Goal: Information Seeking & Learning: Learn about a topic

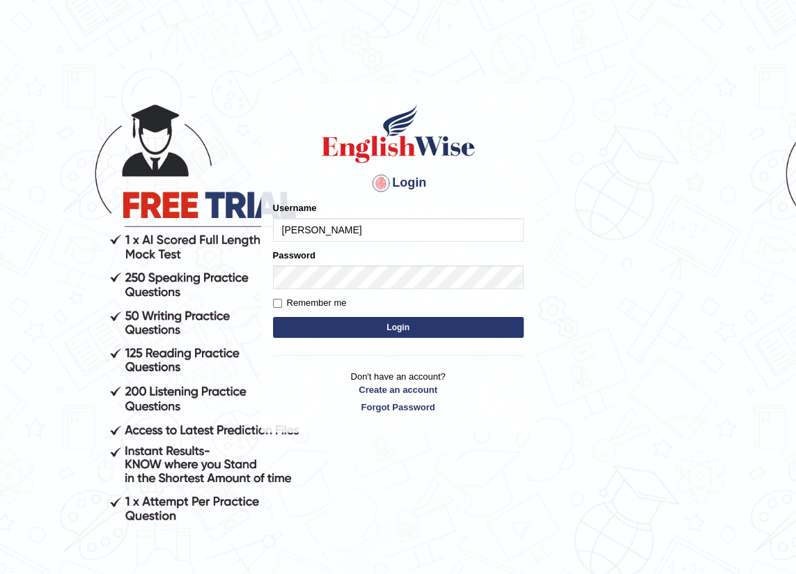
type input "bibek2025"
click at [283, 237] on input "bibek2025" at bounding box center [398, 230] width 251 height 24
click at [369, 240] on input "bibek2025" at bounding box center [398, 230] width 251 height 24
click at [318, 322] on button "Login" at bounding box center [398, 327] width 251 height 21
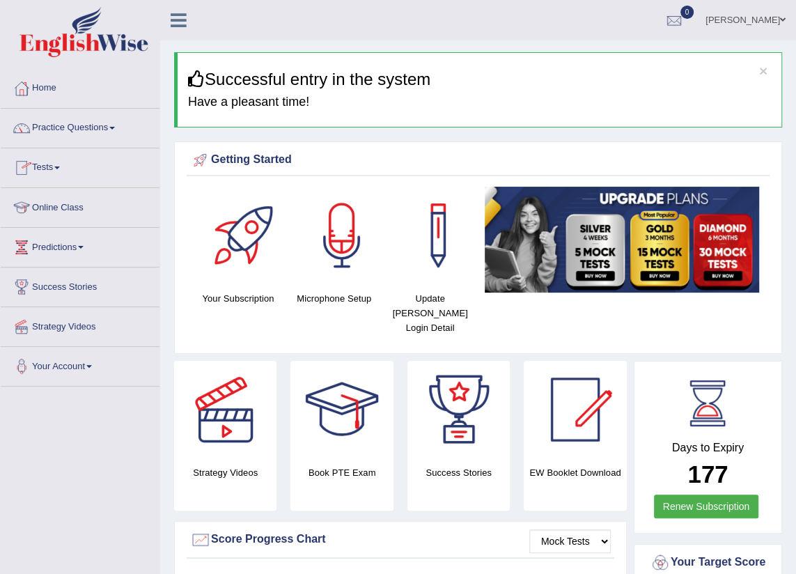
click at [88, 130] on link "Practice Questions" at bounding box center [80, 126] width 159 height 35
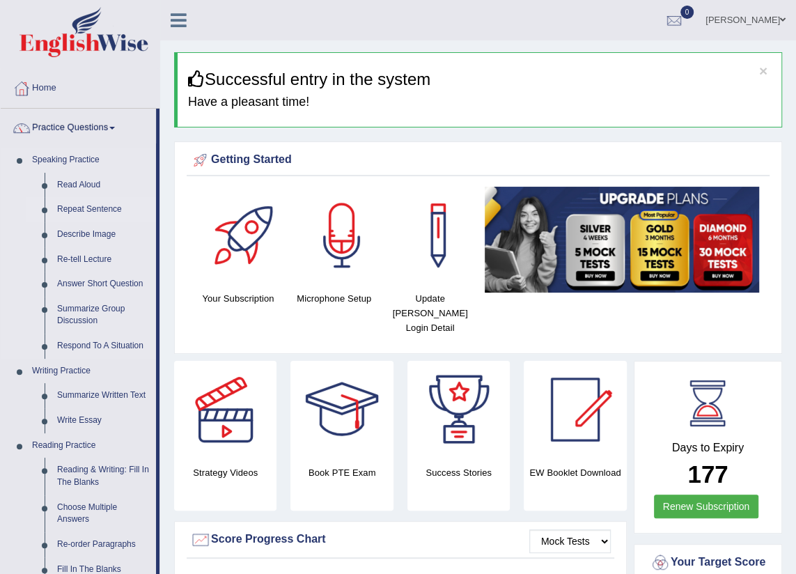
click at [91, 208] on link "Repeat Sentence" at bounding box center [103, 209] width 105 height 25
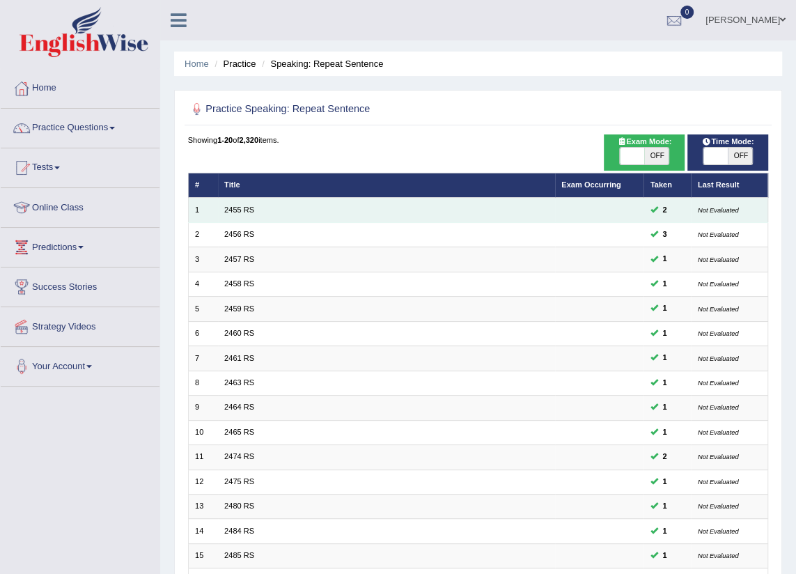
click at [232, 203] on td "2455 RS" at bounding box center [386, 210] width 337 height 24
click at [234, 210] on link "2455 RS" at bounding box center [239, 209] width 30 height 8
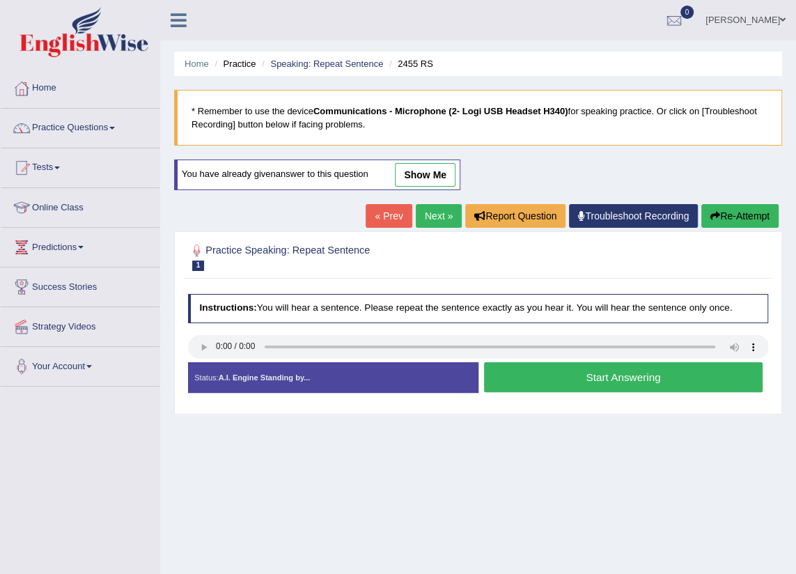
click at [569, 369] on button "Start Answering" at bounding box center [623, 377] width 279 height 30
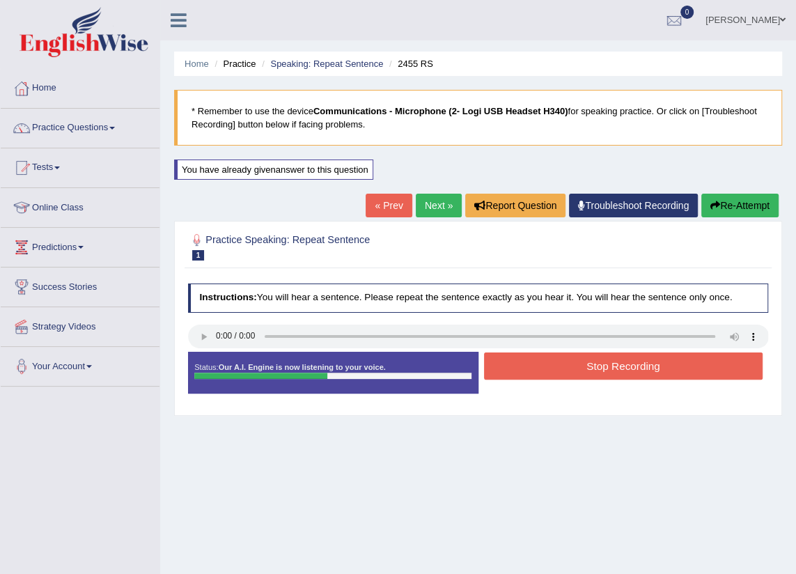
click at [569, 369] on button "Stop Recording" at bounding box center [623, 365] width 279 height 27
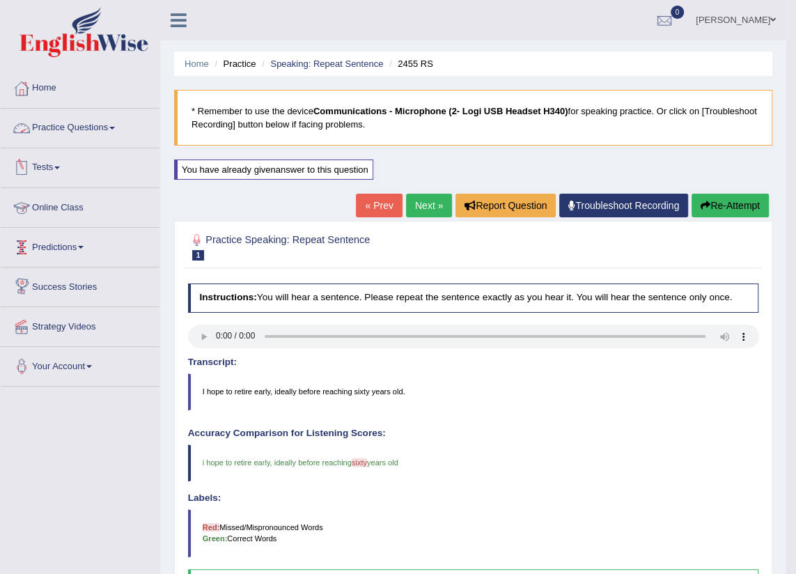
click at [111, 125] on link "Practice Questions" at bounding box center [80, 126] width 159 height 35
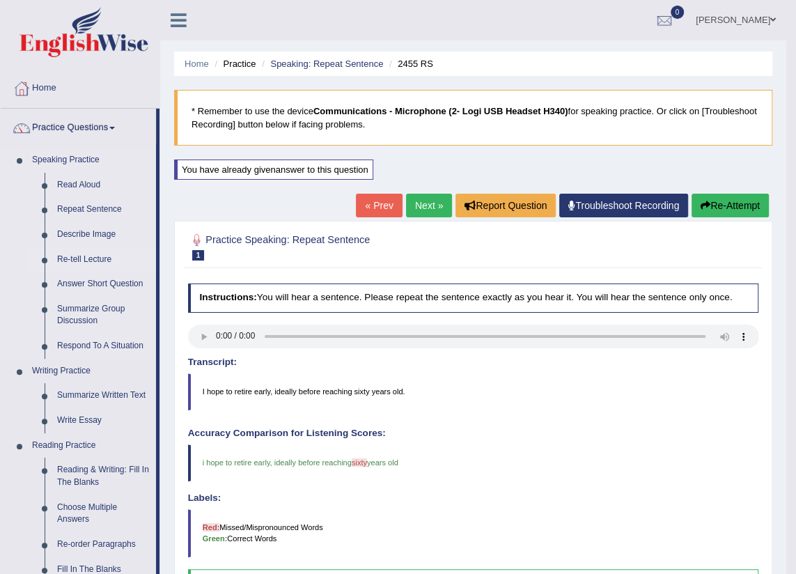
click at [81, 254] on link "Re-tell Lecture" at bounding box center [103, 259] width 105 height 25
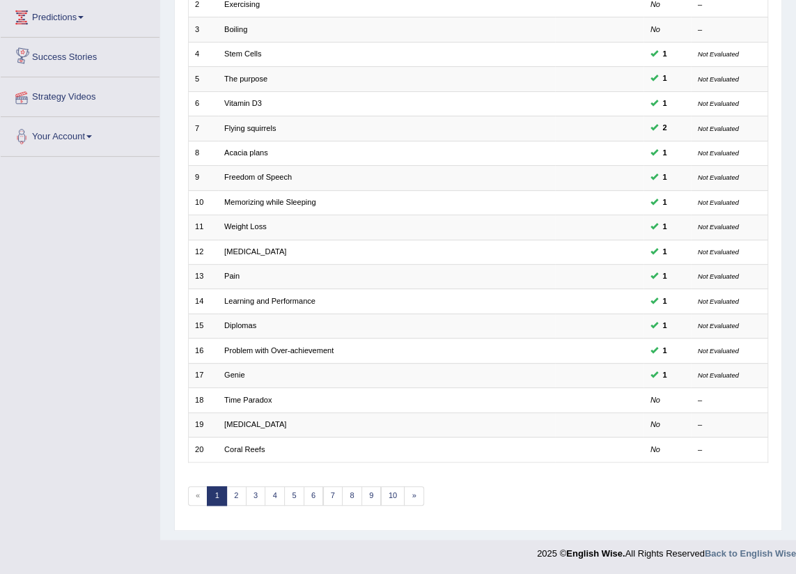
scroll to position [233, 0]
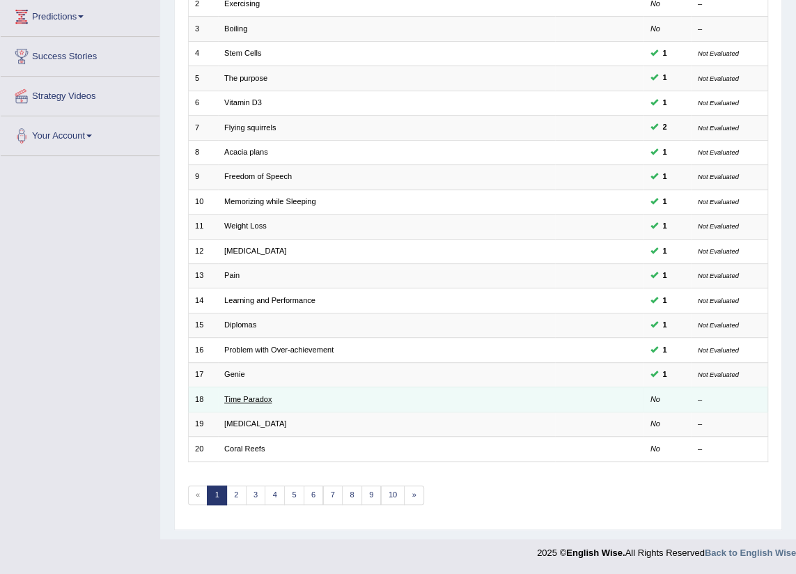
click at [254, 396] on link "Time Paradox" at bounding box center [247, 399] width 47 height 8
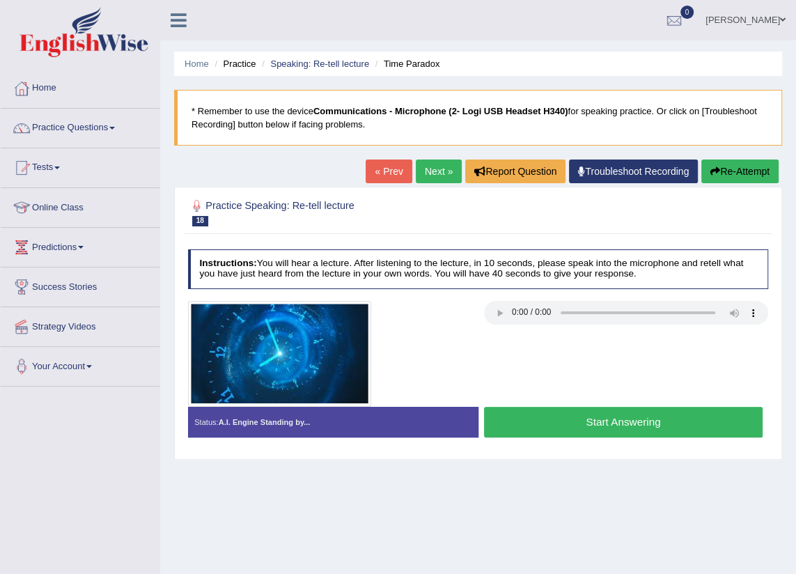
click at [612, 420] on button "Start Answering" at bounding box center [623, 422] width 279 height 30
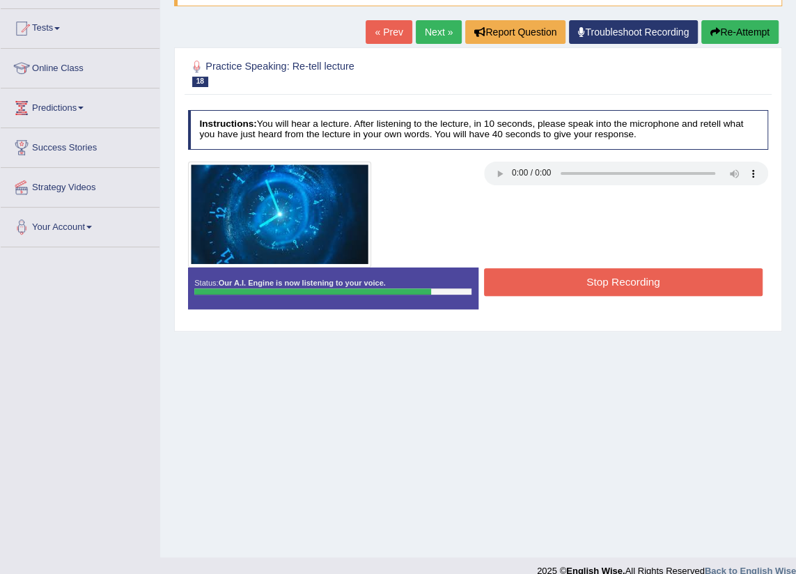
scroll to position [157, 0]
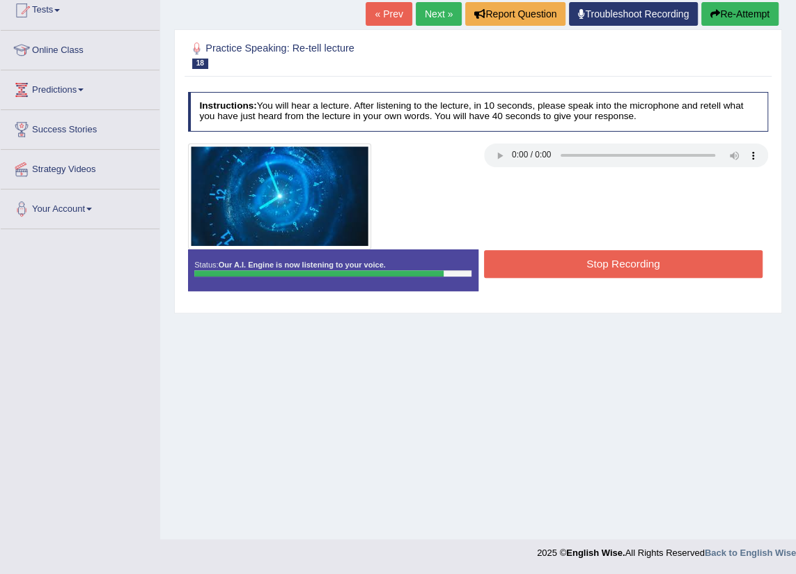
click at [646, 266] on button "Stop Recording" at bounding box center [623, 263] width 279 height 27
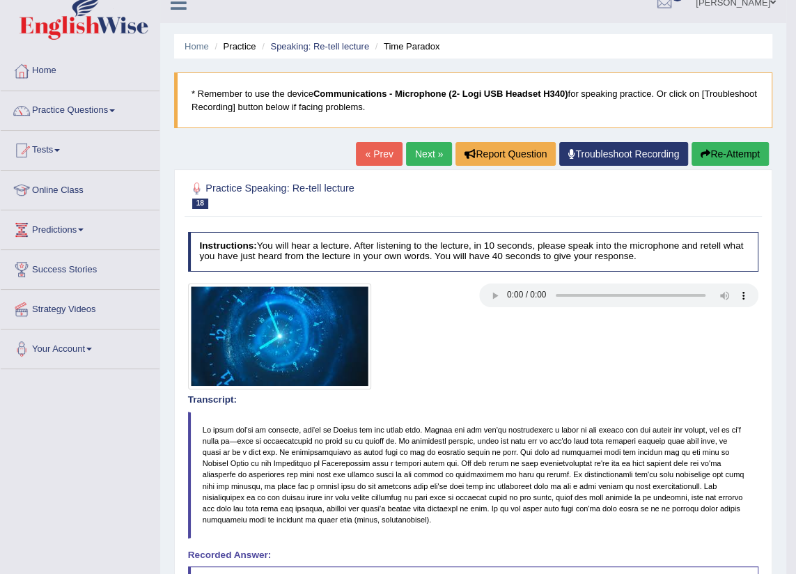
scroll to position [0, 0]
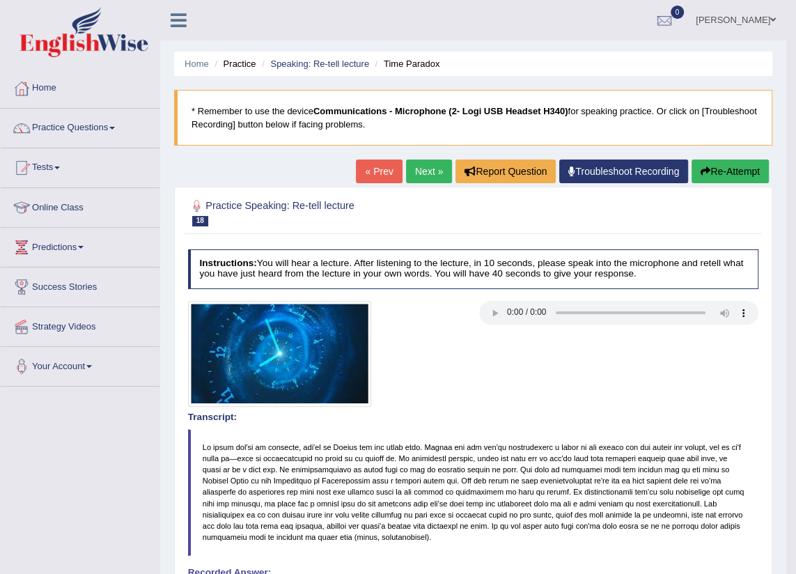
click at [439, 178] on link "Next »" at bounding box center [429, 171] width 46 height 24
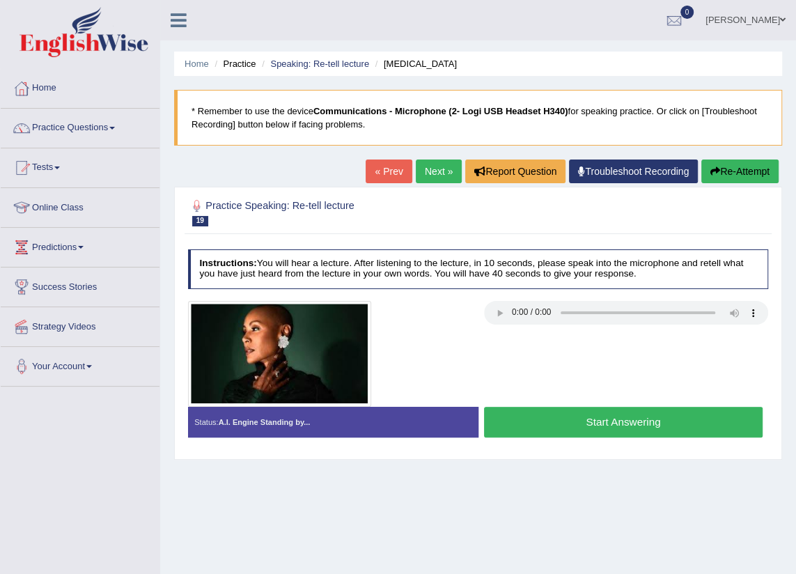
click at [598, 423] on button "Start Answering" at bounding box center [623, 422] width 279 height 30
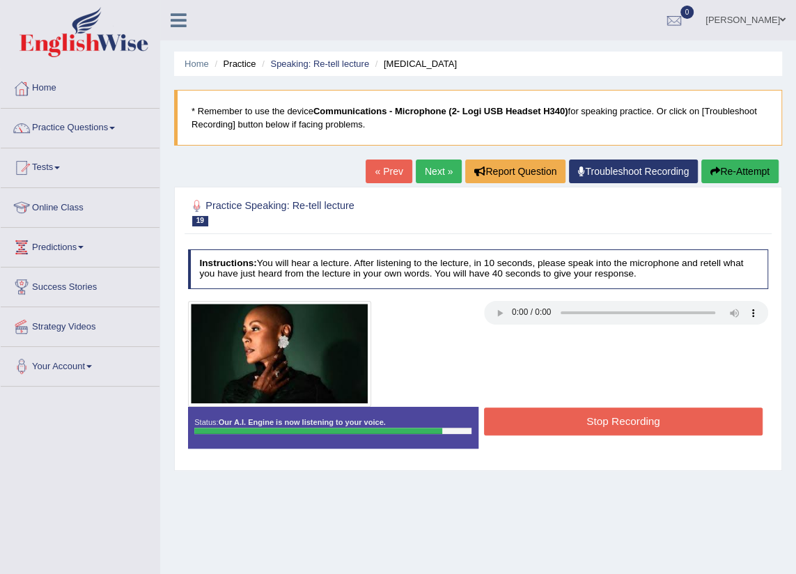
click at [603, 418] on button "Stop Recording" at bounding box center [623, 420] width 279 height 27
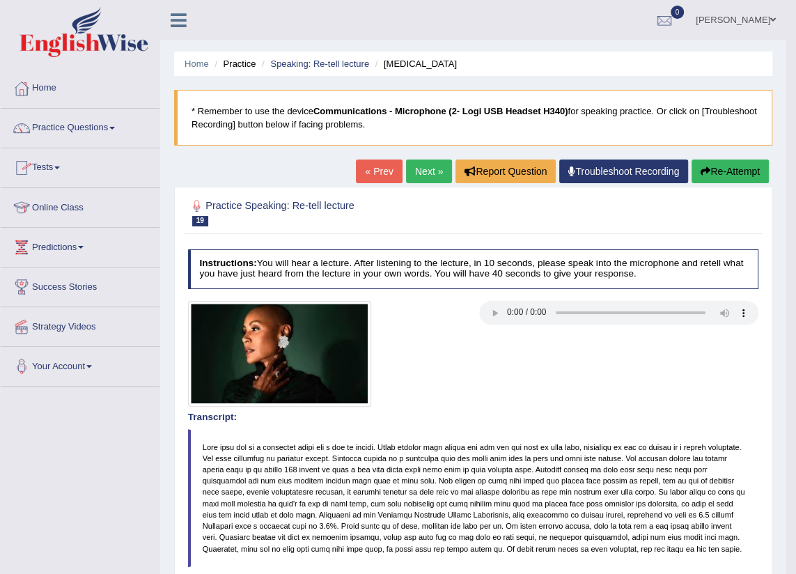
click at [435, 169] on link "Next »" at bounding box center [429, 171] width 46 height 24
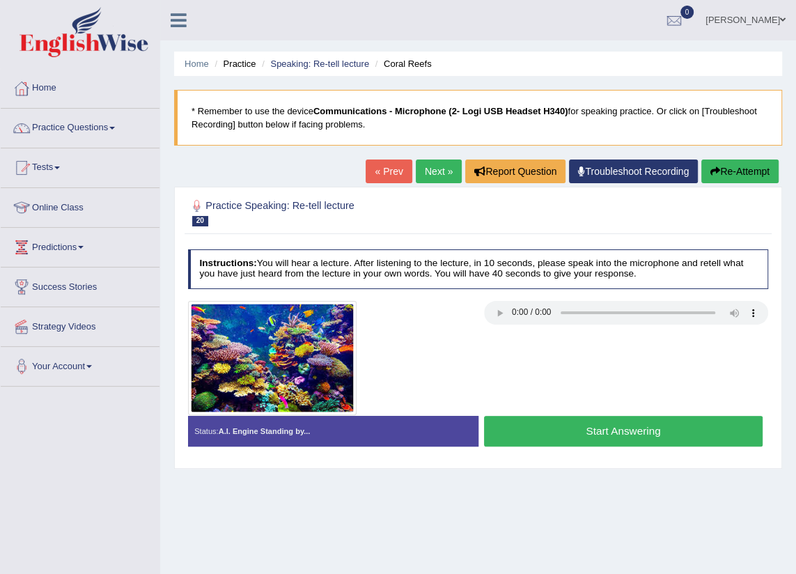
click at [604, 433] on button "Start Answering" at bounding box center [623, 431] width 279 height 30
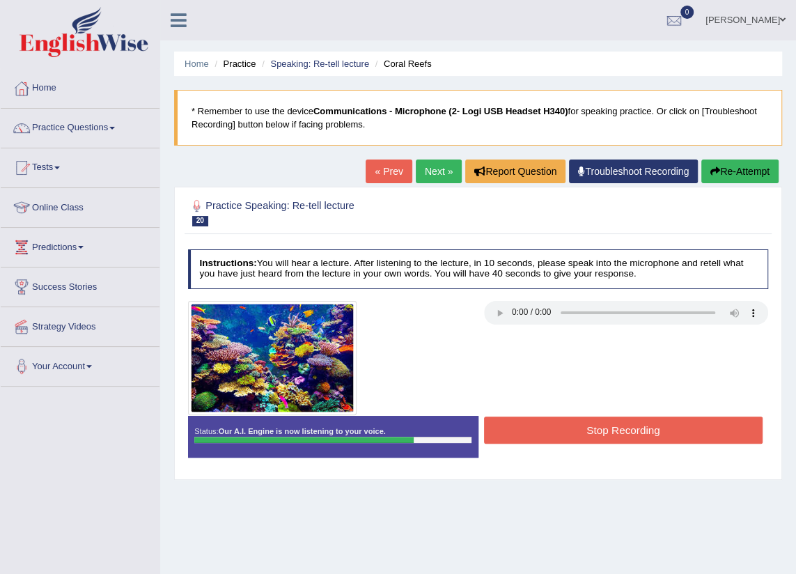
click at [604, 433] on button "Stop Recording" at bounding box center [623, 429] width 279 height 27
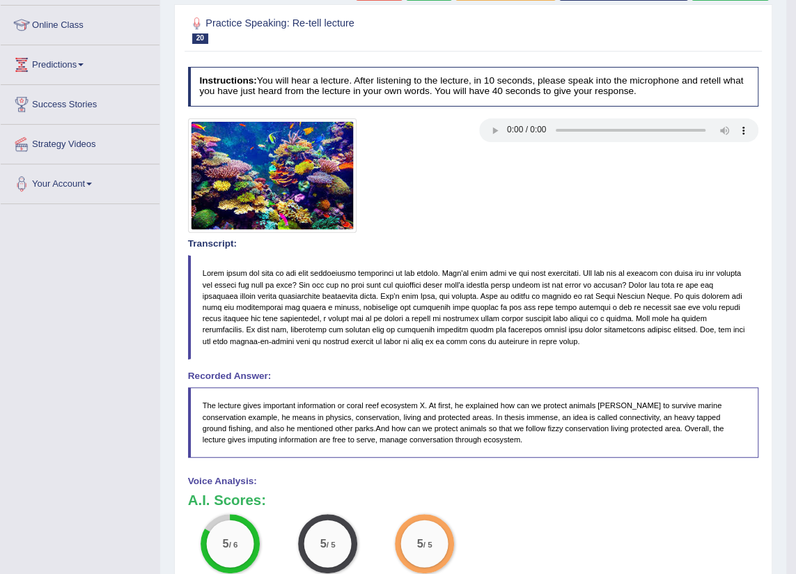
scroll to position [63, 0]
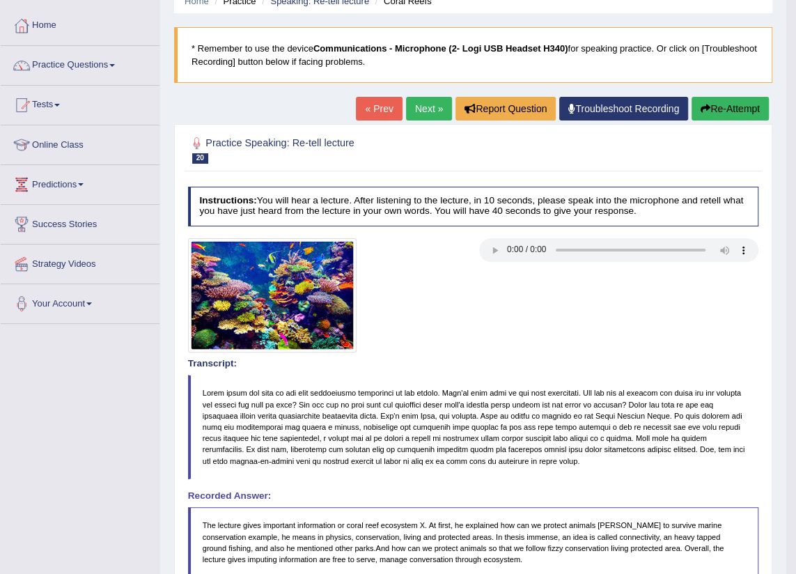
click at [721, 104] on button "Re-Attempt" at bounding box center [730, 109] width 77 height 24
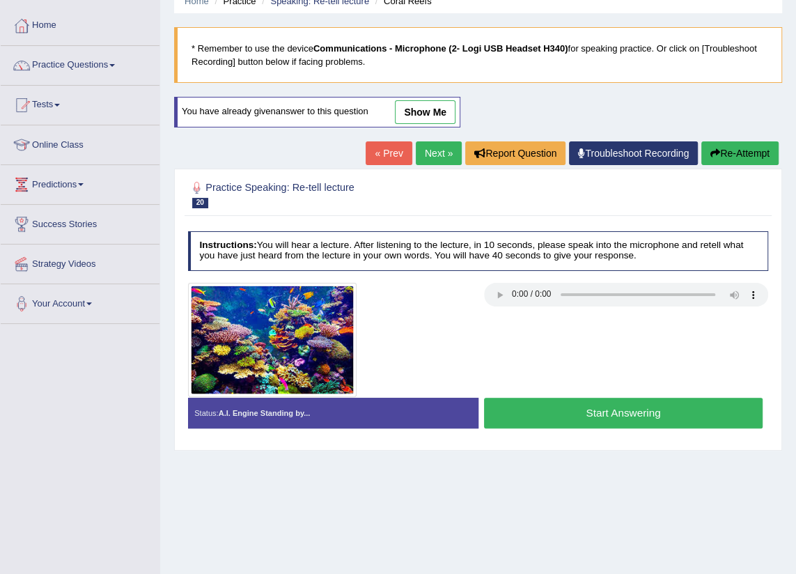
click at [561, 414] on button "Start Answering" at bounding box center [623, 413] width 279 height 30
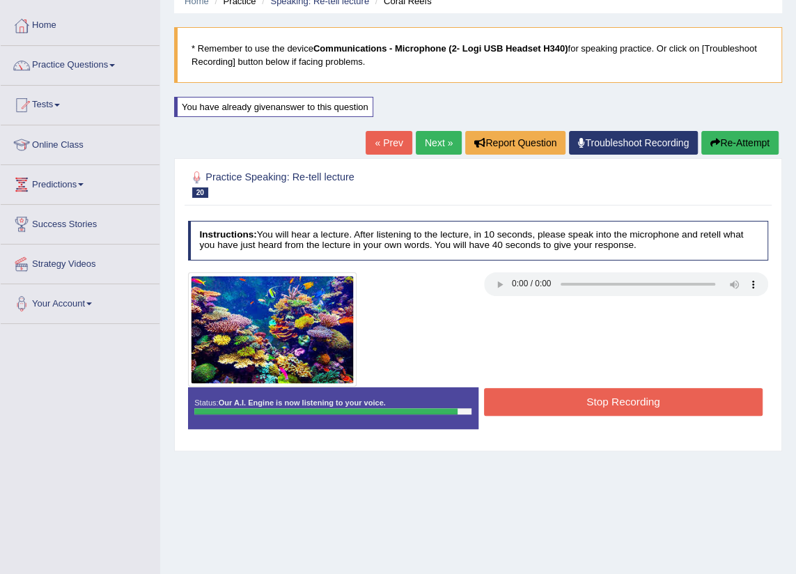
click at [607, 393] on button "Stop Recording" at bounding box center [623, 401] width 279 height 27
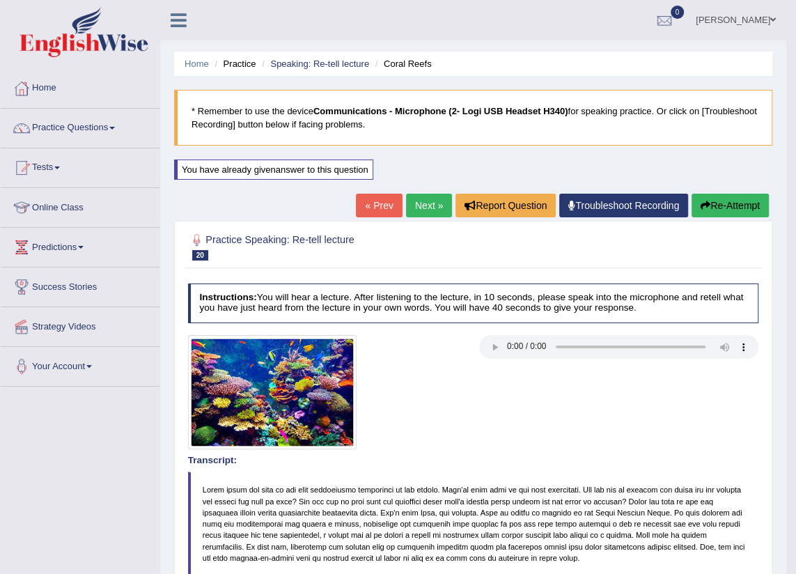
click at [415, 210] on link "Next »" at bounding box center [429, 206] width 46 height 24
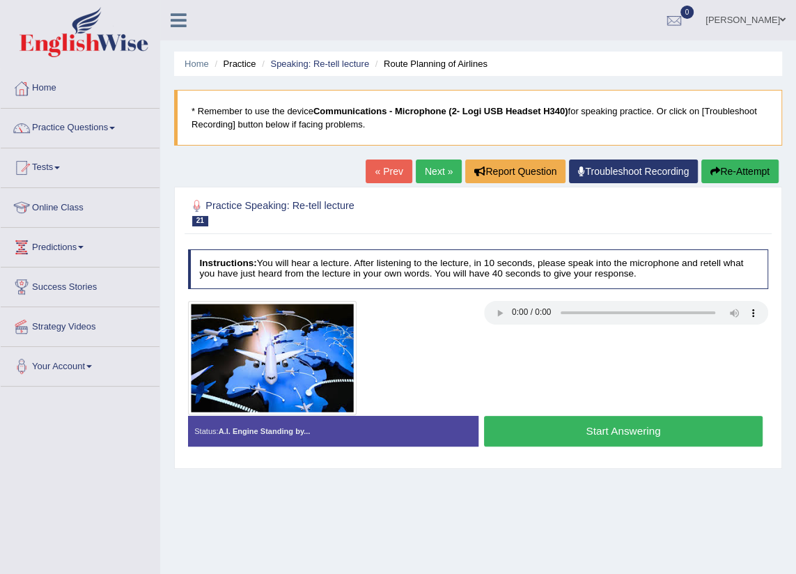
click at [603, 426] on button "Start Answering" at bounding box center [623, 431] width 279 height 30
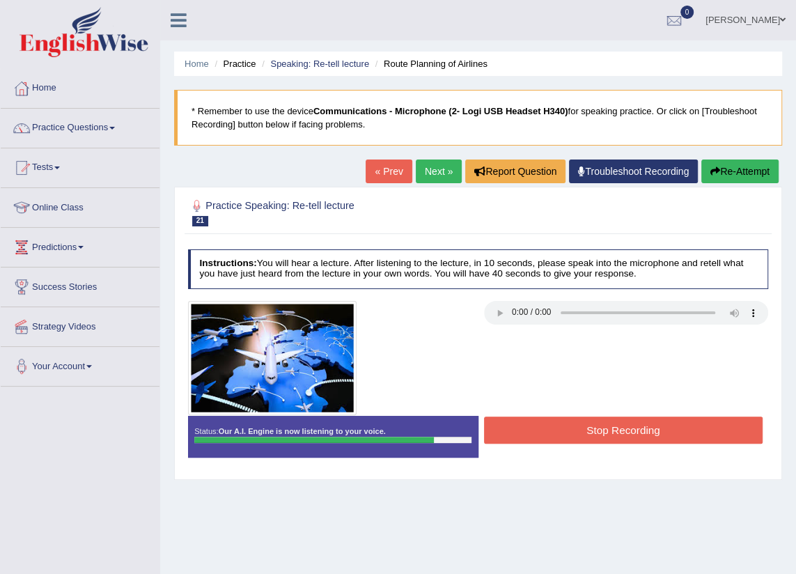
click at [618, 438] on button "Stop Recording" at bounding box center [623, 429] width 279 height 27
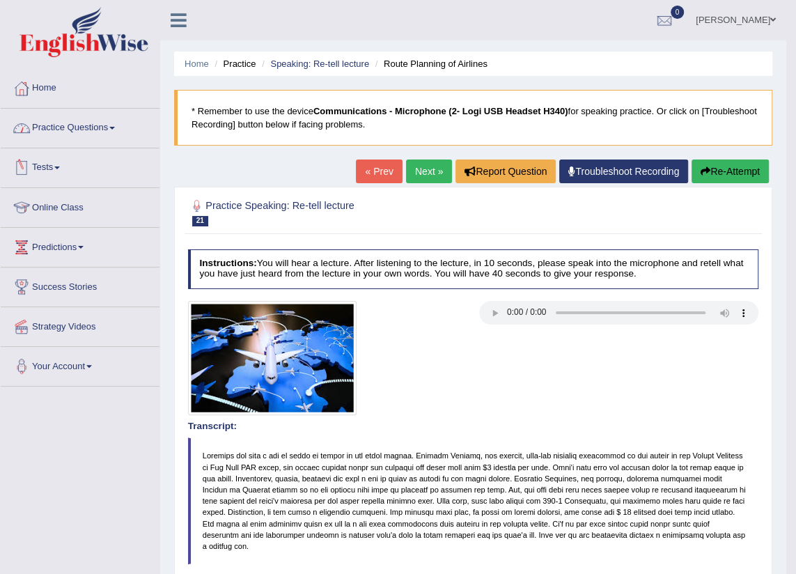
click at [107, 127] on link "Practice Questions" at bounding box center [80, 126] width 159 height 35
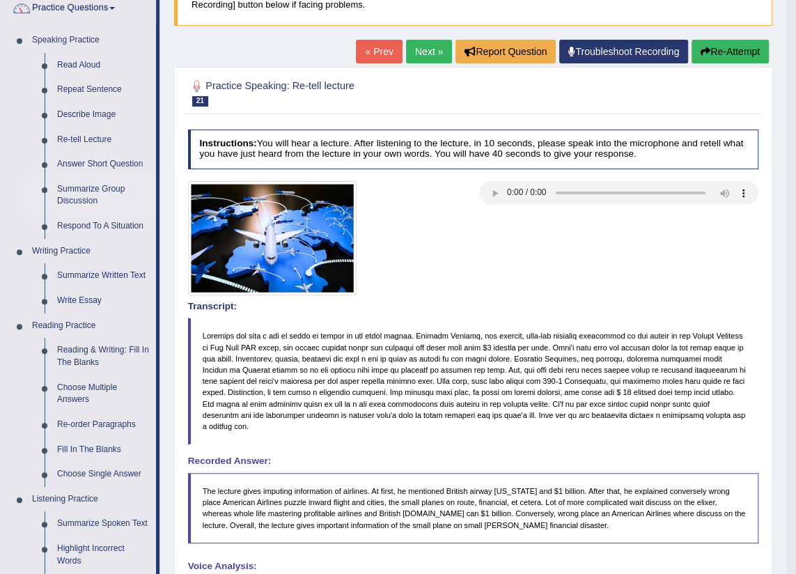
scroll to position [126, 0]
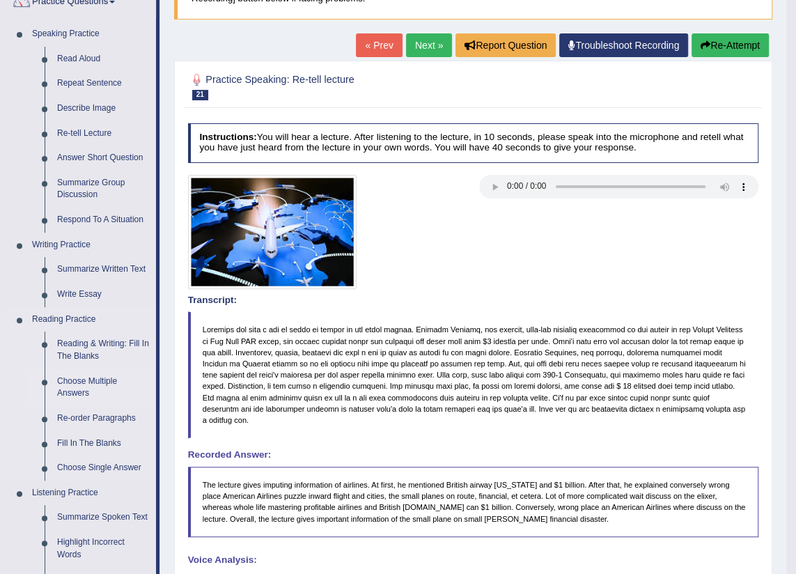
click at [67, 387] on link "Choose Multiple Answers" at bounding box center [103, 387] width 105 height 37
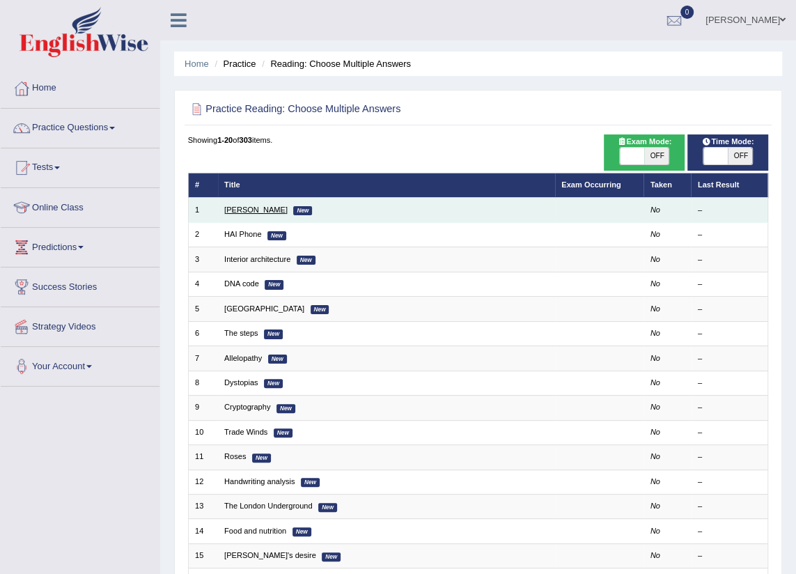
click at [258, 209] on link "Damian Scarf" at bounding box center [255, 209] width 63 height 8
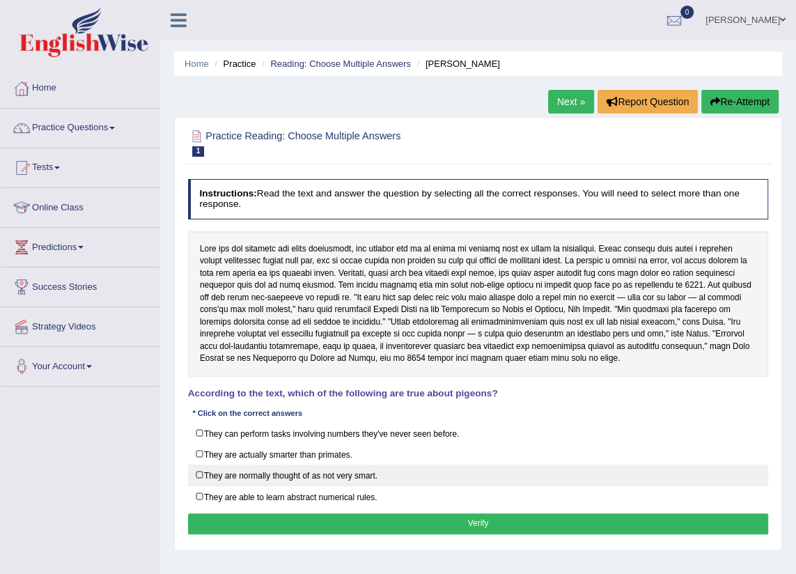
click at [204, 466] on label "They are normally thought of as not very smart." at bounding box center [478, 476] width 581 height 22
checkbox input "true"
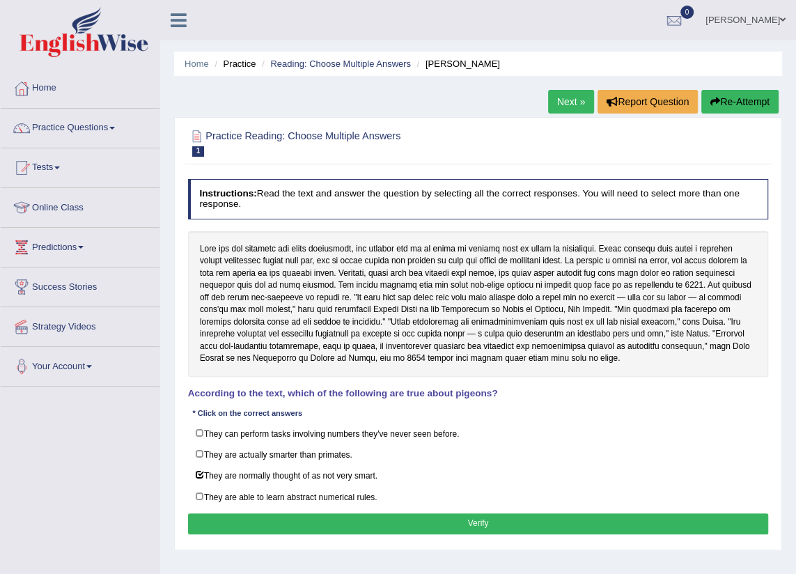
click at [373, 525] on button "Verify" at bounding box center [478, 523] width 581 height 20
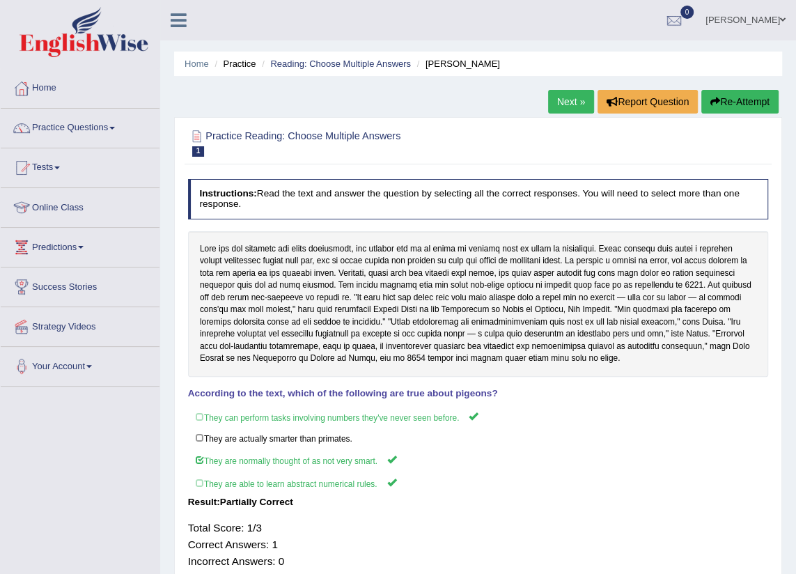
click at [570, 100] on link "Next »" at bounding box center [571, 102] width 46 height 24
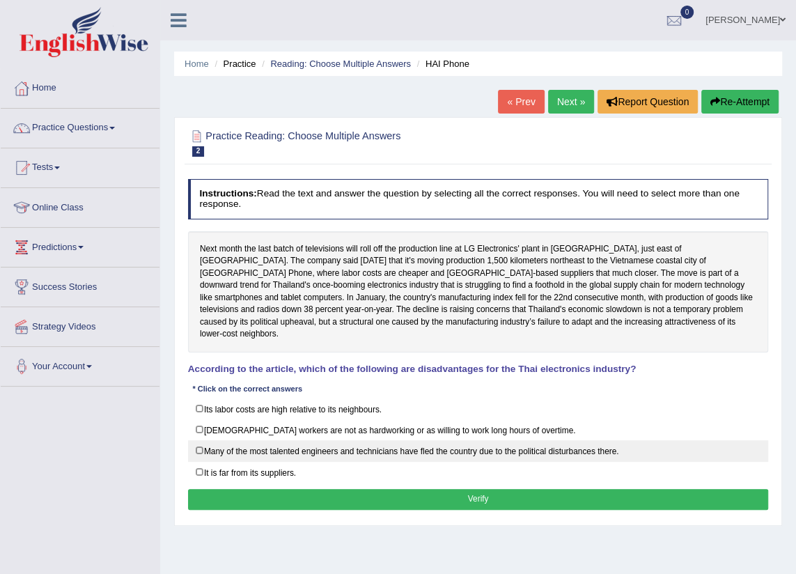
click at [202, 440] on label "Many of the most talented engineers and technicians have fled the country due t…" at bounding box center [478, 451] width 581 height 22
checkbox input "true"
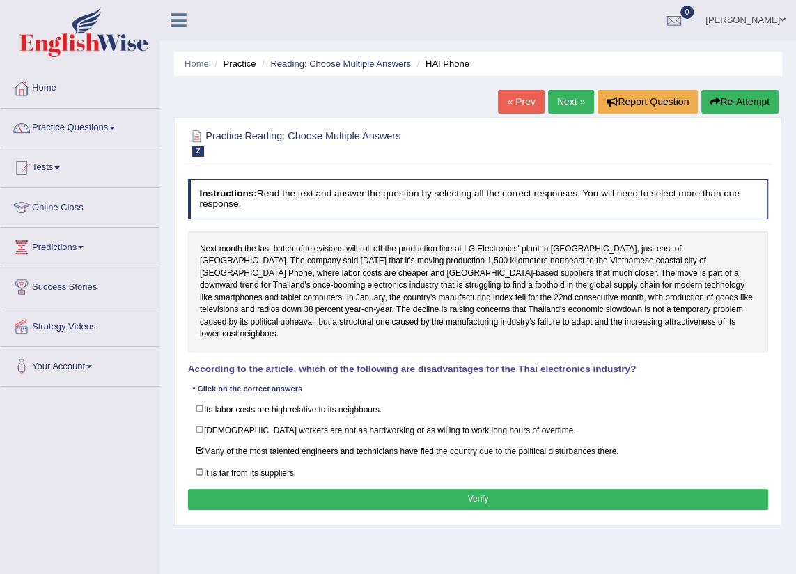
click at [346, 489] on button "Verify" at bounding box center [478, 499] width 581 height 20
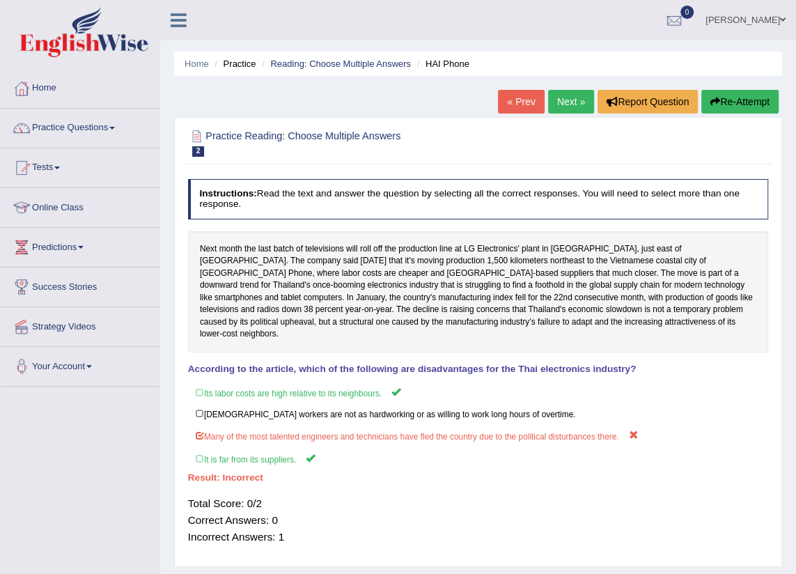
click at [390, 503] on div "Total Score: 0/2 Correct Answers: 0 Incorrect Answers: 1" at bounding box center [478, 519] width 581 height 61
click at [566, 98] on link "Next »" at bounding box center [571, 102] width 46 height 24
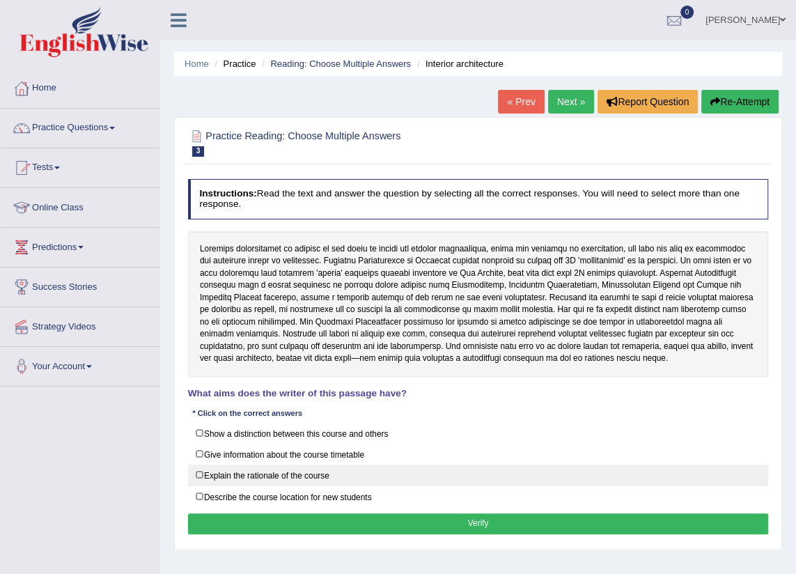
click at [198, 472] on label "Explain the rationale of the course" at bounding box center [478, 476] width 581 height 22
checkbox input "true"
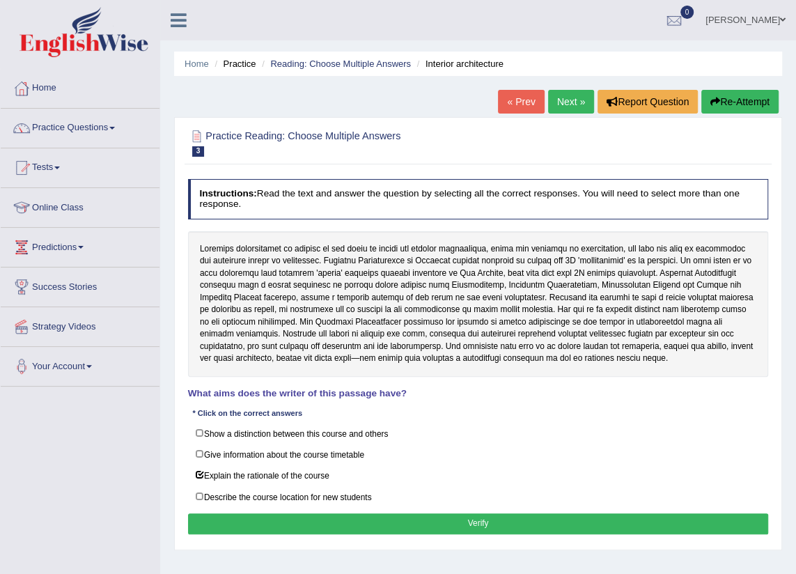
click at [286, 525] on button "Verify" at bounding box center [478, 523] width 581 height 20
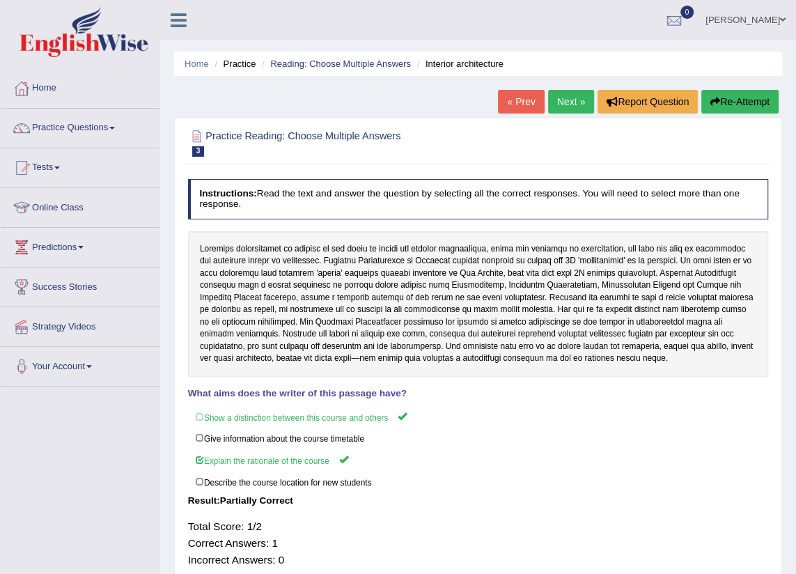
click at [557, 102] on link "Next »" at bounding box center [571, 102] width 46 height 24
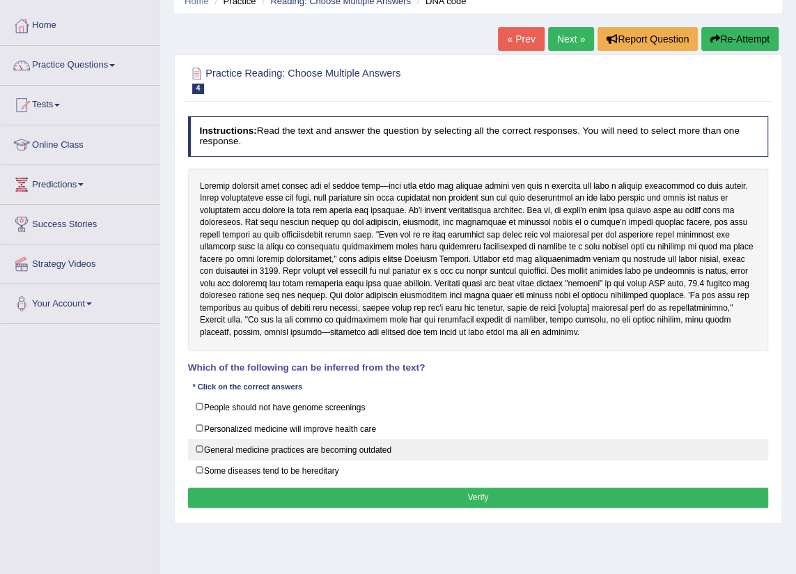
click at [196, 446] on label "General medicine practices are becoming outdated" at bounding box center [478, 450] width 581 height 22
checkbox input "true"
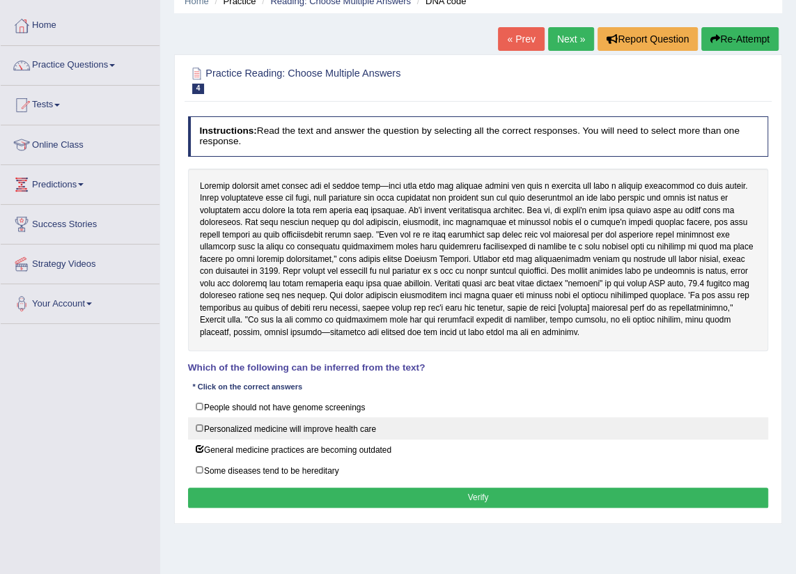
click at [200, 421] on label "Personalized medicine will improve health care" at bounding box center [478, 428] width 581 height 22
checkbox input "true"
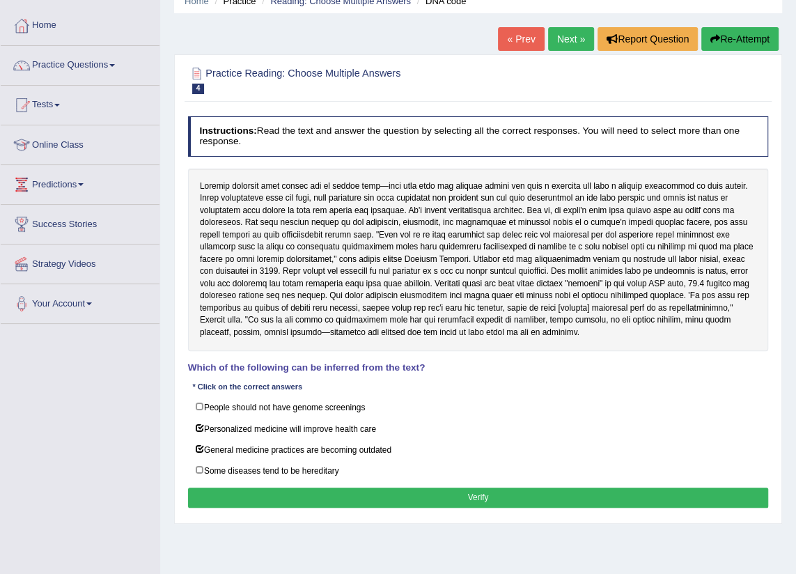
click at [364, 496] on button "Verify" at bounding box center [478, 498] width 581 height 20
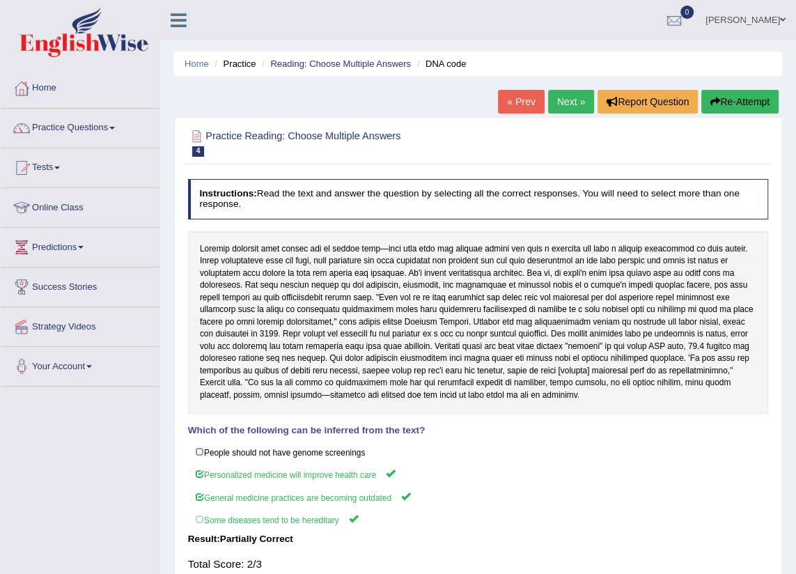
click at [577, 98] on link "Next »" at bounding box center [571, 102] width 46 height 24
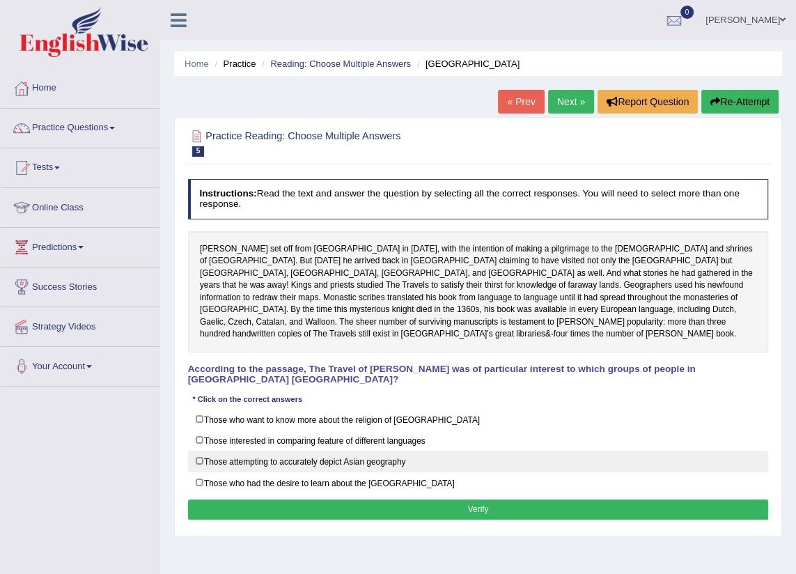
click at [196, 451] on label "Those attempting to accurately depict Asian geography" at bounding box center [478, 462] width 581 height 22
checkbox input "true"
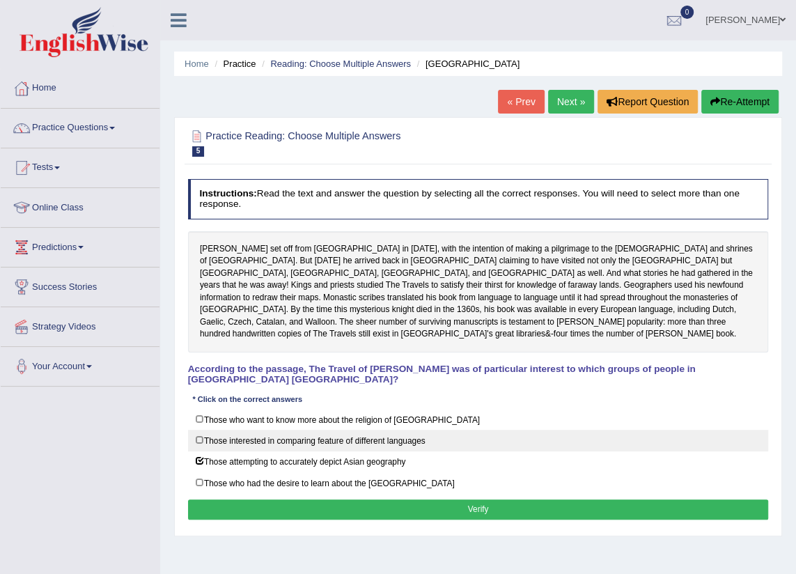
click at [200, 430] on label "Those interested in comparing feature of different languages" at bounding box center [478, 441] width 581 height 22
checkbox input "true"
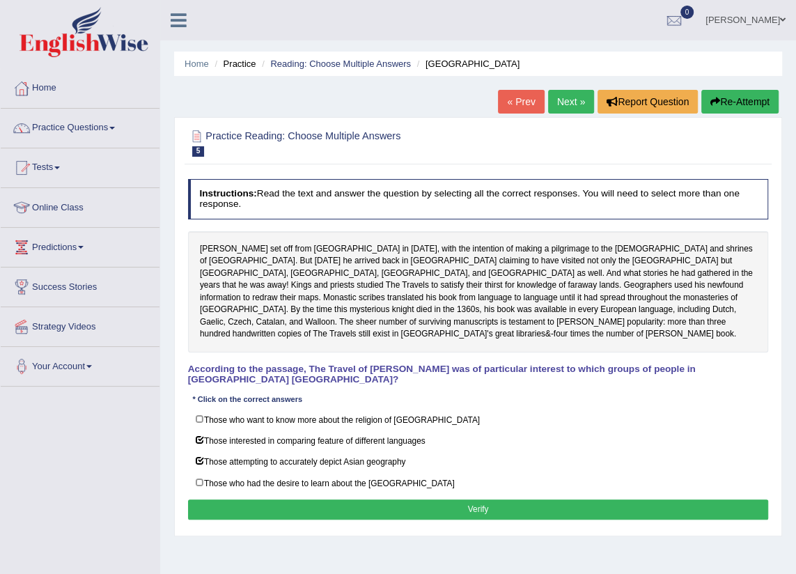
click at [304, 499] on button "Verify" at bounding box center [478, 509] width 581 height 20
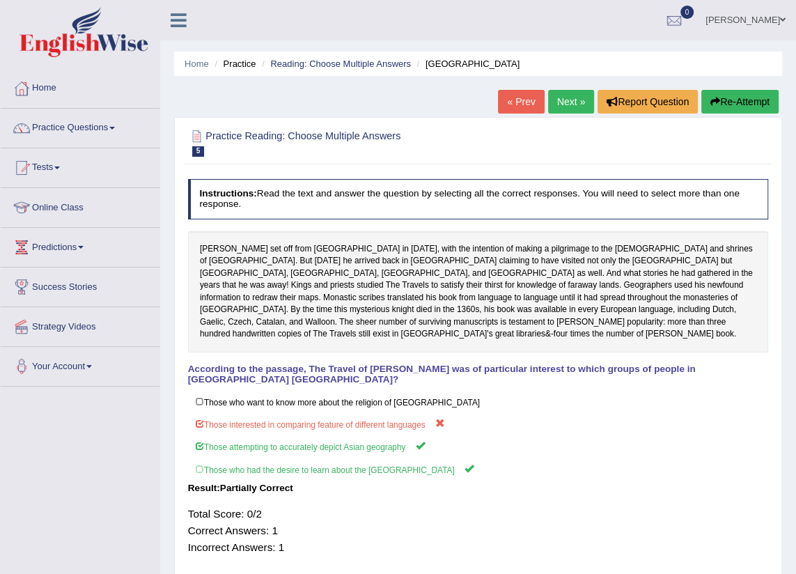
click at [566, 91] on link "Next »" at bounding box center [571, 102] width 46 height 24
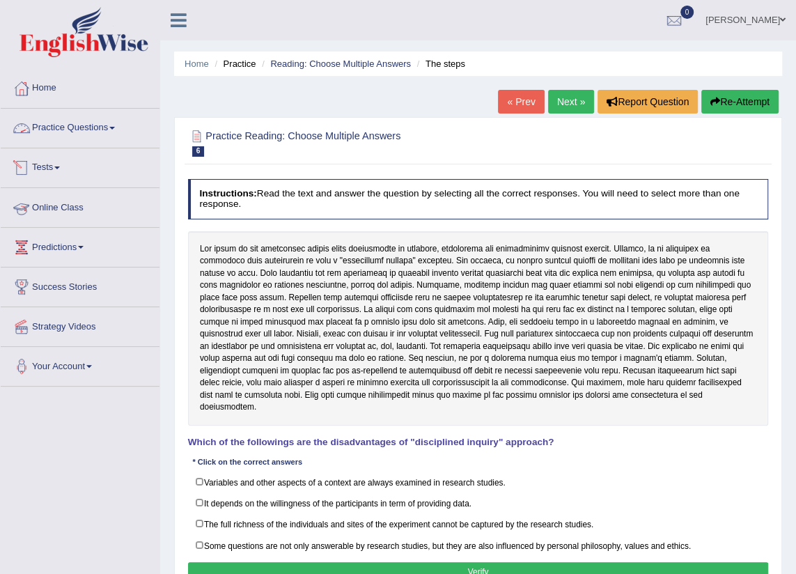
click at [115, 127] on span at bounding box center [112, 128] width 6 height 3
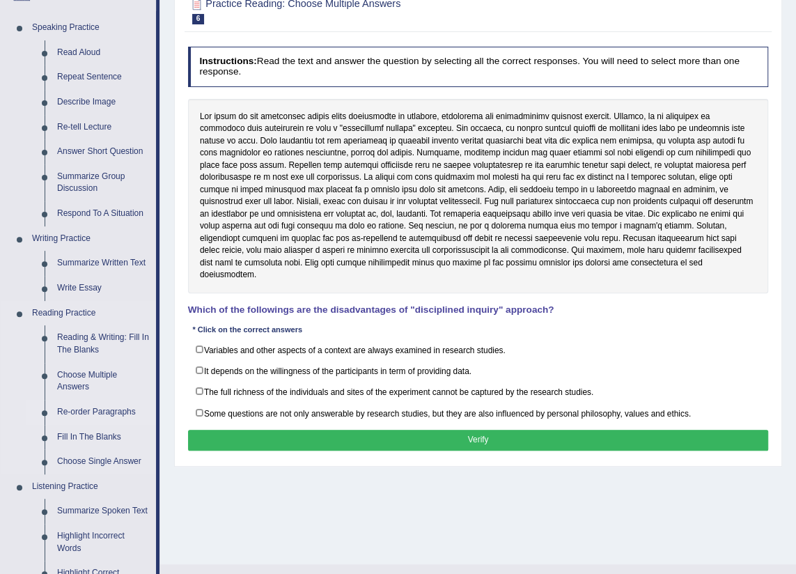
scroll to position [189, 0]
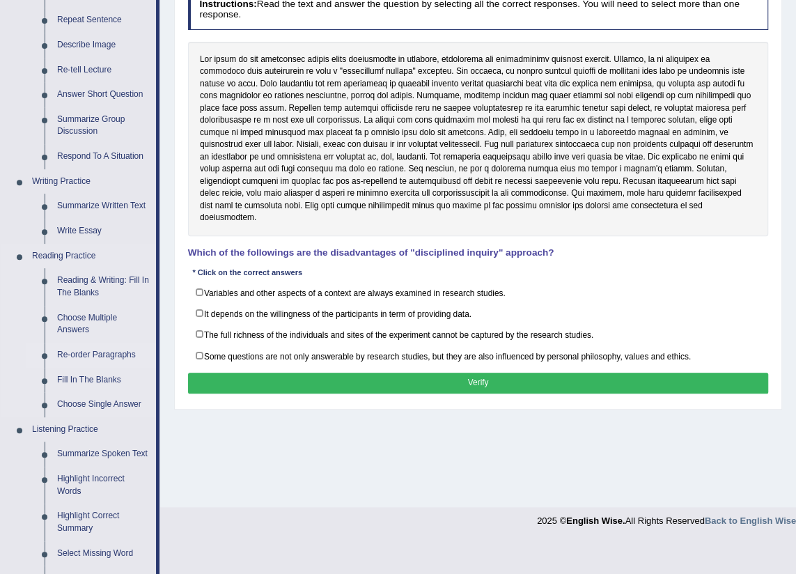
click at [90, 352] on link "Re-order Paragraphs" at bounding box center [103, 355] width 105 height 25
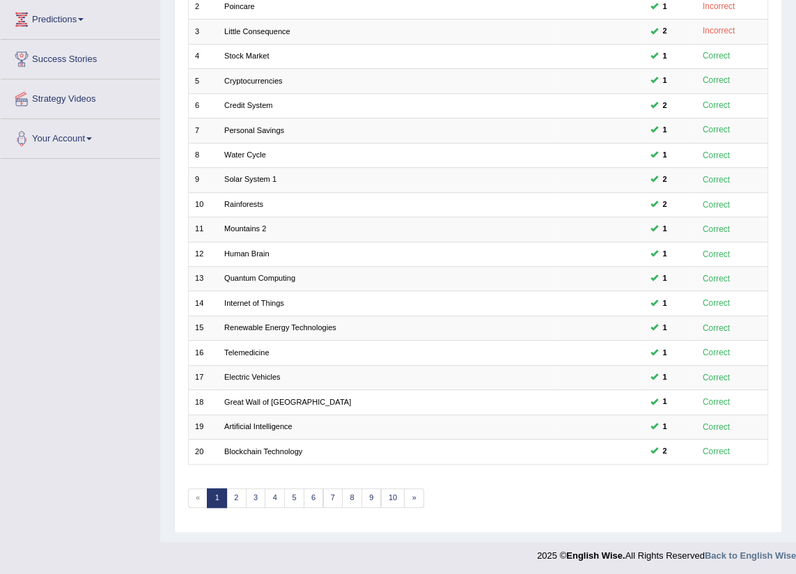
scroll to position [229, 0]
click at [240, 495] on link "2" at bounding box center [236, 497] width 20 height 20
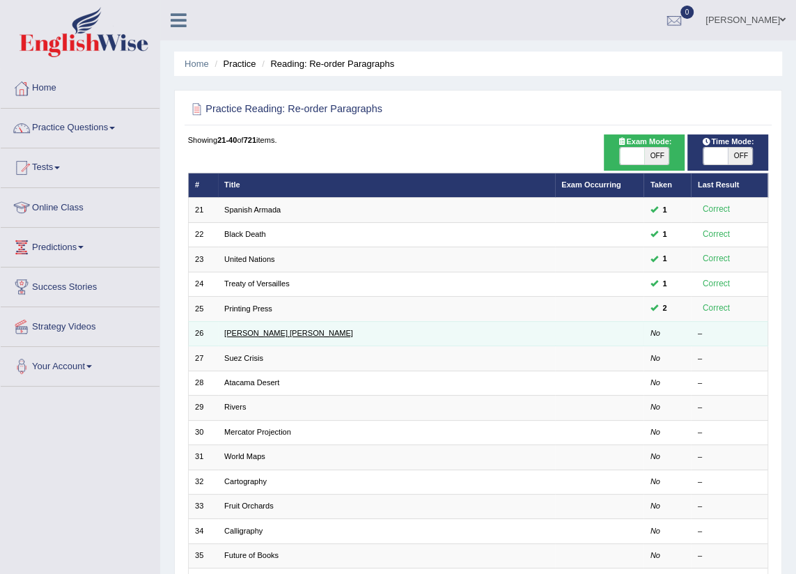
click at [251, 334] on link "[PERSON_NAME] [PERSON_NAME]" at bounding box center [288, 333] width 129 height 8
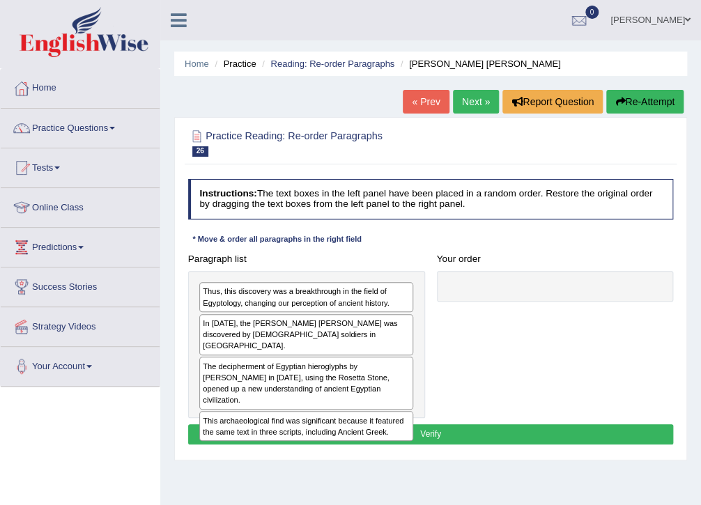
drag, startPoint x: 773, startPoint y: 0, endPoint x: 418, endPoint y: 240, distance: 428.4
click at [418, 240] on div "Instructions: The text boxes in the left panel have been placed in a random ord…" at bounding box center [430, 313] width 491 height 281
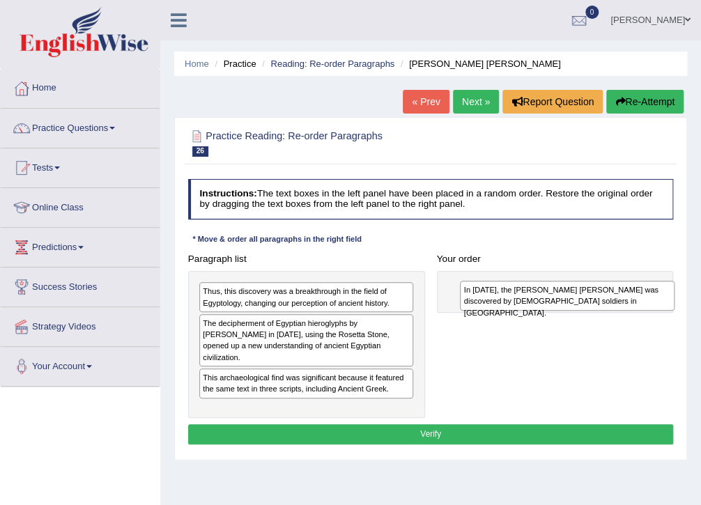
drag, startPoint x: 280, startPoint y: 332, endPoint x: 590, endPoint y: 304, distance: 311.1
click at [590, 304] on div "In [DATE], the [PERSON_NAME] [PERSON_NAME] was discovered by [DEMOGRAPHIC_DATA]…" at bounding box center [567, 296] width 215 height 30
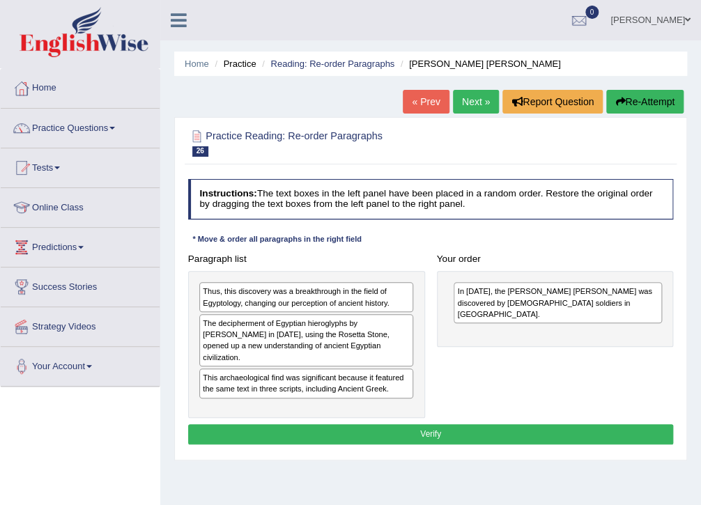
click at [282, 322] on div "The decipherment of Egyptian hieroglyphs by [PERSON_NAME] in [DATE], using the …" at bounding box center [306, 340] width 214 height 52
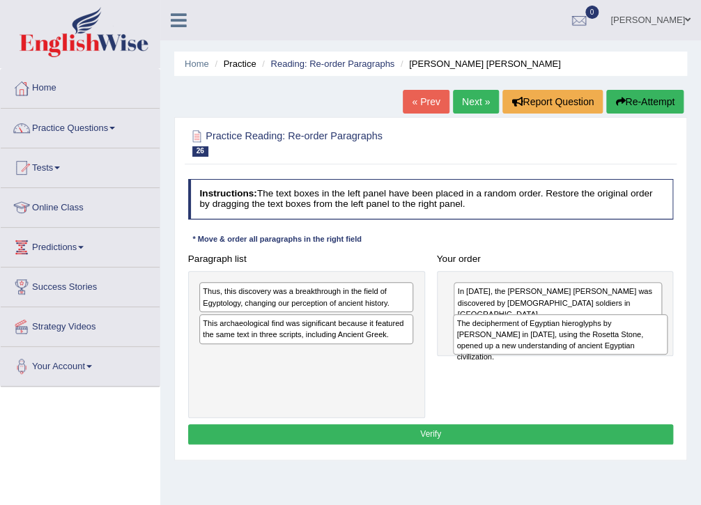
drag, startPoint x: 259, startPoint y: 339, endPoint x: 561, endPoint y: 351, distance: 301.8
click at [561, 351] on div "The decipherment of Egyptian hieroglyphs by [PERSON_NAME] in [DATE], using the …" at bounding box center [560, 334] width 215 height 41
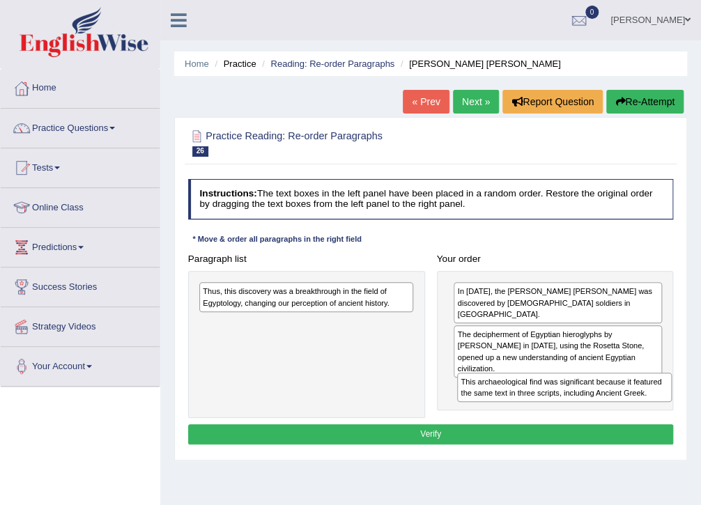
drag, startPoint x: 251, startPoint y: 337, endPoint x: 561, endPoint y: 415, distance: 319.6
click at [561, 415] on div "Paragraph list Thus, this discovery was a breakthrough in the field of Egyptolo…" at bounding box center [430, 333] width 497 height 169
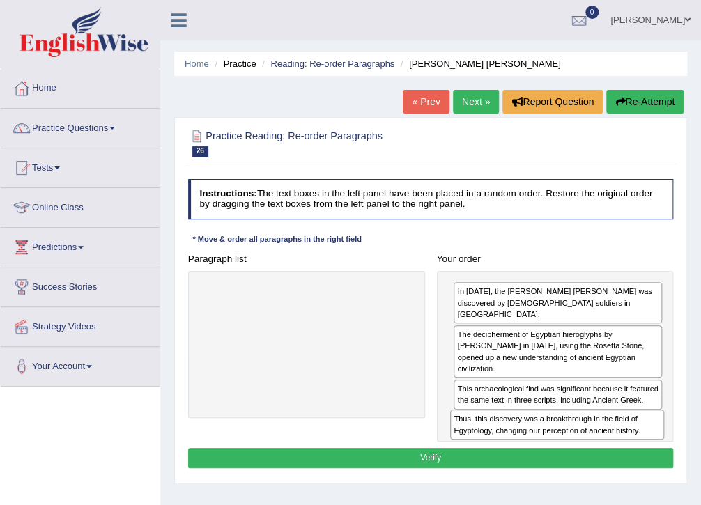
drag, startPoint x: 323, startPoint y: 297, endPoint x: 621, endPoint y: 453, distance: 336.4
click at [621, 453] on div "Instructions: The text boxes in the left panel have been placed in a random ord…" at bounding box center [430, 325] width 491 height 304
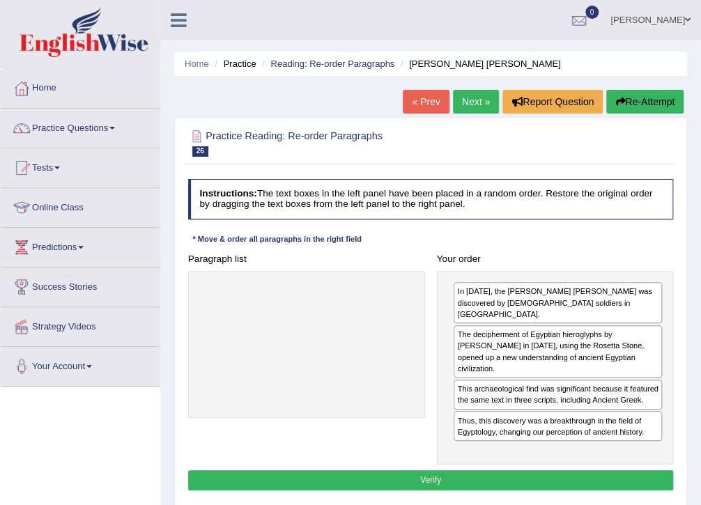
click at [403, 478] on button "Verify" at bounding box center [430, 480] width 485 height 20
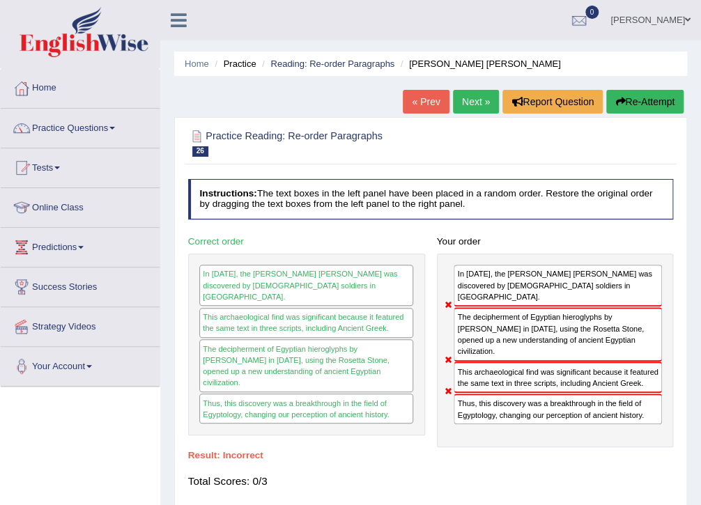
click at [660, 103] on button "Re-Attempt" at bounding box center [644, 102] width 77 height 24
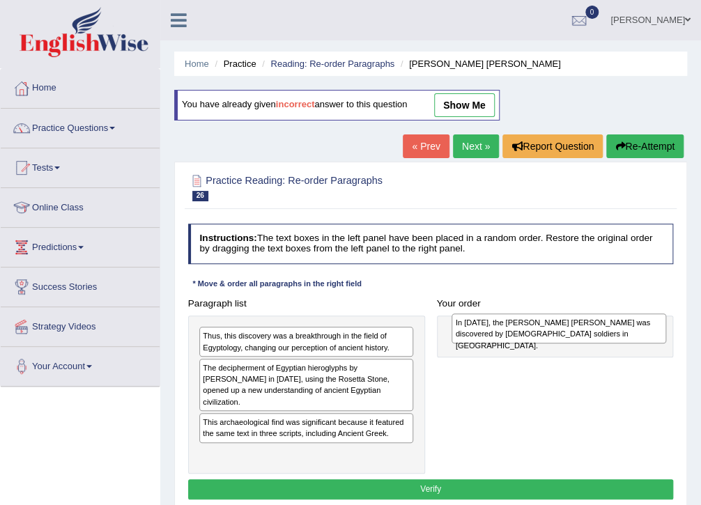
drag, startPoint x: 319, startPoint y: 371, endPoint x: 619, endPoint y: 329, distance: 303.0
click at [619, 329] on div "In [DATE], the [PERSON_NAME] [PERSON_NAME] was discovered by [DEMOGRAPHIC_DATA]…" at bounding box center [558, 328] width 215 height 30
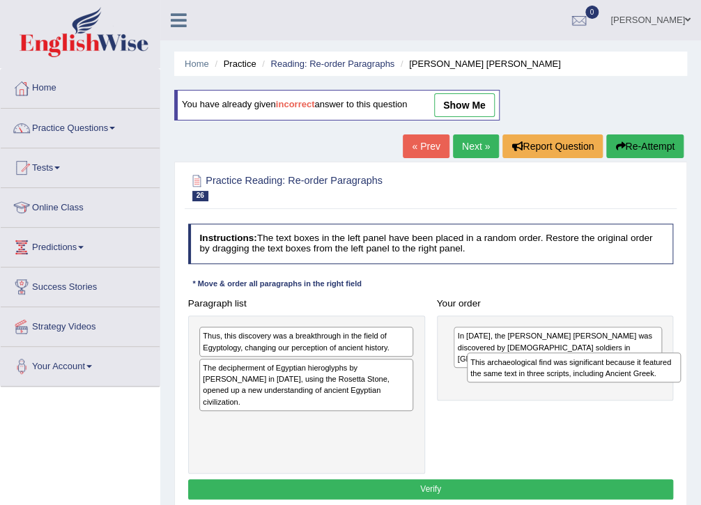
drag, startPoint x: 323, startPoint y: 418, endPoint x: 633, endPoint y: 380, distance: 312.2
click at [633, 380] on div "This archaeological find was significant because it featured the same text in t…" at bounding box center [574, 367] width 215 height 30
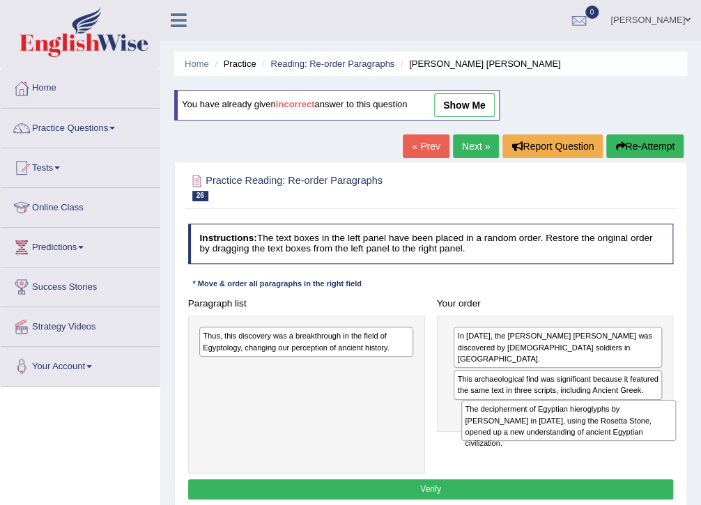
drag, startPoint x: 306, startPoint y: 382, endPoint x: 617, endPoint y: 443, distance: 317.2
click at [617, 443] on div "Paragraph list Thus, this discovery was a breakthrough in the field of Egyptolo…" at bounding box center [430, 383] width 497 height 180
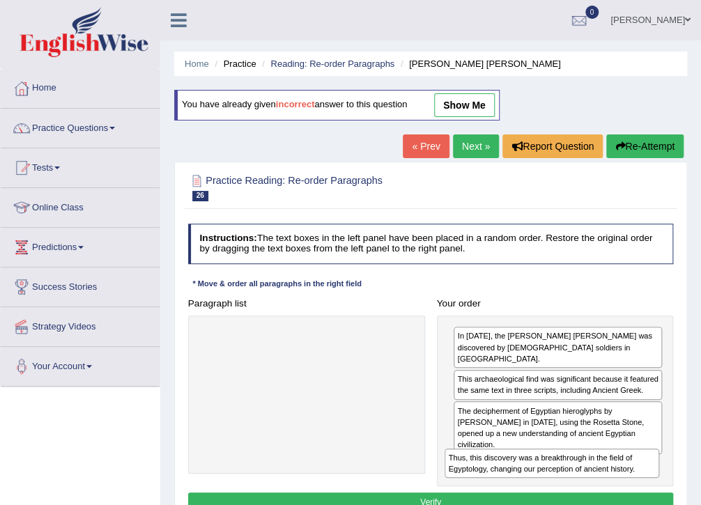
drag, startPoint x: 364, startPoint y: 349, endPoint x: 656, endPoint y: 498, distance: 327.7
click at [656, 498] on div "Instructions: The text boxes in the left panel have been placed in a random ord…" at bounding box center [430, 370] width 491 height 304
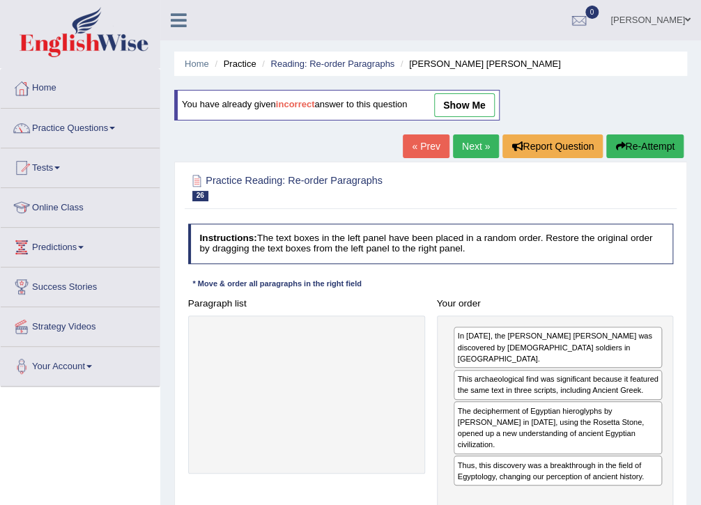
click at [97, 449] on div "Toggle navigation Home Practice Questions Speaking Practice Read Aloud Repeat S…" at bounding box center [350, 362] width 701 height 724
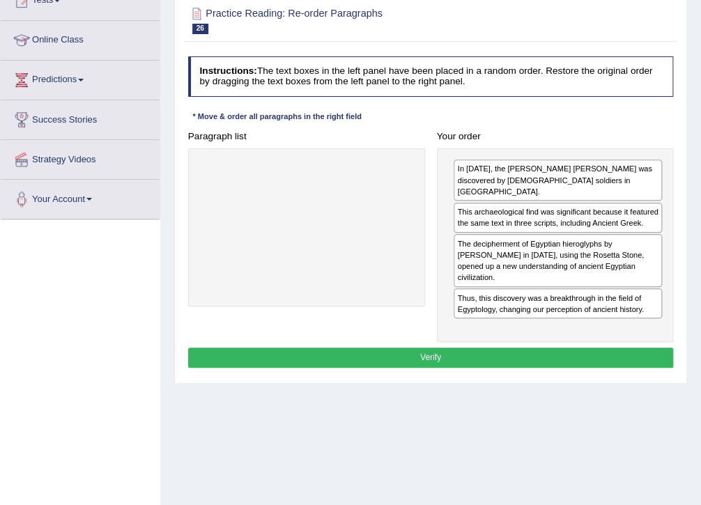
scroll to position [223, 0]
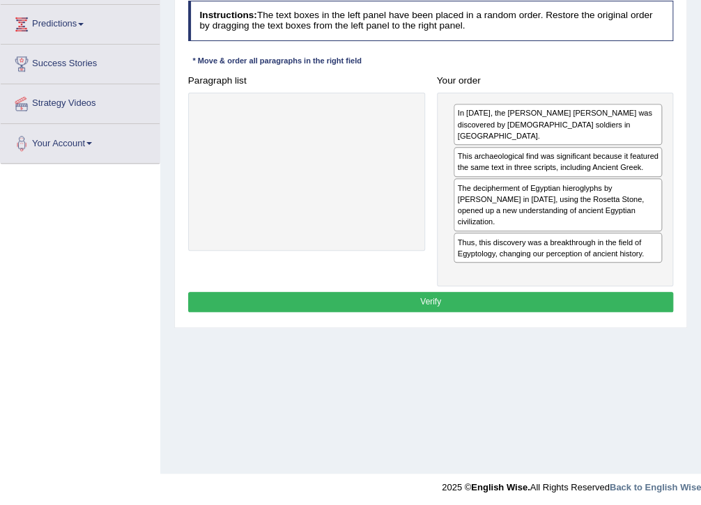
click at [421, 295] on button "Verify" at bounding box center [430, 302] width 485 height 20
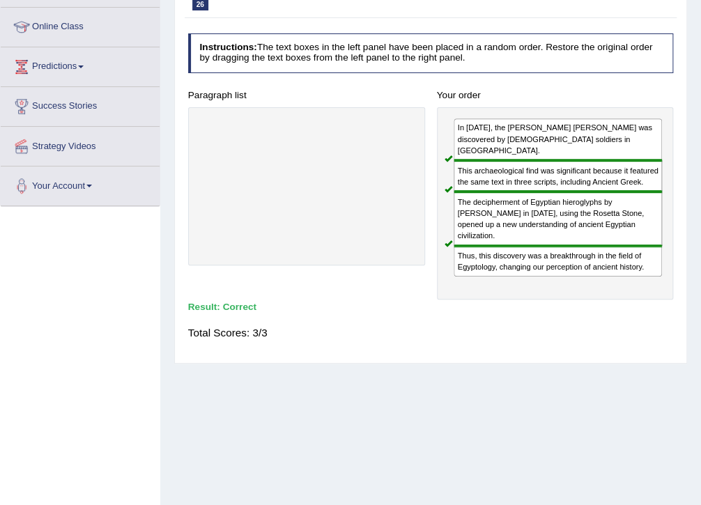
scroll to position [56, 0]
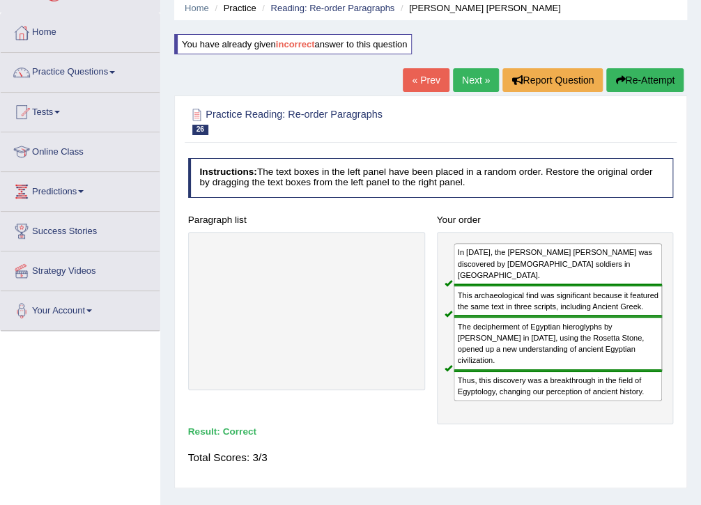
click at [469, 78] on link "Next »" at bounding box center [476, 80] width 46 height 24
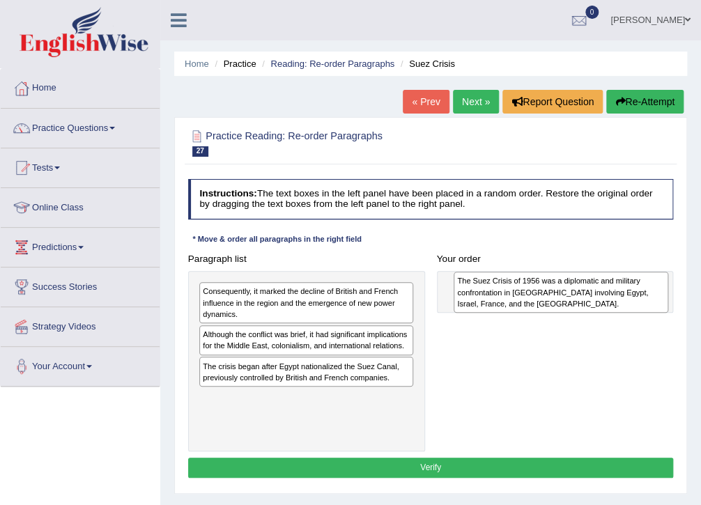
drag, startPoint x: 280, startPoint y: 299, endPoint x: 582, endPoint y: 293, distance: 302.3
click at [582, 293] on div "The Suez Crisis of 1956 was a diplomatic and military confrontation in Egypt in…" at bounding box center [560, 292] width 215 height 41
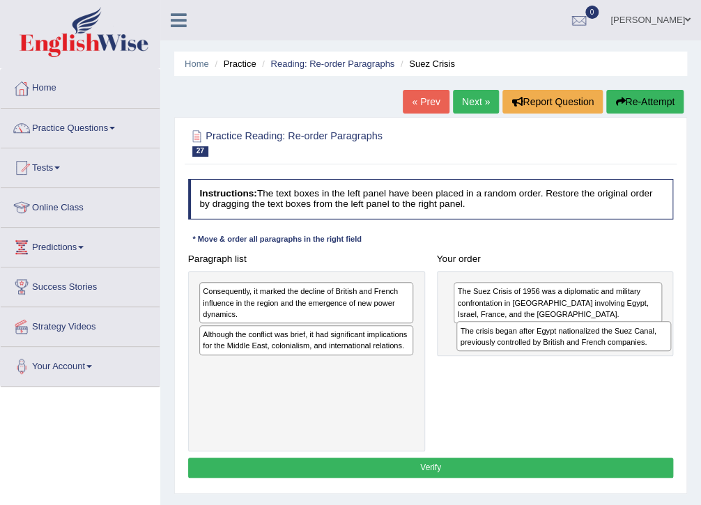
drag, startPoint x: 298, startPoint y: 389, endPoint x: 604, endPoint y: 355, distance: 307.6
click at [604, 355] on div "Paragraph list Consequently, it marked the decline of British and French influe…" at bounding box center [430, 350] width 497 height 203
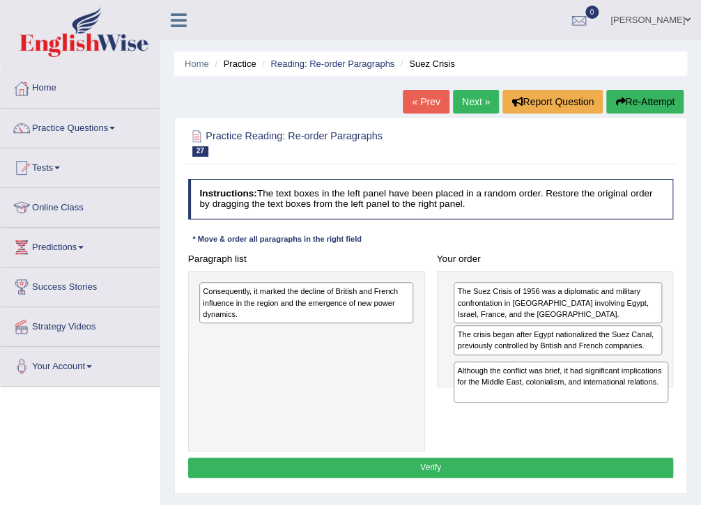
drag, startPoint x: 229, startPoint y: 355, endPoint x: 531, endPoint y: 412, distance: 307.5
click at [531, 412] on div "Paragraph list Consequently, it marked the decline of British and French influe…" at bounding box center [430, 350] width 497 height 203
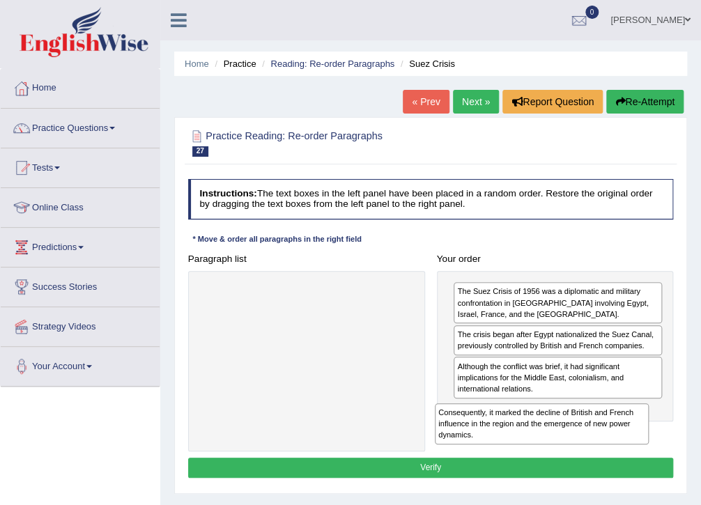
drag, startPoint x: 337, startPoint y: 293, endPoint x: 617, endPoint y: 441, distance: 316.8
click at [617, 441] on div "Consequently, it marked the decline of British and French influence in the regi…" at bounding box center [542, 423] width 215 height 41
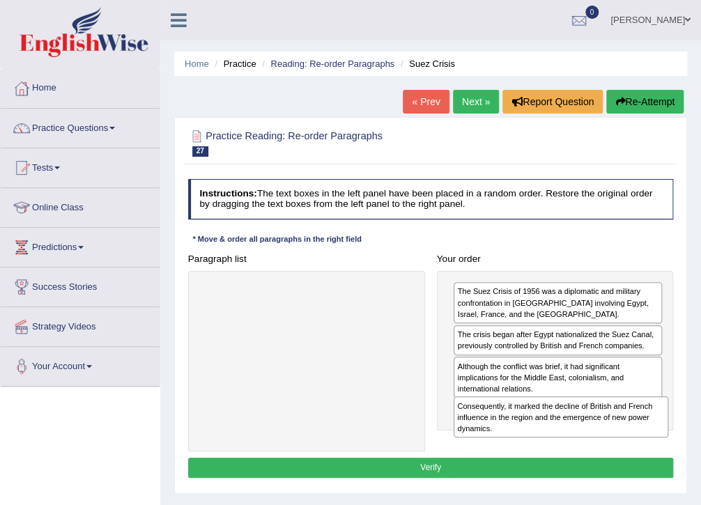
drag, startPoint x: 387, startPoint y: 306, endPoint x: 689, endPoint y: 447, distance: 333.4
click at [689, 447] on div "Home Practice Reading: Re-order Paragraphs Suez Crisis « Prev Next » Report Que…" at bounding box center [430, 348] width 540 height 696
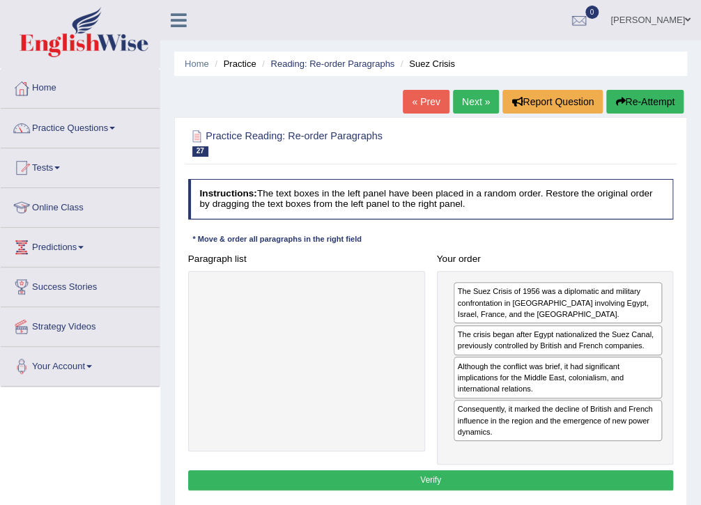
click at [474, 470] on button "Verify" at bounding box center [430, 480] width 485 height 20
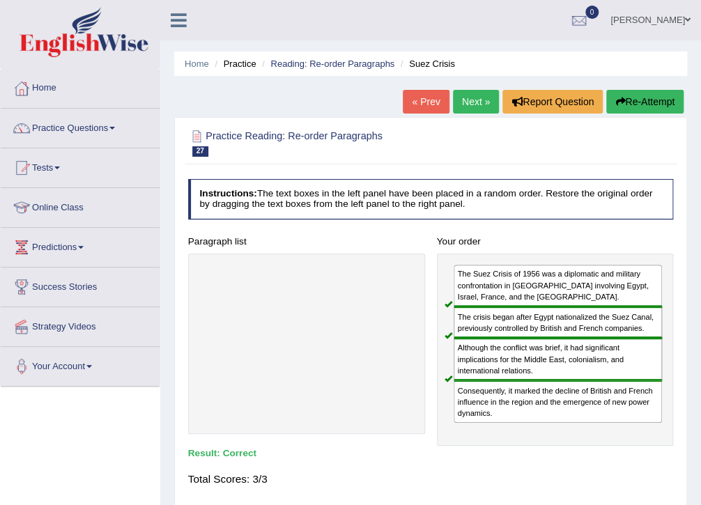
click at [481, 94] on link "Next »" at bounding box center [476, 102] width 46 height 24
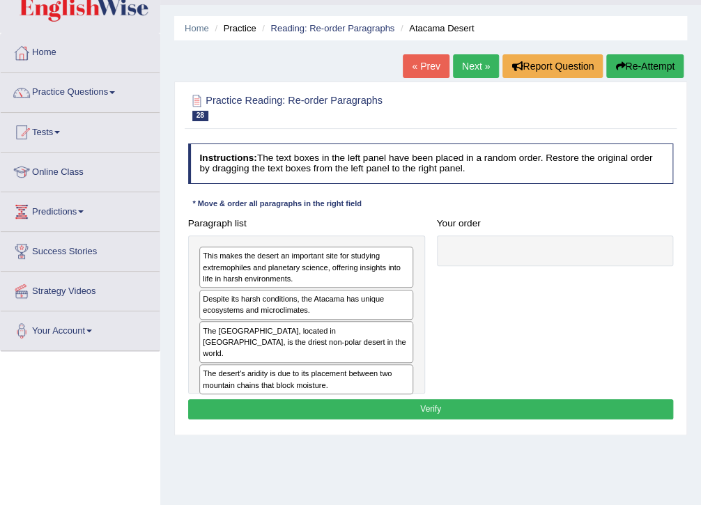
scroll to position [56, 0]
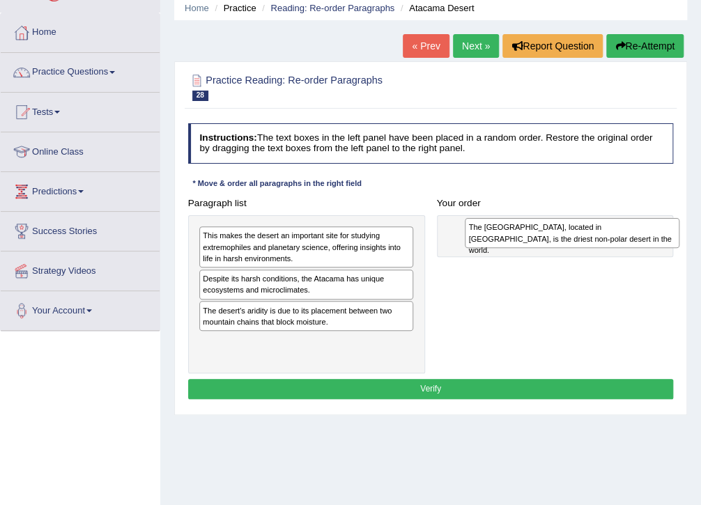
drag, startPoint x: 278, startPoint y: 320, endPoint x: 593, endPoint y: 242, distance: 325.0
click at [593, 242] on div "The Atacama Desert, located in South America, is the driest non-polar desert in…" at bounding box center [572, 233] width 215 height 30
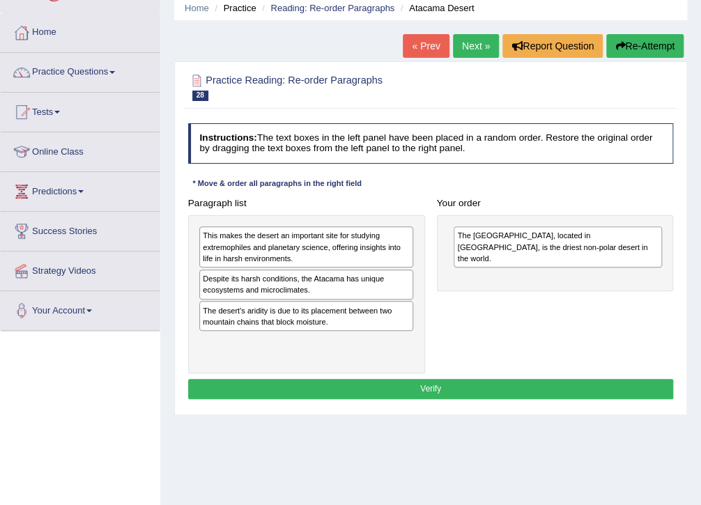
click at [274, 289] on div "Despite its harsh conditions, the Atacama has unique ecosystems and microclimat…" at bounding box center [306, 285] width 214 height 30
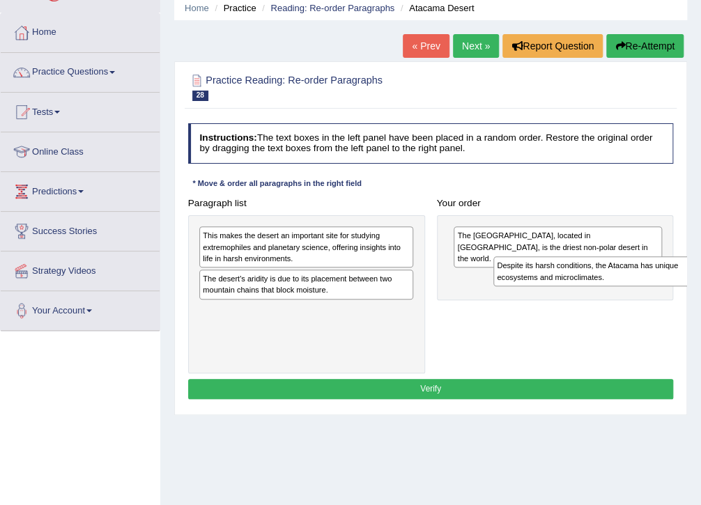
drag, startPoint x: 306, startPoint y: 285, endPoint x: 655, endPoint y: 283, distance: 348.9
click at [655, 283] on div "Despite its harsh conditions, the Atacama has unique ecosystems and microclimat…" at bounding box center [600, 271] width 215 height 30
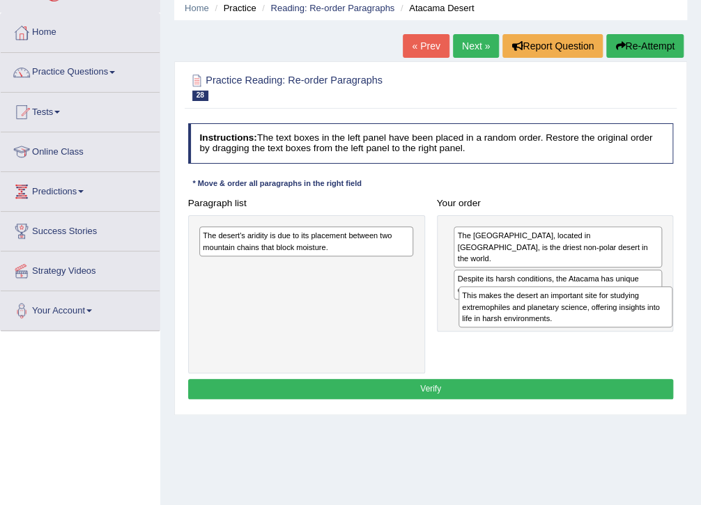
drag, startPoint x: 253, startPoint y: 246, endPoint x: 561, endPoint y: 322, distance: 317.2
click at [561, 322] on div "This makes the desert an important site for studying extremophiles and planetar…" at bounding box center [565, 306] width 215 height 41
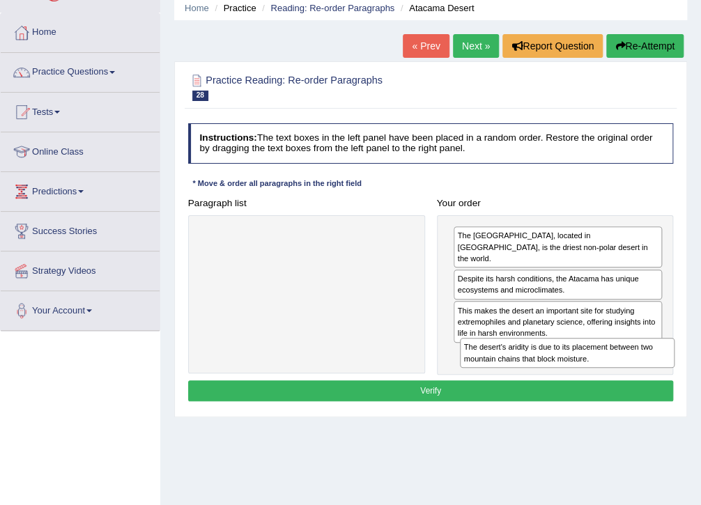
drag, startPoint x: 278, startPoint y: 240, endPoint x: 588, endPoint y: 377, distance: 338.9
click at [588, 377] on div "Instructions: The text boxes in the left panel have been placed in a random ord…" at bounding box center [430, 264] width 491 height 293
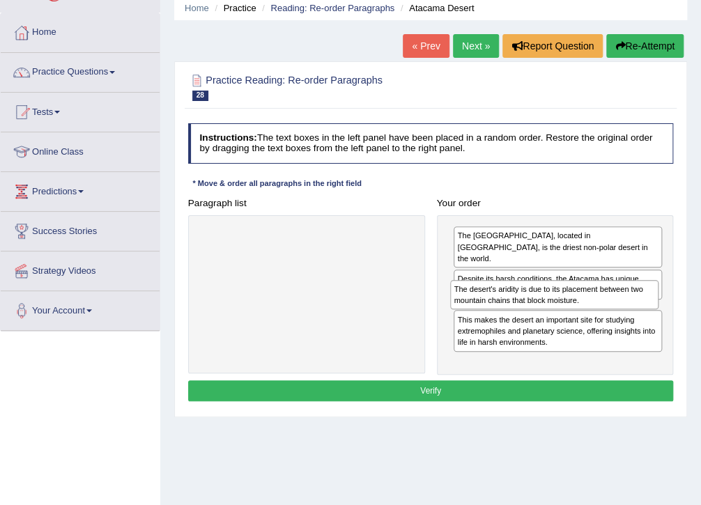
drag, startPoint x: 538, startPoint y: 353, endPoint x: 538, endPoint y: 316, distance: 36.9
click at [538, 316] on div "The Atacama Desert, located in South America, is the driest non-polar desert in…" at bounding box center [555, 294] width 237 height 159
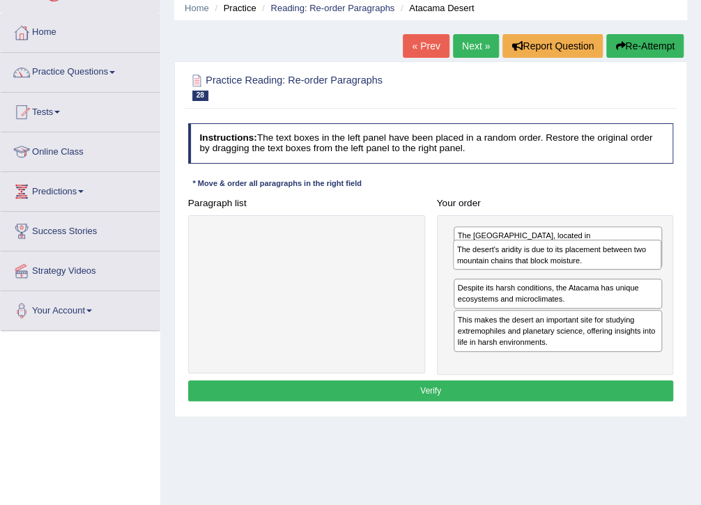
drag, startPoint x: 481, startPoint y: 301, endPoint x: 485, endPoint y: 260, distance: 41.2
click at [485, 260] on div "The desert's aridity is due to its placement between two mountain chains that b…" at bounding box center [557, 255] width 208 height 30
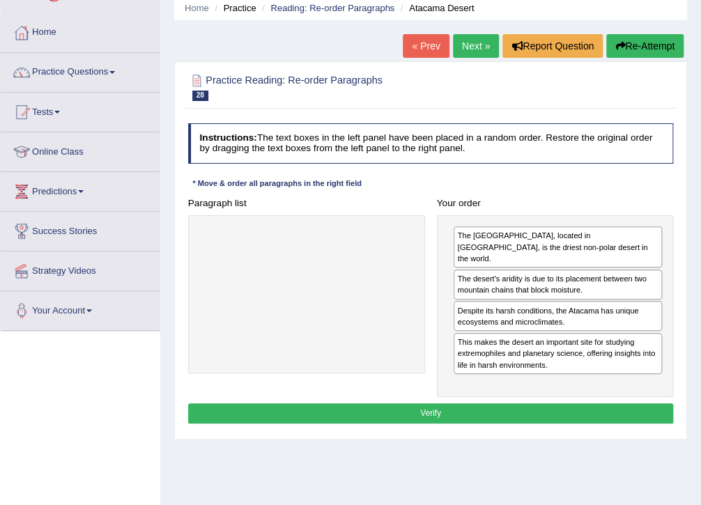
click at [416, 403] on button "Verify" at bounding box center [430, 413] width 485 height 20
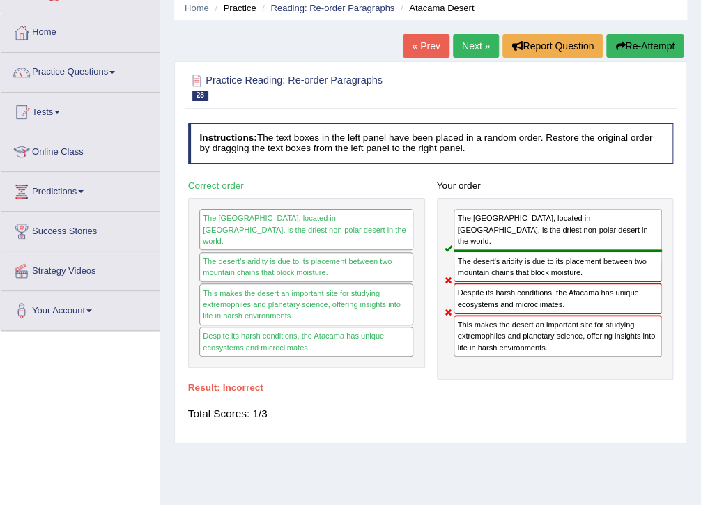
click at [477, 43] on link "Next »" at bounding box center [476, 46] width 46 height 24
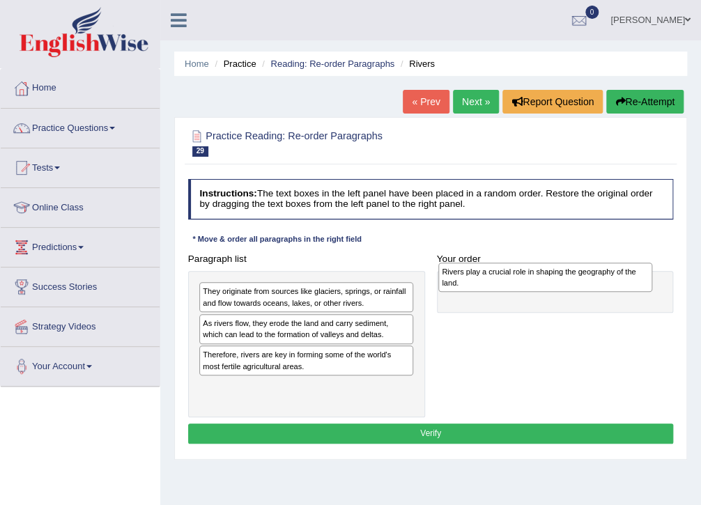
drag, startPoint x: 279, startPoint y: 328, endPoint x: 563, endPoint y: 279, distance: 288.3
click at [563, 279] on div "Rivers play a crucial role in shaping the geography of the land." at bounding box center [545, 278] width 215 height 30
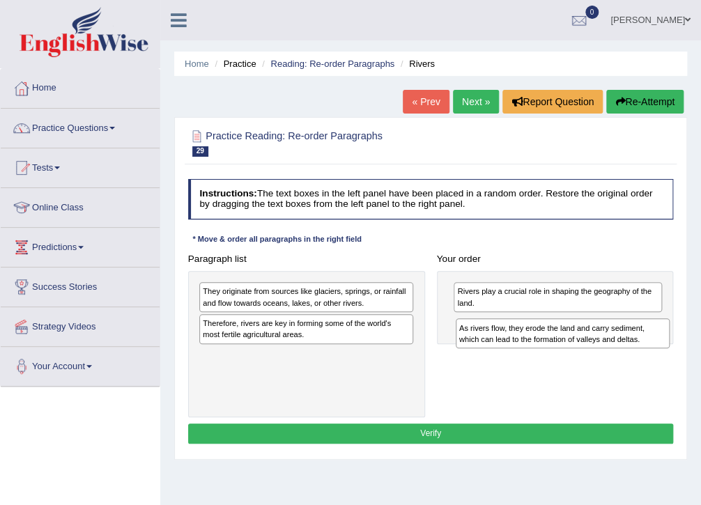
drag, startPoint x: 309, startPoint y: 328, endPoint x: 611, endPoint y: 340, distance: 302.5
click at [611, 340] on div "As rivers flow, they erode the land and carry sediment, which can lead to the f…" at bounding box center [562, 333] width 215 height 30
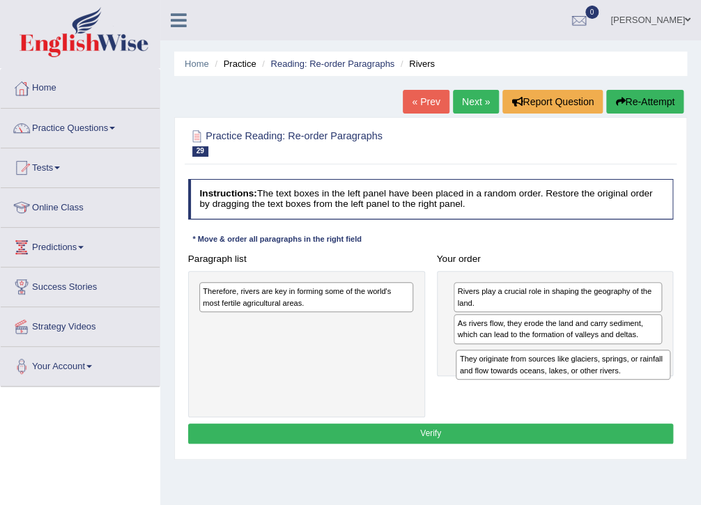
drag, startPoint x: 301, startPoint y: 299, endPoint x: 604, endPoint y: 382, distance: 314.3
click at [604, 382] on div "Paragraph list They originate from sources like glaciers, springs, or rainfall …" at bounding box center [430, 333] width 497 height 169
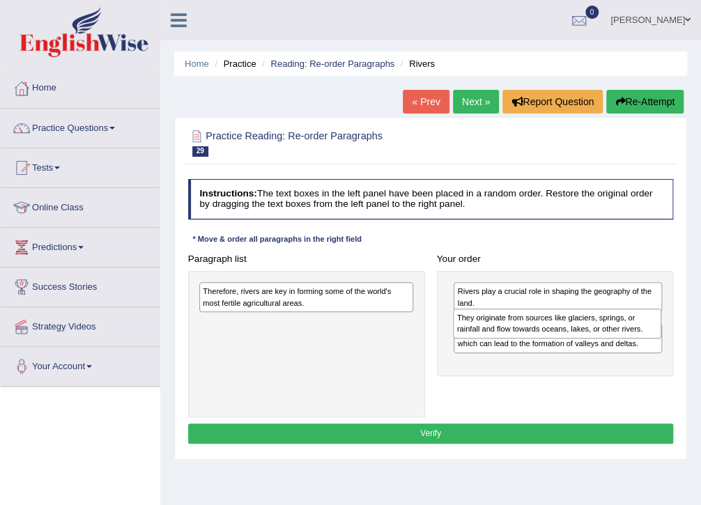
drag, startPoint x: 524, startPoint y: 363, endPoint x: 527, endPoint y: 337, distance: 26.0
click at [527, 337] on div "They originate from sources like glaciers, springs, or rainfall and flow toward…" at bounding box center [557, 324] width 208 height 30
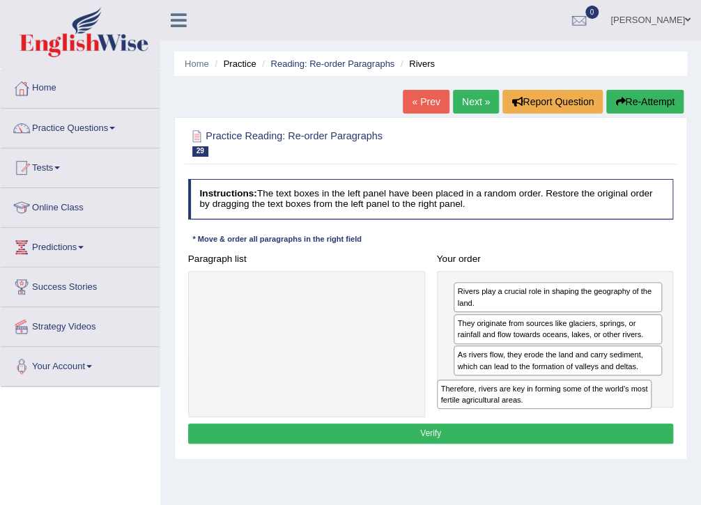
drag, startPoint x: 299, startPoint y: 301, endPoint x: 582, endPoint y: 421, distance: 307.4
click at [582, 421] on div "Instructions: The text boxes in the left panel have been placed in a random ord…" at bounding box center [430, 313] width 491 height 280
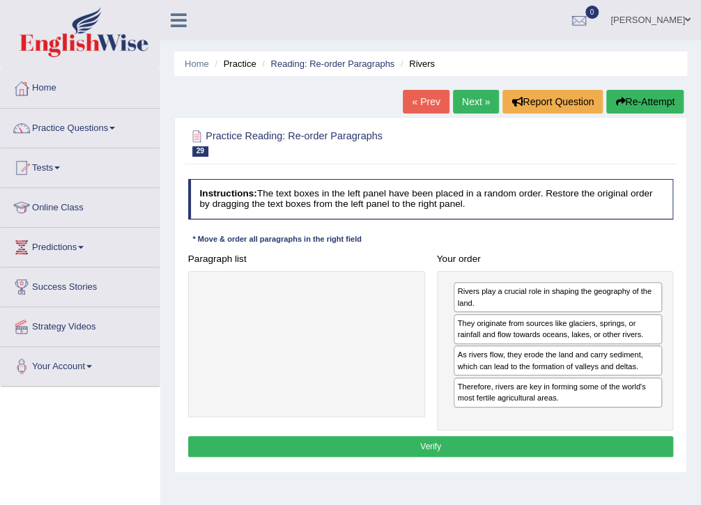
click at [418, 441] on button "Verify" at bounding box center [430, 446] width 485 height 20
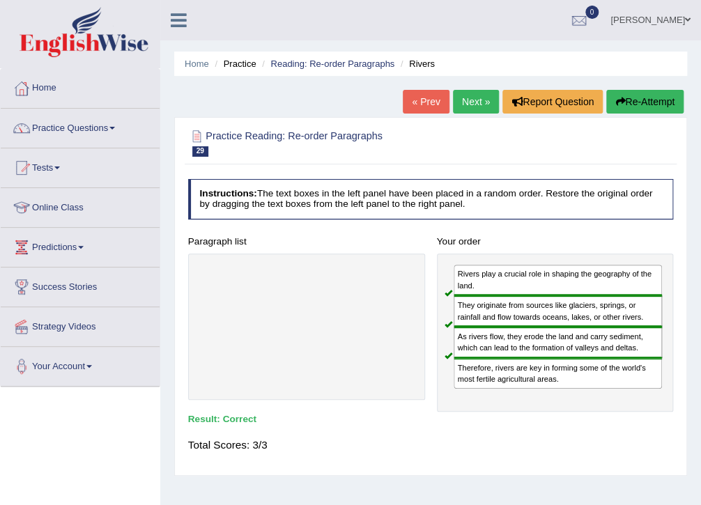
click at [465, 109] on link "Next »" at bounding box center [476, 102] width 46 height 24
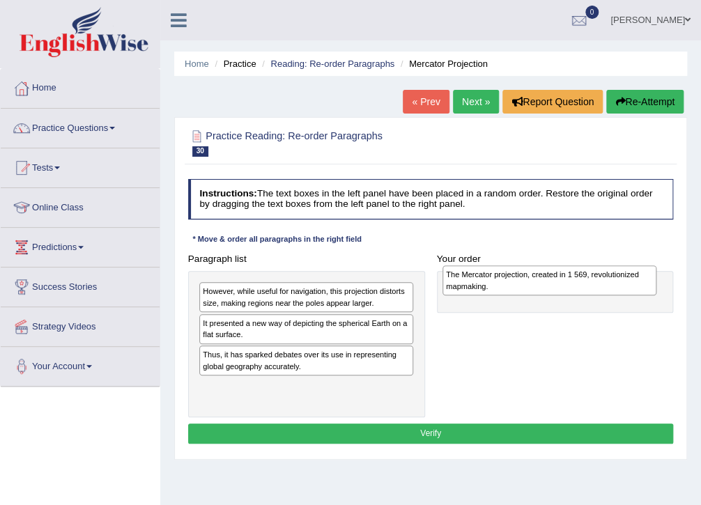
drag, startPoint x: 276, startPoint y: 398, endPoint x: 565, endPoint y: 290, distance: 308.5
click at [565, 290] on div "The Mercator projection, created in 1 569, revolutionized mapmaking." at bounding box center [549, 280] width 215 height 30
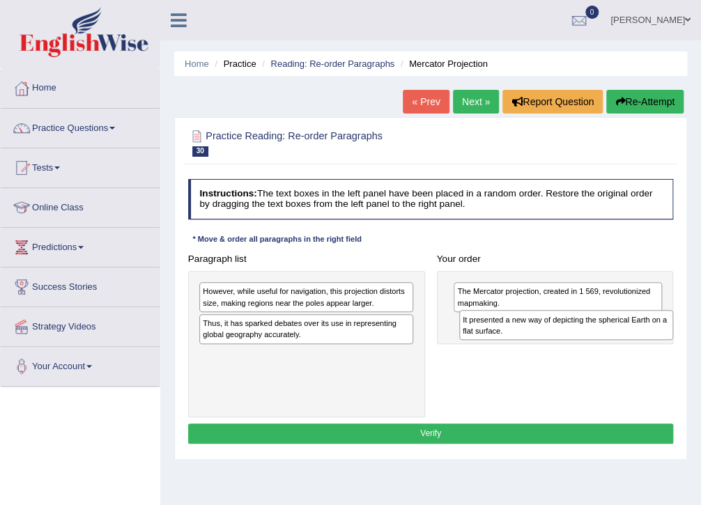
drag, startPoint x: 346, startPoint y: 333, endPoint x: 655, endPoint y: 341, distance: 308.6
click at [655, 341] on div "Paragraph list However, while useful for navigation, this projection distorts s…" at bounding box center [430, 333] width 497 height 169
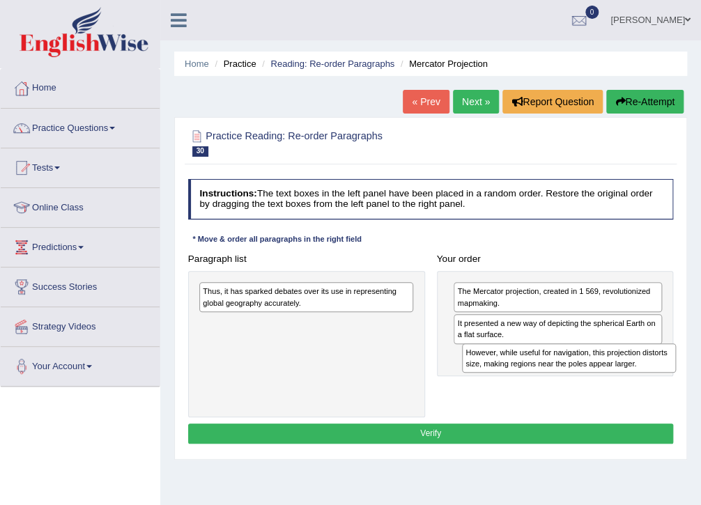
drag, startPoint x: 344, startPoint y: 302, endPoint x: 656, endPoint y: 380, distance: 321.6
click at [656, 380] on div "Paragraph list However, while useful for navigation, this projection distorts s…" at bounding box center [430, 333] width 497 height 169
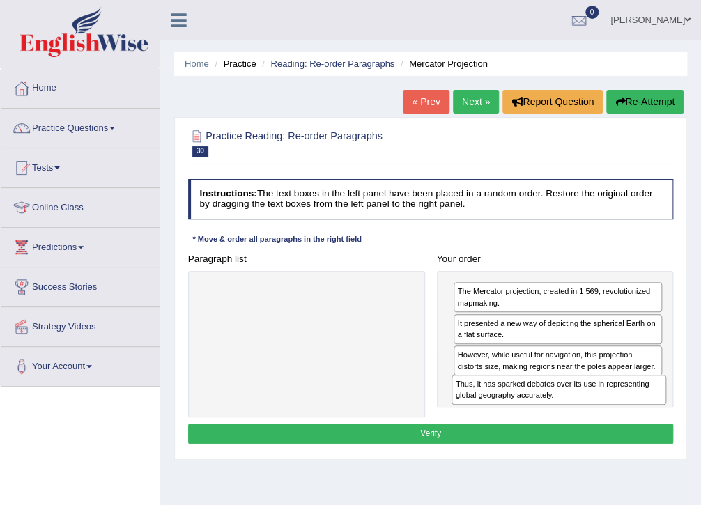
drag, startPoint x: 293, startPoint y: 290, endPoint x: 593, endPoint y: 405, distance: 321.4
click at [593, 405] on div "Paragraph list Thus, it has sparked debates over its use in representing global…" at bounding box center [430, 333] width 497 height 169
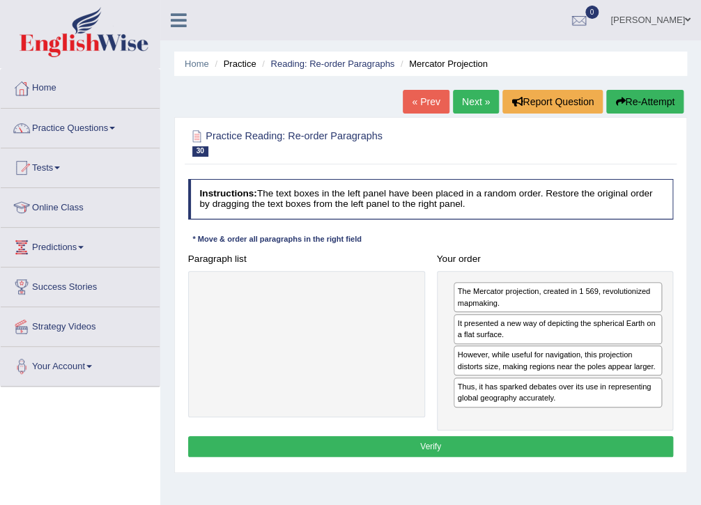
click at [450, 449] on button "Verify" at bounding box center [430, 446] width 485 height 20
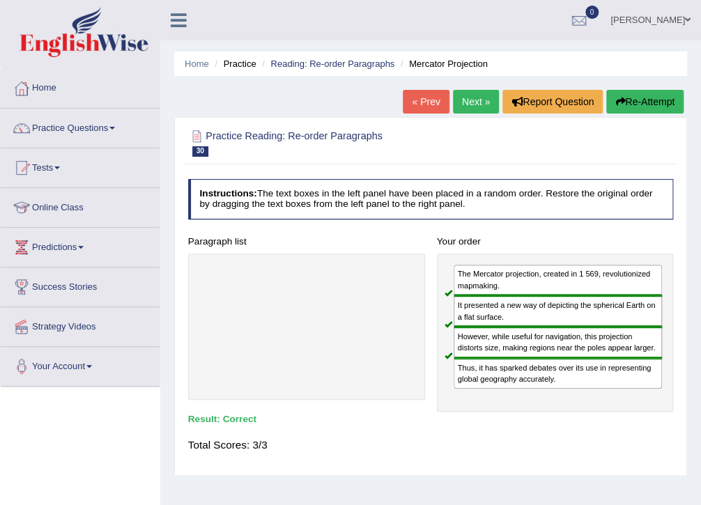
click at [471, 104] on link "Next »" at bounding box center [476, 102] width 46 height 24
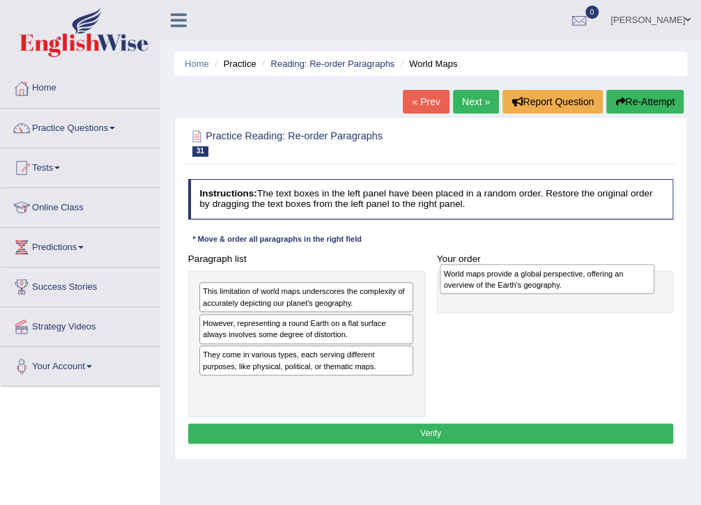
drag, startPoint x: 283, startPoint y: 364, endPoint x: 570, endPoint y: 286, distance: 296.7
click at [570, 286] on div "World maps provide a global perspective, offering an overview of the Earth's ge…" at bounding box center [546, 279] width 215 height 30
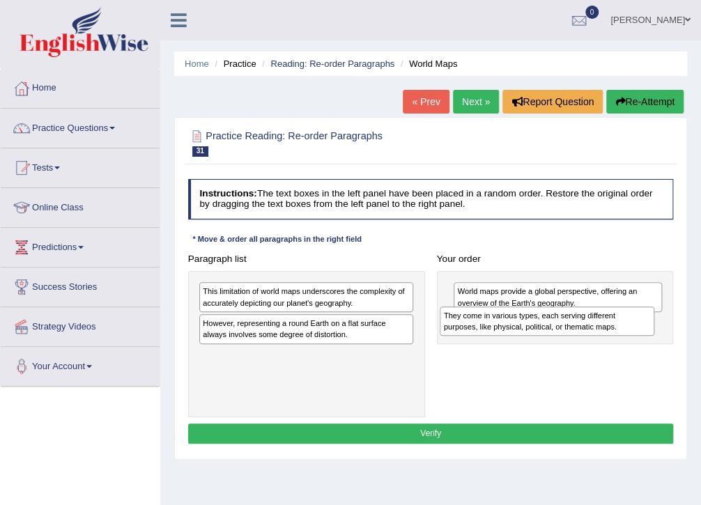
drag, startPoint x: 334, startPoint y: 368, endPoint x: 655, endPoint y: 343, distance: 322.0
click at [655, 343] on div "Paragraph list This limitation of world maps underscores the complexity of accu…" at bounding box center [430, 333] width 497 height 169
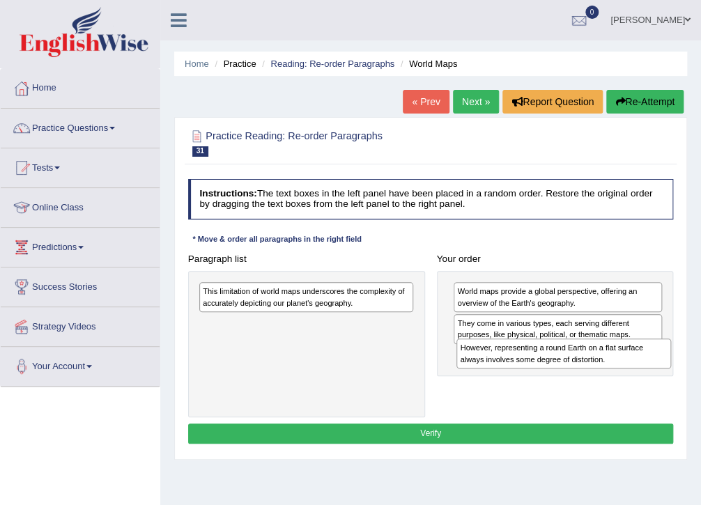
drag, startPoint x: 297, startPoint y: 333, endPoint x: 603, endPoint y: 374, distance: 308.5
click at [603, 374] on div "Paragraph list This limitation of world maps underscores the complexity of accu…" at bounding box center [430, 333] width 497 height 169
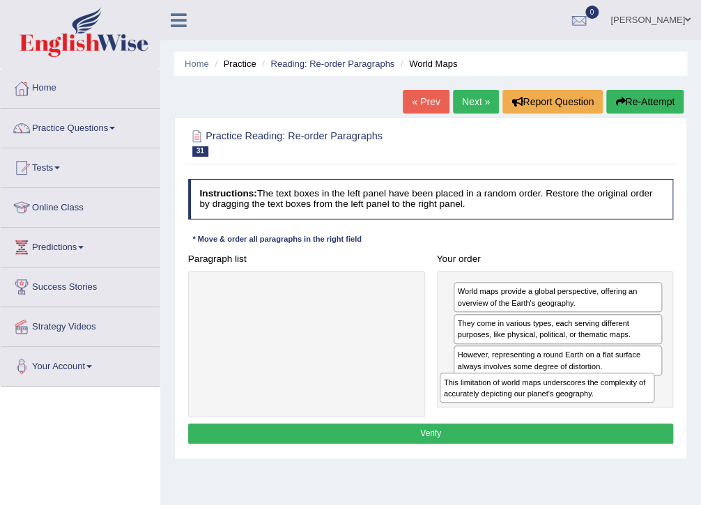
drag, startPoint x: 330, startPoint y: 294, endPoint x: 616, endPoint y: 407, distance: 307.7
click at [616, 407] on div "Paragraph list This limitation of world maps underscores the complexity of accu…" at bounding box center [430, 333] width 497 height 169
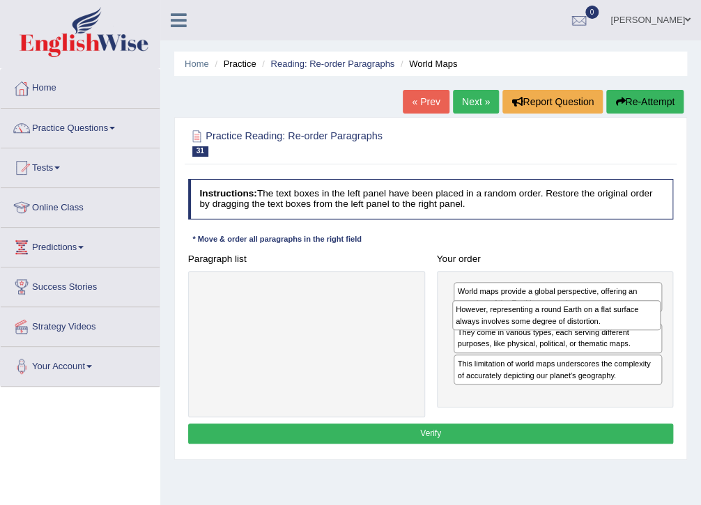
drag, startPoint x: 562, startPoint y: 364, endPoint x: 564, endPoint y: 329, distance: 35.6
click at [564, 329] on div "However, representing a round Earth on a flat surface always involves some degr…" at bounding box center [556, 315] width 208 height 30
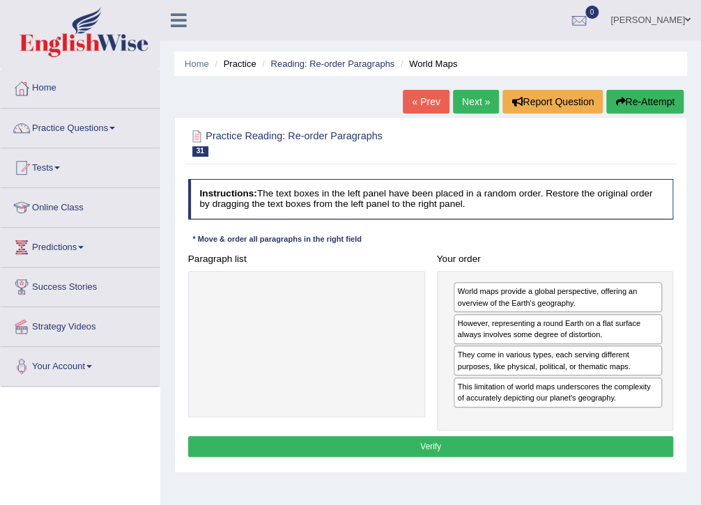
click at [471, 451] on button "Verify" at bounding box center [430, 446] width 485 height 20
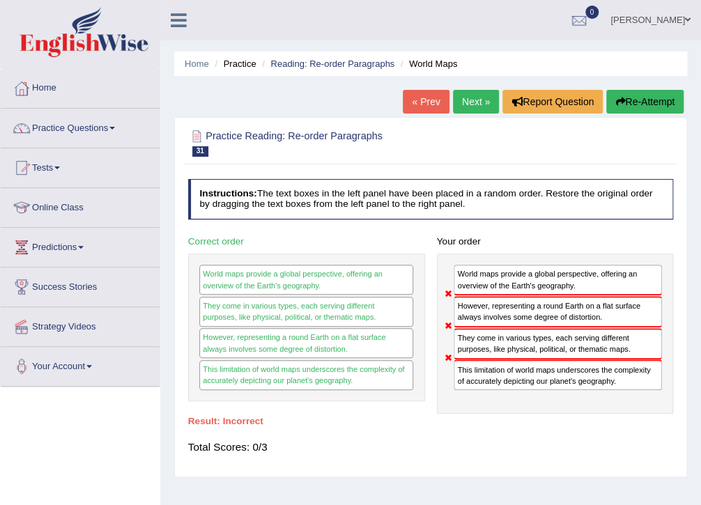
drag, startPoint x: 556, startPoint y: 347, endPoint x: 556, endPoint y: 298, distance: 48.8
click at [556, 298] on div "World maps provide a global perspective, offering an overview of the Earth's ge…" at bounding box center [555, 334] width 237 height 160
click at [624, 98] on button "Re-Attempt" at bounding box center [644, 102] width 77 height 24
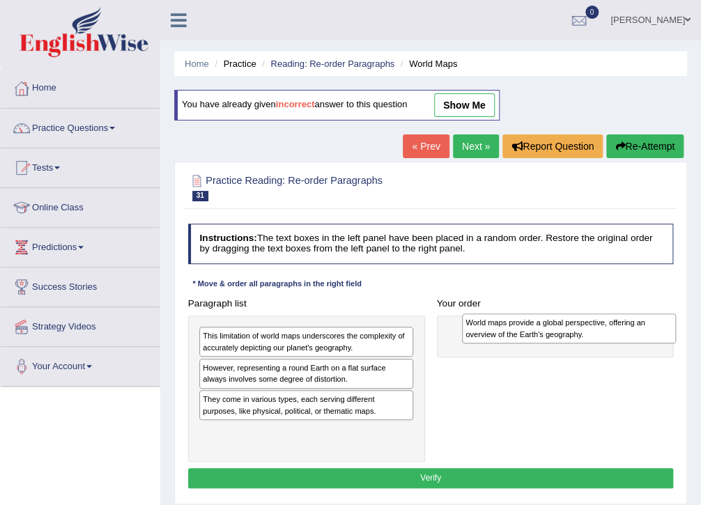
drag, startPoint x: 334, startPoint y: 413, endPoint x: 646, endPoint y: 341, distance: 320.3
click at [646, 341] on div "World maps provide a global perspective, offering an overview of the Earth's ge…" at bounding box center [569, 328] width 215 height 30
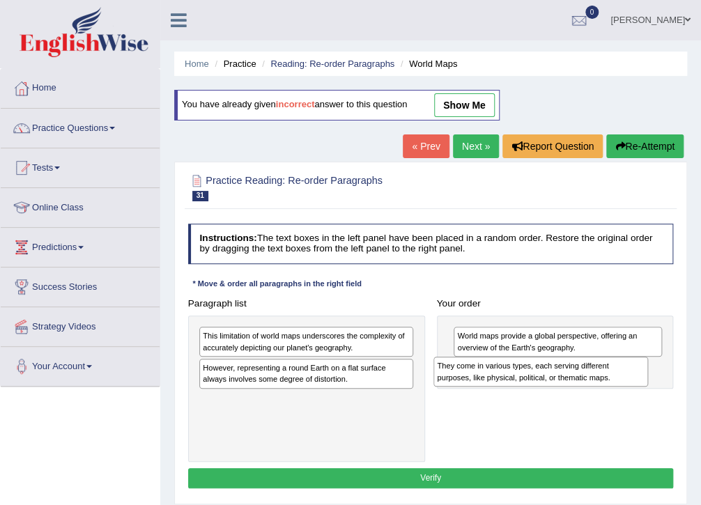
drag, startPoint x: 297, startPoint y: 415, endPoint x: 576, endPoint y: 393, distance: 279.4
click at [576, 393] on div "Paragraph list This limitation of world maps underscores the complexity of accu…" at bounding box center [430, 377] width 497 height 169
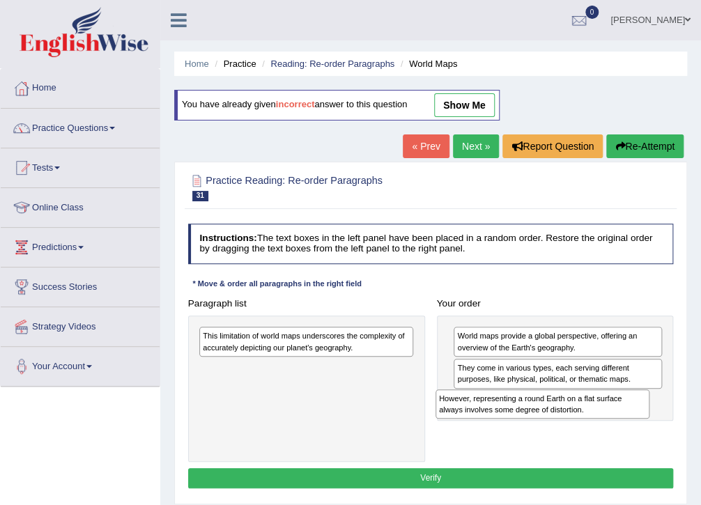
drag, startPoint x: 274, startPoint y: 378, endPoint x: 554, endPoint y: 426, distance: 284.8
click at [554, 426] on div "Paragraph list This limitation of world maps underscores the complexity of accu…" at bounding box center [430, 377] width 497 height 169
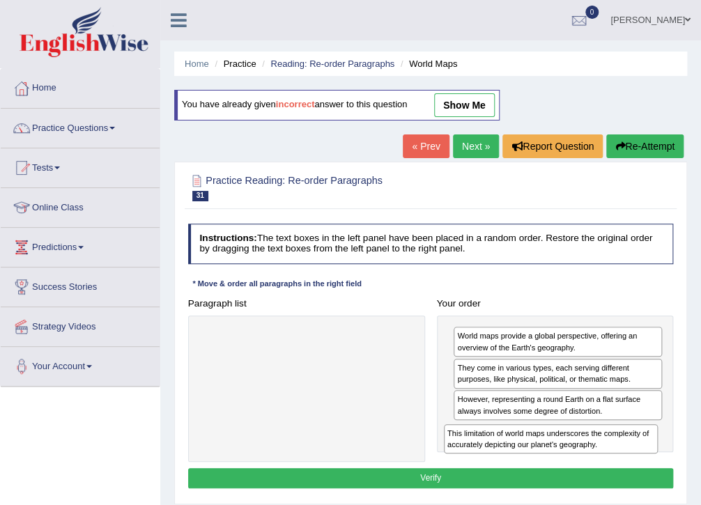
drag, startPoint x: 313, startPoint y: 345, endPoint x: 603, endPoint y: 465, distance: 314.4
click at [603, 465] on div "Instructions: The text boxes in the left panel have been placed in a random ord…" at bounding box center [430, 358] width 491 height 280
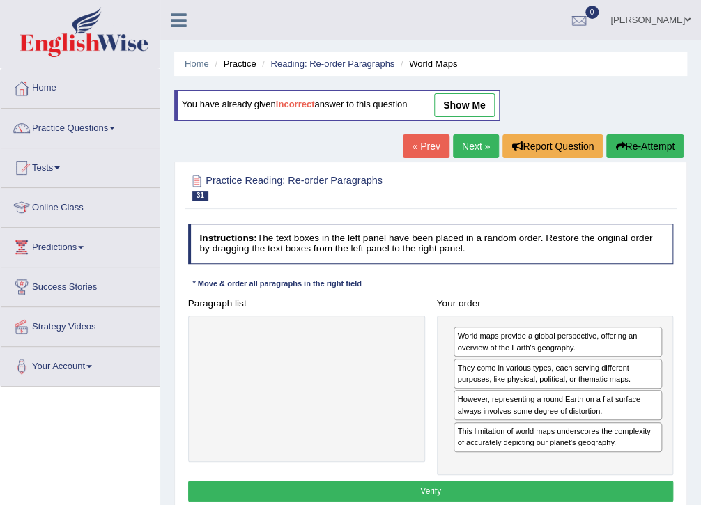
click at [488, 493] on button "Verify" at bounding box center [430, 491] width 485 height 20
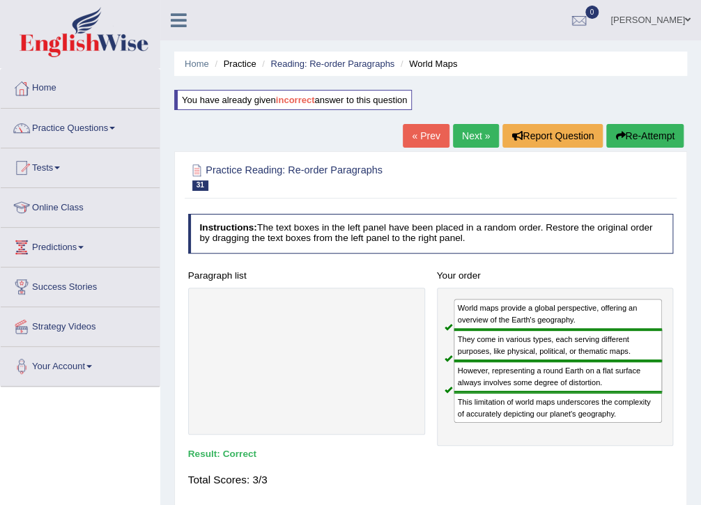
click at [469, 142] on link "Next »" at bounding box center [476, 136] width 46 height 24
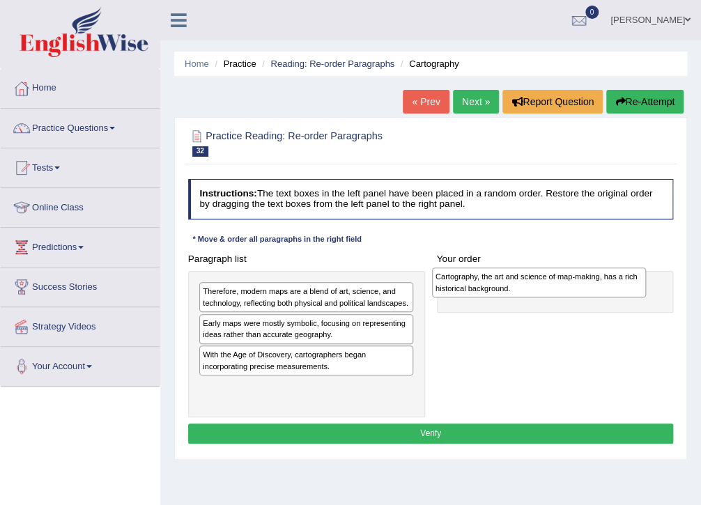
drag, startPoint x: 297, startPoint y: 304, endPoint x: 579, endPoint y: 293, distance: 282.3
click at [579, 293] on div "Cartography, the art and science of map-making, has a rich historical backgroun…" at bounding box center [539, 282] width 215 height 30
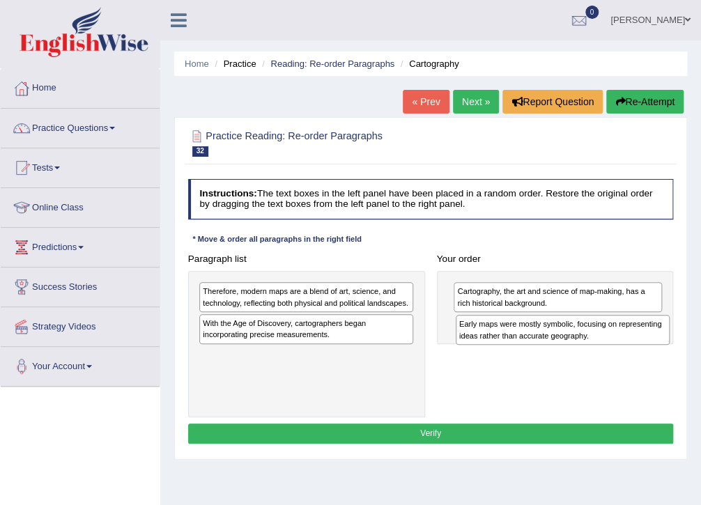
drag, startPoint x: 228, startPoint y: 333, endPoint x: 533, endPoint y: 346, distance: 304.6
click at [533, 346] on div "Paragraph list Therefore, modern maps are a blend of art, science, and technolo…" at bounding box center [430, 333] width 497 height 169
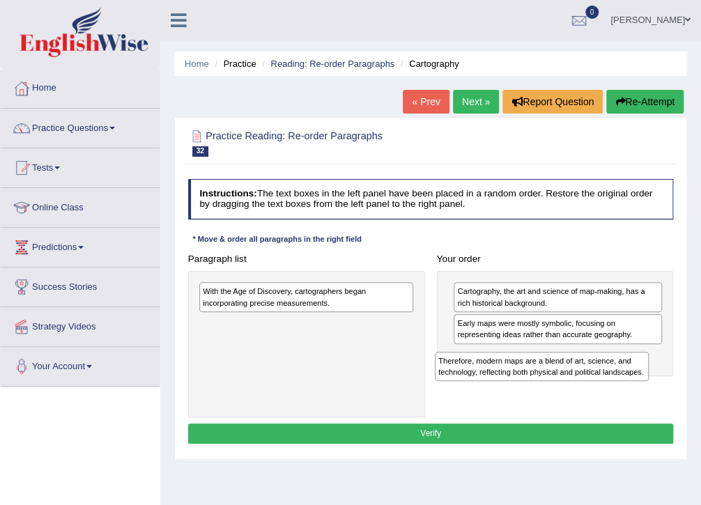
drag, startPoint x: 344, startPoint y: 304, endPoint x: 624, endPoint y: 391, distance: 293.4
click at [624, 391] on div "Paragraph list Therefore, modern maps are a blend of art, science, and technolo…" at bounding box center [430, 333] width 497 height 169
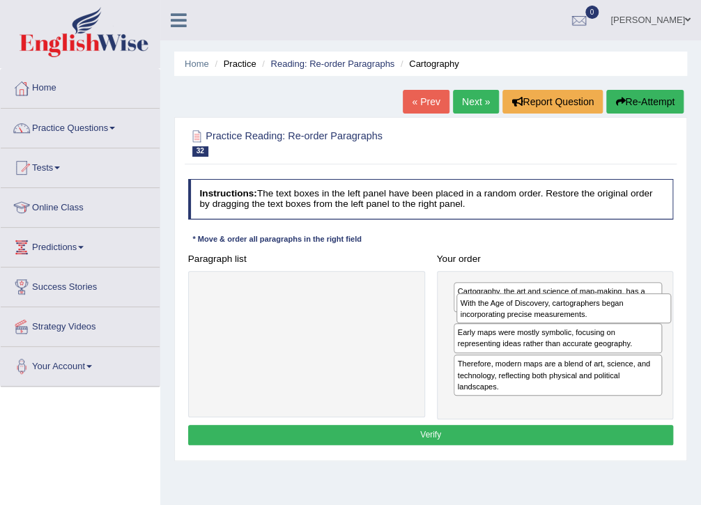
drag, startPoint x: 291, startPoint y: 302, endPoint x: 597, endPoint y: 321, distance: 306.4
click at [597, 321] on div "With the Age of Discovery, cartographers began incorporating precise measuremen…" at bounding box center [563, 308] width 215 height 30
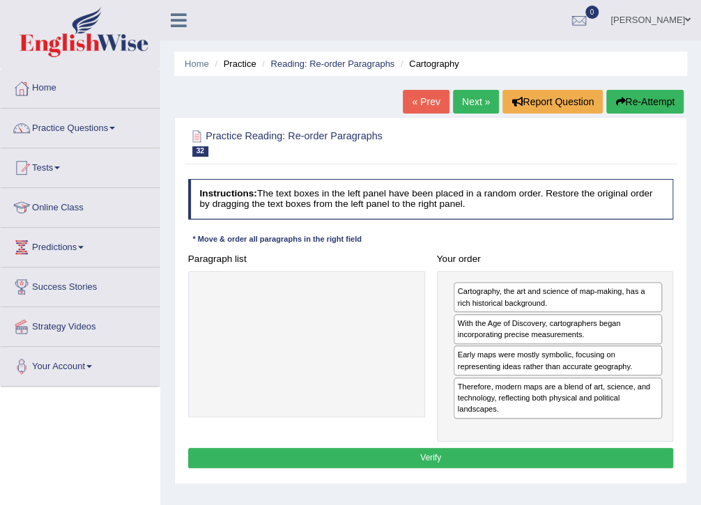
click at [404, 460] on button "Verify" at bounding box center [430, 458] width 485 height 20
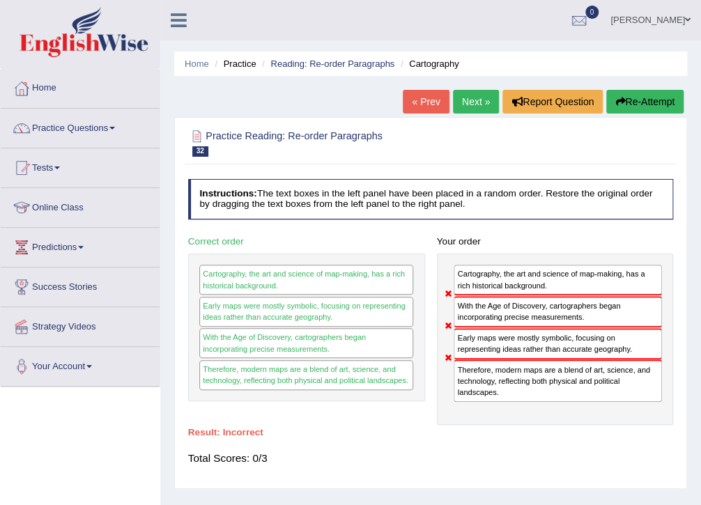
drag, startPoint x: 511, startPoint y: 354, endPoint x: 508, endPoint y: 315, distance: 39.2
click at [508, 315] on div "Cartography, the art and science of map-making, has a rich historical backgroun…" at bounding box center [555, 339] width 237 height 171
click at [642, 107] on button "Re-Attempt" at bounding box center [644, 102] width 77 height 24
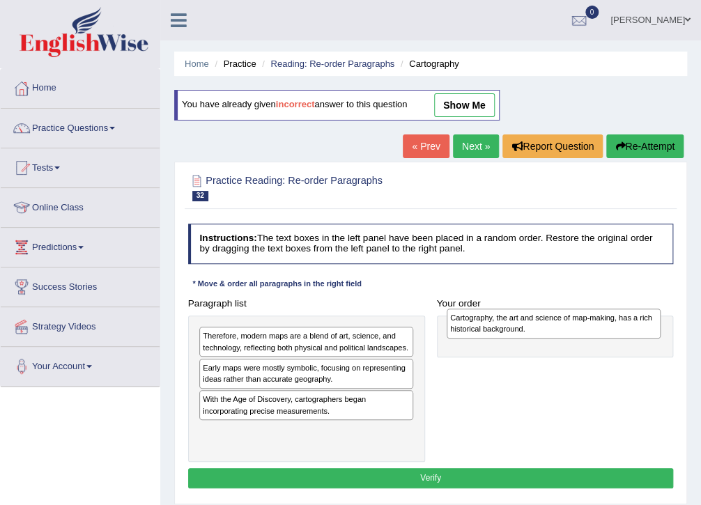
drag, startPoint x: 311, startPoint y: 341, endPoint x: 605, endPoint y: 325, distance: 294.3
click at [605, 325] on div "Cartography, the art and science of map-making, has a rich historical backgroun…" at bounding box center [553, 324] width 215 height 30
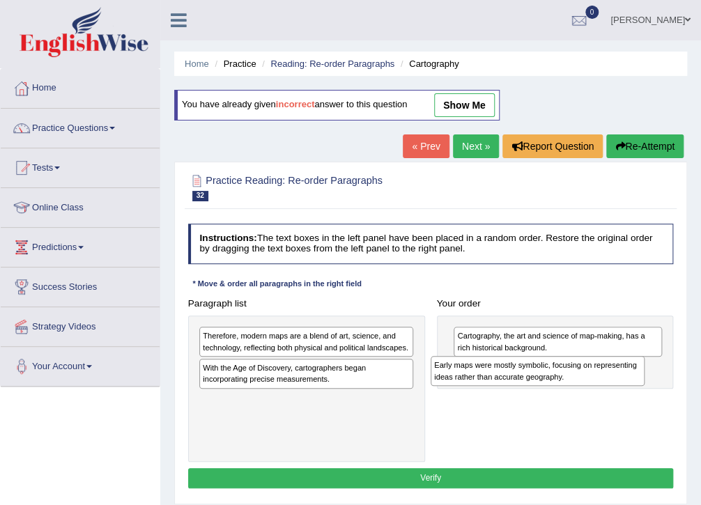
drag, startPoint x: 313, startPoint y: 378, endPoint x: 588, endPoint y: 387, distance: 275.2
click at [588, 387] on div "Paragraph list Therefore, modern maps are a blend of art, science, and technolo…" at bounding box center [430, 377] width 497 height 169
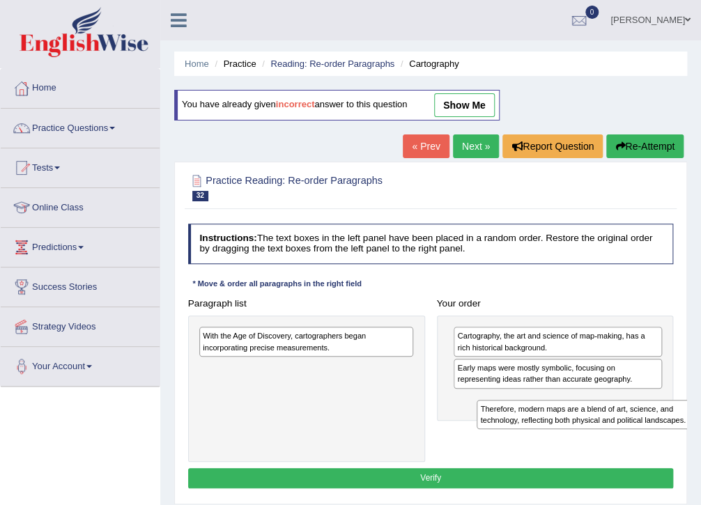
drag, startPoint x: 303, startPoint y: 345, endPoint x: 632, endPoint y: 437, distance: 342.0
click at [632, 437] on div "Paragraph list Therefore, modern maps are a blend of art, science, and technolo…" at bounding box center [430, 377] width 497 height 169
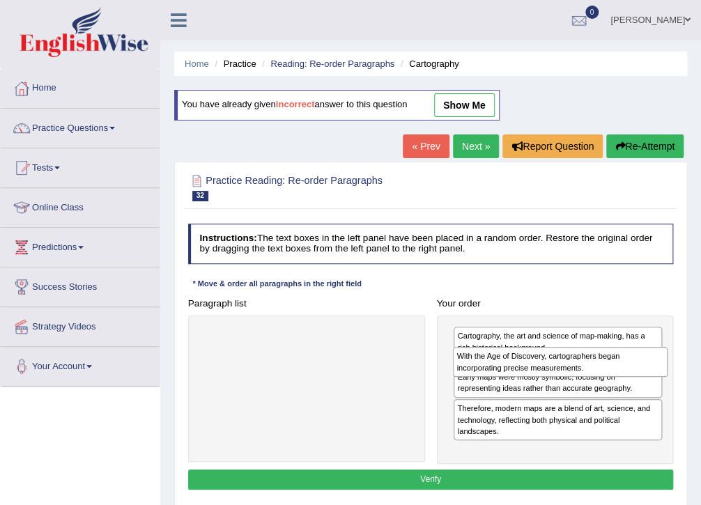
drag, startPoint x: 283, startPoint y: 341, endPoint x: 585, endPoint y: 371, distance: 303.0
click at [585, 371] on div "With the Age of Discovery, cartographers began incorporating precise measuremen…" at bounding box center [560, 362] width 215 height 30
drag, startPoint x: 549, startPoint y: 412, endPoint x: 554, endPoint y: 380, distance: 33.2
click at [554, 380] on div "Cartography, the art and science of map-making, has a rich historical backgroun…" at bounding box center [555, 389] width 237 height 148
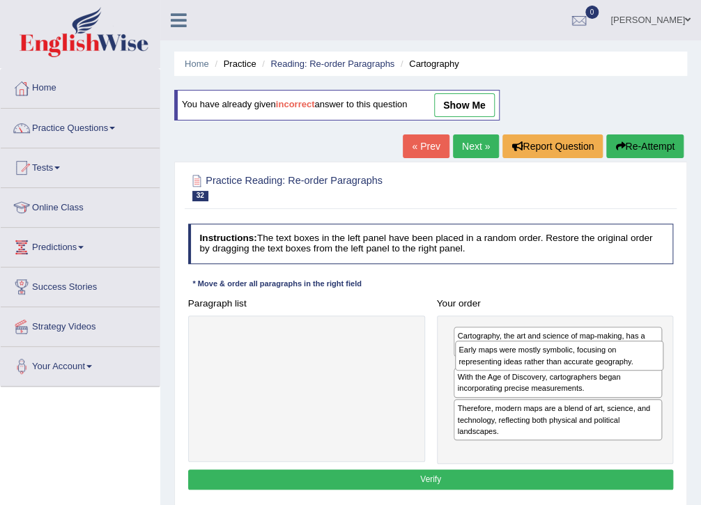
drag, startPoint x: 556, startPoint y: 407, endPoint x: 562, endPoint y: 366, distance: 40.8
click at [562, 366] on div "Early maps were mostly symbolic, focusing on representing ideas rather than acc…" at bounding box center [559, 356] width 208 height 30
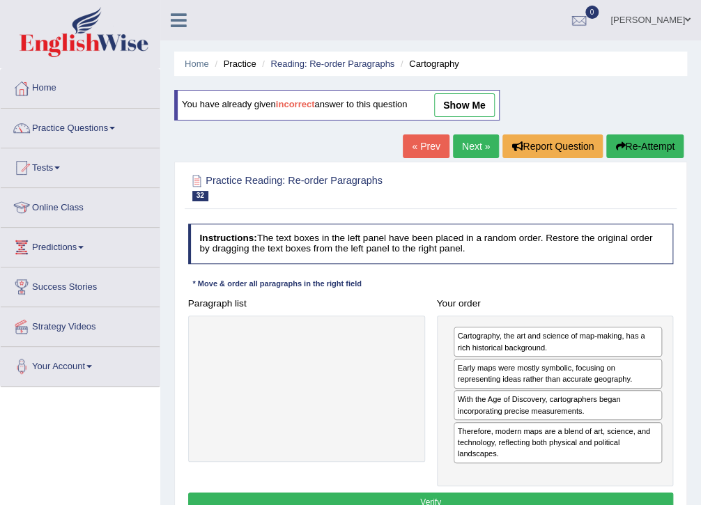
click at [455, 493] on button "Verify" at bounding box center [430, 502] width 485 height 20
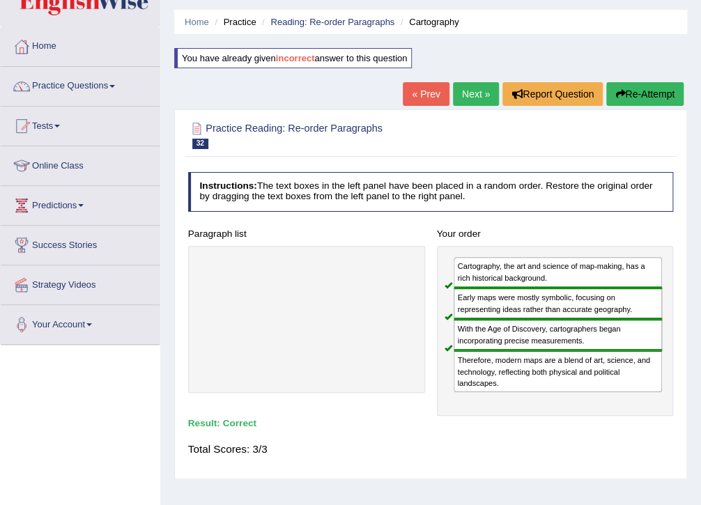
scroll to position [33, 0]
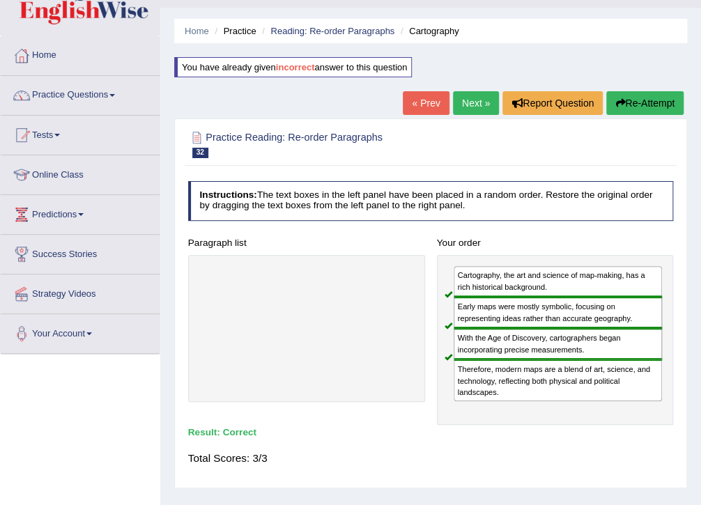
click at [471, 99] on link "Next »" at bounding box center [476, 103] width 46 height 24
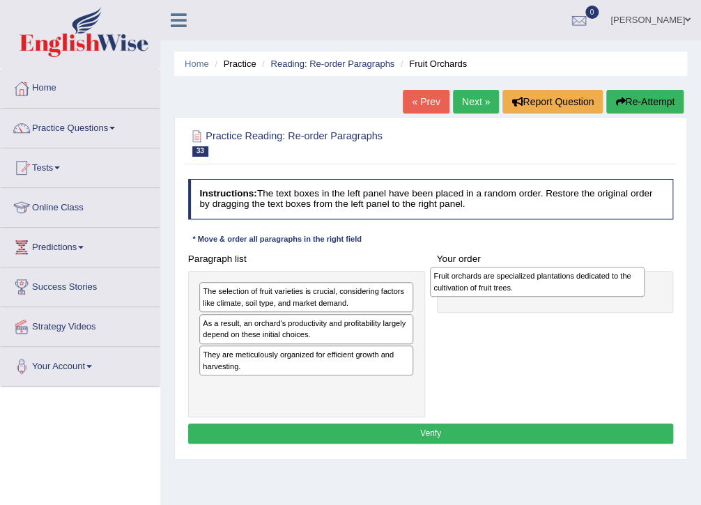
drag, startPoint x: 315, startPoint y: 296, endPoint x: 589, endPoint y: 284, distance: 274.7
click at [589, 284] on div "Fruit orchards are specialized plantations dedicated to the cultivation of frui…" at bounding box center [537, 282] width 215 height 30
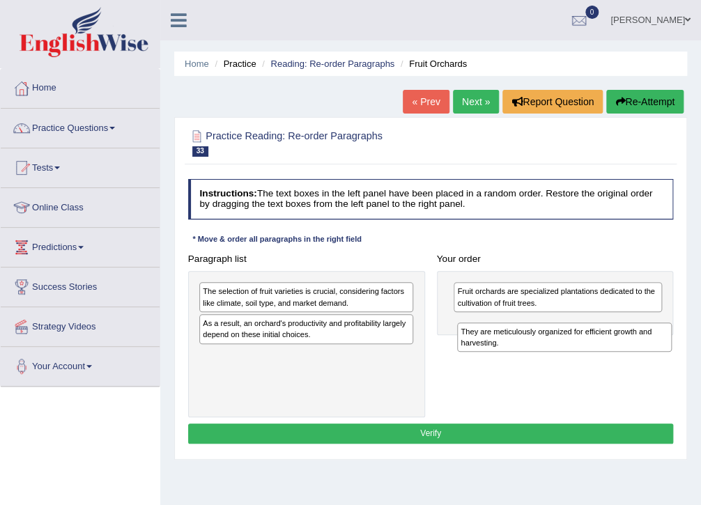
drag, startPoint x: 281, startPoint y: 358, endPoint x: 591, endPoint y: 347, distance: 310.1
click at [591, 347] on div "They are meticulously organized for efficient growth and harvesting." at bounding box center [564, 337] width 215 height 30
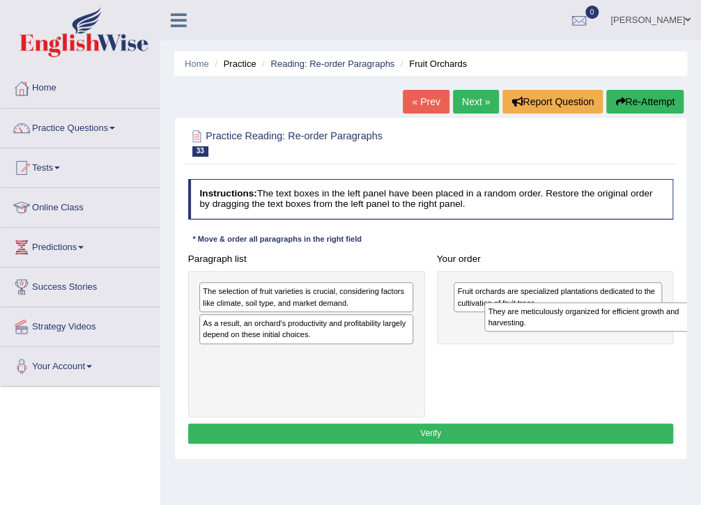
drag, startPoint x: 325, startPoint y: 362, endPoint x: 663, endPoint y: 329, distance: 340.1
click at [663, 329] on div "They are meticulously organized for efficient growth and harvesting." at bounding box center [591, 317] width 215 height 30
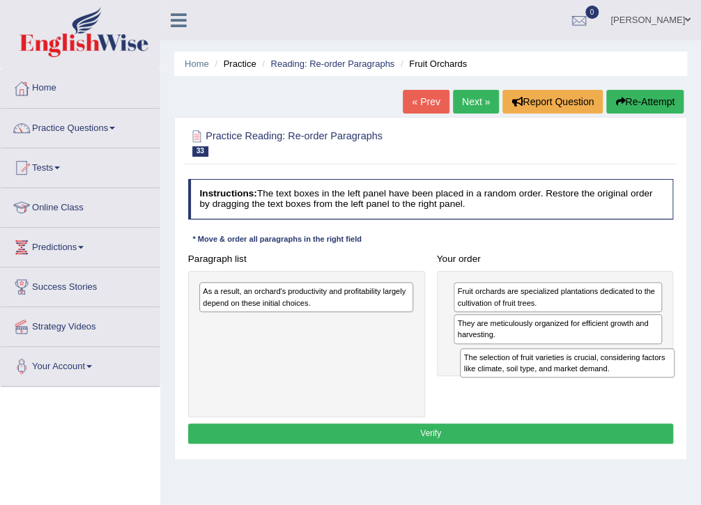
drag, startPoint x: 305, startPoint y: 296, endPoint x: 618, endPoint y: 378, distance: 324.0
click at [618, 378] on div "Paragraph list The selection of fruit varieties is crucial, considering factors…" at bounding box center [430, 333] width 497 height 169
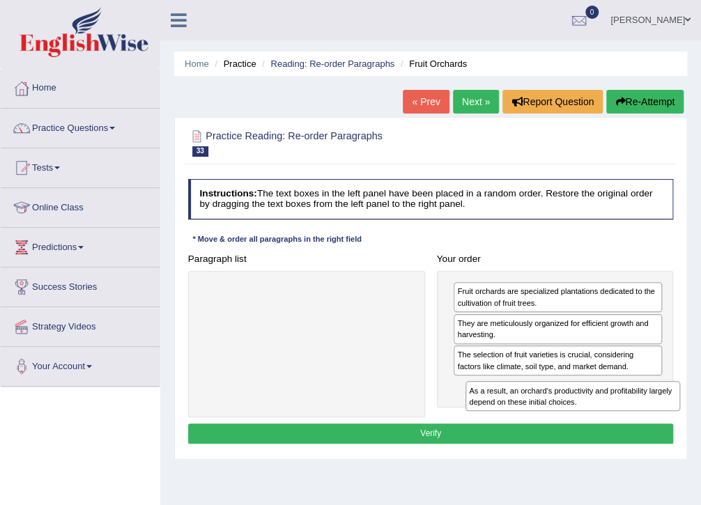
drag, startPoint x: 267, startPoint y: 293, endPoint x: 584, endPoint y: 415, distance: 339.1
click at [584, 415] on div "Paragraph list As a result, an orchard's productivity and profitability largely…" at bounding box center [430, 333] width 497 height 169
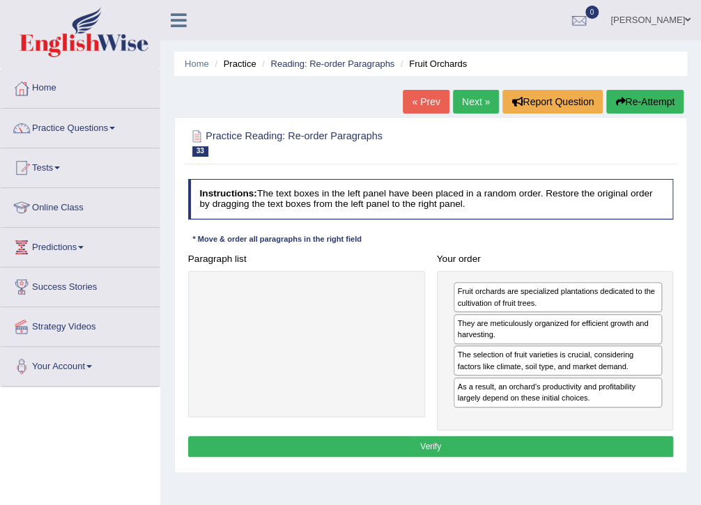
click at [430, 444] on button "Verify" at bounding box center [430, 446] width 485 height 20
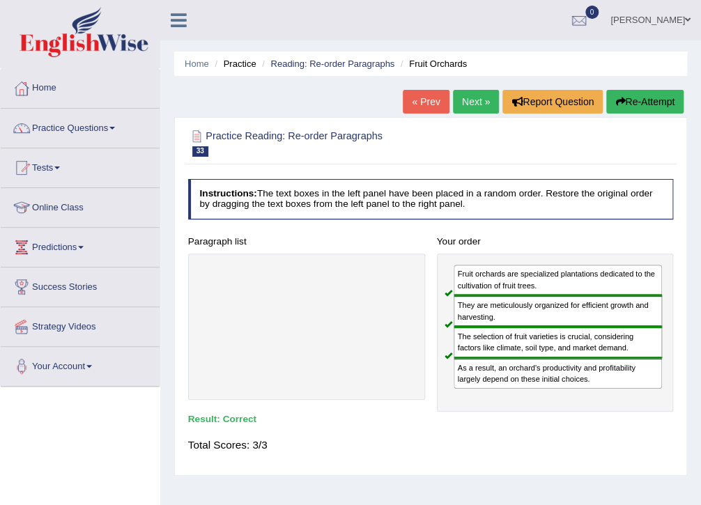
click at [469, 99] on link "Next »" at bounding box center [476, 102] width 46 height 24
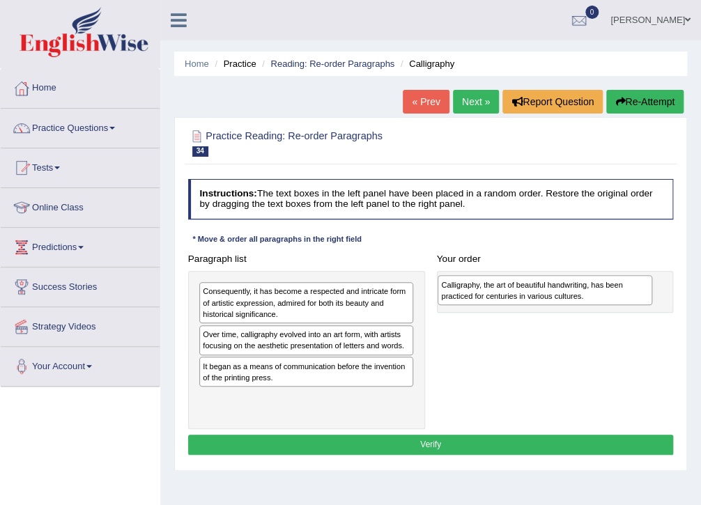
drag, startPoint x: 285, startPoint y: 352, endPoint x: 570, endPoint y: 306, distance: 288.6
click at [570, 306] on div "Paragraph list Consequently, it has become a respected and intricate form of ar…" at bounding box center [430, 339] width 497 height 180
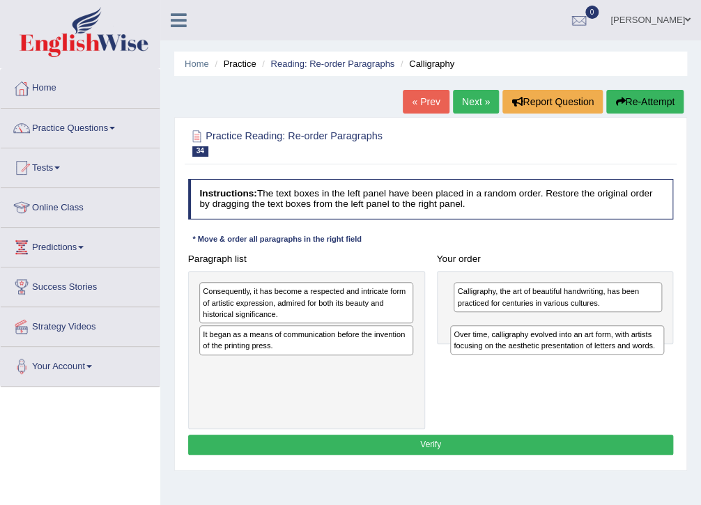
drag, startPoint x: 309, startPoint y: 343, endPoint x: 607, endPoint y: 357, distance: 298.4
click at [607, 357] on div "Paragraph list Consequently, it has become a respected and intricate form of ar…" at bounding box center [430, 339] width 497 height 180
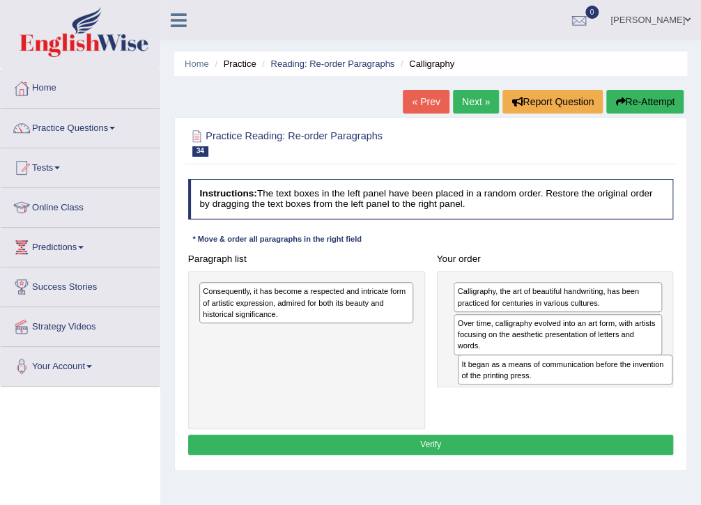
drag, startPoint x: 336, startPoint y: 335, endPoint x: 644, endPoint y: 384, distance: 311.0
click at [644, 384] on div "It began as a means of communication before the invention of the printing press." at bounding box center [565, 369] width 215 height 30
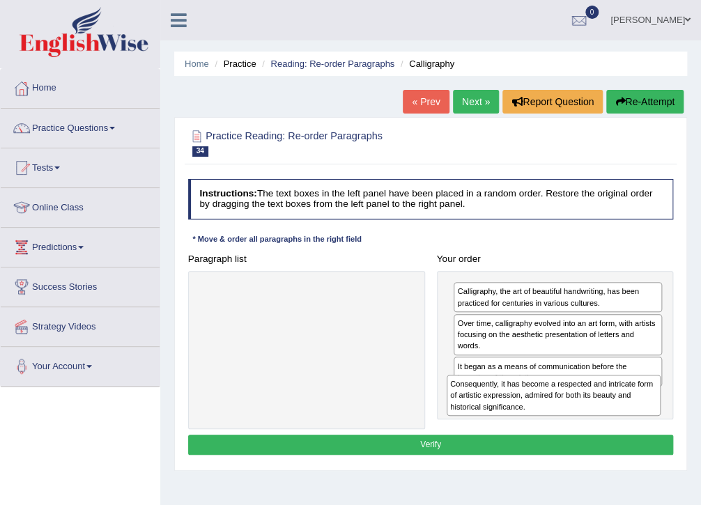
drag, startPoint x: 315, startPoint y: 298, endPoint x: 609, endPoint y: 413, distance: 315.6
click at [609, 413] on div "Consequently, it has become a respected and intricate form of artistic expressi…" at bounding box center [553, 395] width 215 height 41
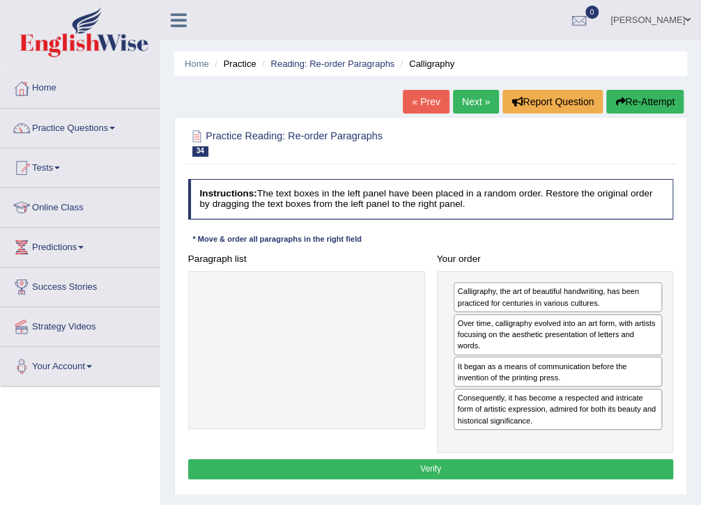
click at [428, 465] on button "Verify" at bounding box center [430, 469] width 485 height 20
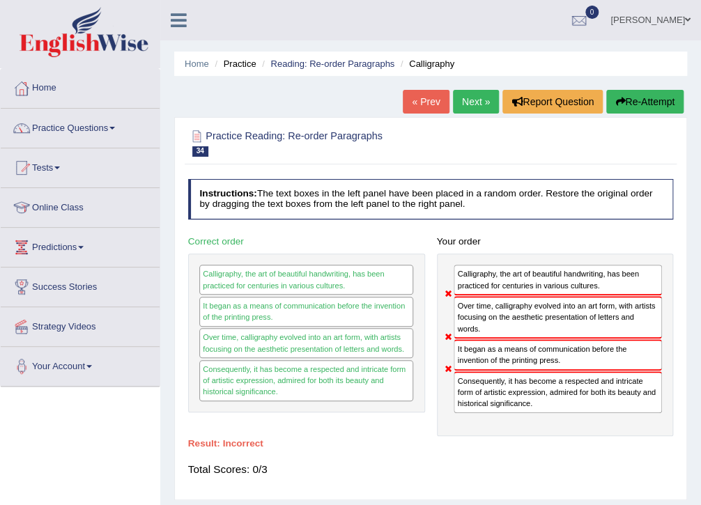
click at [632, 109] on button "Re-Attempt" at bounding box center [644, 102] width 77 height 24
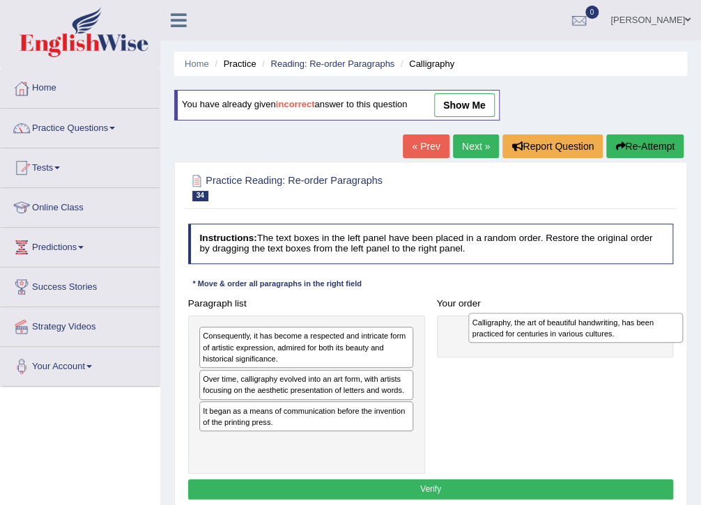
drag, startPoint x: 240, startPoint y: 386, endPoint x: 560, endPoint y: 333, distance: 324.0
click at [560, 333] on div "Calligraphy, the art of beautiful handwriting, has been practiced for centuries…" at bounding box center [575, 328] width 215 height 30
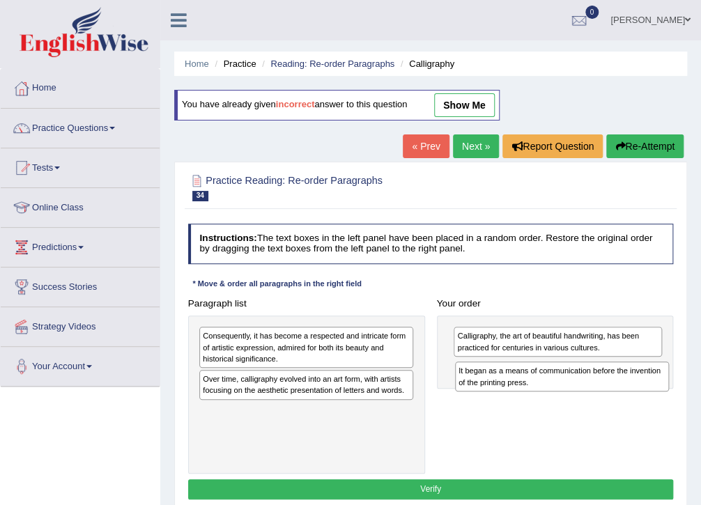
drag, startPoint x: 309, startPoint y: 423, endPoint x: 613, endPoint y: 396, distance: 304.9
click at [613, 396] on div "Paragraph list Consequently, it has become a respected and intricate form of ar…" at bounding box center [430, 383] width 497 height 180
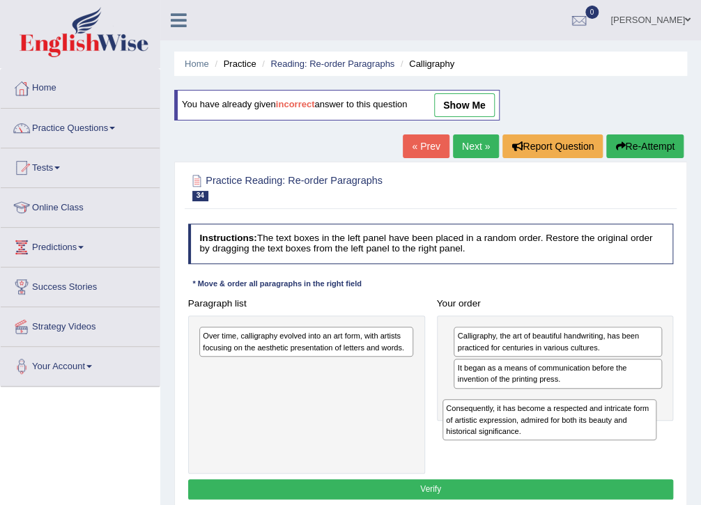
drag, startPoint x: 306, startPoint y: 345, endPoint x: 595, endPoint y: 436, distance: 303.1
click at [595, 436] on div "Consequently, it has become a respected and intricate form of artistic expressi…" at bounding box center [549, 419] width 215 height 41
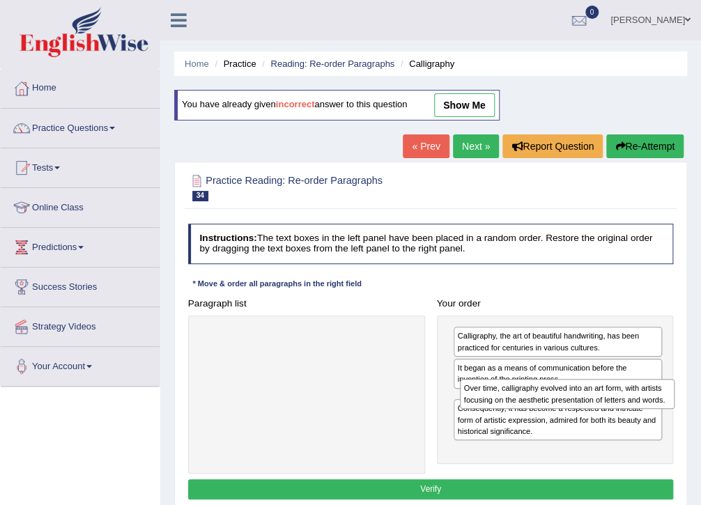
drag, startPoint x: 325, startPoint y: 339, endPoint x: 634, endPoint y: 407, distance: 317.2
click at [634, 407] on div "Over time, calligraphy evolved into an art form, with artists focusing on the a…" at bounding box center [567, 394] width 215 height 30
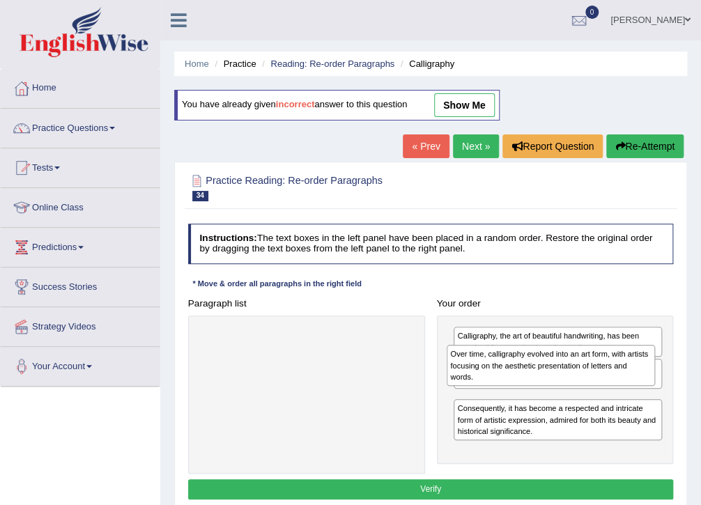
drag, startPoint x: 559, startPoint y: 415, endPoint x: 554, endPoint y: 380, distance: 35.8
click at [554, 380] on div "Over time, calligraphy evolved into an art form, with artists focusing on the a…" at bounding box center [550, 365] width 208 height 41
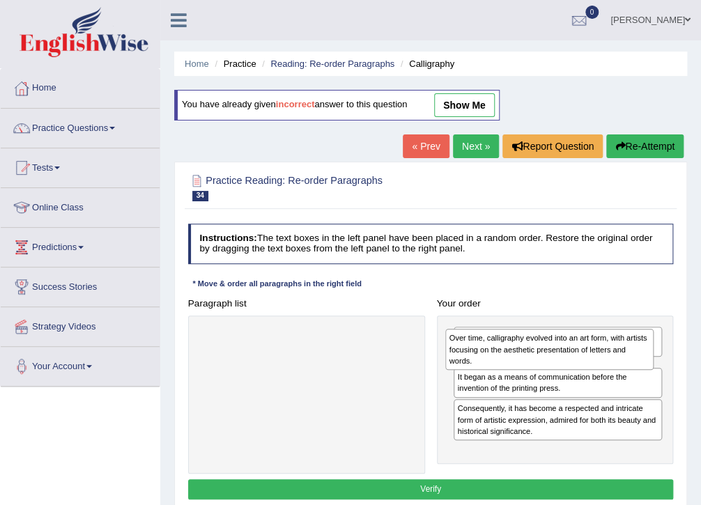
drag, startPoint x: 556, startPoint y: 411, endPoint x: 551, endPoint y: 347, distance: 64.3
click at [551, 348] on div "Over time, calligraphy evolved into an art form, with artists focusing on the a…" at bounding box center [549, 349] width 208 height 41
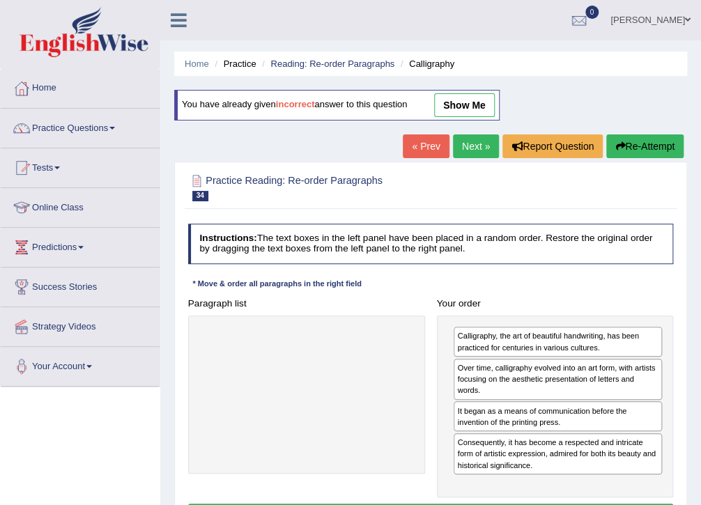
scroll to position [56, 0]
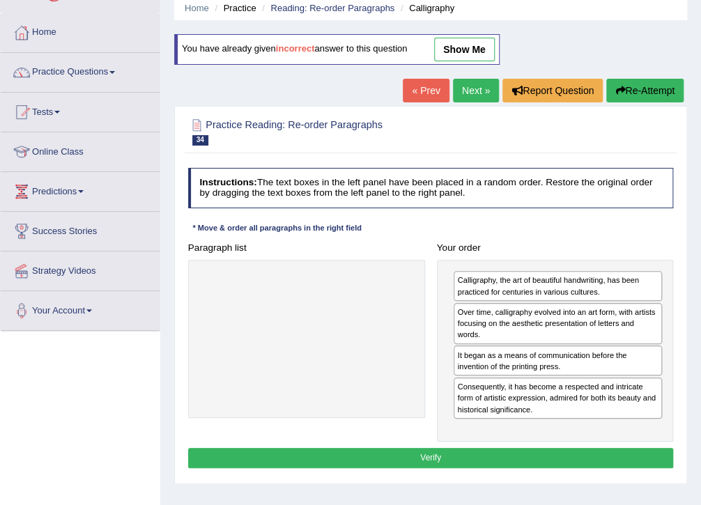
click at [398, 456] on button "Verify" at bounding box center [430, 458] width 485 height 20
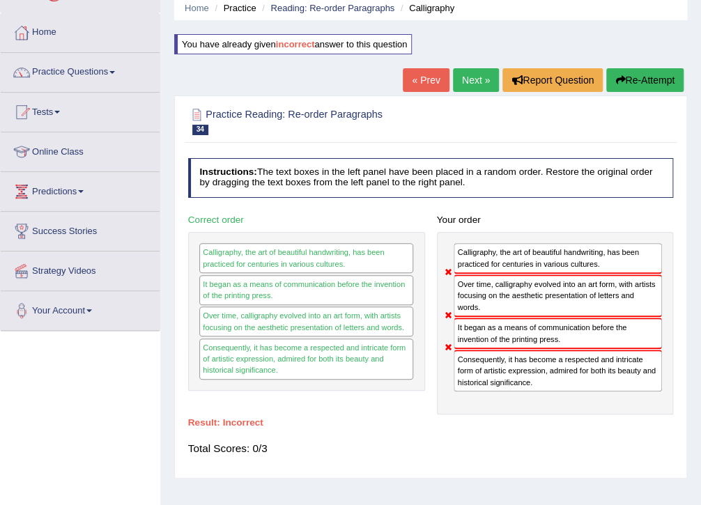
click at [634, 81] on button "Re-Attempt" at bounding box center [644, 80] width 77 height 24
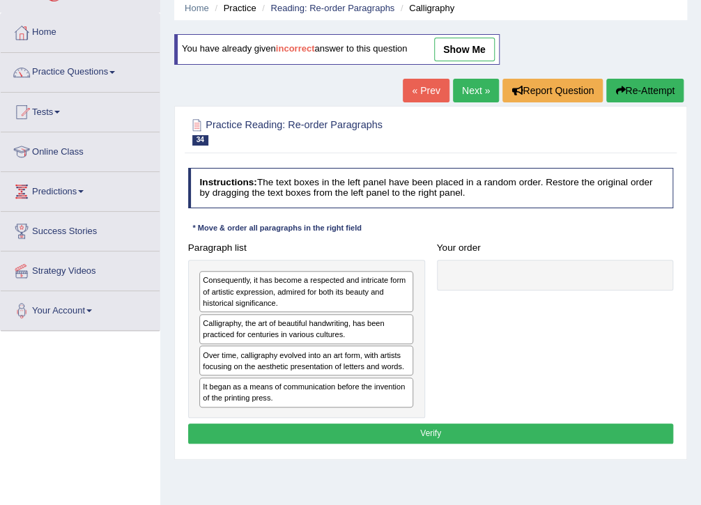
scroll to position [56, 0]
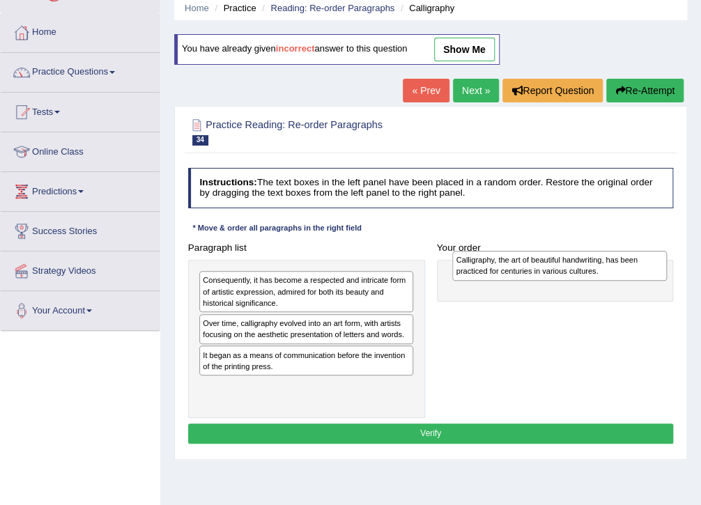
drag, startPoint x: 332, startPoint y: 335, endPoint x: 632, endPoint y: 274, distance: 306.9
click at [632, 274] on div "Calligraphy, the art of beautiful handwriting, has been practiced for centuries…" at bounding box center [559, 266] width 215 height 30
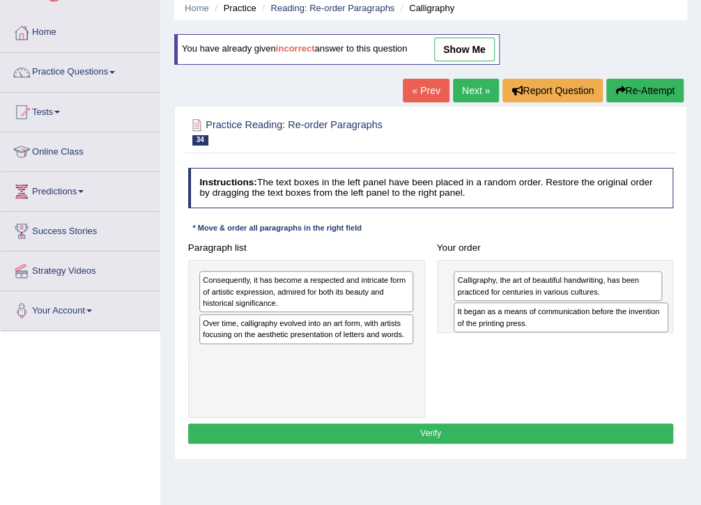
drag, startPoint x: 332, startPoint y: 362, endPoint x: 640, endPoint y: 334, distance: 309.1
click at [640, 334] on div "Paragraph list Consequently, it has become a respected and intricate form of ar…" at bounding box center [430, 327] width 497 height 180
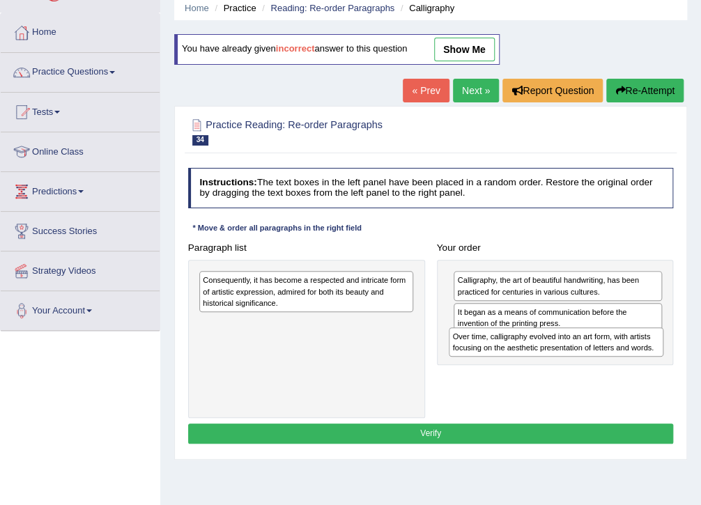
drag, startPoint x: 330, startPoint y: 333, endPoint x: 627, endPoint y: 362, distance: 298.1
click at [627, 362] on div "Paragraph list Consequently, it has become a respected and intricate form of ar…" at bounding box center [430, 327] width 497 height 180
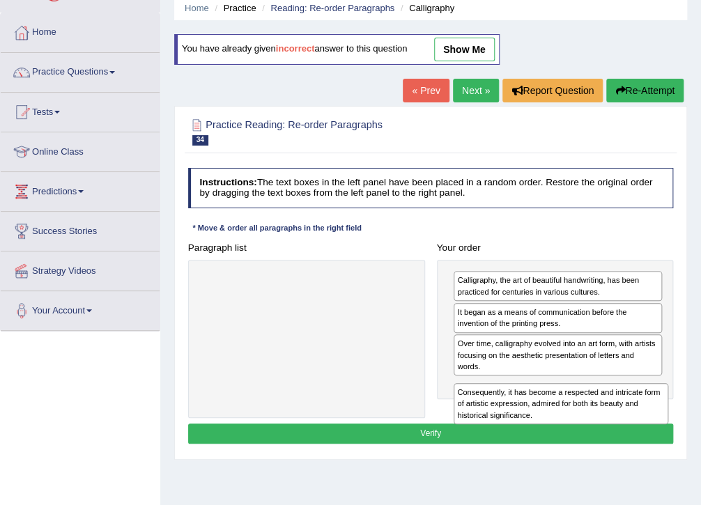
drag, startPoint x: 311, startPoint y: 294, endPoint x: 621, endPoint y: 430, distance: 338.7
click at [621, 430] on div "Instructions: The text boxes in the left panel have been placed in a random ord…" at bounding box center [430, 307] width 491 height 291
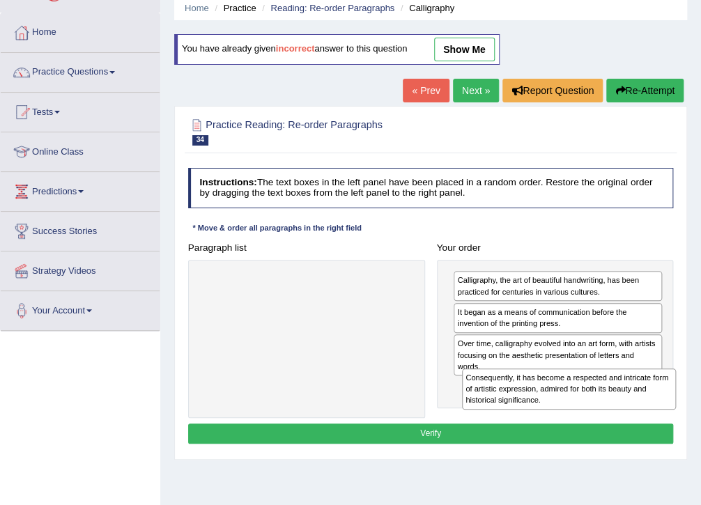
drag, startPoint x: 279, startPoint y: 293, endPoint x: 591, endPoint y: 413, distance: 334.5
click at [591, 413] on div "Paragraph list Consequently, it has become a respected and intricate form of ar…" at bounding box center [430, 327] width 497 height 180
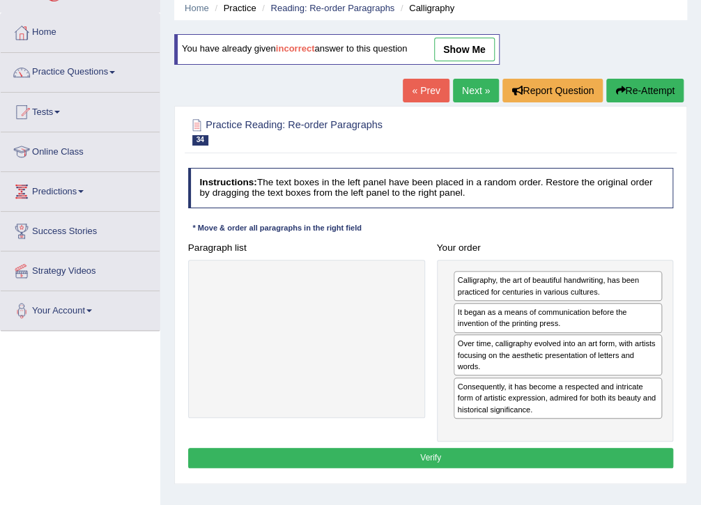
click at [426, 452] on button "Verify" at bounding box center [430, 458] width 485 height 20
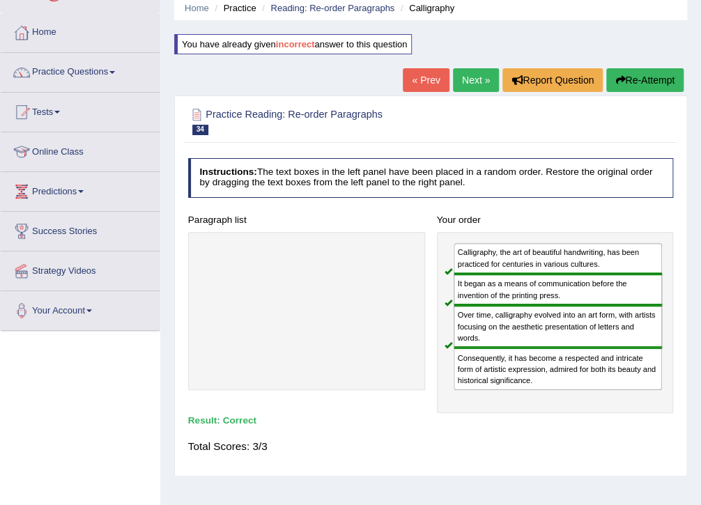
click at [471, 81] on link "Next »" at bounding box center [476, 80] width 46 height 24
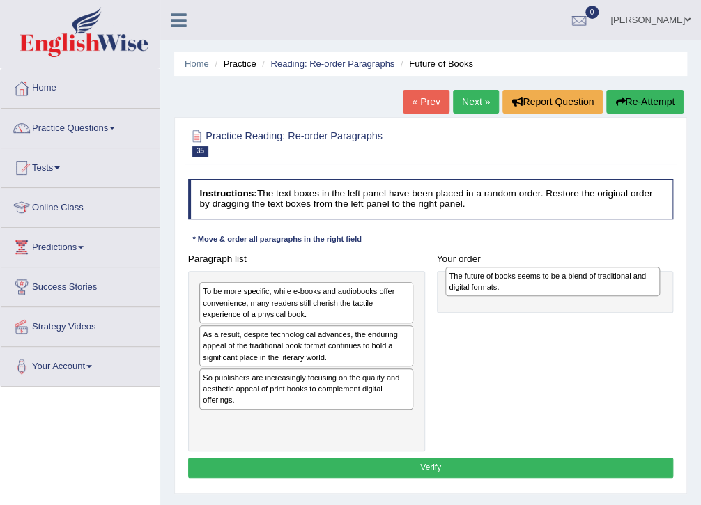
drag, startPoint x: 281, startPoint y: 430, endPoint x: 574, endPoint y: 290, distance: 324.6
click at [574, 290] on div "The future of books seems to be a blend of traditional and digital formats." at bounding box center [552, 282] width 215 height 30
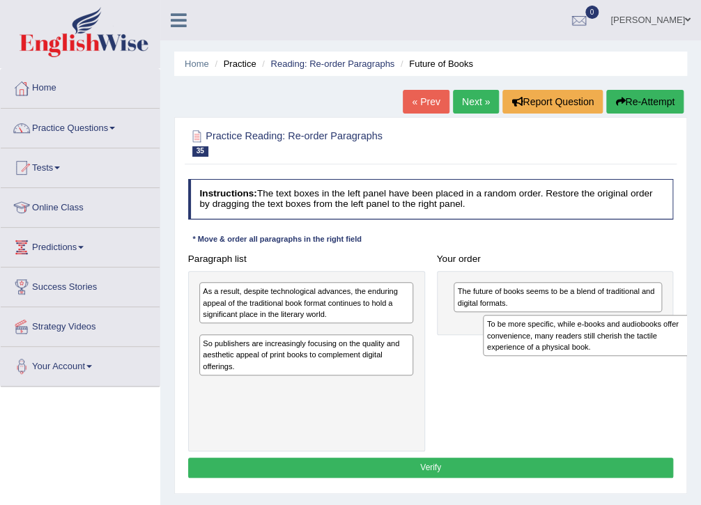
drag, startPoint x: 293, startPoint y: 296, endPoint x: 630, endPoint y: 341, distance: 340.0
click at [630, 341] on div "To be more specific, while e-books and audiobooks offer convenience, many reade…" at bounding box center [590, 335] width 215 height 41
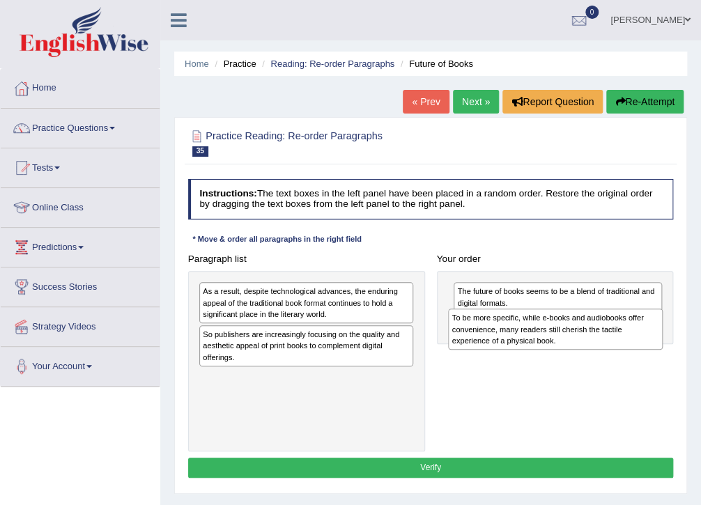
drag, startPoint x: 315, startPoint y: 341, endPoint x: 611, endPoint y: 335, distance: 296.0
click at [611, 335] on div "To be more specific, while e-books and audiobooks offer convenience, many reade…" at bounding box center [555, 329] width 215 height 41
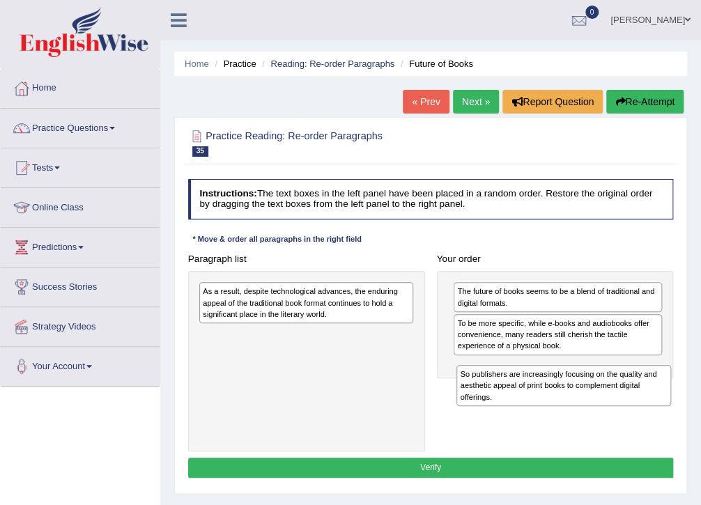
drag, startPoint x: 293, startPoint y: 343, endPoint x: 599, endPoint y: 403, distance: 311.7
click at [599, 403] on div "So publishers are increasingly focusing on the quality and aesthetic appeal of …" at bounding box center [563, 385] width 215 height 41
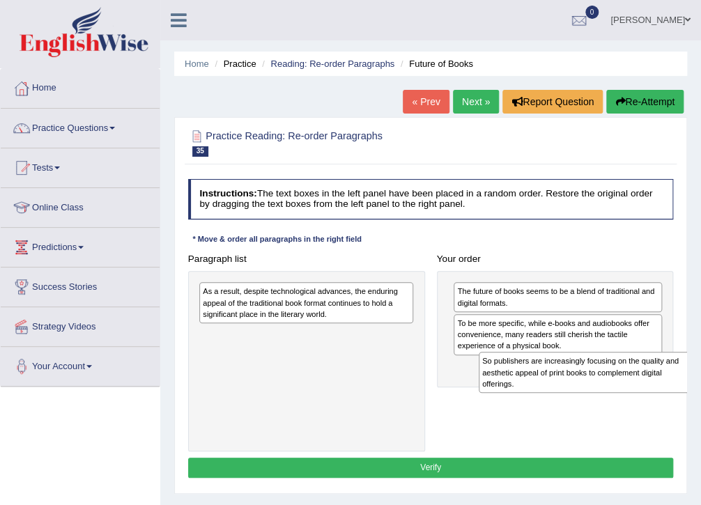
drag, startPoint x: 299, startPoint y: 348, endPoint x: 630, endPoint y: 393, distance: 334.6
click at [630, 393] on div "Paragraph list As a result, despite technological advances, the enduring appeal…" at bounding box center [430, 350] width 497 height 203
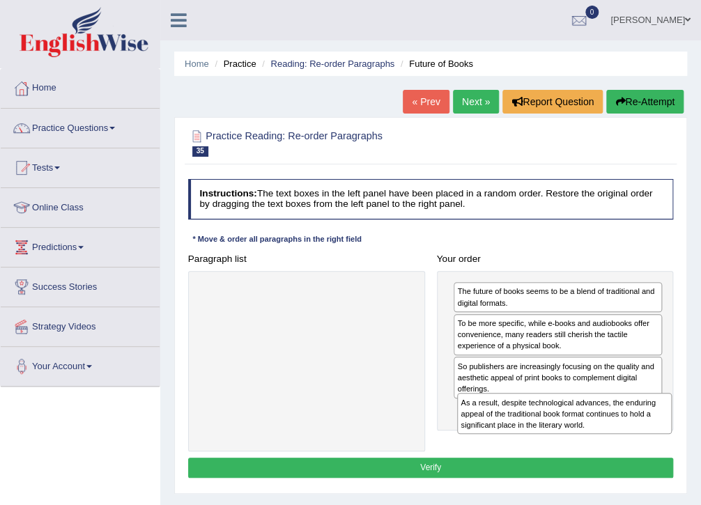
drag, startPoint x: 242, startPoint y: 290, endPoint x: 549, endPoint y: 426, distance: 335.5
click at [549, 426] on div "As a result, despite technological advances, the enduring appeal of the traditi…" at bounding box center [564, 413] width 215 height 41
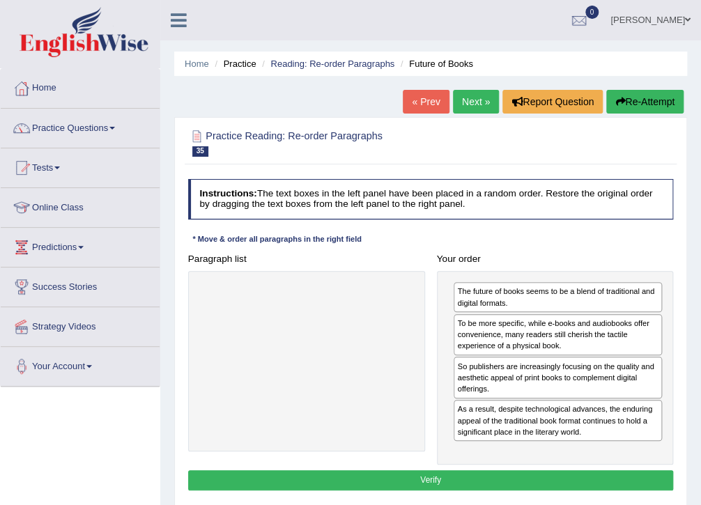
click at [428, 481] on button "Verify" at bounding box center [430, 480] width 485 height 20
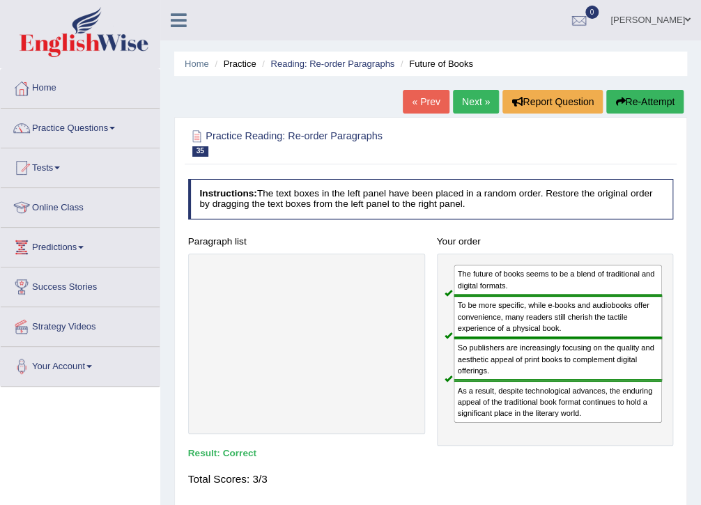
click at [469, 107] on link "Next »" at bounding box center [476, 102] width 46 height 24
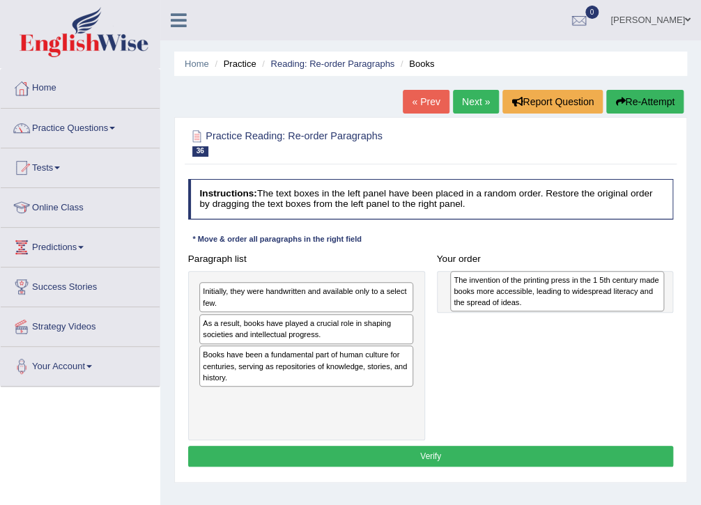
drag, startPoint x: 240, startPoint y: 372, endPoint x: 538, endPoint y: 300, distance: 306.6
click at [538, 300] on div "The invention of the printing press in the 1 5th century made books more access…" at bounding box center [557, 291] width 215 height 41
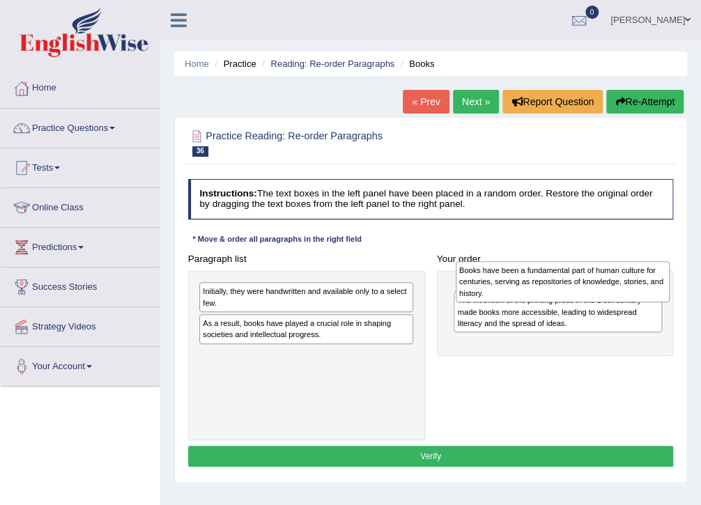
drag, startPoint x: 318, startPoint y: 368, endPoint x: 623, endPoint y: 286, distance: 315.1
click at [623, 286] on div "Books have been a fundamental part of human culture for centuries, serving as r…" at bounding box center [562, 281] width 215 height 41
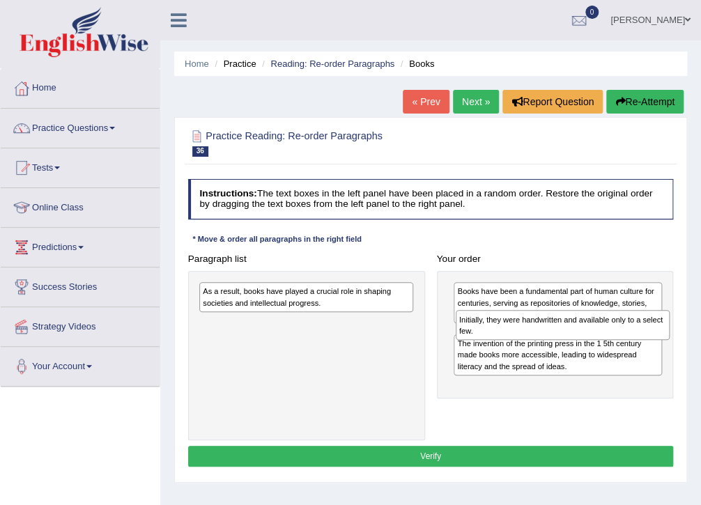
drag, startPoint x: 317, startPoint y: 298, endPoint x: 621, endPoint y: 337, distance: 306.8
click at [621, 337] on div "Initially, they were handwritten and available only to a select few." at bounding box center [562, 325] width 215 height 30
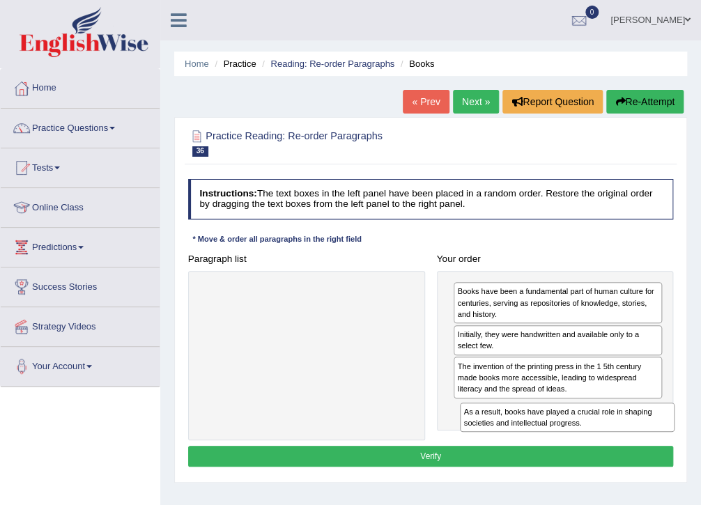
drag, startPoint x: 286, startPoint y: 298, endPoint x: 595, endPoint y: 446, distance: 343.3
click at [595, 446] on div "Instructions: The text boxes in the left panel have been placed in a random ord…" at bounding box center [430, 324] width 491 height 302
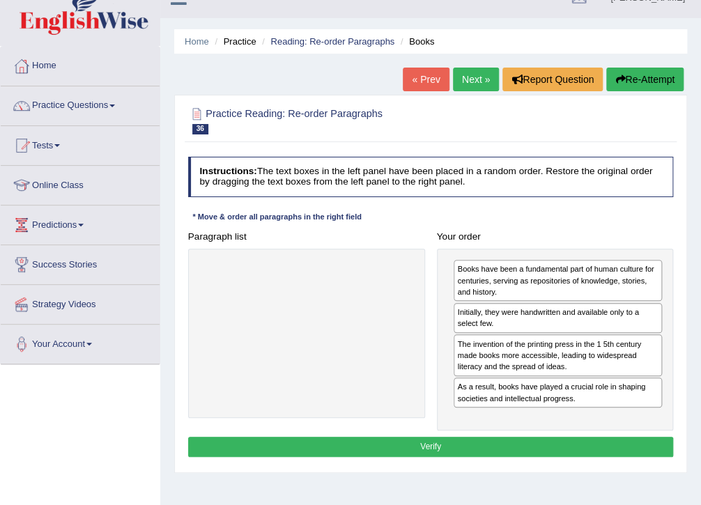
scroll to position [56, 0]
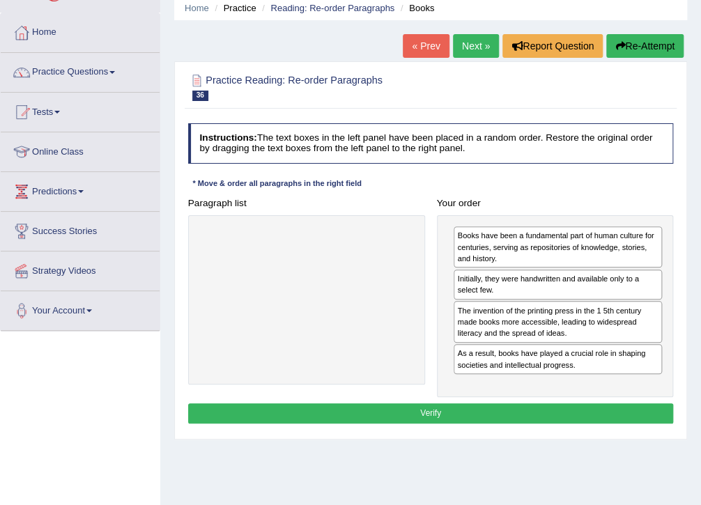
click at [437, 409] on button "Verify" at bounding box center [430, 413] width 485 height 20
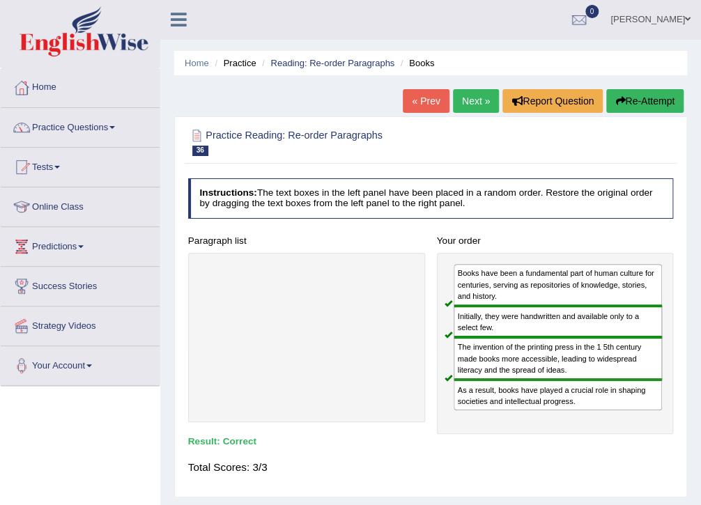
scroll to position [0, 0]
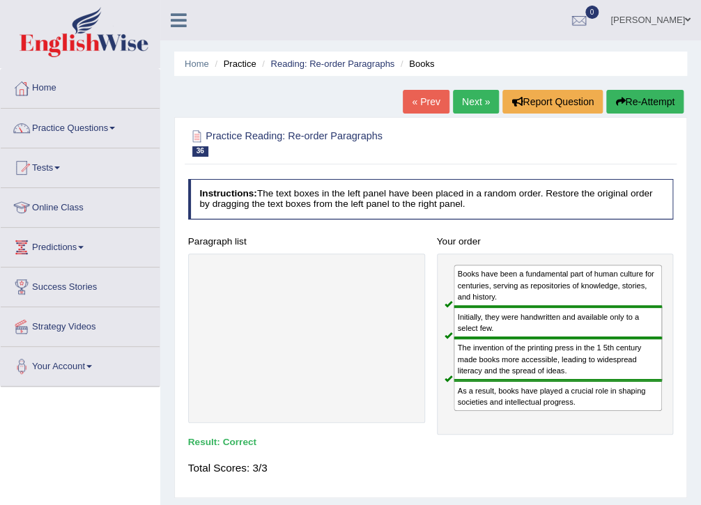
click at [467, 100] on link "Next »" at bounding box center [476, 102] width 46 height 24
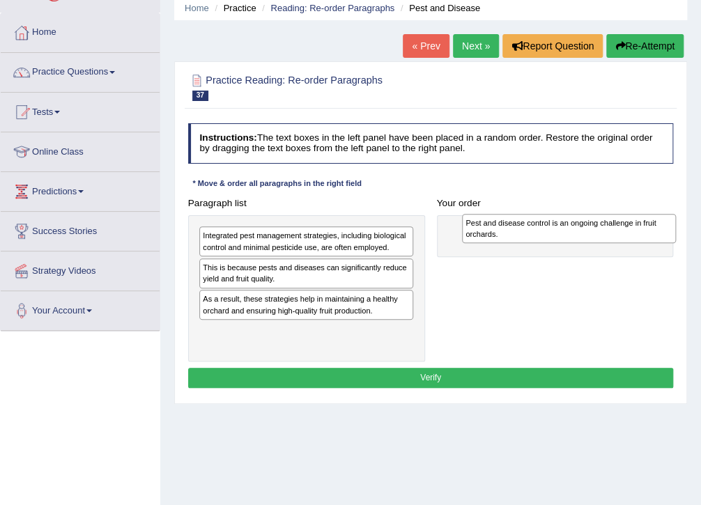
drag, startPoint x: 322, startPoint y: 309, endPoint x: 634, endPoint y: 237, distance: 320.1
click at [634, 237] on div "Pest and disease control is an ongoing challenge in fruit orchards." at bounding box center [569, 229] width 215 height 30
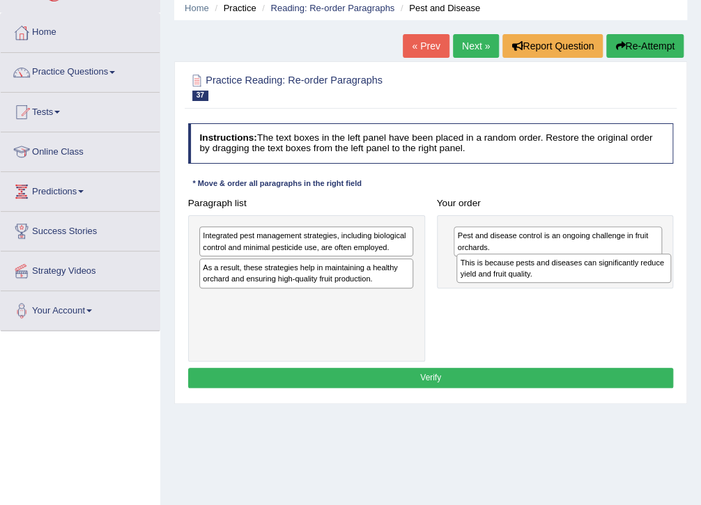
drag, startPoint x: 336, startPoint y: 276, endPoint x: 642, endPoint y: 282, distance: 305.8
click at [642, 282] on div "This is because pests and diseases can significantly reduce yield and fruit qua…" at bounding box center [563, 269] width 215 height 30
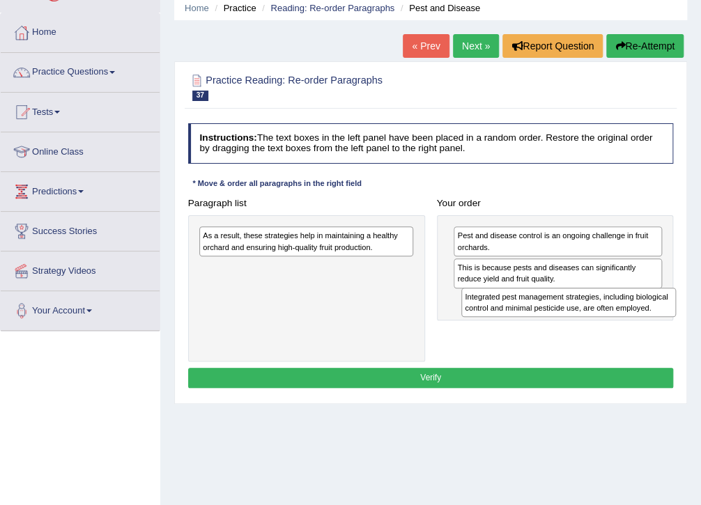
drag, startPoint x: 309, startPoint y: 242, endPoint x: 623, endPoint y: 320, distance: 323.0
click at [623, 320] on div "Paragraph list Integrated pest management strategies, including biological cont…" at bounding box center [430, 277] width 497 height 169
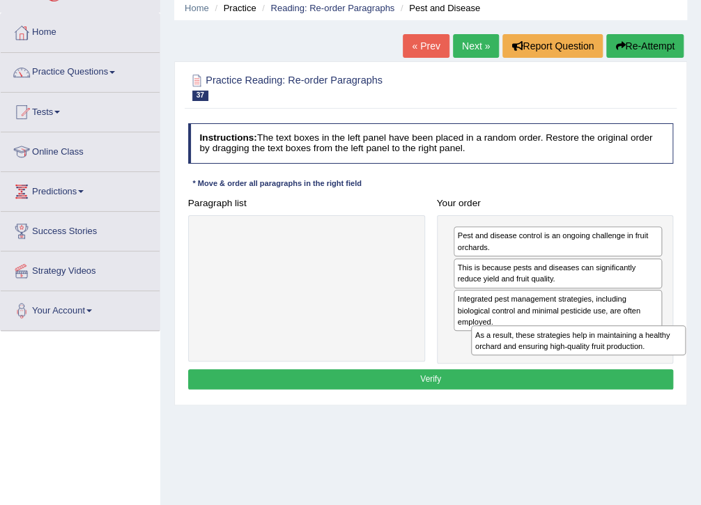
drag, startPoint x: 266, startPoint y: 240, endPoint x: 589, endPoint y: 362, distance: 345.6
click at [589, 362] on div "Instructions: The text boxes in the left panel have been placed in a random ord…" at bounding box center [430, 258] width 491 height 281
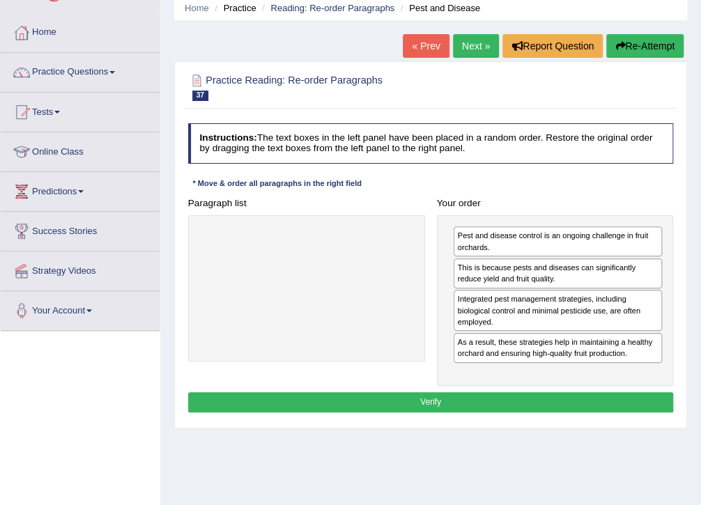
click at [471, 399] on button "Verify" at bounding box center [430, 402] width 485 height 20
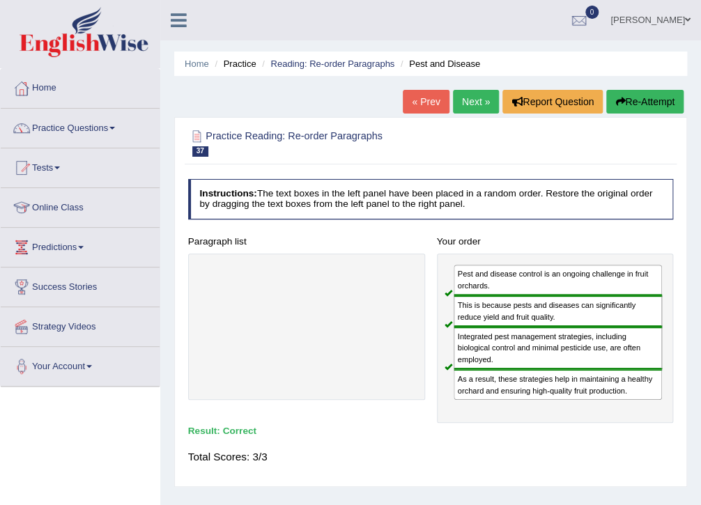
click at [473, 107] on link "Next »" at bounding box center [476, 102] width 46 height 24
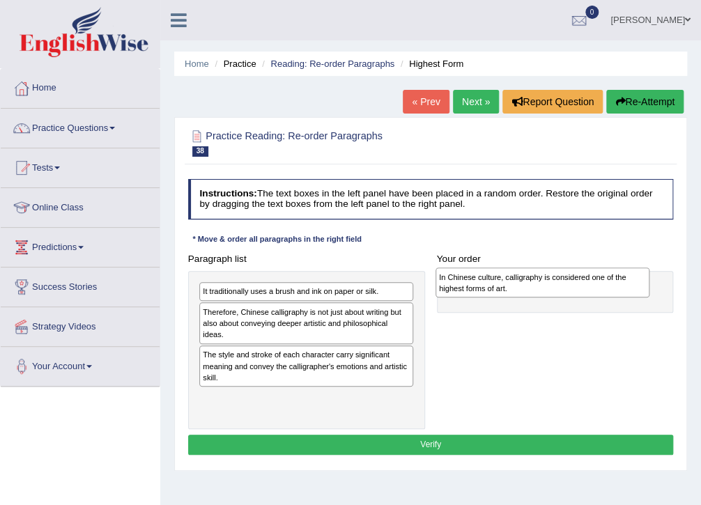
drag, startPoint x: 274, startPoint y: 362, endPoint x: 560, endPoint y: 286, distance: 296.1
click at [560, 286] on div "In Chinese culture, calligraphy is considered one of the highest forms of art." at bounding box center [542, 282] width 215 height 30
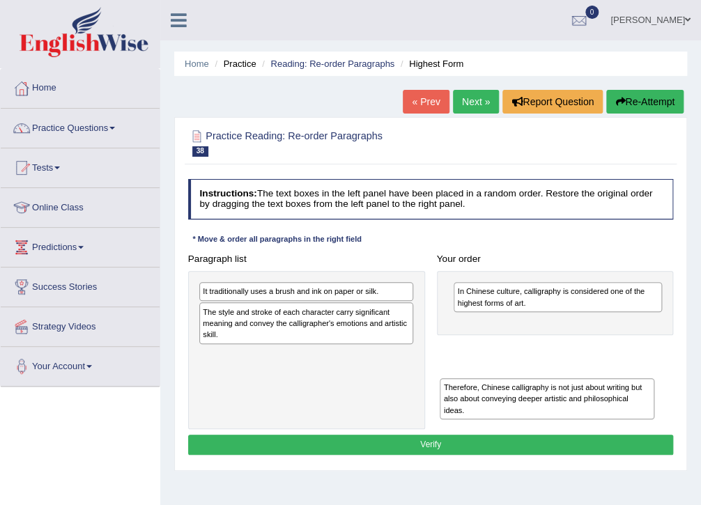
drag, startPoint x: 293, startPoint y: 320, endPoint x: 579, endPoint y: 419, distance: 302.8
click at [579, 419] on div "Paragraph list It traditionally uses a brush and ink on paper or silk. Therefor…" at bounding box center [430, 339] width 497 height 180
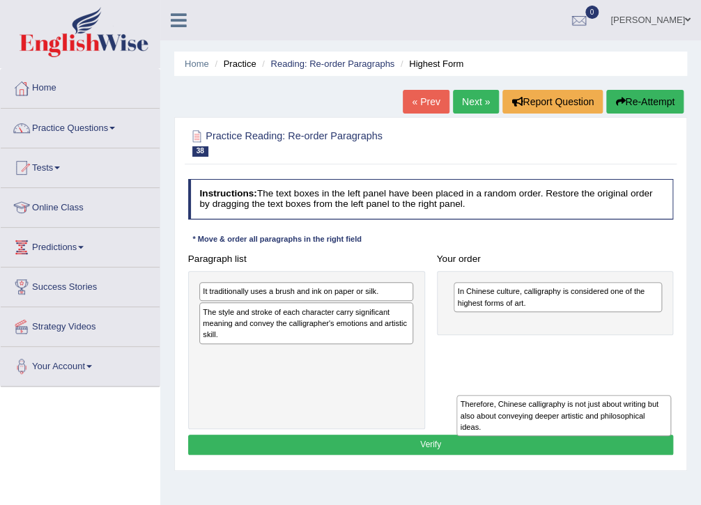
drag, startPoint x: 247, startPoint y: 370, endPoint x: 552, endPoint y: 446, distance: 315.0
click at [552, 446] on div "Instructions: The text boxes in the left panel have been placed in a random ord…" at bounding box center [430, 318] width 491 height 291
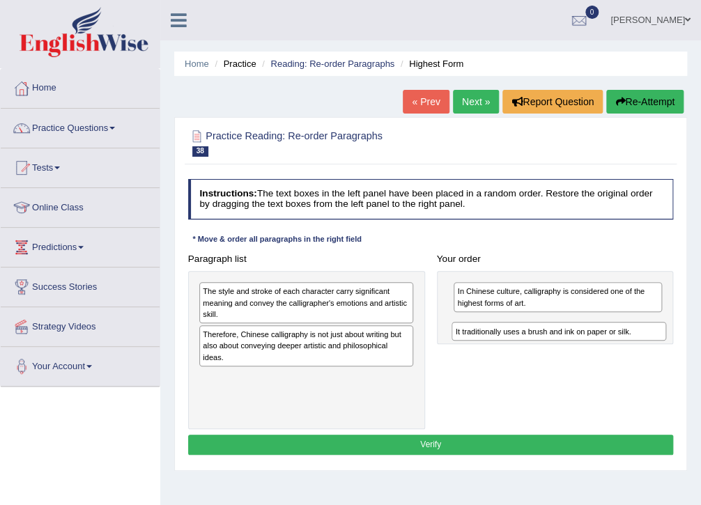
drag, startPoint x: 315, startPoint y: 294, endPoint x: 615, endPoint y: 347, distance: 304.8
click at [615, 347] on div "Paragraph list It traditionally uses a brush and ink on paper or silk. The styl…" at bounding box center [430, 339] width 497 height 180
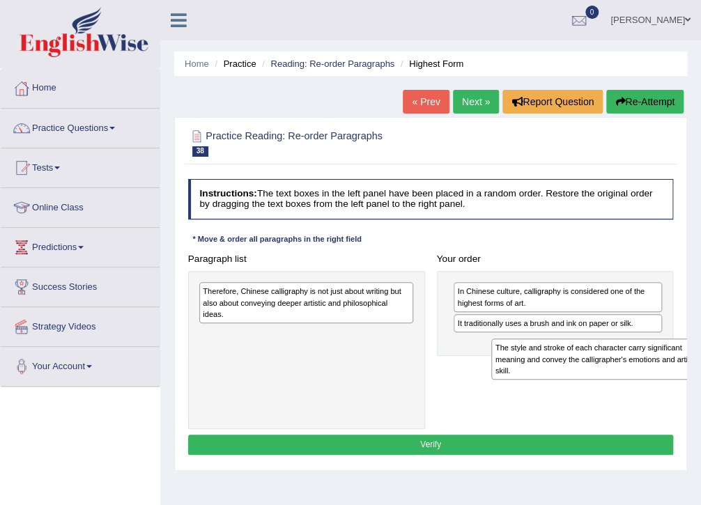
drag, startPoint x: 291, startPoint y: 304, endPoint x: 632, endPoint y: 360, distance: 345.9
click at [638, 372] on div "The style and stroke of each character carry significant meaning and convey the…" at bounding box center [598, 358] width 215 height 41
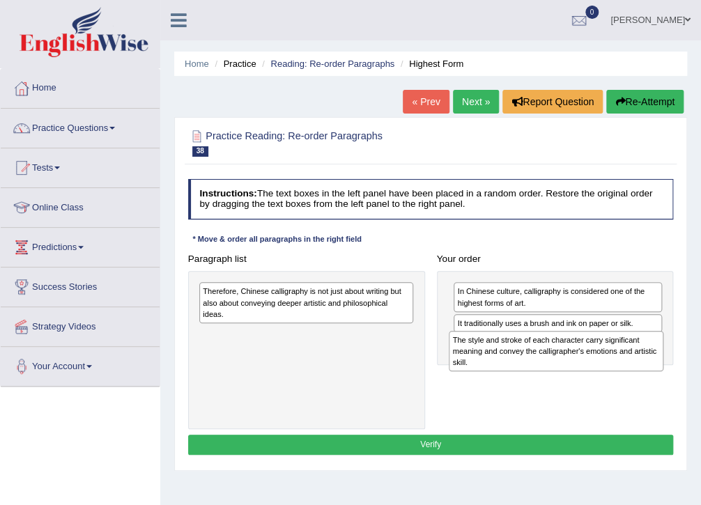
drag, startPoint x: 267, startPoint y: 346, endPoint x: 564, endPoint y: 366, distance: 297.4
click at [564, 366] on div "The style and stroke of each character carry significant meaning and convey the…" at bounding box center [556, 351] width 215 height 41
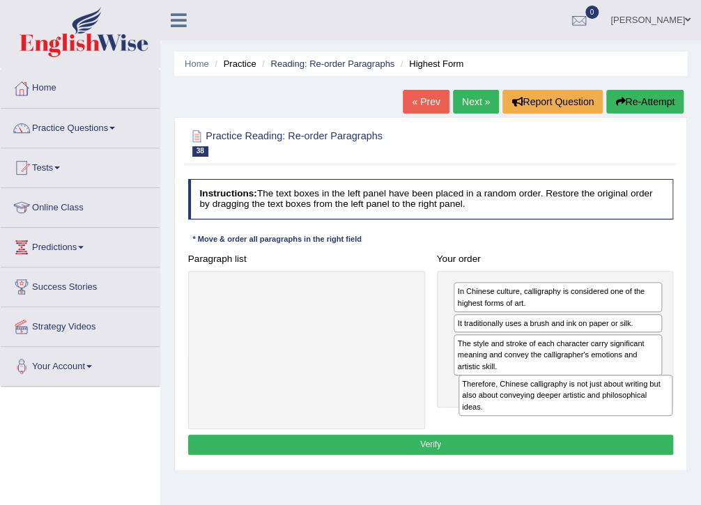
drag, startPoint x: 223, startPoint y: 294, endPoint x: 531, endPoint y: 409, distance: 328.6
click at [531, 409] on div "Therefore, Chinese calligraphy is not just about writing but also about conveyi…" at bounding box center [565, 395] width 215 height 41
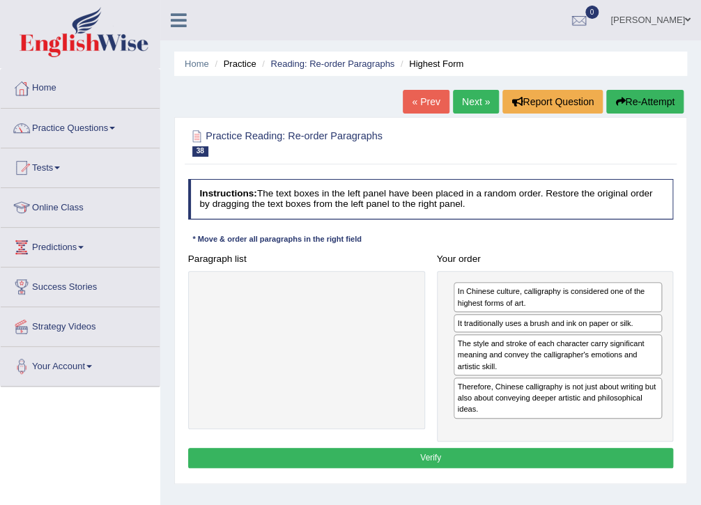
click at [430, 460] on button "Verify" at bounding box center [430, 458] width 485 height 20
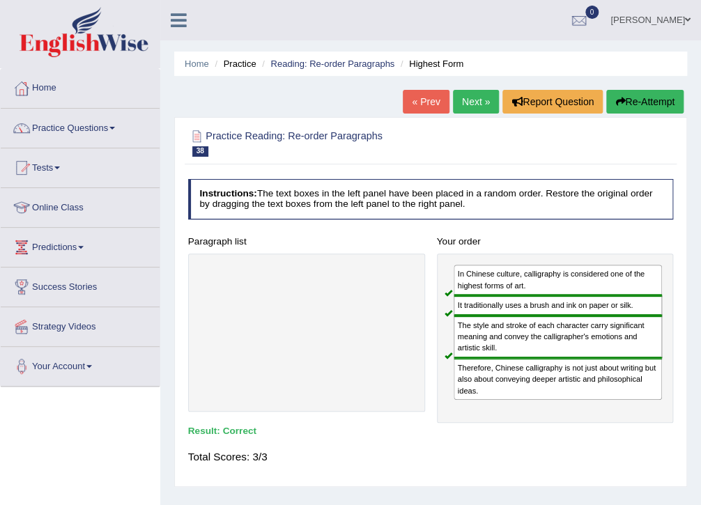
click at [474, 107] on link "Next »" at bounding box center [476, 102] width 46 height 24
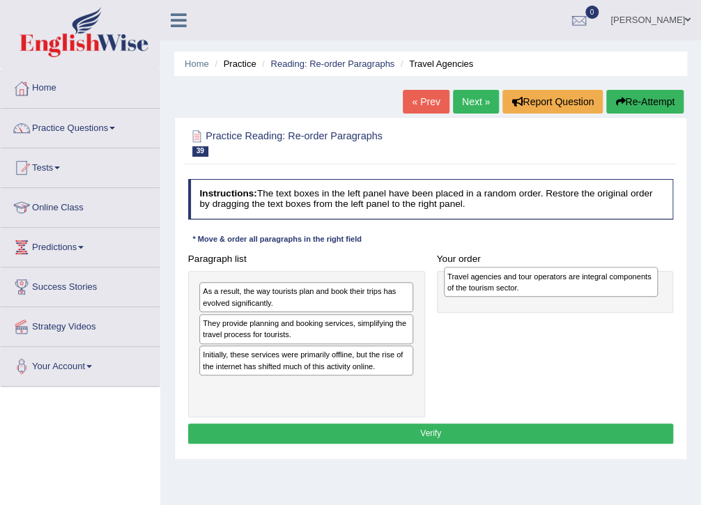
drag, startPoint x: 311, startPoint y: 337, endPoint x: 601, endPoint y: 294, distance: 293.6
click at [601, 294] on div "Travel agencies and tour operators are integral components of the tourism secto…" at bounding box center [551, 282] width 215 height 30
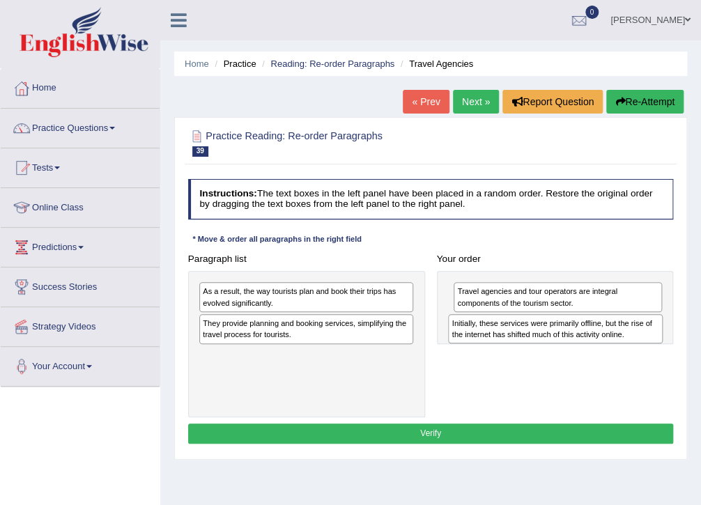
drag, startPoint x: 322, startPoint y: 366, endPoint x: 616, endPoint y: 345, distance: 294.6
click at [616, 345] on div "Paragraph list As a result, the way tourists plan and book their trips has evol…" at bounding box center [430, 333] width 497 height 169
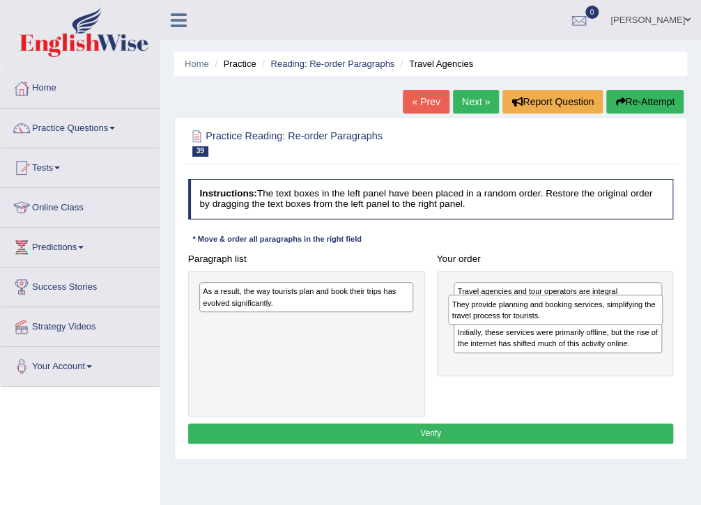
drag, startPoint x: 281, startPoint y: 332, endPoint x: 577, endPoint y: 321, distance: 296.2
click at [577, 321] on div "They provide planning and booking services, simplifying the travel process for …" at bounding box center [555, 310] width 215 height 30
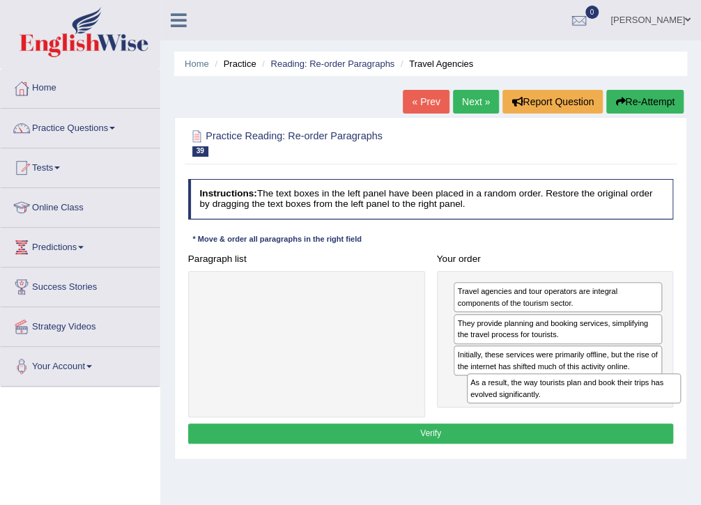
drag, startPoint x: 305, startPoint y: 302, endPoint x: 623, endPoint y: 415, distance: 337.3
click at [623, 415] on div "Paragraph list As a result, the way tourists plan and book their trips has evol…" at bounding box center [430, 333] width 497 height 169
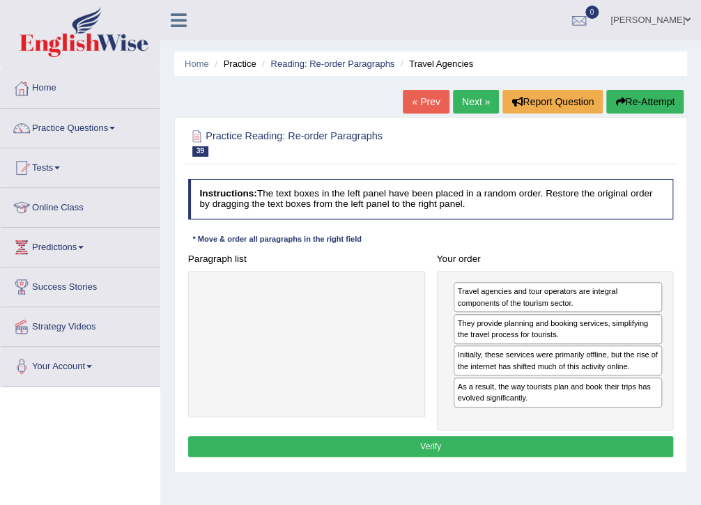
click at [474, 448] on button "Verify" at bounding box center [430, 446] width 485 height 20
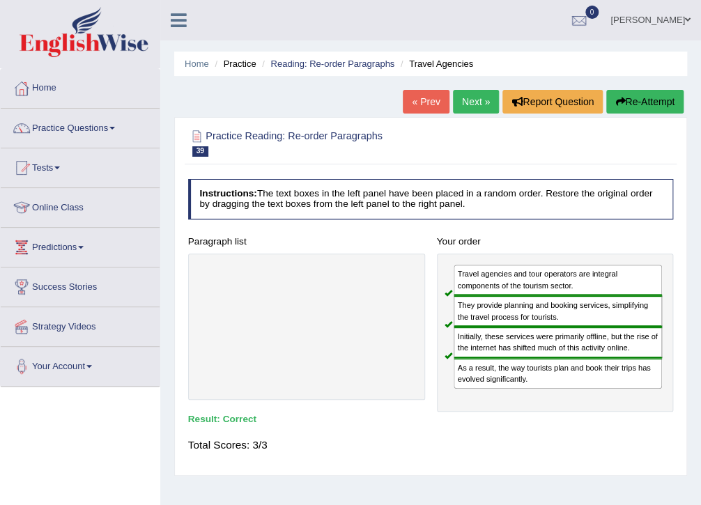
click at [467, 103] on link "Next »" at bounding box center [476, 102] width 46 height 24
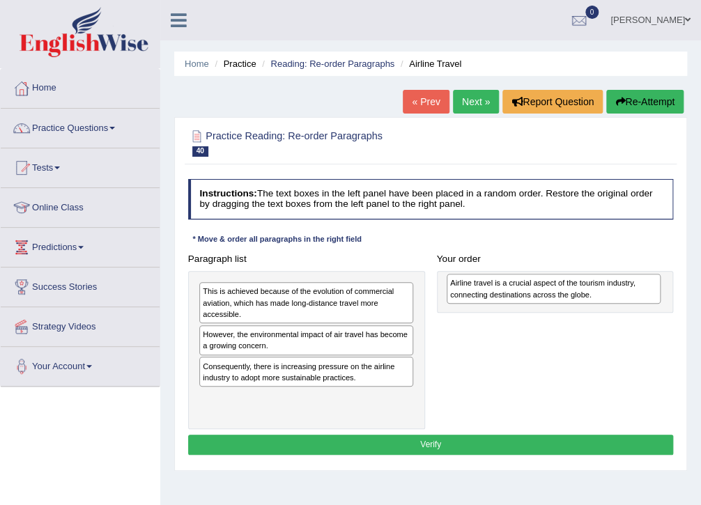
drag, startPoint x: 276, startPoint y: 376, endPoint x: 570, endPoint y: 298, distance: 304.1
click at [570, 298] on div "Airline travel is a crucial aspect of the tourism industry, connecting destinat…" at bounding box center [553, 289] width 215 height 30
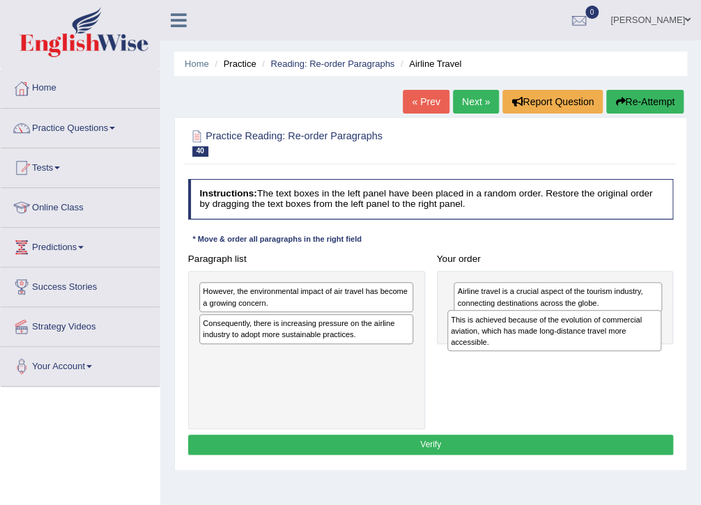
drag, startPoint x: 265, startPoint y: 294, endPoint x: 560, endPoint y: 333, distance: 297.2
click at [560, 333] on div "This is achieved because of the evolution of commercial aviation, which has mad…" at bounding box center [554, 330] width 215 height 41
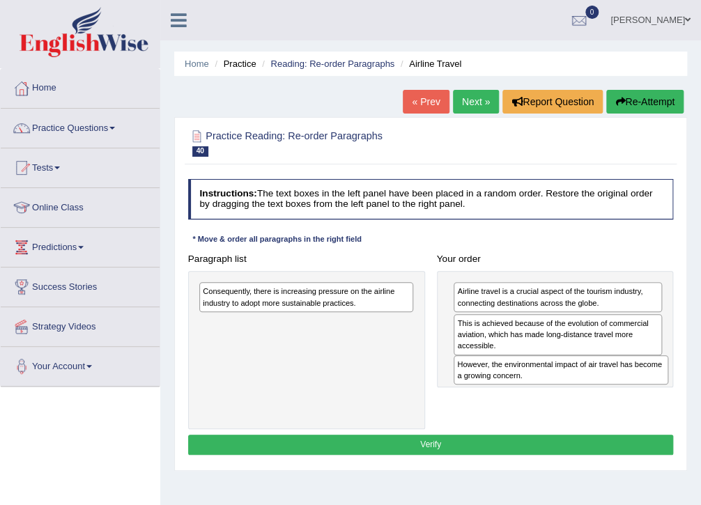
drag, startPoint x: 301, startPoint y: 298, endPoint x: 603, endPoint y: 390, distance: 315.9
click at [603, 390] on div "Paragraph list However, the environmental impact of air travel has become a gro…" at bounding box center [430, 339] width 497 height 180
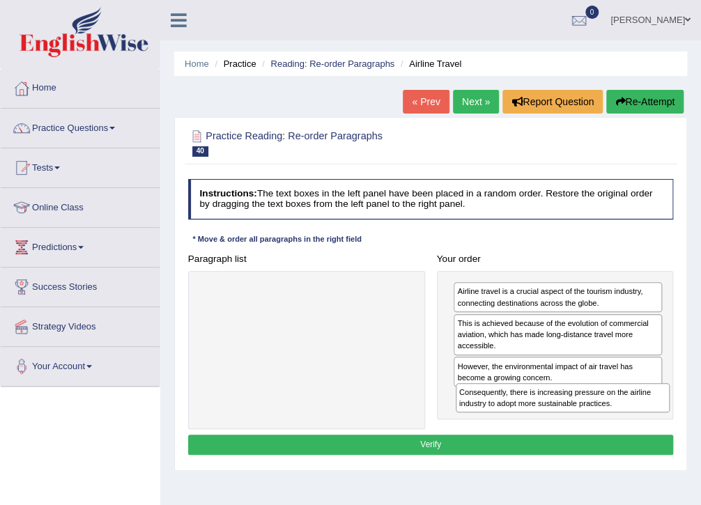
drag, startPoint x: 306, startPoint y: 298, endPoint x: 611, endPoint y: 423, distance: 328.9
click at [611, 423] on div "Paragraph list Consequently, there is increasing pressure on the airline indust…" at bounding box center [430, 339] width 497 height 180
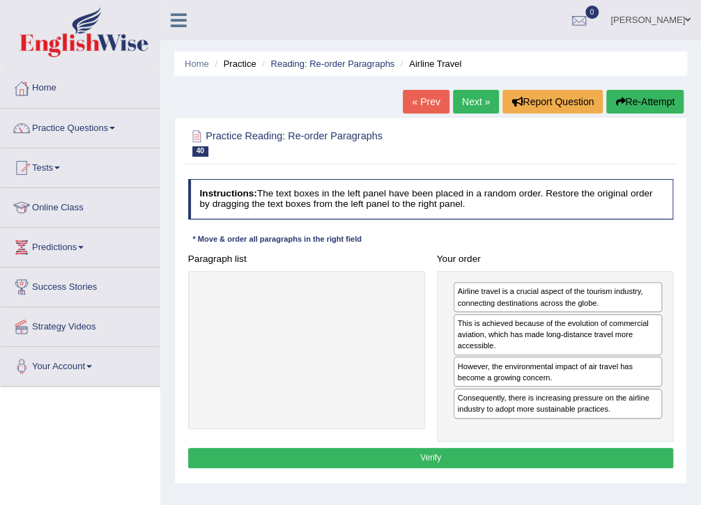
click at [465, 462] on button "Verify" at bounding box center [430, 458] width 485 height 20
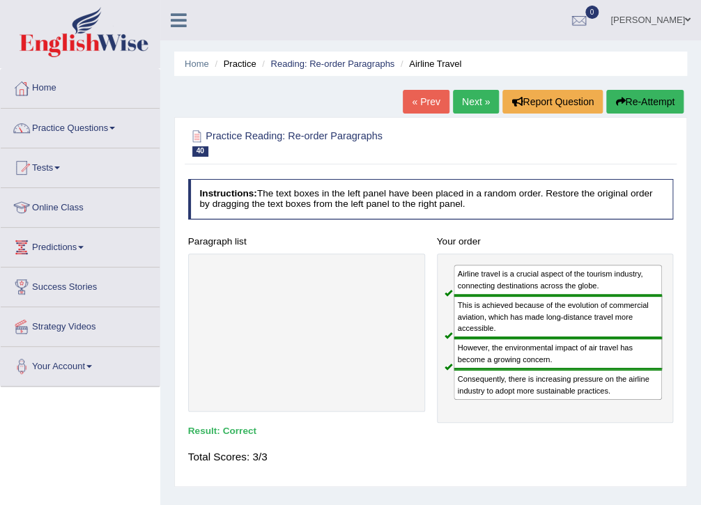
click at [471, 99] on link "Next »" at bounding box center [476, 102] width 46 height 24
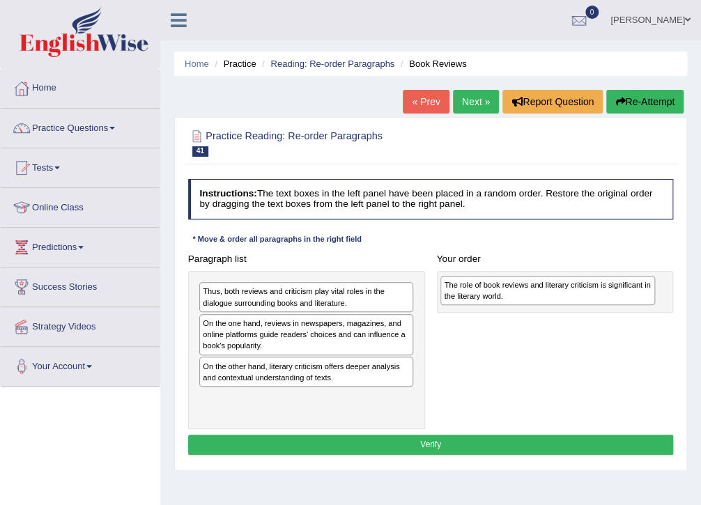
drag, startPoint x: 293, startPoint y: 374, endPoint x: 579, endPoint y: 298, distance: 296.8
click at [579, 298] on div "The role of book reviews and literary criticism is significant in the literary …" at bounding box center [547, 291] width 215 height 30
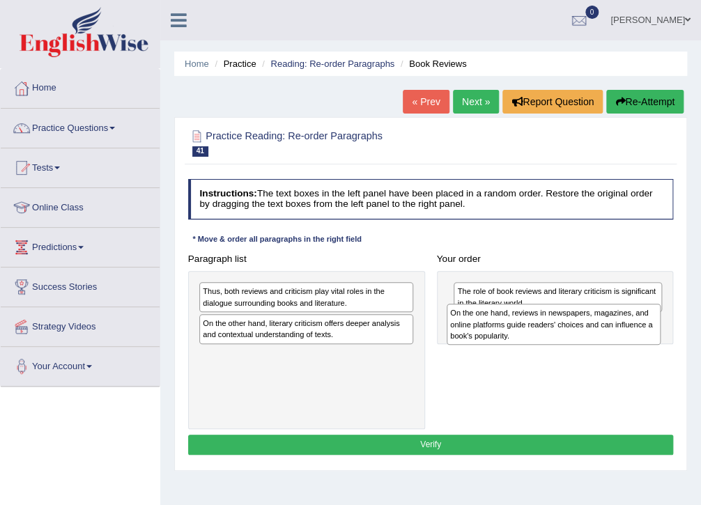
drag, startPoint x: 305, startPoint y: 345, endPoint x: 599, endPoint y: 345, distance: 293.9
click at [599, 345] on div "Paragraph list Thus, both reviews and criticism play vital roles in the dialogu…" at bounding box center [430, 339] width 497 height 180
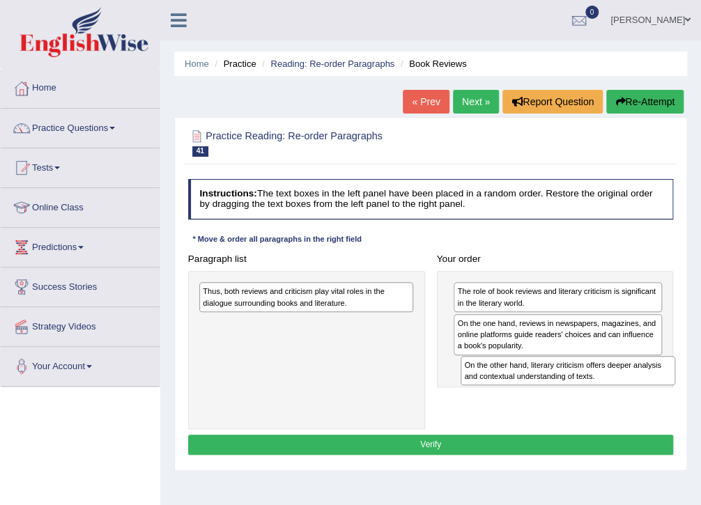
drag, startPoint x: 258, startPoint y: 332, endPoint x: 568, endPoint y: 393, distance: 316.6
click at [568, 393] on div "Paragraph list Thus, both reviews and criticism play vital roles in the dialogu…" at bounding box center [430, 339] width 497 height 180
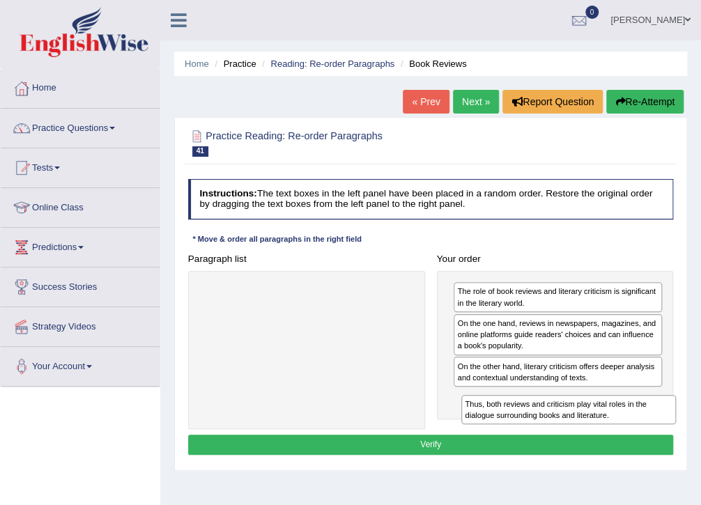
drag, startPoint x: 313, startPoint y: 290, endPoint x: 624, endPoint y: 428, distance: 340.8
click at [624, 428] on div "Instructions: The text boxes in the left panel have been placed in a random ord…" at bounding box center [430, 318] width 491 height 291
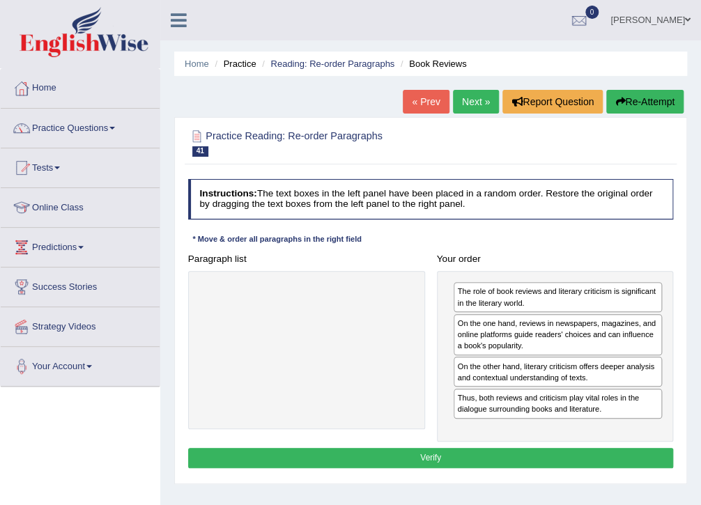
click at [476, 451] on button "Verify" at bounding box center [430, 458] width 485 height 20
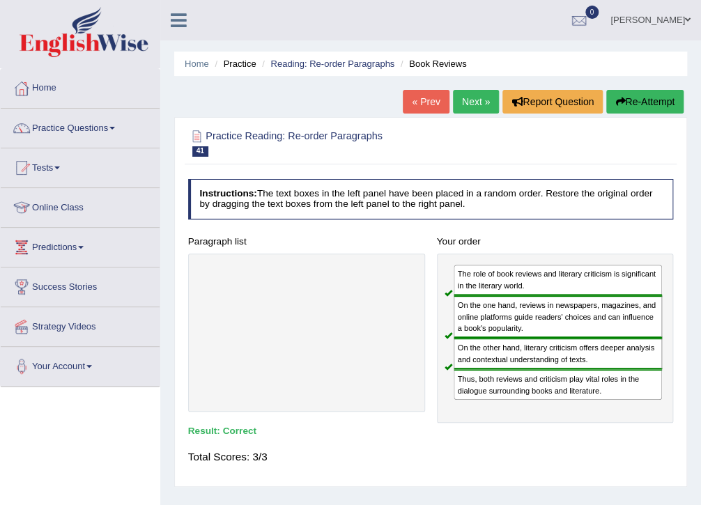
click at [471, 101] on link "Next »" at bounding box center [476, 102] width 46 height 24
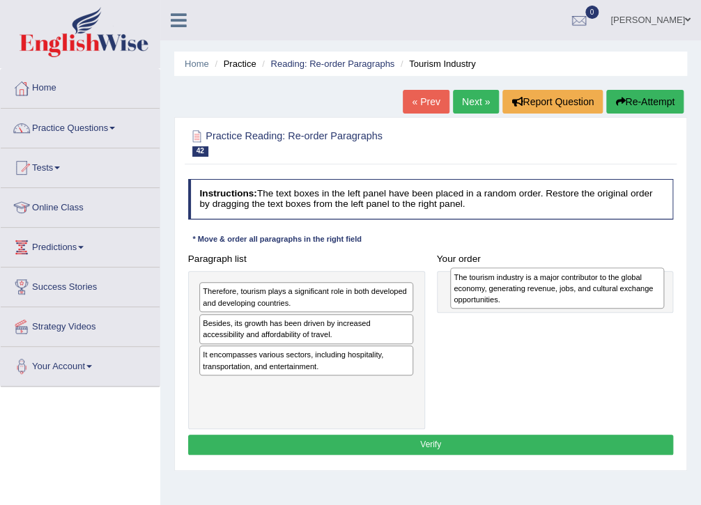
drag, startPoint x: 247, startPoint y: 403, endPoint x: 545, endPoint y: 298, distance: 316.1
click at [545, 298] on div "The tourism industry is a major contributor to the global economy, generating r…" at bounding box center [557, 287] width 215 height 41
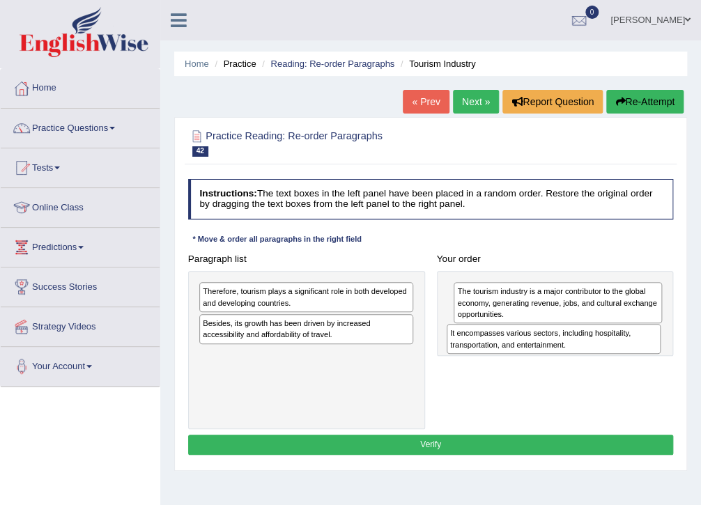
drag, startPoint x: 252, startPoint y: 366, endPoint x: 546, endPoint y: 359, distance: 294.0
click at [546, 359] on div "Paragraph list Therefore, tourism plays a significant role in both developed an…" at bounding box center [430, 339] width 497 height 180
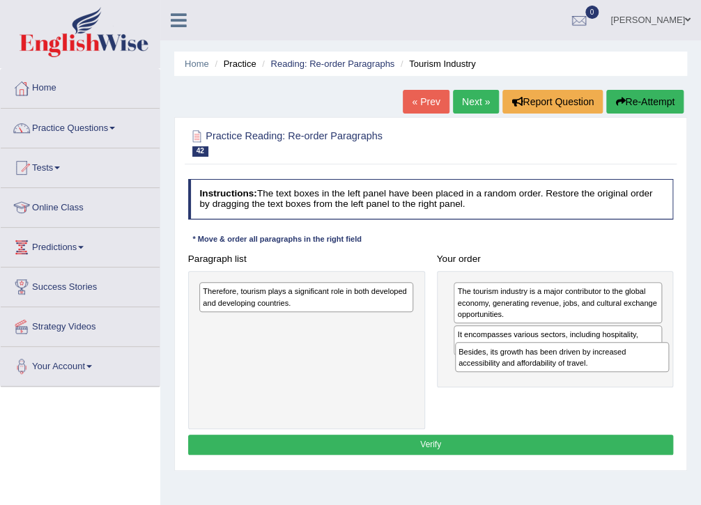
drag, startPoint x: 270, startPoint y: 329, endPoint x: 574, endPoint y: 374, distance: 307.0
click at [574, 374] on div "Paragraph list Therefore, tourism plays a significant role in both developed an…" at bounding box center [430, 339] width 497 height 180
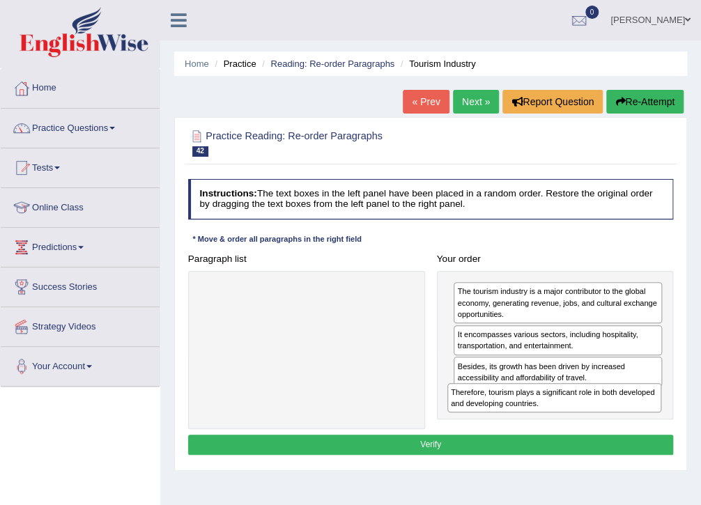
drag, startPoint x: 262, startPoint y: 300, endPoint x: 556, endPoint y: 425, distance: 319.9
click at [556, 425] on div "Paragraph list Therefore, tourism plays a significant role in both developed an…" at bounding box center [430, 339] width 497 height 180
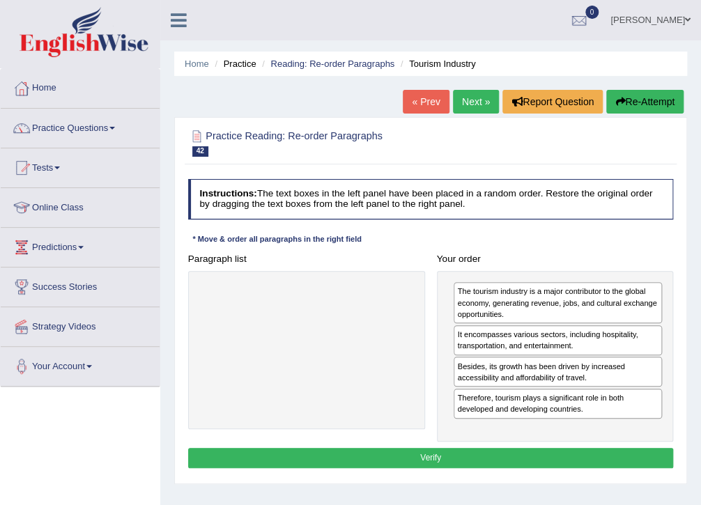
click at [422, 462] on button "Verify" at bounding box center [430, 458] width 485 height 20
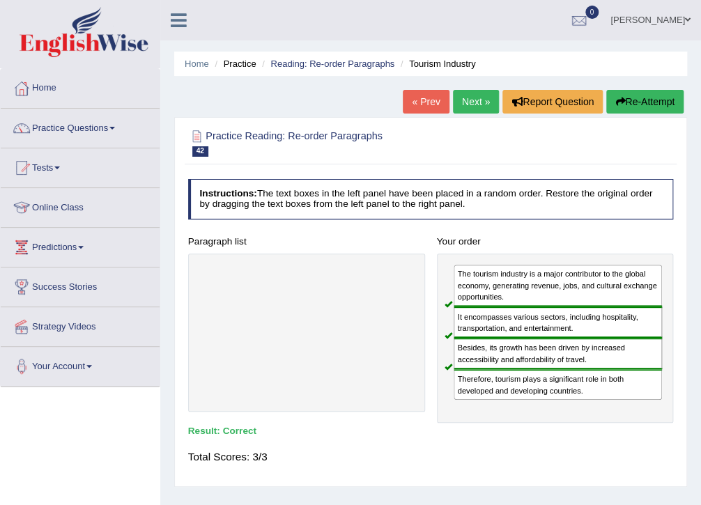
click at [482, 107] on link "Next »" at bounding box center [476, 102] width 46 height 24
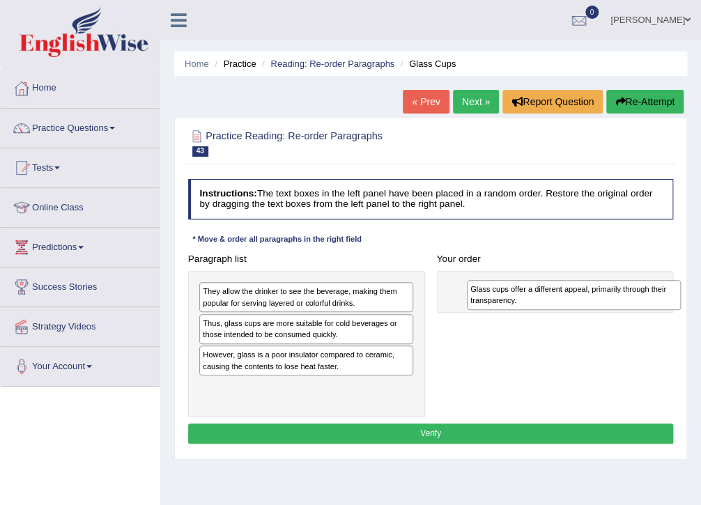
drag, startPoint x: 266, startPoint y: 293, endPoint x: 584, endPoint y: 296, distance: 317.6
click at [584, 296] on div "Glass cups offer a different appeal, primarily through their transparency." at bounding box center [574, 295] width 215 height 30
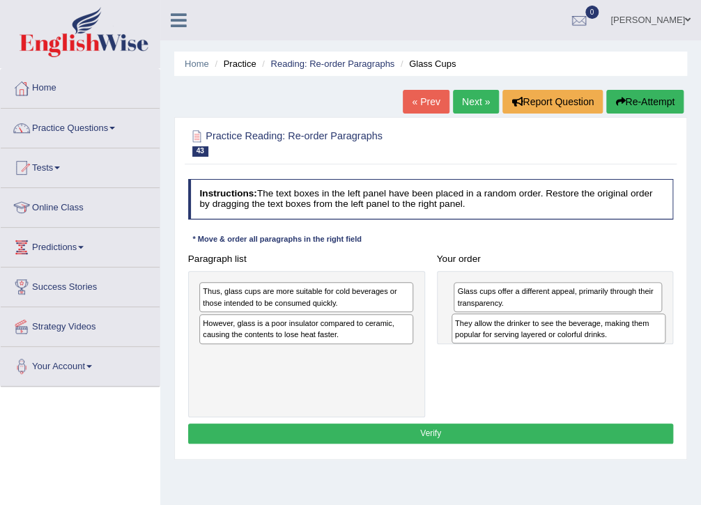
drag, startPoint x: 297, startPoint y: 302, endPoint x: 597, endPoint y: 345, distance: 302.6
click at [597, 345] on div "Paragraph list They allow the drinker to see the beverage, making them popular …" at bounding box center [430, 333] width 497 height 169
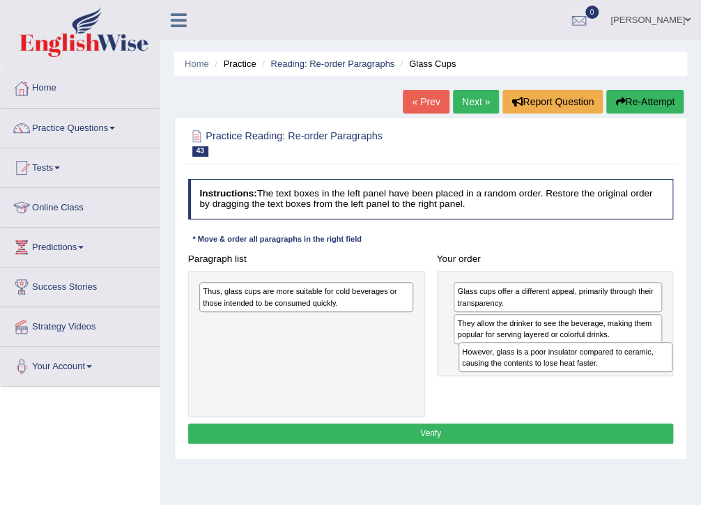
drag, startPoint x: 297, startPoint y: 334, endPoint x: 605, endPoint y: 380, distance: 311.1
click at [605, 380] on div "Paragraph list Thus, glass cups are more suitable for cold beverages or those i…" at bounding box center [430, 333] width 497 height 169
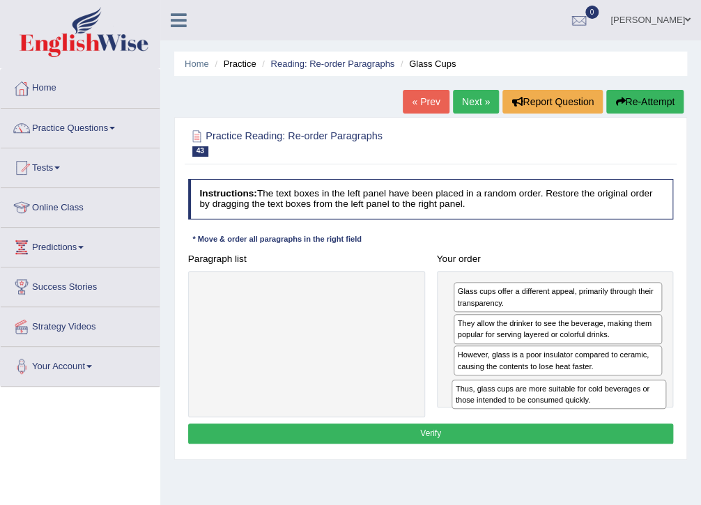
drag, startPoint x: 345, startPoint y: 366, endPoint x: 595, endPoint y: 419, distance: 255.6
click at [595, 419] on div "Instructions: The text boxes in the left panel have been placed in a random ord…" at bounding box center [430, 313] width 491 height 280
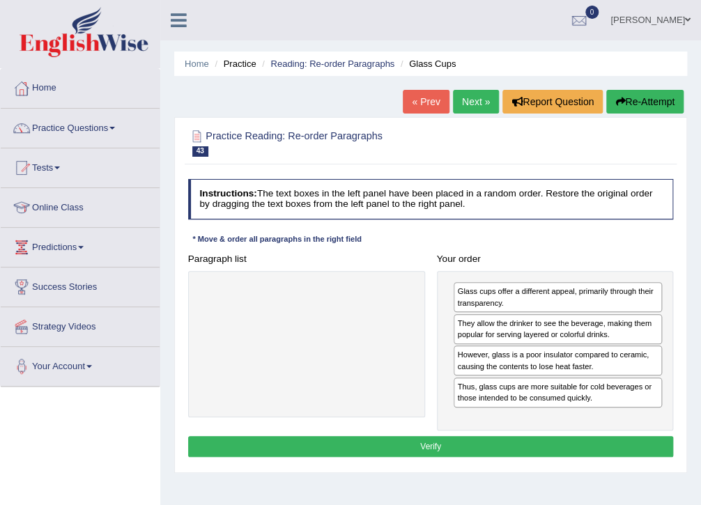
click at [434, 440] on button "Verify" at bounding box center [430, 446] width 485 height 20
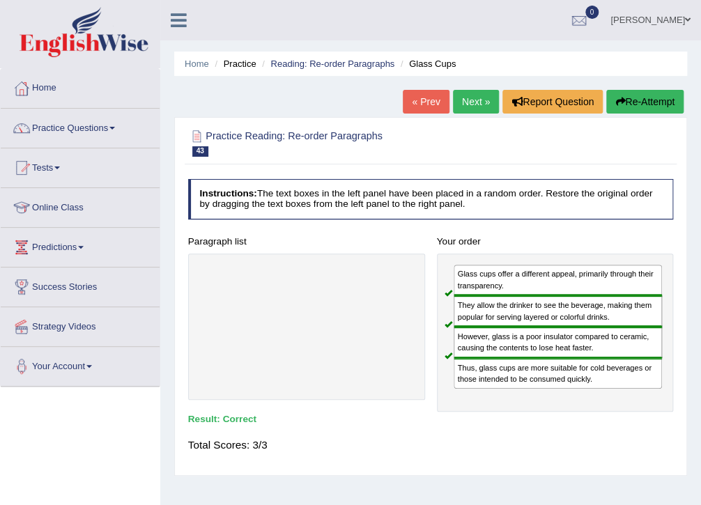
click at [474, 101] on link "Next »" at bounding box center [476, 102] width 46 height 24
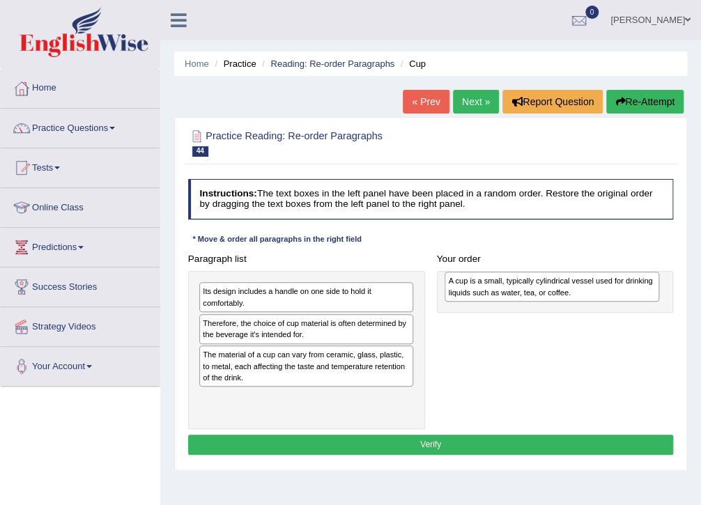
drag, startPoint x: 293, startPoint y: 293, endPoint x: 588, endPoint y: 286, distance: 294.7
click at [588, 286] on div "A cup is a small, typically cylindrical vessel used for drinking liquids such a…" at bounding box center [551, 287] width 215 height 30
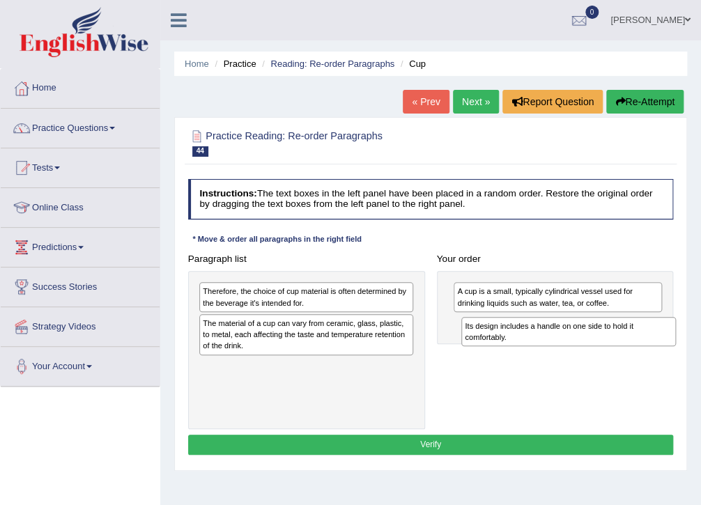
drag, startPoint x: 290, startPoint y: 298, endPoint x: 603, endPoint y: 345, distance: 316.9
click at [603, 345] on div "Its design includes a handle on one side to hold it comfortably." at bounding box center [568, 332] width 215 height 30
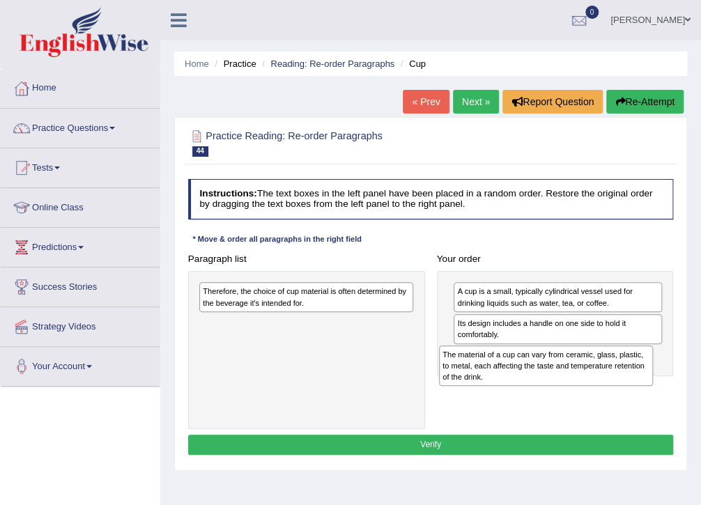
drag, startPoint x: 287, startPoint y: 333, endPoint x: 582, endPoint y: 378, distance: 298.1
click at [582, 378] on div "The material of a cup can vary from ceramic, glass, plastic, to metal, each aff…" at bounding box center [546, 365] width 215 height 41
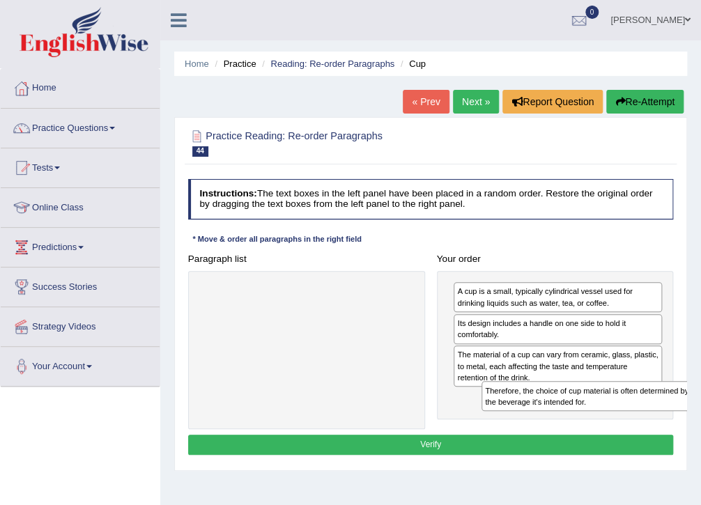
drag, startPoint x: 295, startPoint y: 293, endPoint x: 630, endPoint y: 415, distance: 356.7
click at [630, 415] on div "Paragraph list Therefore, the choice of cup material is often determined by the…" at bounding box center [430, 339] width 497 height 180
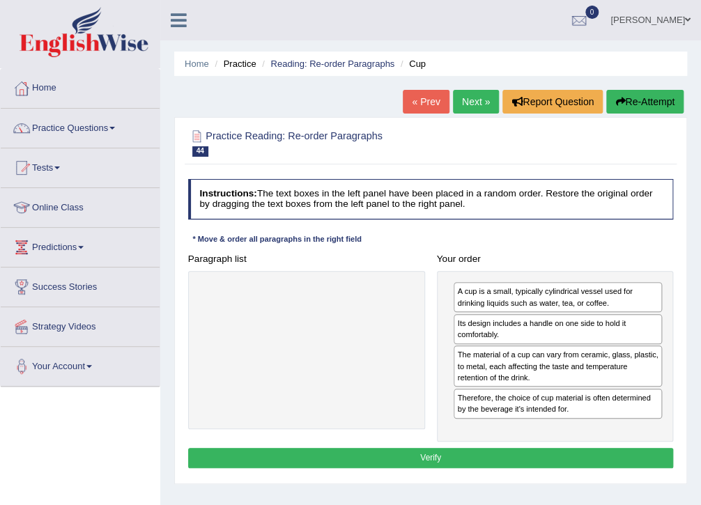
click at [433, 450] on button "Verify" at bounding box center [430, 458] width 485 height 20
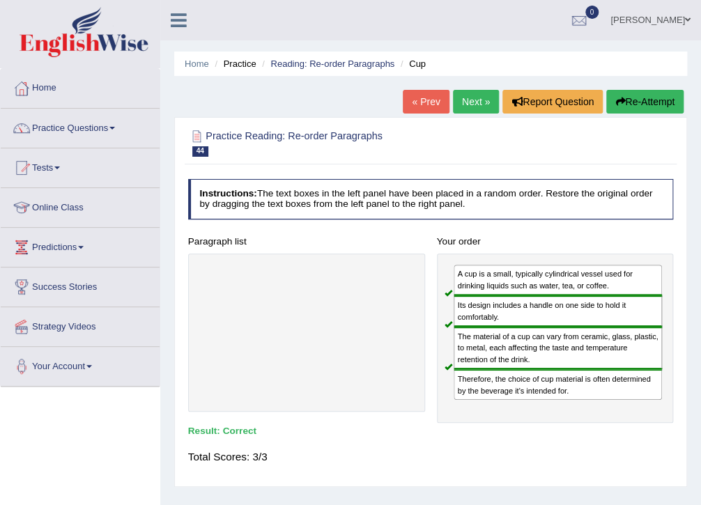
click at [467, 107] on link "Next »" at bounding box center [476, 102] width 46 height 24
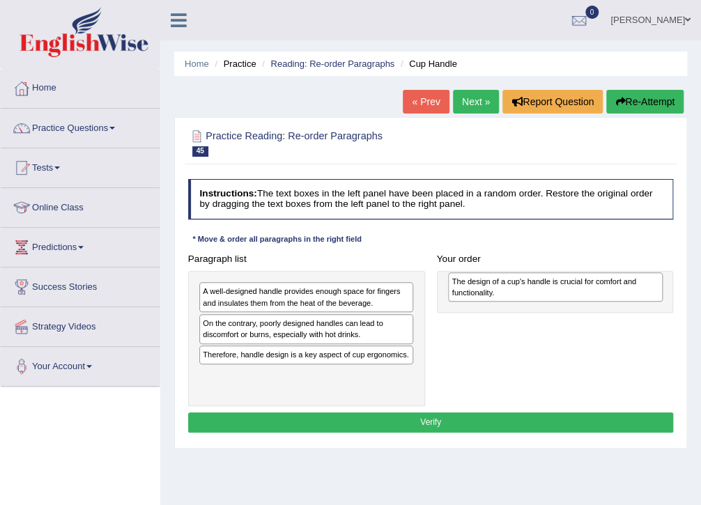
drag, startPoint x: 283, startPoint y: 306, endPoint x: 584, endPoint y: 302, distance: 300.2
click at [582, 300] on div "The design of a cup's handle is crucial for comfort and functionality." at bounding box center [555, 287] width 215 height 30
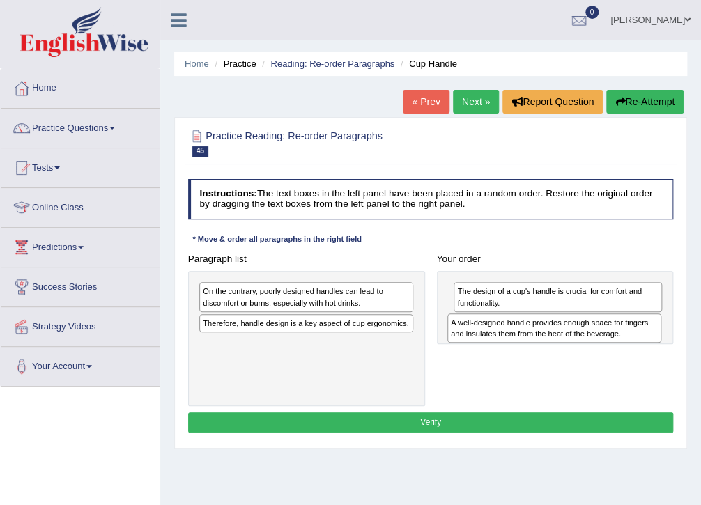
drag, startPoint x: 301, startPoint y: 300, endPoint x: 599, endPoint y: 343, distance: 301.1
click at [599, 343] on div "Paragraph list A well-designed handle provides enough space for fingers and ins…" at bounding box center [430, 327] width 497 height 157
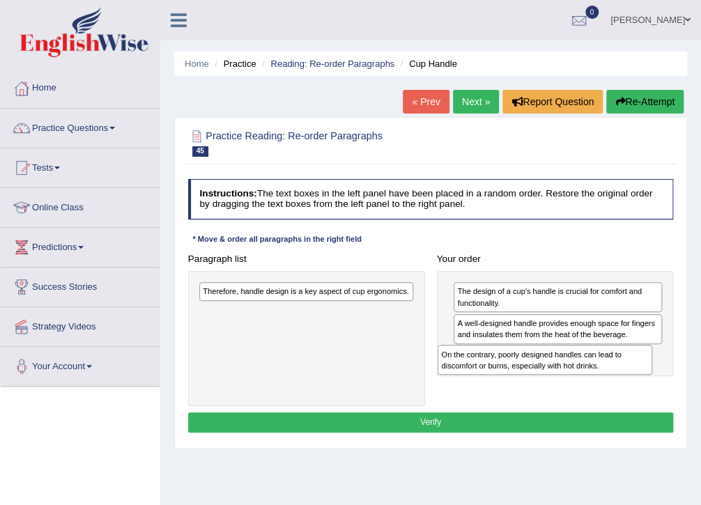
drag, startPoint x: 318, startPoint y: 302, endPoint x: 602, endPoint y: 382, distance: 294.6
click at [602, 382] on div "Paragraph list On the contrary, poorly designed handles can lead to discomfort …" at bounding box center [430, 327] width 497 height 157
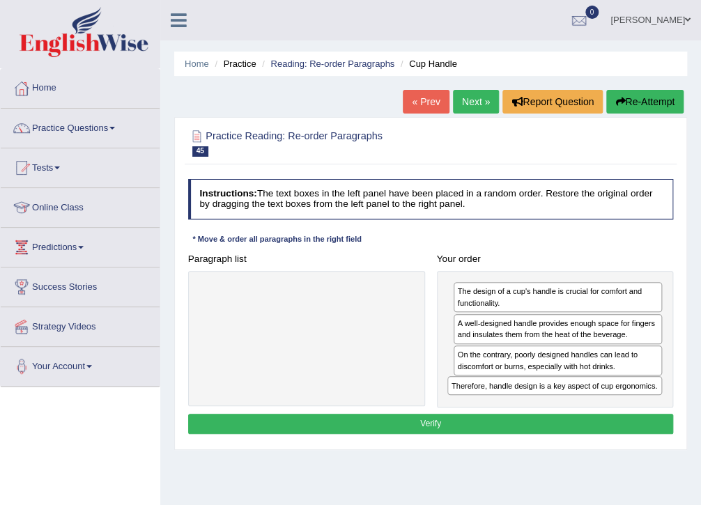
drag, startPoint x: 329, startPoint y: 288, endPoint x: 624, endPoint y: 405, distance: 317.6
click at [624, 405] on div "Paragraph list Therefore, handle design is a key aspect of cup ergonomics. Corr…" at bounding box center [430, 328] width 497 height 159
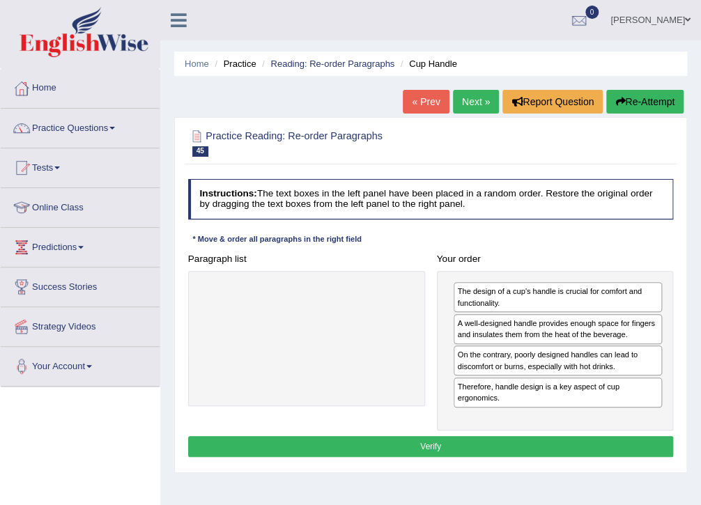
click at [432, 440] on button "Verify" at bounding box center [430, 446] width 485 height 20
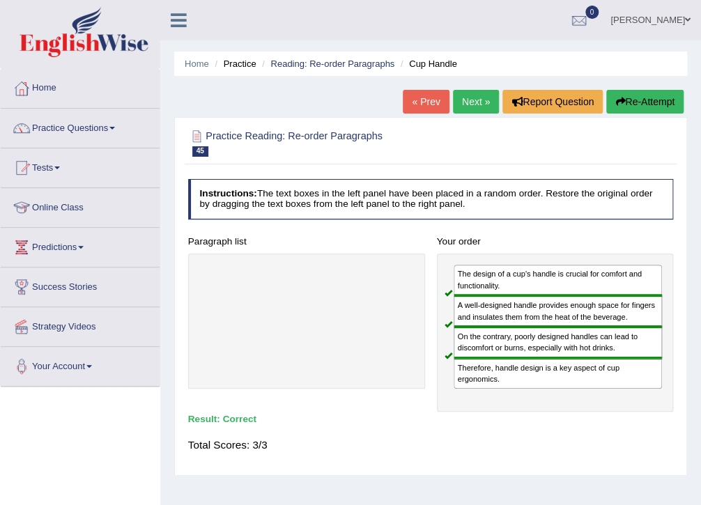
click at [482, 103] on link "Next »" at bounding box center [476, 102] width 46 height 24
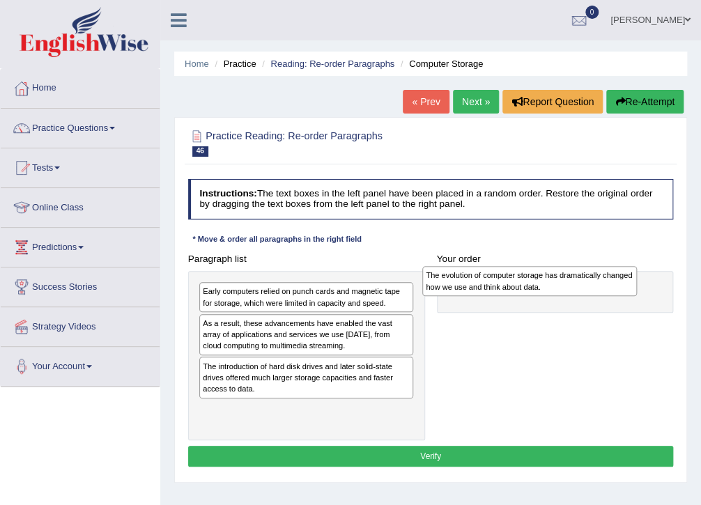
drag, startPoint x: 279, startPoint y: 380, endPoint x: 545, endPoint y: 293, distance: 279.3
click at [545, 293] on div "The evolution of computer storage has dramatically changed how we use and think…" at bounding box center [529, 281] width 215 height 30
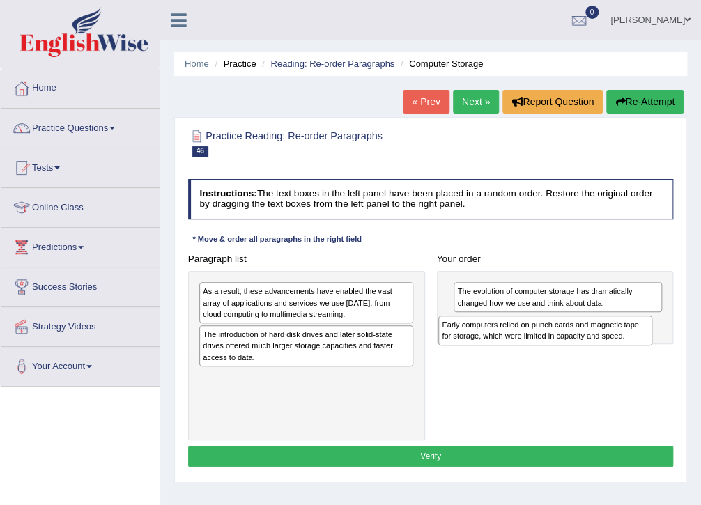
drag, startPoint x: 340, startPoint y: 302, endPoint x: 627, endPoint y: 345, distance: 290.2
click at [627, 345] on div "Paragraph list Early computers relied on punch cards and magnetic tape for stor…" at bounding box center [430, 345] width 497 height 192
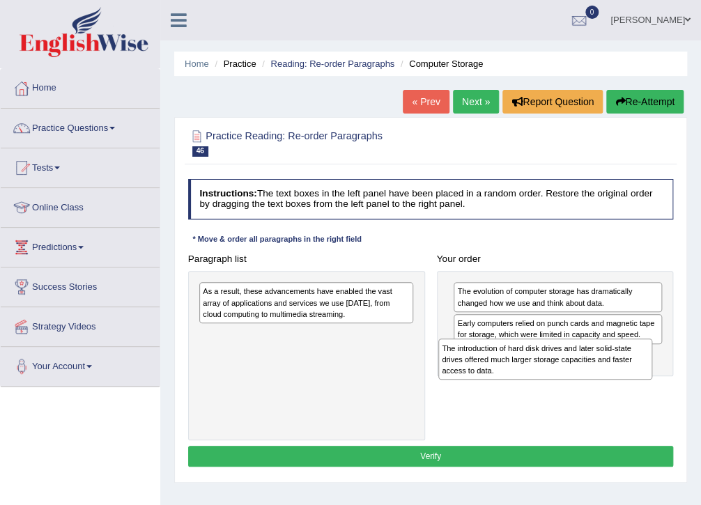
drag, startPoint x: 309, startPoint y: 341, endPoint x: 593, endPoint y: 371, distance: 285.7
click at [593, 371] on div "The introduction of hard disk drives and later solid-state drives offered much …" at bounding box center [545, 358] width 215 height 41
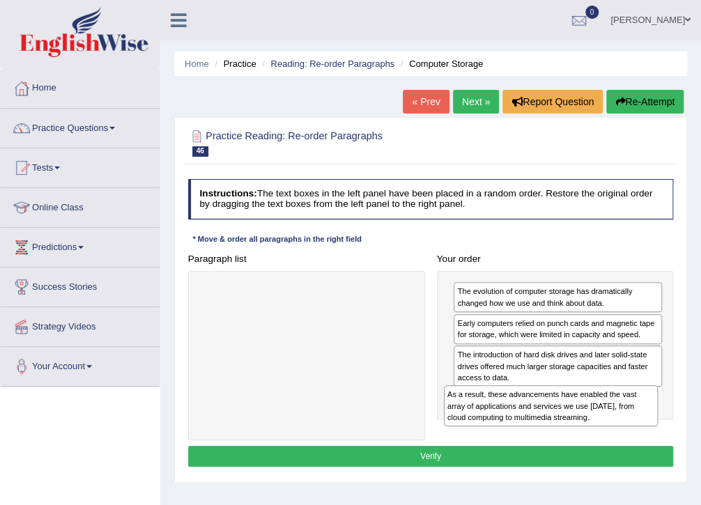
drag, startPoint x: 322, startPoint y: 302, endPoint x: 613, endPoint y: 429, distance: 317.2
click at [613, 429] on div "Paragraph list As a result, these advancements have enabled the vast array of a…" at bounding box center [430, 345] width 497 height 192
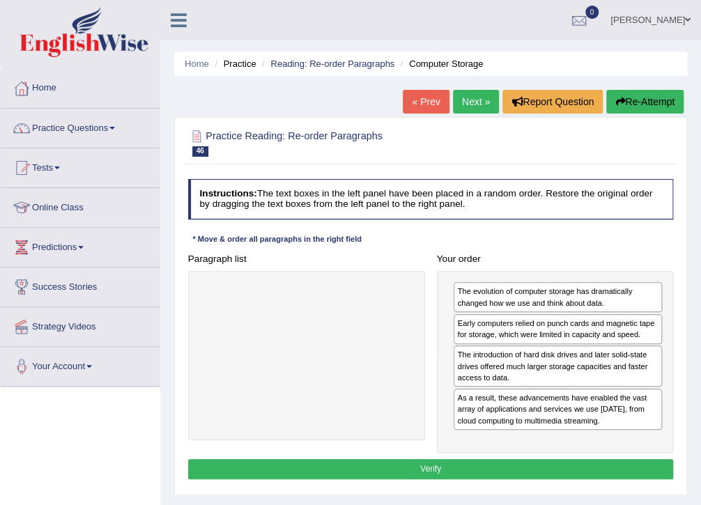
click at [453, 462] on button "Verify" at bounding box center [430, 469] width 485 height 20
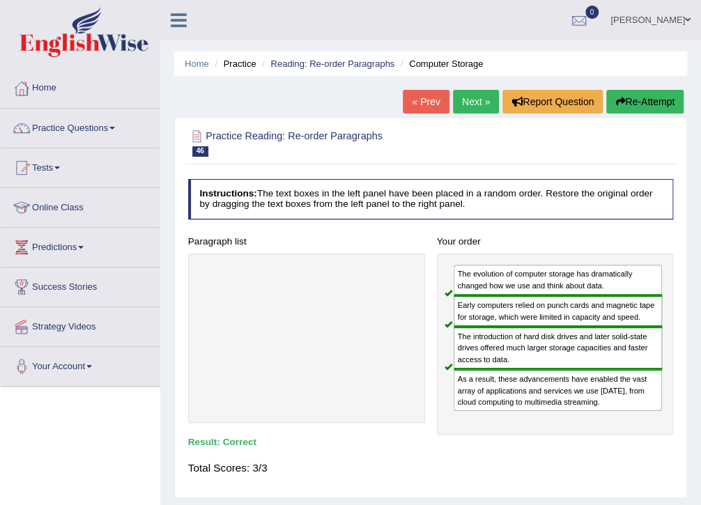
click at [478, 99] on link "Next »" at bounding box center [476, 102] width 46 height 24
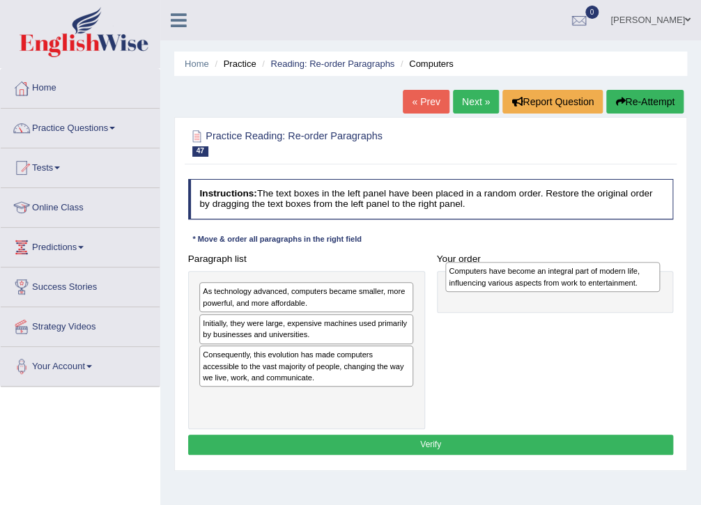
drag, startPoint x: 248, startPoint y: 410, endPoint x: 540, endPoint y: 286, distance: 317.4
click at [540, 286] on div "Computers have become an integral part of modern life, influencing various aspe…" at bounding box center [552, 277] width 215 height 30
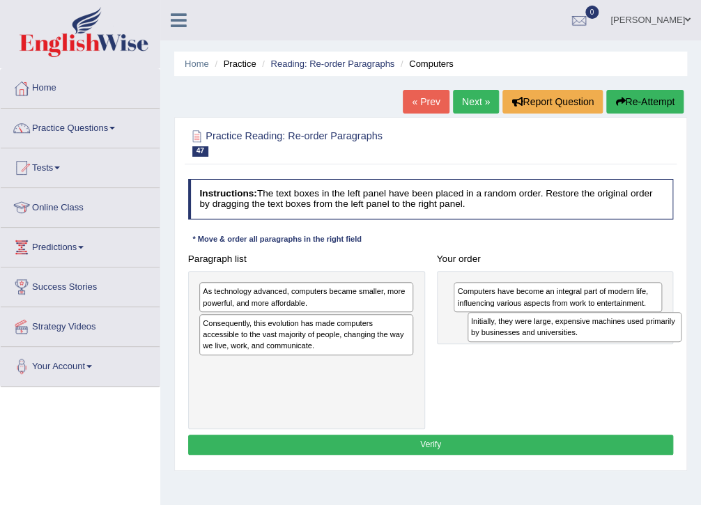
drag, startPoint x: 221, startPoint y: 333, endPoint x: 537, endPoint y: 343, distance: 316.3
click at [537, 343] on div "Paragraph list As technology advanced, computers became smaller, more powerful,…" at bounding box center [430, 339] width 497 height 180
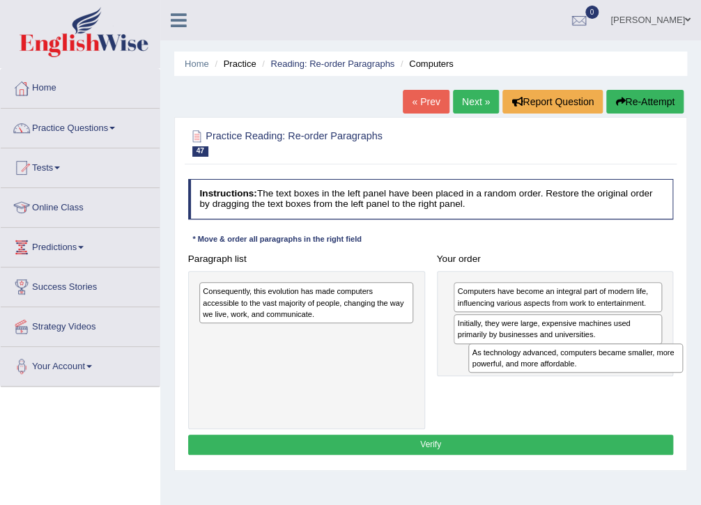
drag, startPoint x: 244, startPoint y: 294, endPoint x: 564, endPoint y: 372, distance: 329.0
click at [564, 372] on div "As technology advanced, computers became smaller, more powerful, and more affor…" at bounding box center [575, 358] width 215 height 30
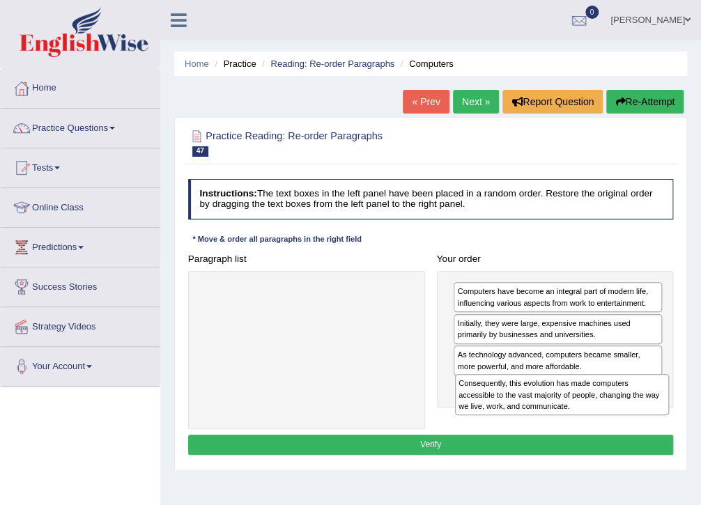
drag, startPoint x: 274, startPoint y: 298, endPoint x: 577, endPoint y: 412, distance: 324.4
click at [577, 412] on div "Consequently, this evolution has made computers accessible to the vast majority…" at bounding box center [562, 394] width 215 height 41
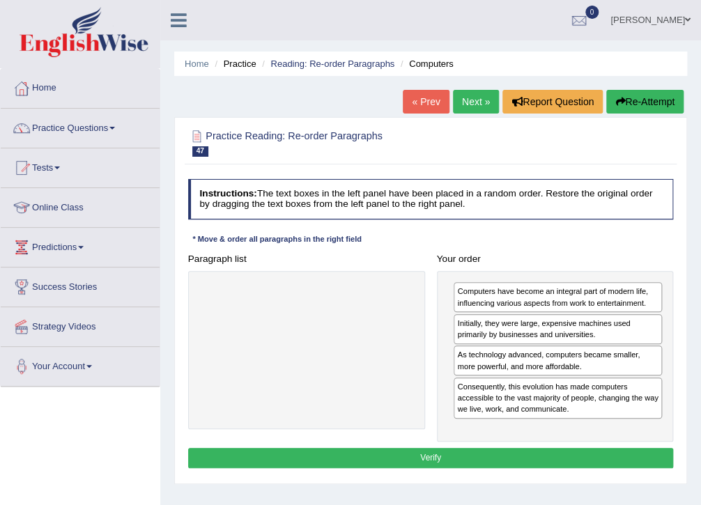
click at [442, 462] on button "Verify" at bounding box center [430, 458] width 485 height 20
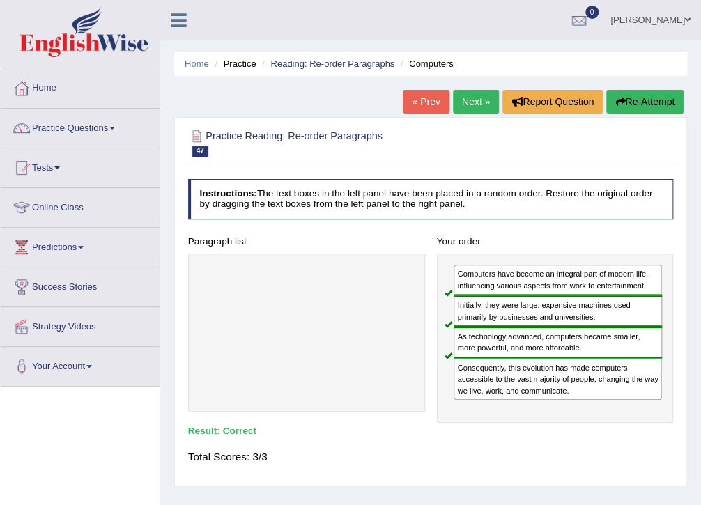
click at [467, 101] on link "Next »" at bounding box center [476, 102] width 46 height 24
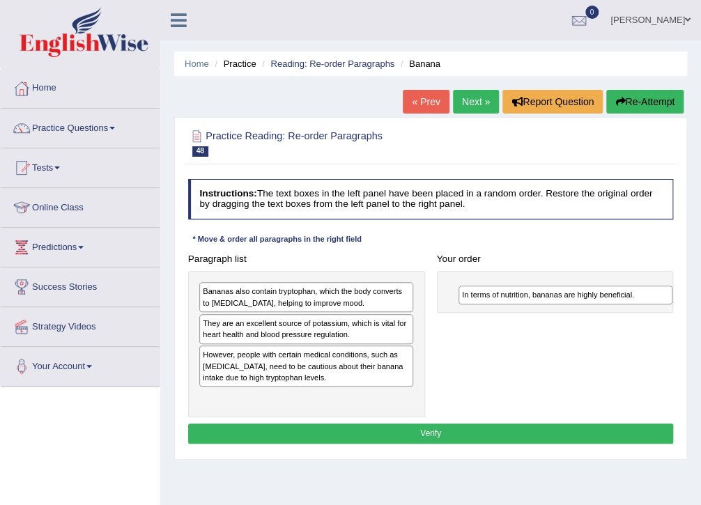
drag, startPoint x: 264, startPoint y: 399, endPoint x: 572, endPoint y: 304, distance: 322.3
click at [572, 304] on div "In terms of nutrition, bananas are highly beneficial." at bounding box center [565, 295] width 215 height 18
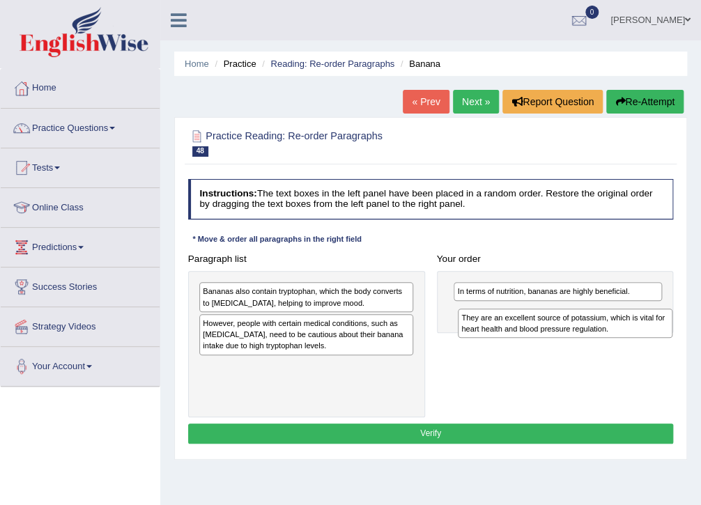
drag, startPoint x: 278, startPoint y: 327, endPoint x: 585, endPoint y: 333, distance: 307.2
click at [585, 333] on div "They are an excellent source of potassium, which is vital for heart health and …" at bounding box center [565, 324] width 215 height 30
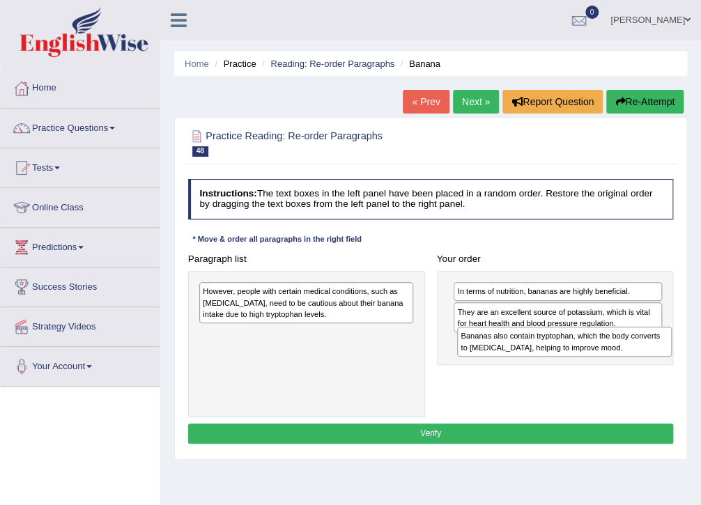
drag, startPoint x: 277, startPoint y: 298, endPoint x: 584, endPoint y: 357, distance: 312.0
click at [584, 357] on div "Paragraph list Bananas also contain tryptophan, which the body converts to sero…" at bounding box center [430, 333] width 497 height 169
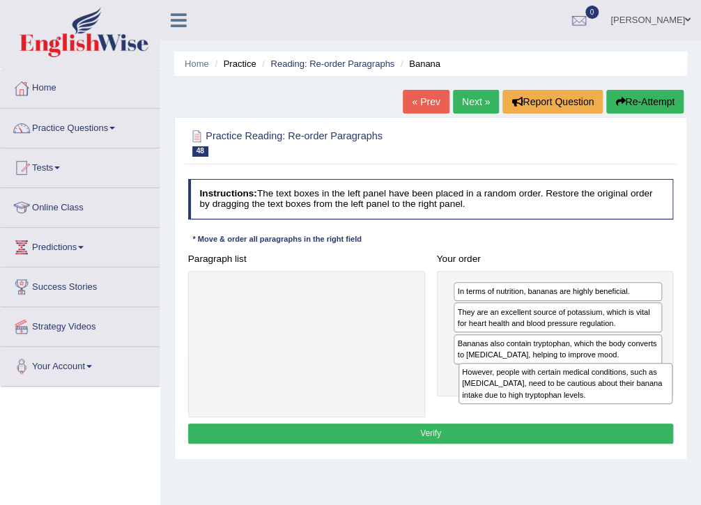
drag, startPoint x: 286, startPoint y: 300, endPoint x: 595, endPoint y: 401, distance: 326.0
click at [595, 401] on div "However, people with certain medical conditions, such as kidney disease, need t…" at bounding box center [565, 383] width 215 height 41
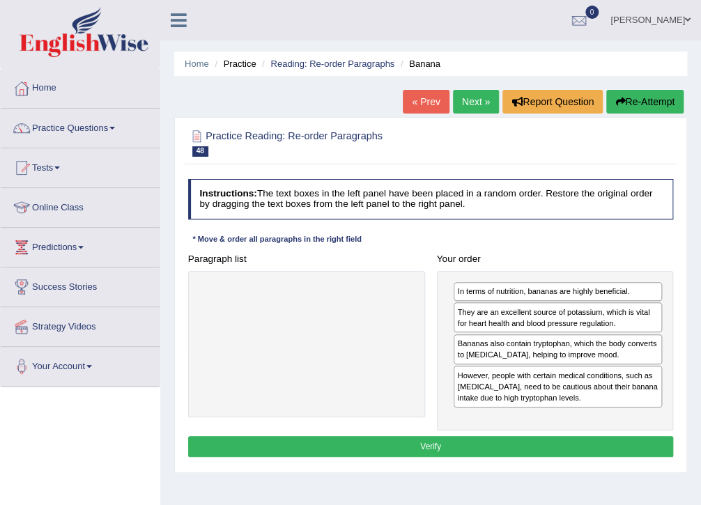
click at [428, 451] on button "Verify" at bounding box center [430, 446] width 485 height 20
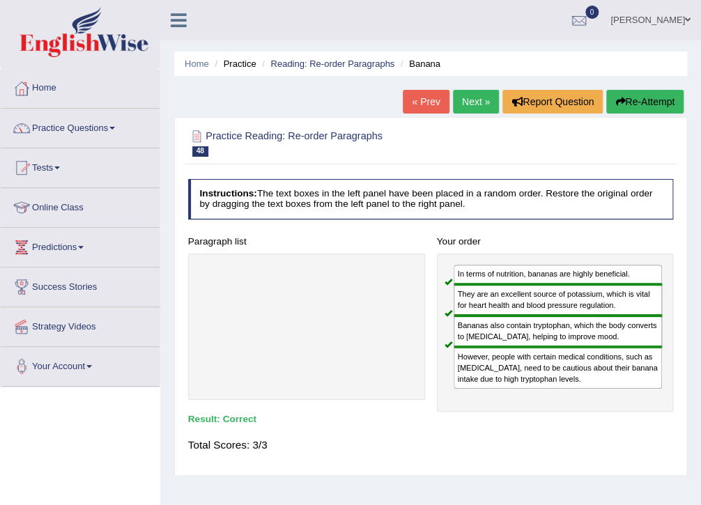
click at [467, 103] on link "Next »" at bounding box center [476, 102] width 46 height 24
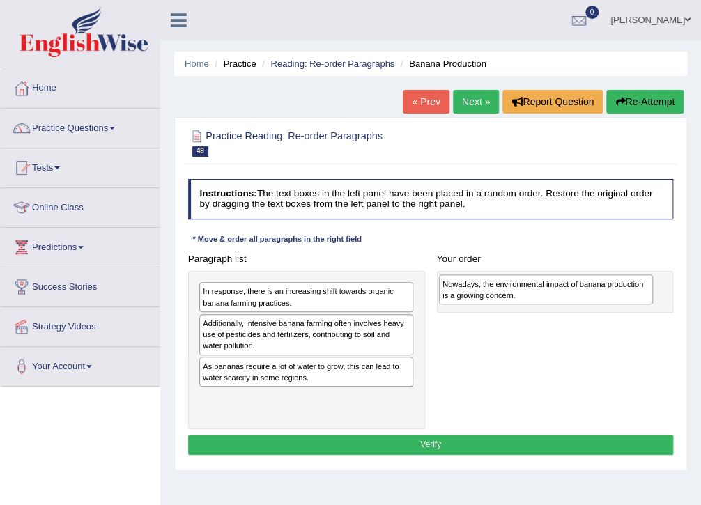
drag, startPoint x: 277, startPoint y: 298, endPoint x: 562, endPoint y: 295, distance: 284.9
click at [562, 295] on div "Nowadays, the environmental impact of banana production is a growing concern." at bounding box center [546, 289] width 215 height 30
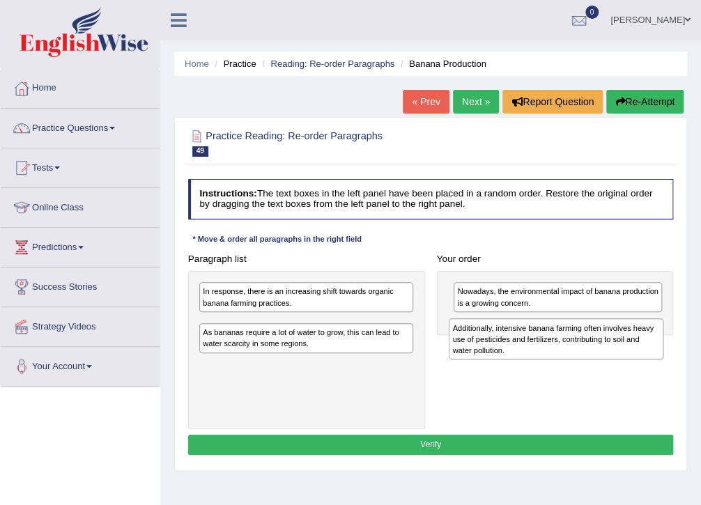
drag, startPoint x: 285, startPoint y: 343, endPoint x: 584, endPoint y: 359, distance: 299.2
click at [584, 359] on div "Paragraph list In response, there is an increasing shift towards organic banana…" at bounding box center [430, 339] width 497 height 180
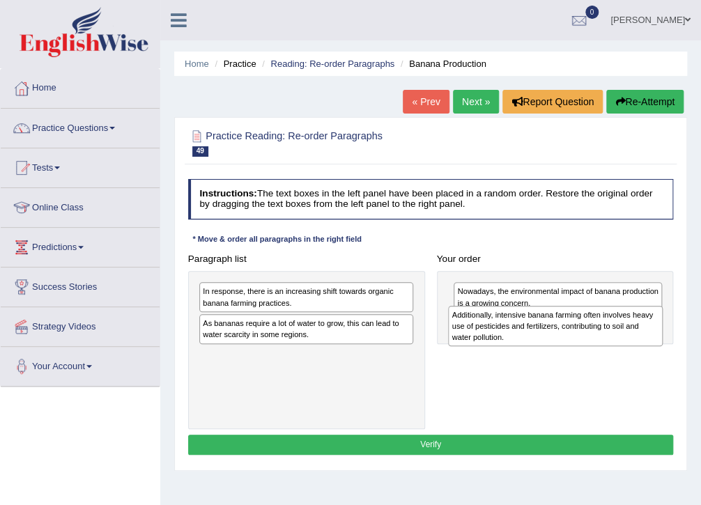
drag, startPoint x: 283, startPoint y: 333, endPoint x: 579, endPoint y: 335, distance: 296.0
click at [579, 335] on div "Additionally, intensive banana farming often involves heavy use of pesticides a…" at bounding box center [555, 326] width 215 height 41
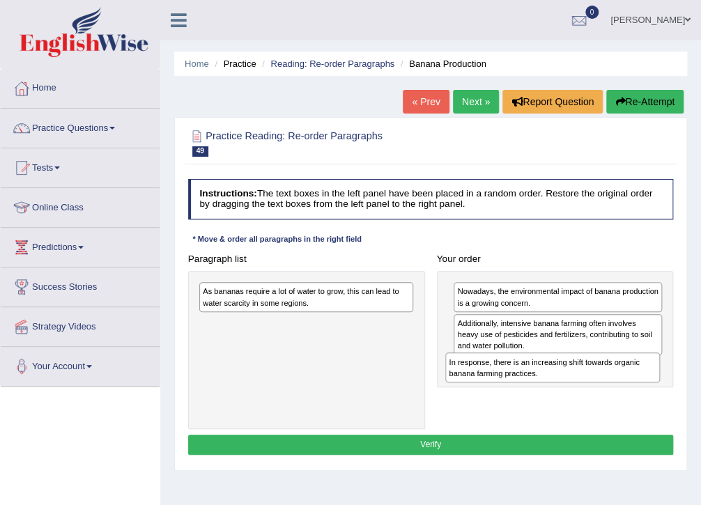
drag, startPoint x: 281, startPoint y: 293, endPoint x: 574, endPoint y: 382, distance: 305.8
click at [574, 382] on div "Paragraph list In response, there is an increasing shift towards organic banana…" at bounding box center [430, 339] width 497 height 180
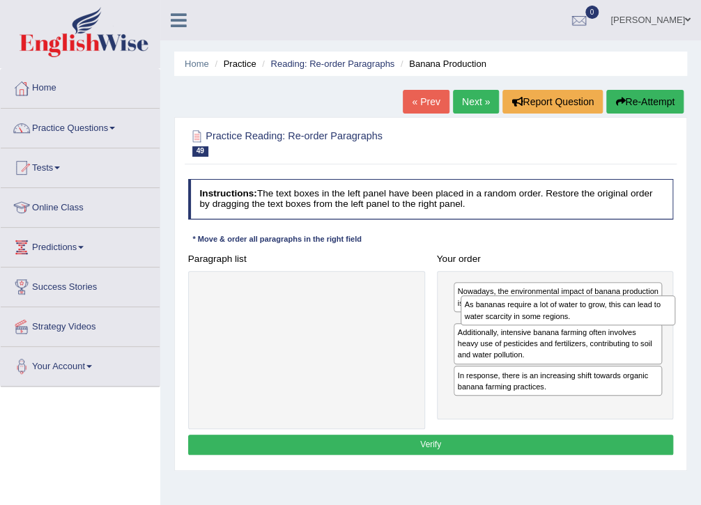
drag, startPoint x: 273, startPoint y: 294, endPoint x: 584, endPoint y: 315, distance: 311.4
click at [584, 315] on div "As bananas require a lot of water to grow, this can lead to water scarcity in s…" at bounding box center [567, 310] width 215 height 30
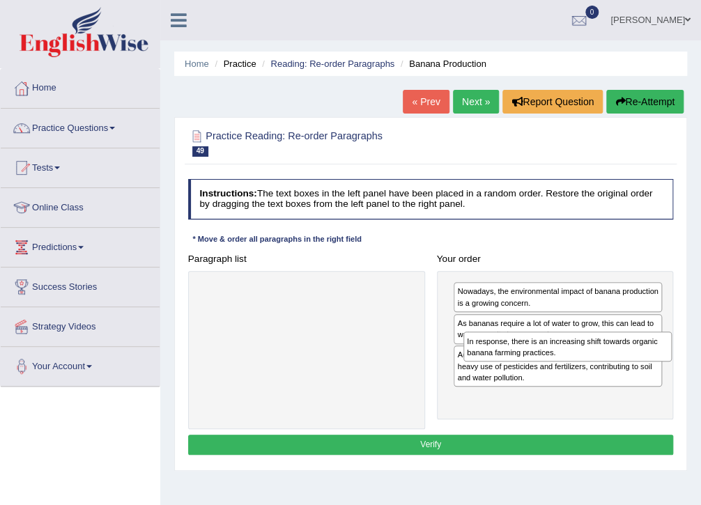
drag, startPoint x: 496, startPoint y: 415, endPoint x: 511, endPoint y: 374, distance: 43.9
click at [511, 374] on div "Nowadays, the environmental impact of banana production is a growing concern. A…" at bounding box center [555, 345] width 237 height 148
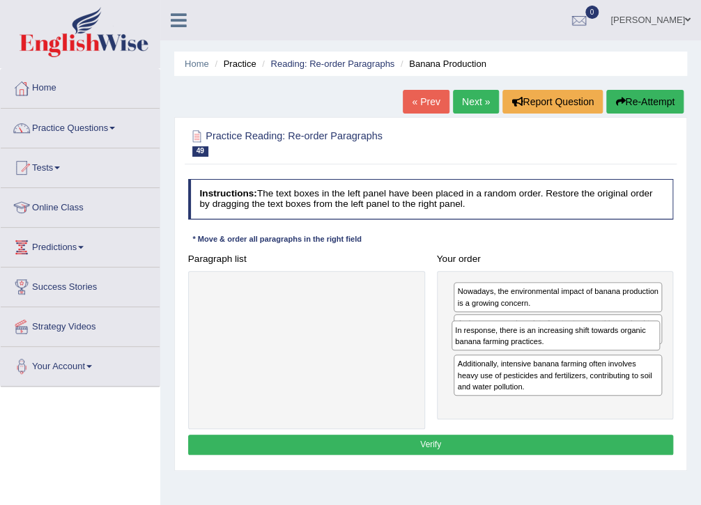
drag, startPoint x: 520, startPoint y: 413, endPoint x: 521, endPoint y: 359, distance: 54.3
click at [521, 359] on div "Nowadays, the environmental impact of banana production is a growing concern. A…" at bounding box center [555, 345] width 237 height 148
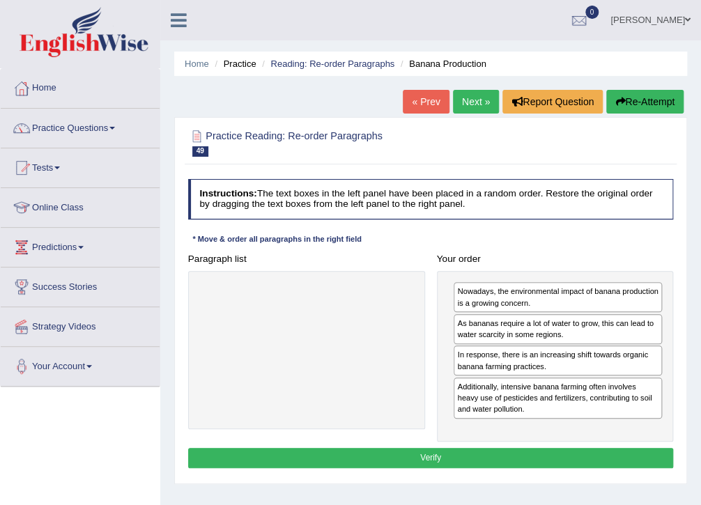
click at [390, 462] on button "Verify" at bounding box center [430, 458] width 485 height 20
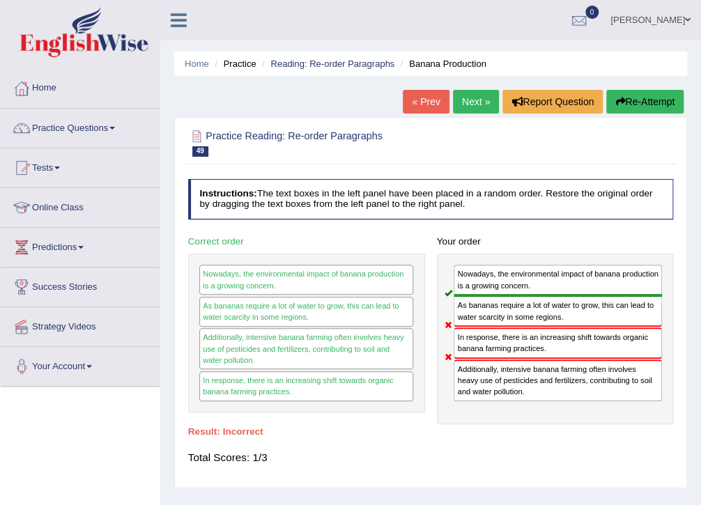
click at [621, 95] on button "Re-Attempt" at bounding box center [644, 102] width 77 height 24
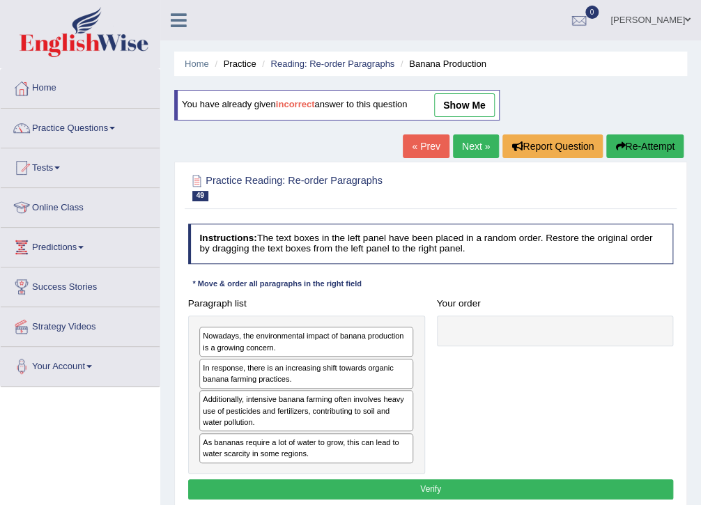
click at [465, 373] on div "Paragraph list Nowadays, the environmental impact of banana production is a gro…" at bounding box center [430, 383] width 497 height 180
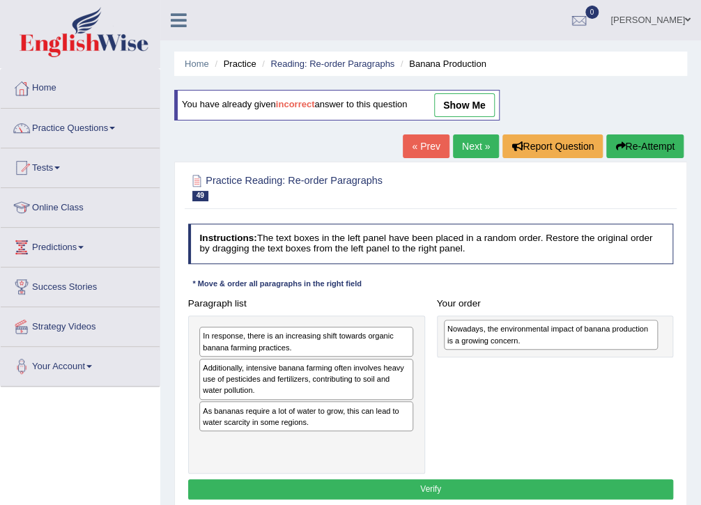
drag, startPoint x: 233, startPoint y: 345, endPoint x: 523, endPoint y: 343, distance: 290.4
click at [523, 343] on div "Nowadays, the environmental impact of banana production is a growing concern." at bounding box center [551, 335] width 215 height 30
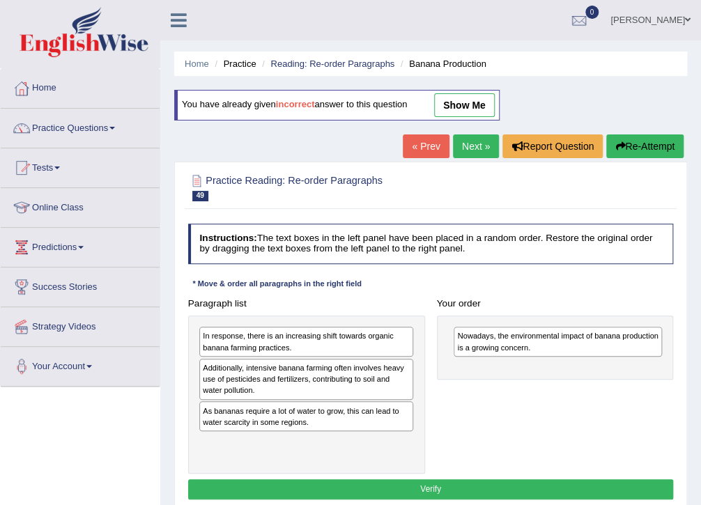
click at [240, 343] on div "In response, there is an increasing shift towards organic banana farming practi…" at bounding box center [306, 342] width 214 height 30
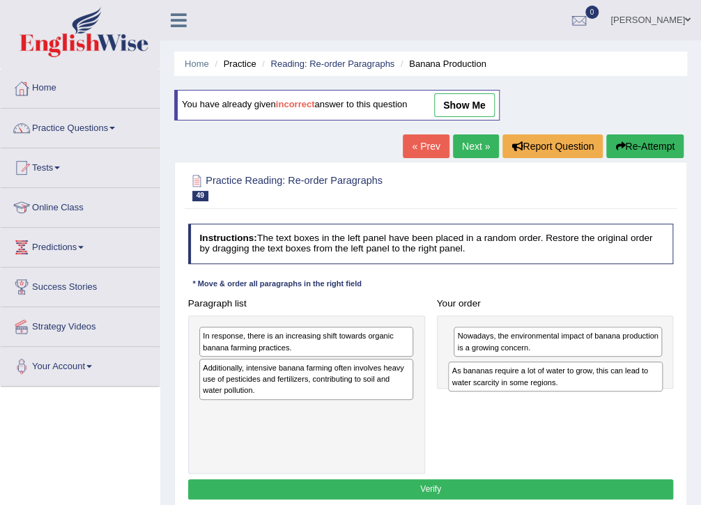
drag, startPoint x: 244, startPoint y: 419, endPoint x: 540, endPoint y: 392, distance: 297.2
click at [540, 392] on div "Paragraph list In response, there is an increasing shift towards organic banana…" at bounding box center [430, 383] width 497 height 180
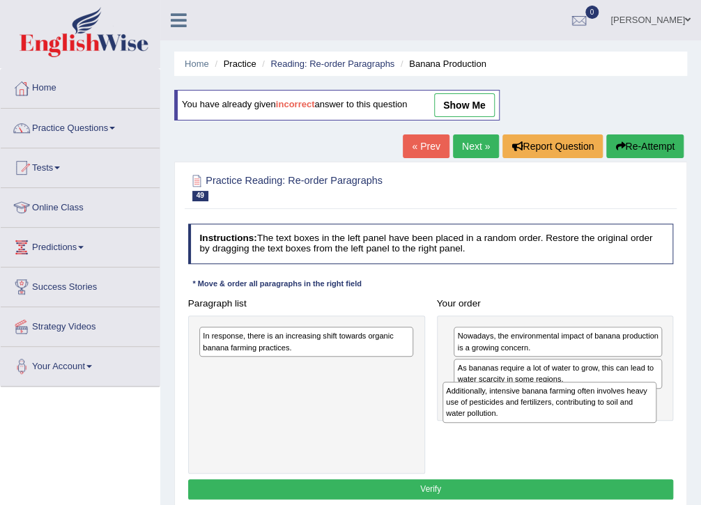
drag, startPoint x: 279, startPoint y: 379, endPoint x: 579, endPoint y: 415, distance: 302.3
click at [579, 415] on div "Additionally, intensive banana farming often involves heavy use of pesticides a…" at bounding box center [549, 402] width 215 height 41
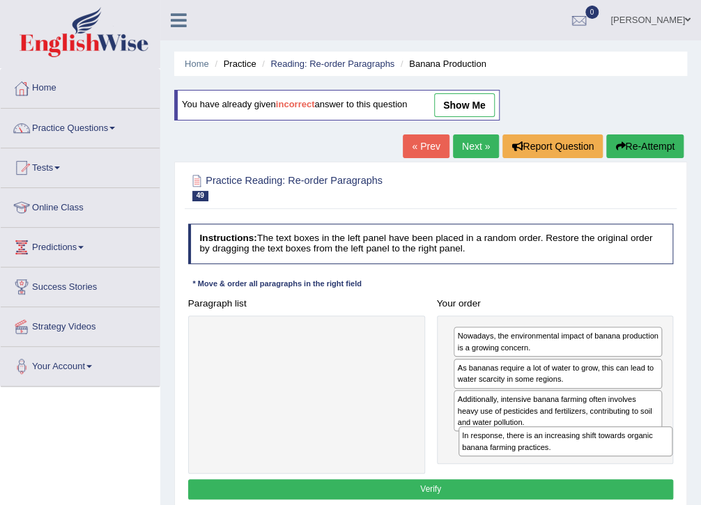
drag, startPoint x: 320, startPoint y: 341, endPoint x: 628, endPoint y: 465, distance: 331.6
click at [628, 465] on div "Paragraph list In response, there is an increasing shift towards organic banana…" at bounding box center [430, 383] width 497 height 180
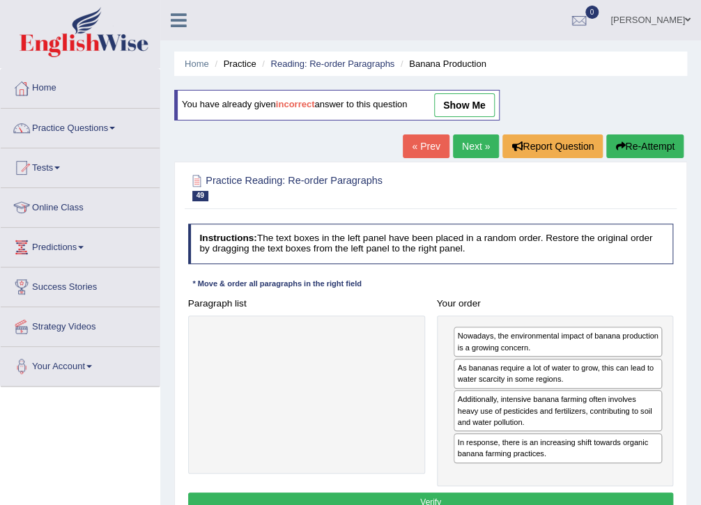
scroll to position [56, 0]
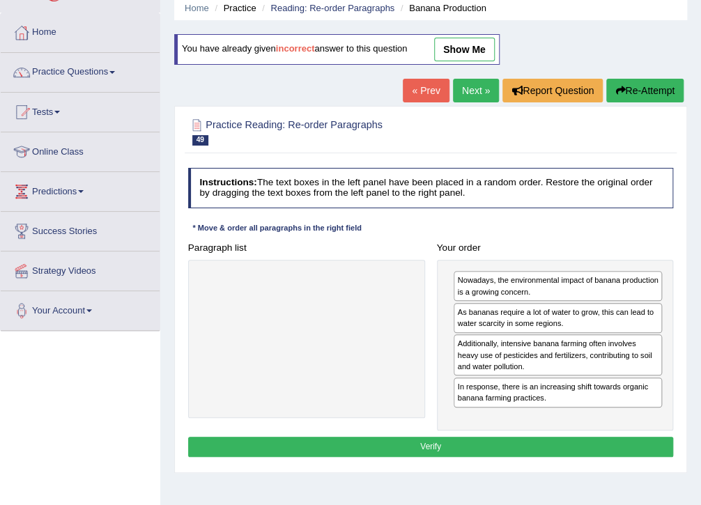
click at [462, 445] on button "Verify" at bounding box center [430, 447] width 485 height 20
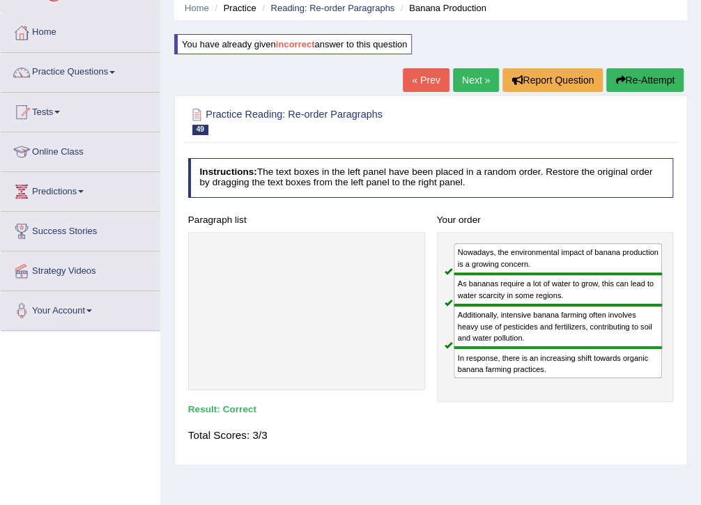
click at [474, 80] on link "Next »" at bounding box center [476, 80] width 46 height 24
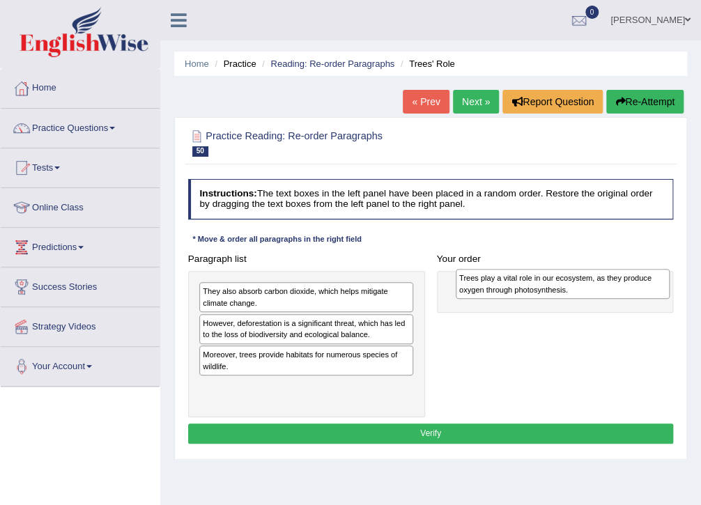
drag, startPoint x: 287, startPoint y: 361, endPoint x: 591, endPoint y: 288, distance: 312.8
click at [591, 288] on div "Trees play a vital role in our ecosystem, as they produce oxygen through photos…" at bounding box center [562, 284] width 215 height 30
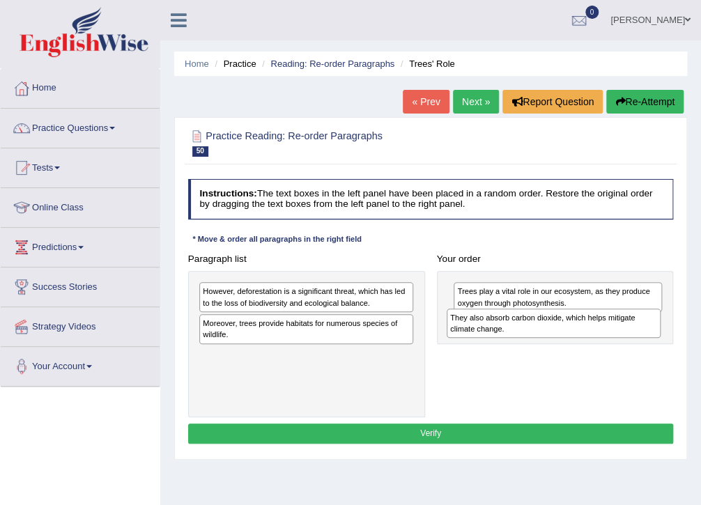
drag, startPoint x: 317, startPoint y: 298, endPoint x: 611, endPoint y: 335, distance: 296.2
click at [611, 335] on div "They also absorb carbon dioxide, which helps mitigate climate change." at bounding box center [553, 324] width 215 height 30
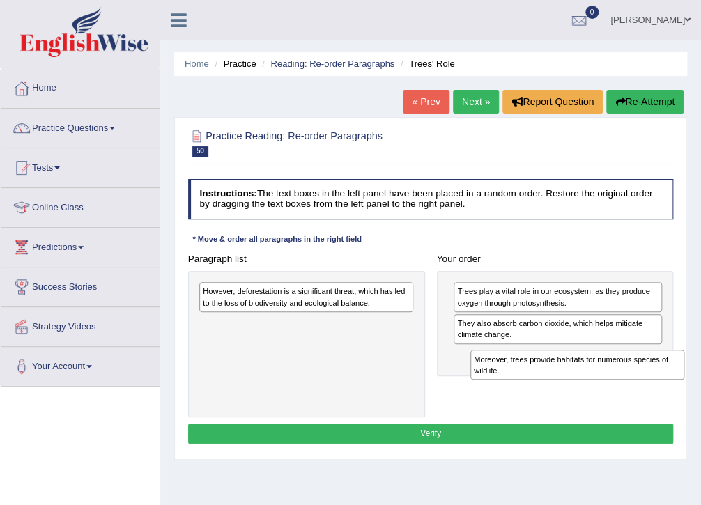
drag, startPoint x: 272, startPoint y: 324, endPoint x: 593, endPoint y: 378, distance: 326.3
click at [593, 378] on div "Moreover, trees provide habitats for numerous species of wildlife." at bounding box center [577, 365] width 215 height 30
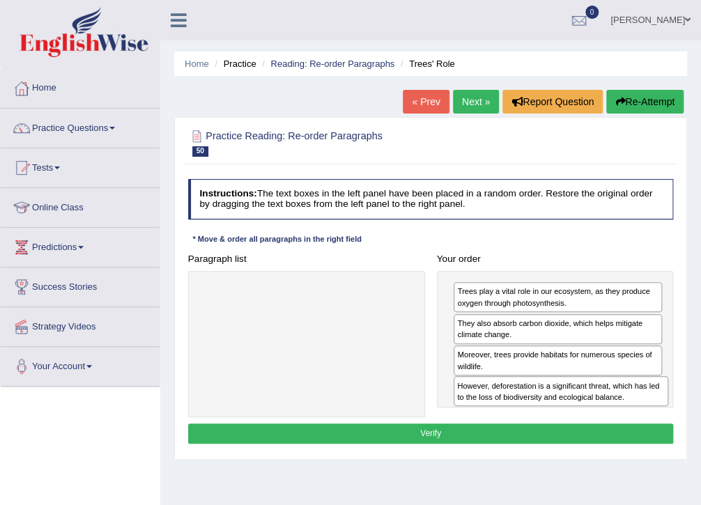
drag, startPoint x: 306, startPoint y: 304, endPoint x: 609, endPoint y: 421, distance: 324.1
click at [609, 421] on div "Instructions: The text boxes in the left panel have been placed in a random ord…" at bounding box center [430, 313] width 491 height 280
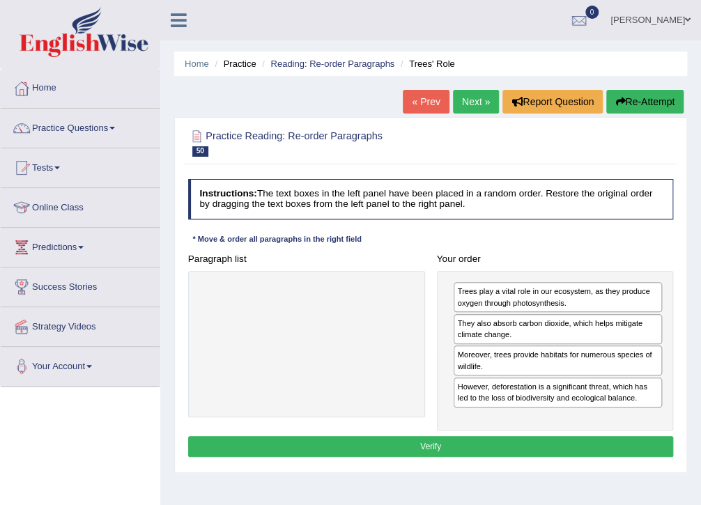
click at [455, 449] on button "Verify" at bounding box center [430, 446] width 485 height 20
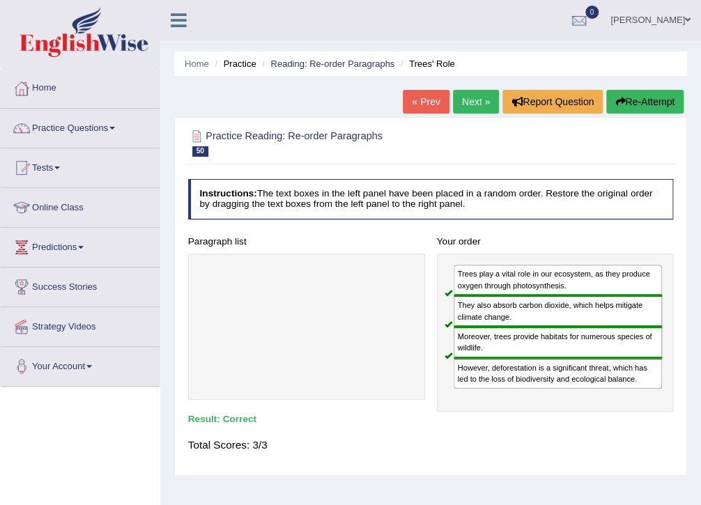
click at [462, 106] on link "Next »" at bounding box center [476, 102] width 46 height 24
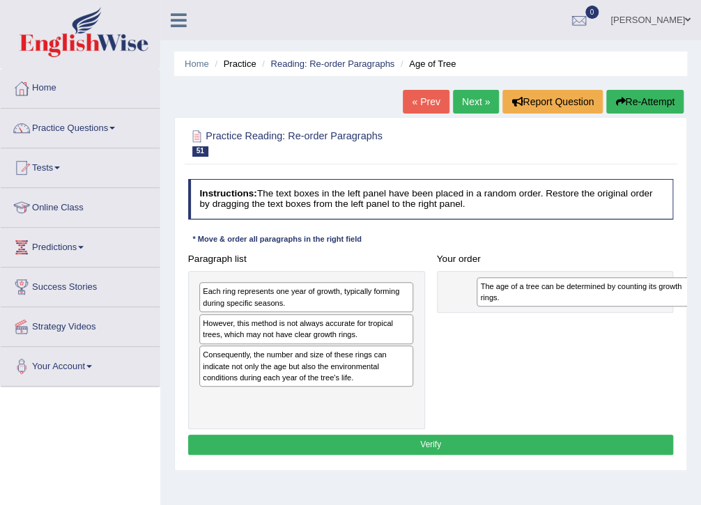
drag, startPoint x: 287, startPoint y: 302, endPoint x: 616, endPoint y: 302, distance: 329.4
click at [616, 302] on div "The age of a tree can be determined by counting its growth rings." at bounding box center [583, 292] width 215 height 30
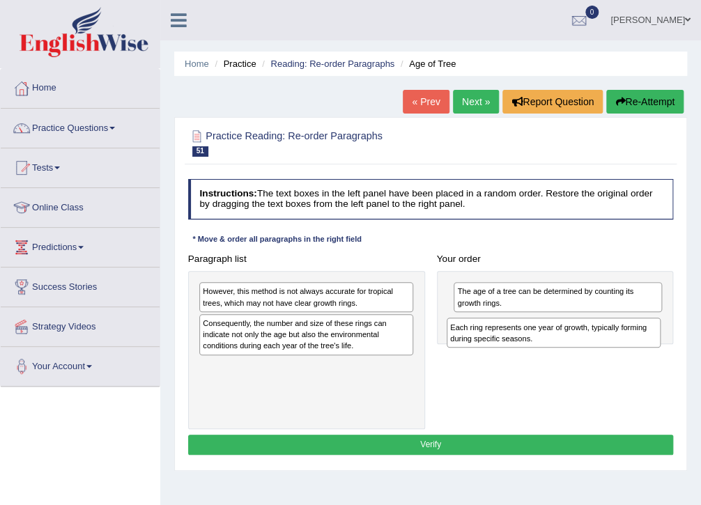
drag, startPoint x: 311, startPoint y: 301, endPoint x: 605, endPoint y: 349, distance: 297.8
click at [605, 349] on div "Paragraph list Each ring represents one year of growth, typically forming durin…" at bounding box center [430, 339] width 497 height 180
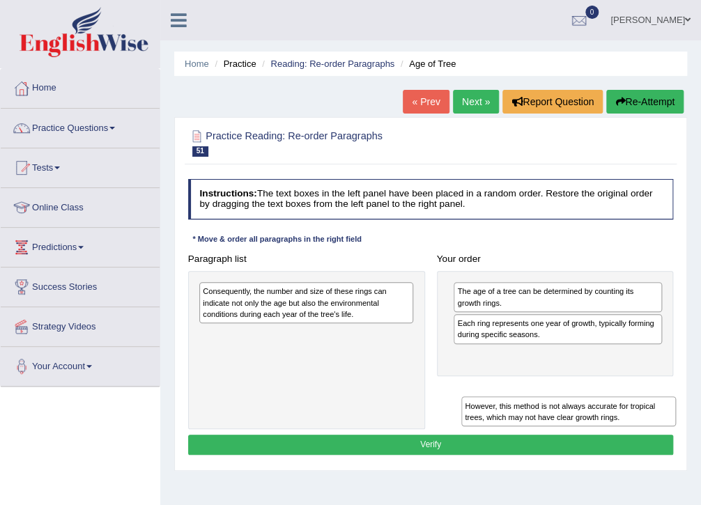
drag, startPoint x: 317, startPoint y: 293, endPoint x: 636, endPoint y: 390, distance: 333.5
click at [636, 394] on div "Paragraph list However, this method is not always accurate for tropical trees, …" at bounding box center [430, 339] width 497 height 180
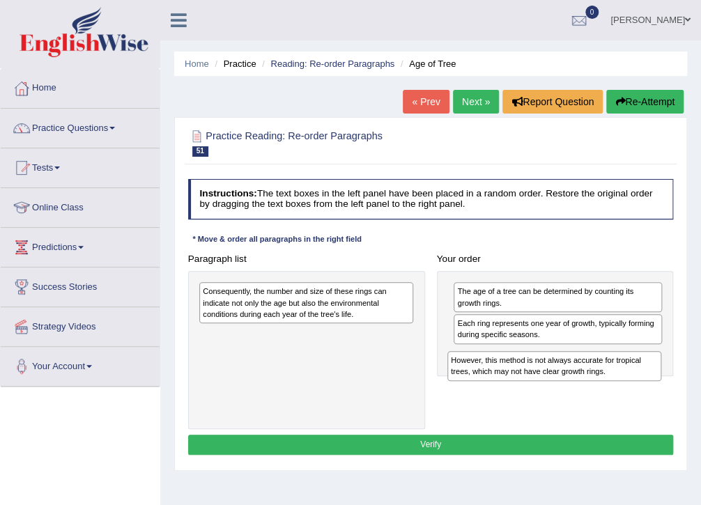
click at [636, 375] on div "Paragraph list However, this method is not always accurate for tropical trees, …" at bounding box center [430, 339] width 497 height 180
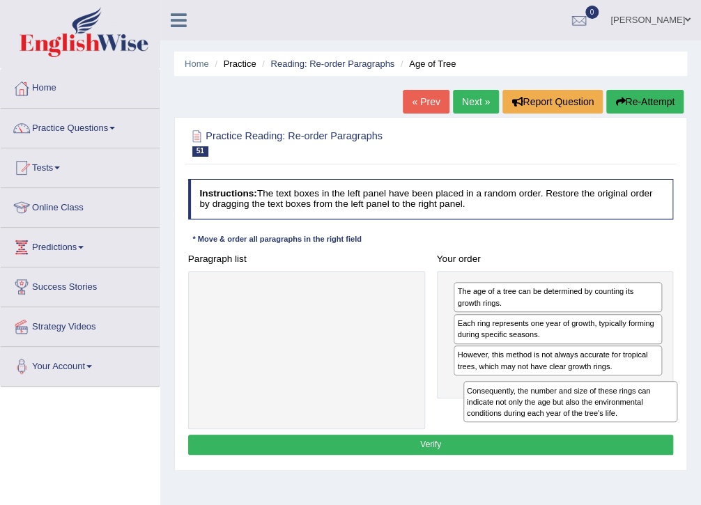
drag, startPoint x: 291, startPoint y: 309, endPoint x: 605, endPoint y: 431, distance: 336.5
click at [605, 431] on div "Instructions: The text boxes in the left panel have been placed in a random ord…" at bounding box center [430, 318] width 491 height 291
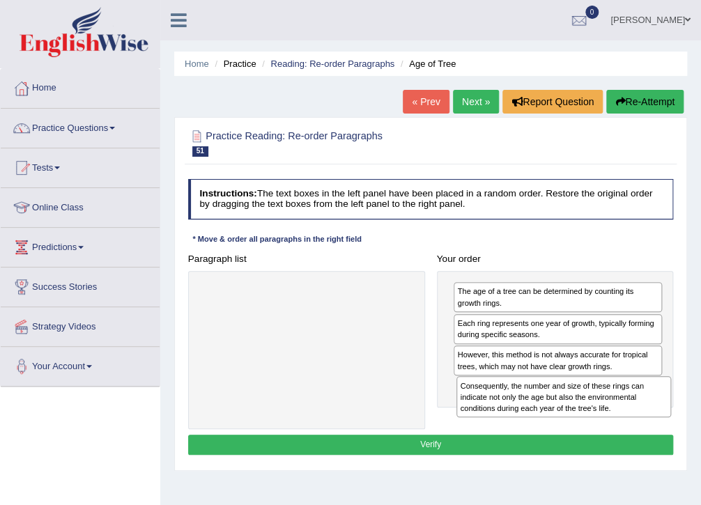
drag, startPoint x: 270, startPoint y: 298, endPoint x: 576, endPoint y: 415, distance: 327.4
click at [576, 415] on div "Consequently, the number and size of these rings can indicate not only the age …" at bounding box center [563, 396] width 215 height 41
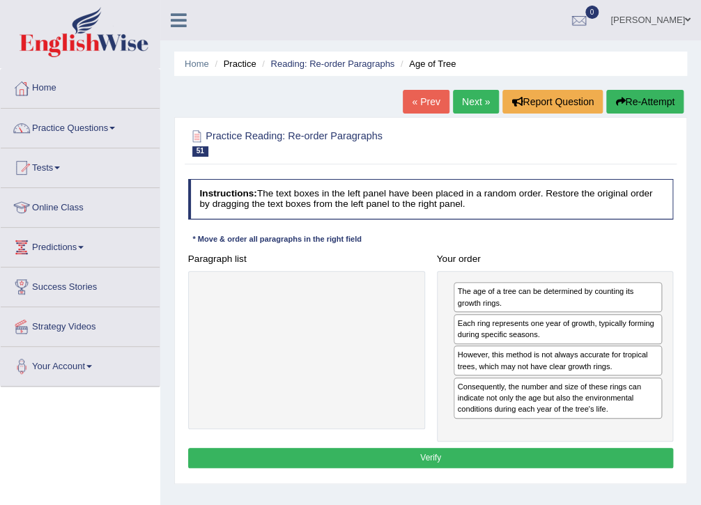
click at [432, 451] on button "Verify" at bounding box center [430, 458] width 485 height 20
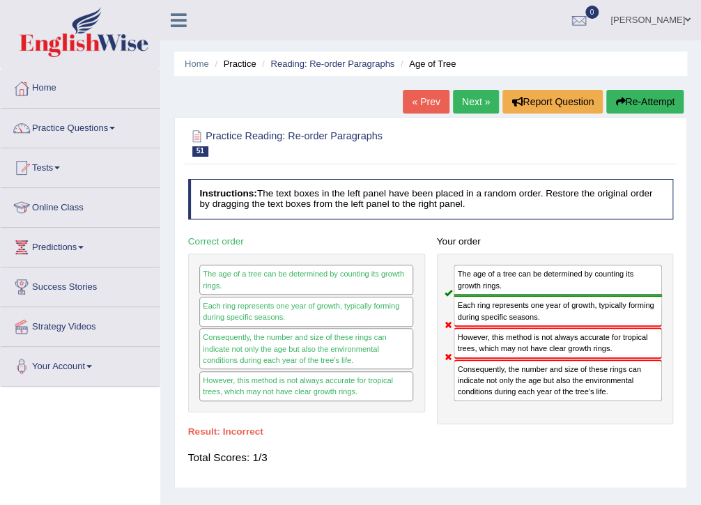
click at [630, 102] on button "Re-Attempt" at bounding box center [644, 102] width 77 height 24
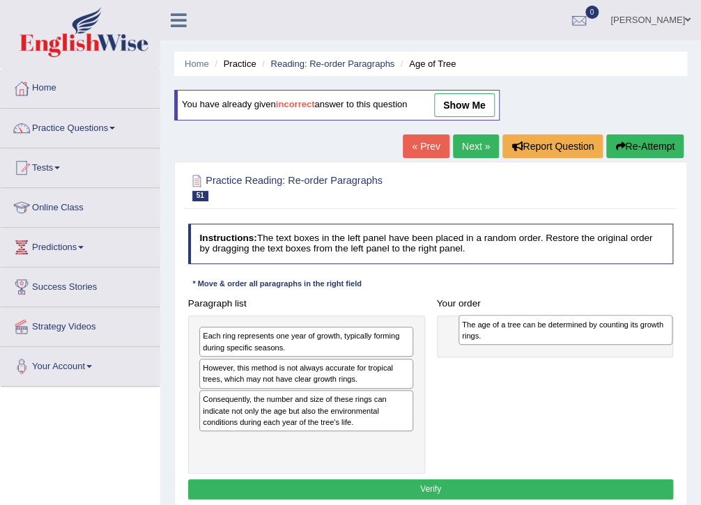
drag, startPoint x: 317, startPoint y: 349, endPoint x: 625, endPoint y: 341, distance: 307.9
click at [625, 341] on div "The age of a tree can be determined by counting its growth rings." at bounding box center [565, 330] width 215 height 30
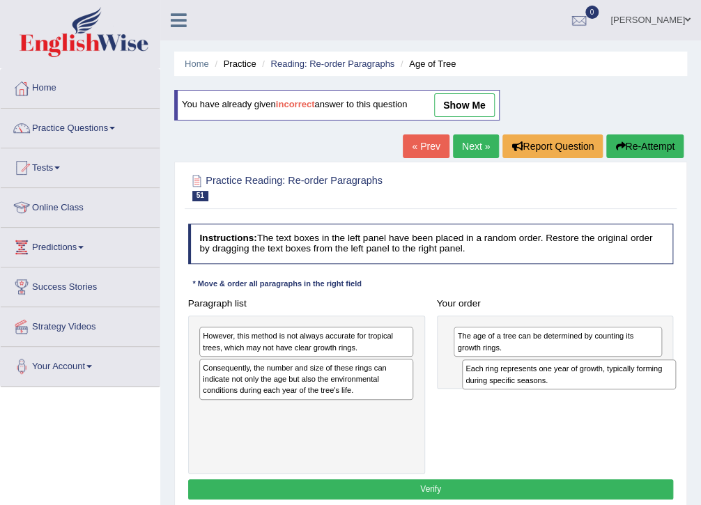
drag, startPoint x: 311, startPoint y: 345, endPoint x: 623, endPoint y: 390, distance: 315.2
click at [623, 390] on div "Paragraph list Each ring represents one year of growth, typically forming durin…" at bounding box center [430, 383] width 497 height 180
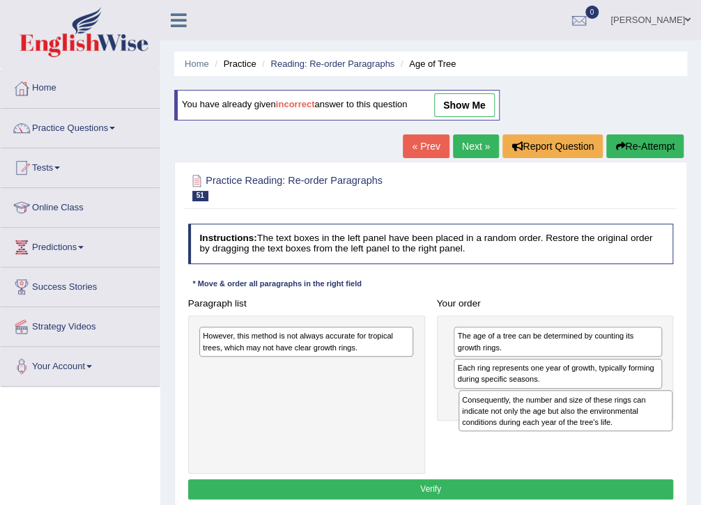
drag, startPoint x: 336, startPoint y: 376, endPoint x: 641, endPoint y: 426, distance: 308.3
click at [641, 426] on div "Consequently, the number and size of these rings can indicate not only the age …" at bounding box center [565, 410] width 215 height 41
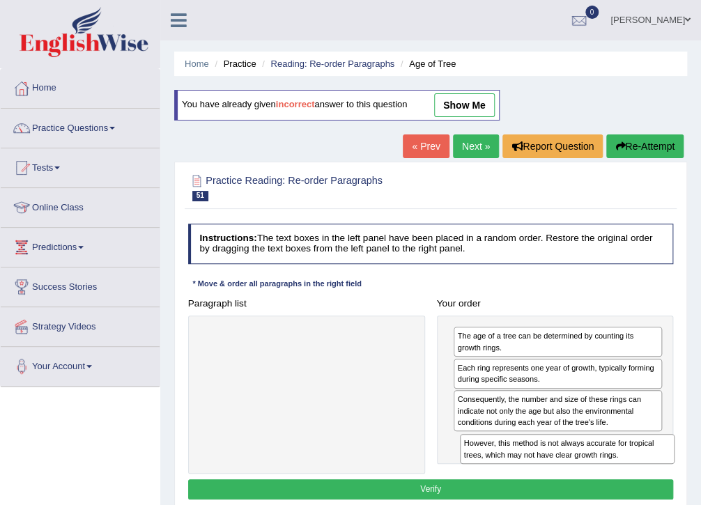
drag, startPoint x: 264, startPoint y: 348, endPoint x: 574, endPoint y: 480, distance: 337.0
click at [574, 480] on div "Instructions: The text boxes in the left panel have been placed in a random ord…" at bounding box center [430, 363] width 491 height 291
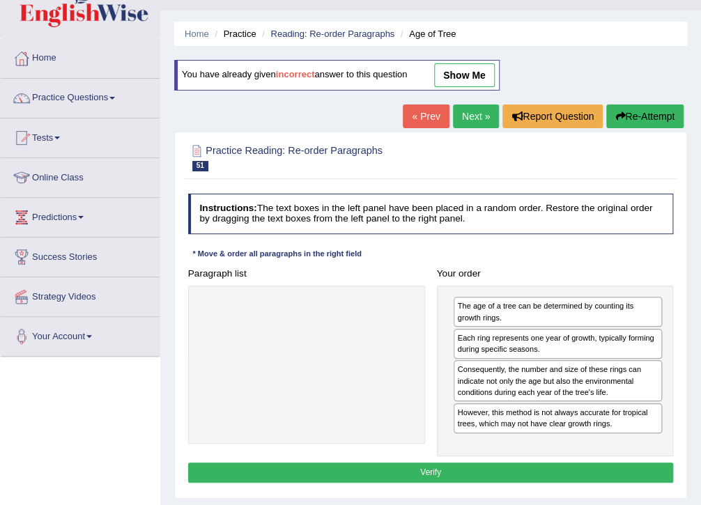
scroll to position [56, 0]
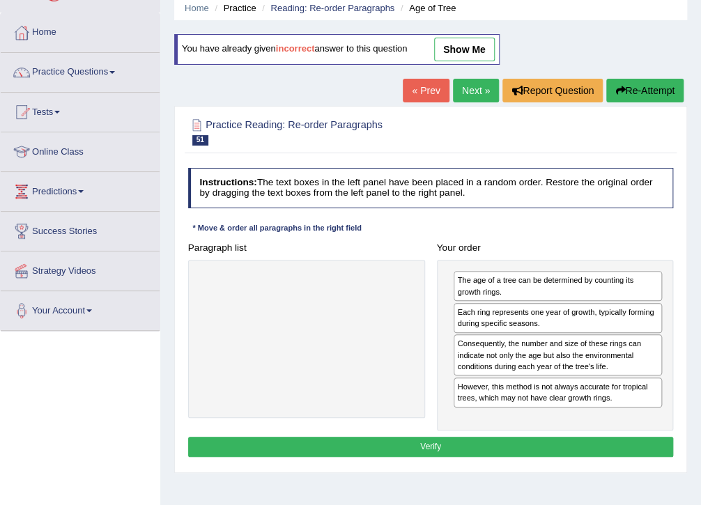
click at [430, 445] on button "Verify" at bounding box center [430, 447] width 485 height 20
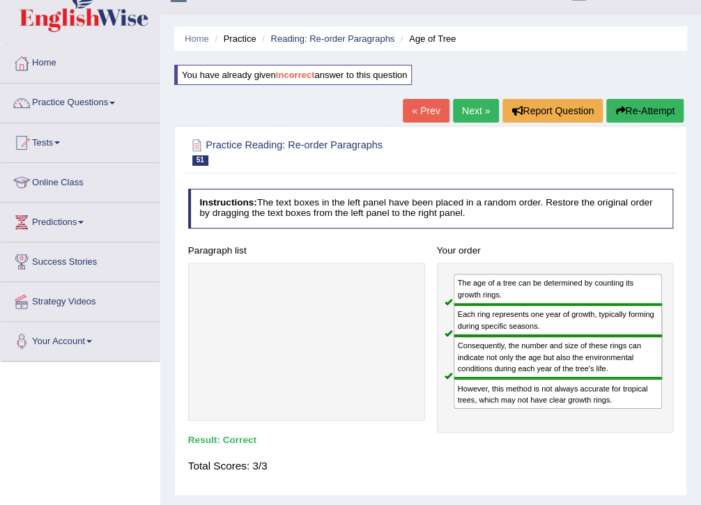
scroll to position [0, 0]
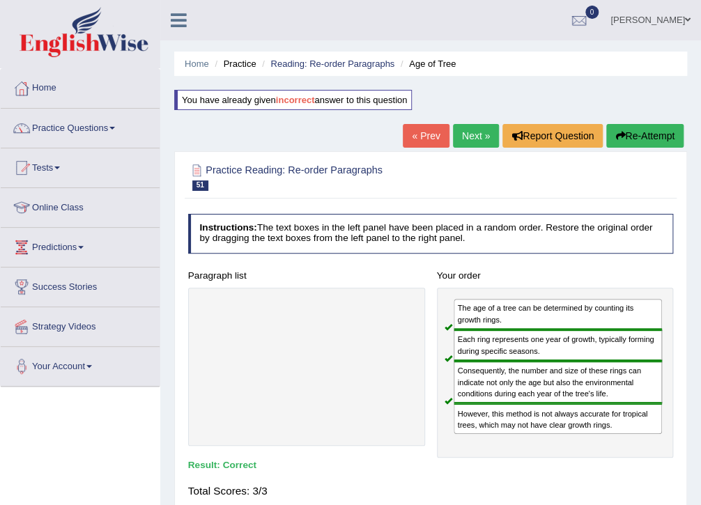
click at [468, 145] on link "Next »" at bounding box center [476, 136] width 46 height 24
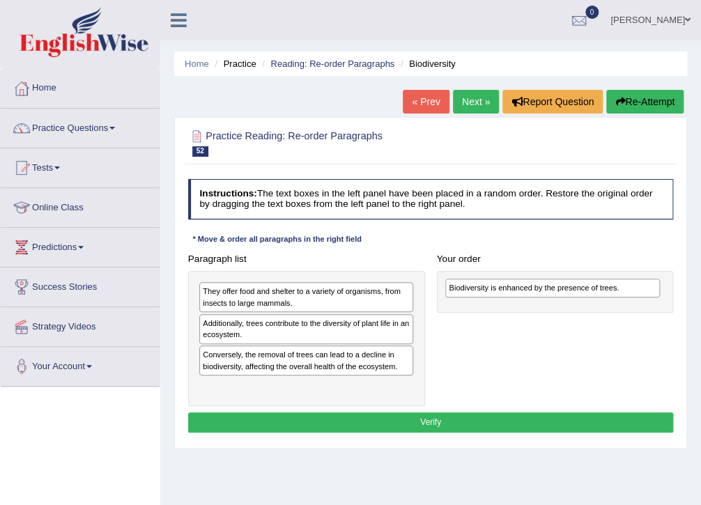
drag, startPoint x: 276, startPoint y: 289, endPoint x: 568, endPoint y: 291, distance: 292.5
click at [568, 291] on div "Biodiversity is enhanced by the presence of trees." at bounding box center [552, 288] width 215 height 18
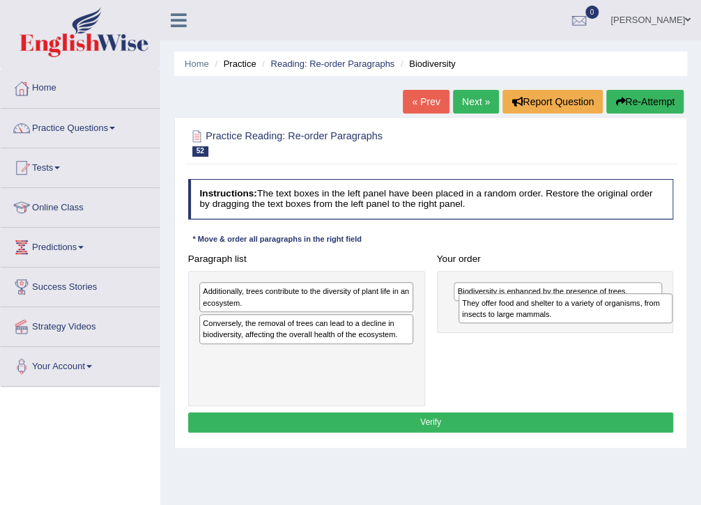
drag, startPoint x: 293, startPoint y: 297, endPoint x: 601, endPoint y: 316, distance: 308.4
click at [601, 316] on div "They offer food and shelter to a variety of organisms, from insects to large ma…" at bounding box center [565, 308] width 215 height 30
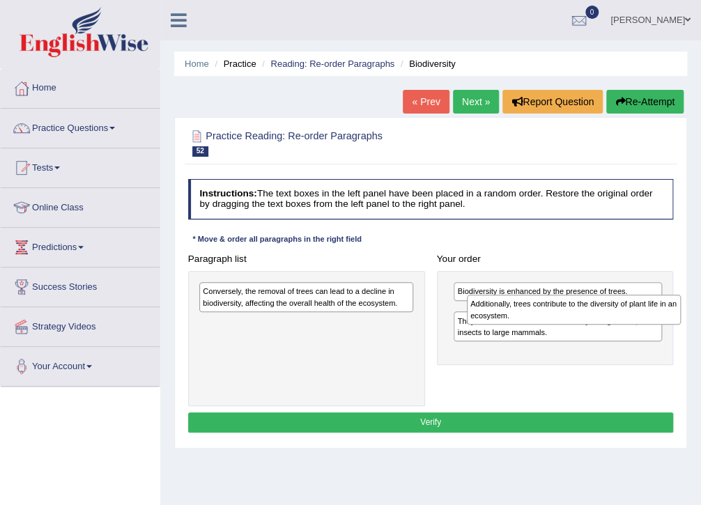
drag, startPoint x: 309, startPoint y: 295, endPoint x: 627, endPoint y: 316, distance: 318.3
click at [627, 316] on div "Additionally, trees contribute to the diversity of plant life in an ecosystem." at bounding box center [574, 310] width 215 height 30
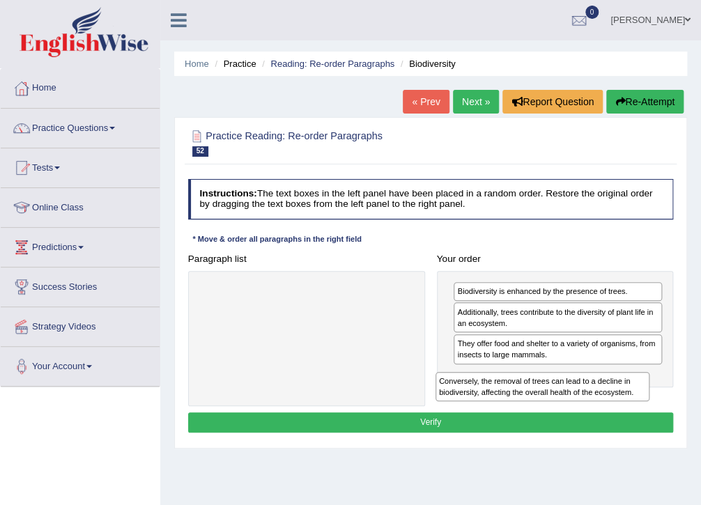
drag, startPoint x: 301, startPoint y: 302, endPoint x: 582, endPoint y: 414, distance: 302.0
click at [582, 414] on div "Instructions: The text boxes in the left panel have been placed in a random ord…" at bounding box center [430, 307] width 491 height 269
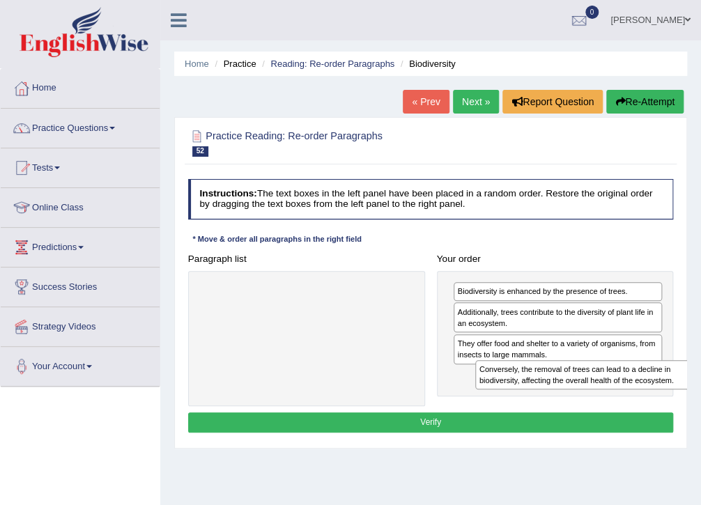
drag, startPoint x: 324, startPoint y: 293, endPoint x: 652, endPoint y: 390, distance: 342.2
click at [652, 390] on div "Paragraph list Conversely, the removal of trees can lead to a decline in biodiv…" at bounding box center [430, 327] width 497 height 157
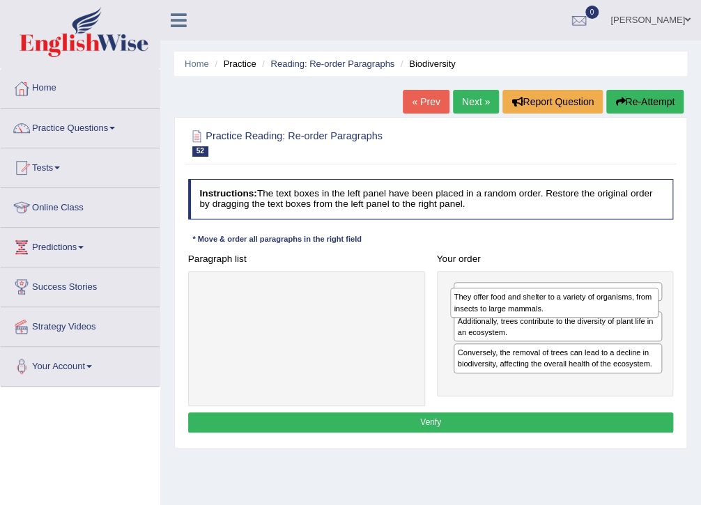
drag, startPoint x: 539, startPoint y: 351, endPoint x: 539, endPoint y: 306, distance: 44.6
click at [539, 311] on div "They offer food and shelter to a variety of organisms, from insects to large ma…" at bounding box center [554, 303] width 208 height 30
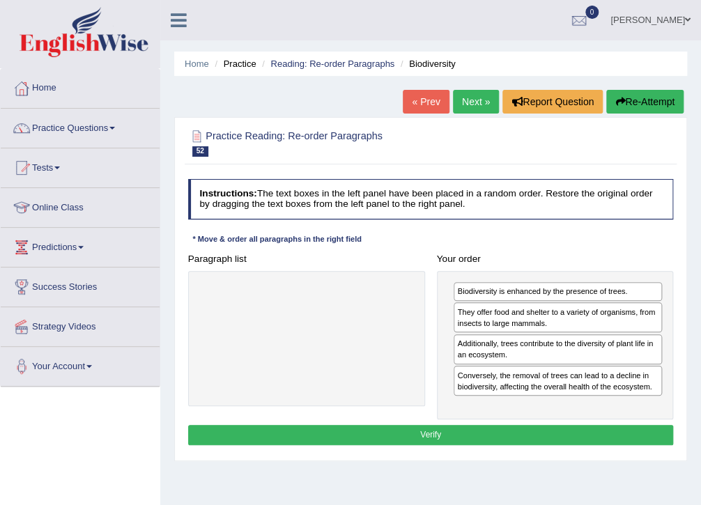
click at [455, 435] on button "Verify" at bounding box center [430, 435] width 485 height 20
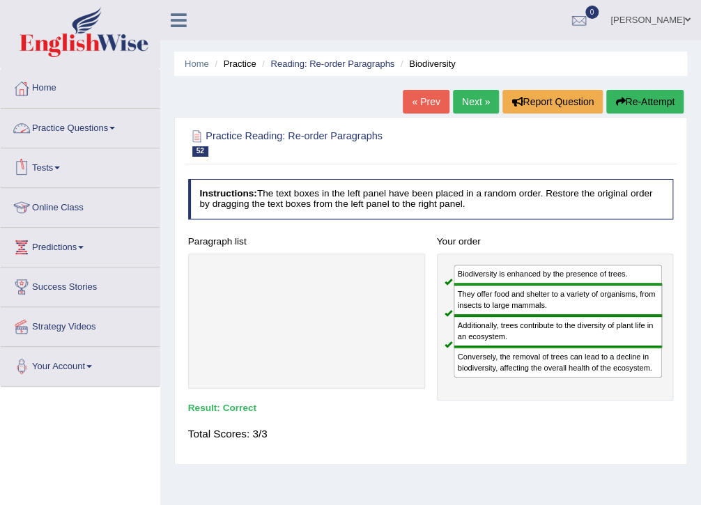
click at [84, 131] on link "Practice Questions" at bounding box center [80, 126] width 159 height 35
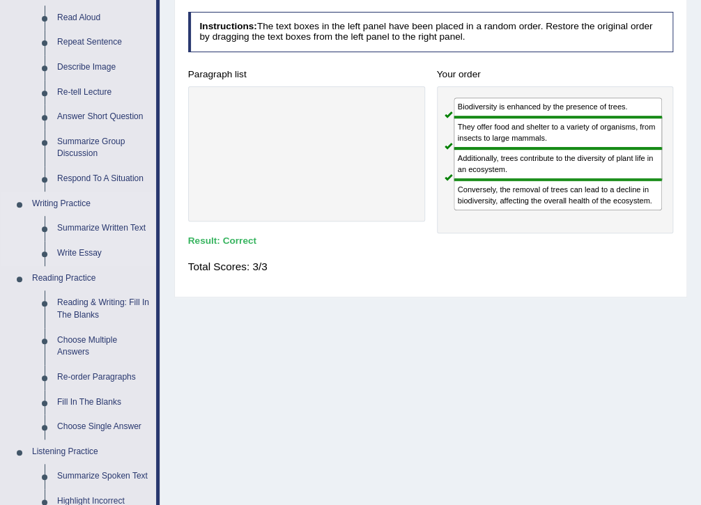
scroll to position [223, 0]
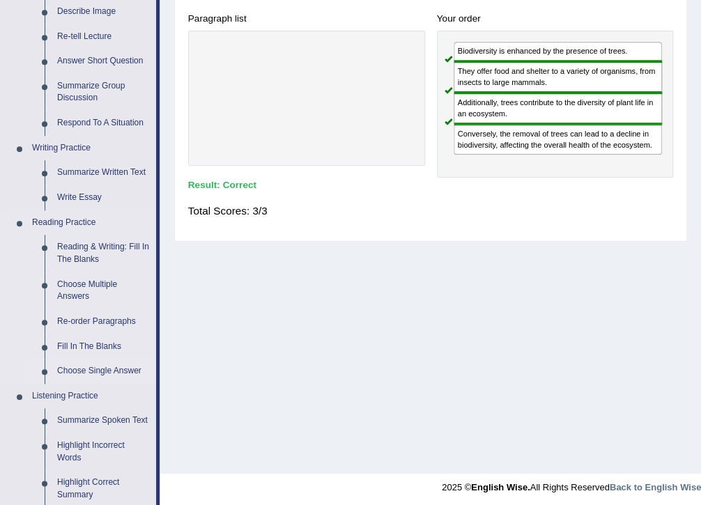
click at [92, 367] on link "Choose Single Answer" at bounding box center [103, 371] width 105 height 25
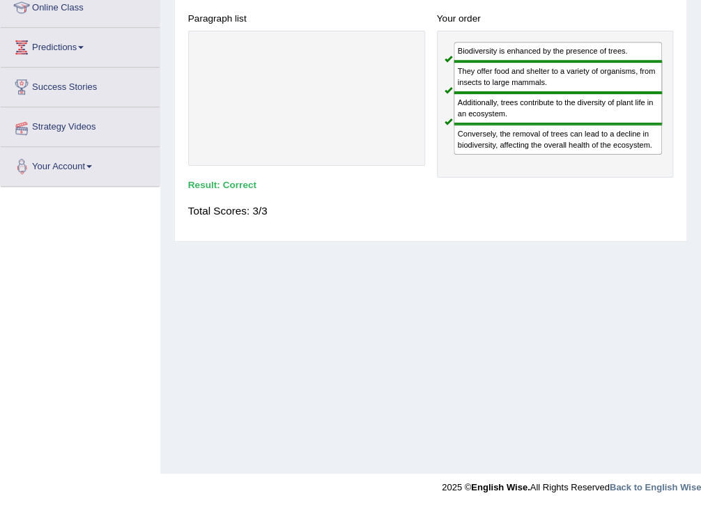
scroll to position [221, 0]
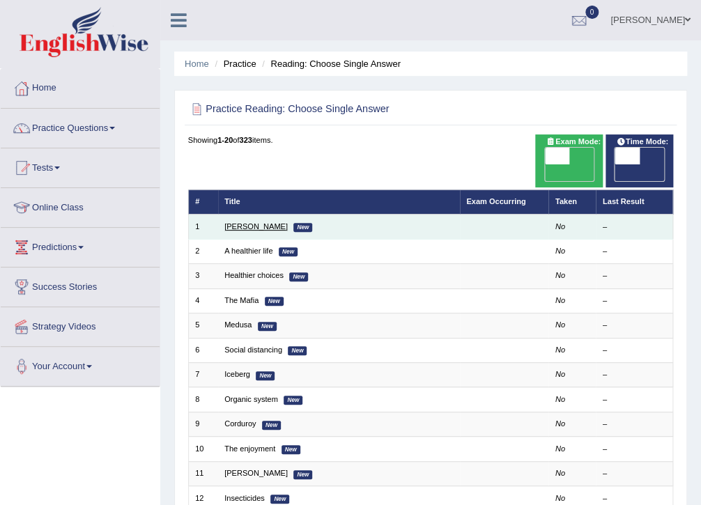
click at [237, 222] on link "[PERSON_NAME]" at bounding box center [255, 226] width 63 height 8
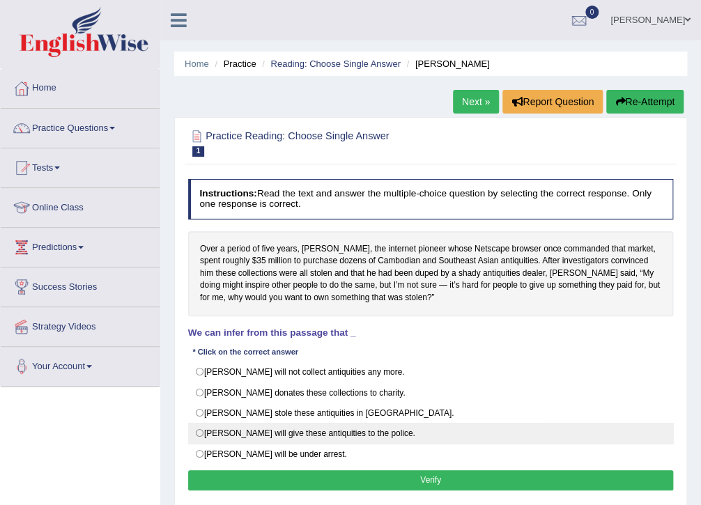
click at [201, 427] on label "Mr. Clark will give these antiquities to the police." at bounding box center [430, 433] width 485 height 21
radio input "true"
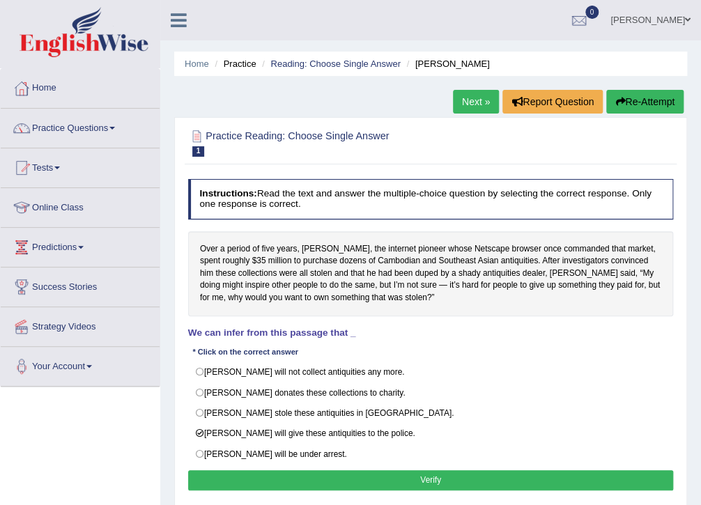
click at [451, 482] on button "Verify" at bounding box center [430, 480] width 485 height 20
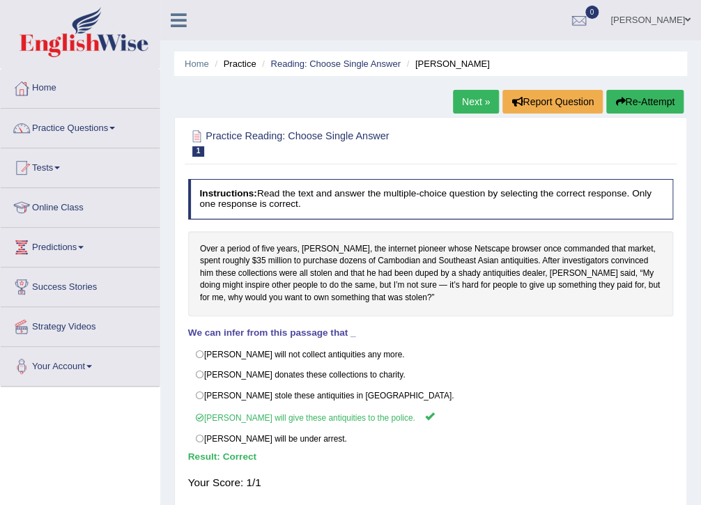
click at [478, 104] on link "Next »" at bounding box center [476, 102] width 46 height 24
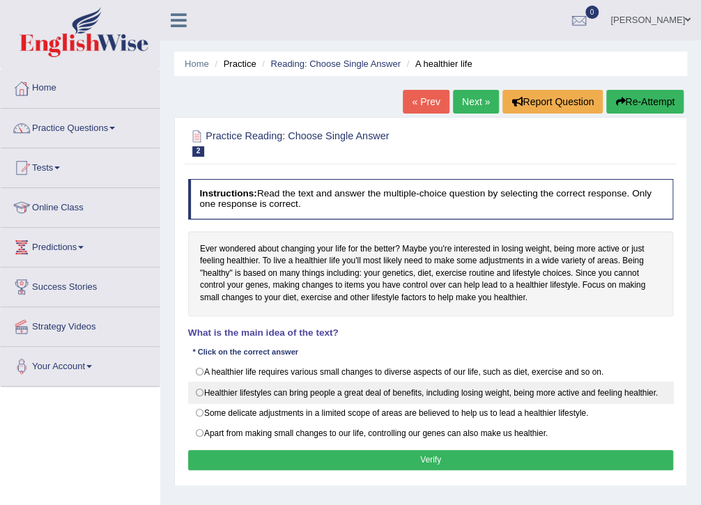
click at [205, 389] on label "Healthier lifestyles can bring people a great deal of benefits, including losin…" at bounding box center [430, 392] width 485 height 21
radio input "true"
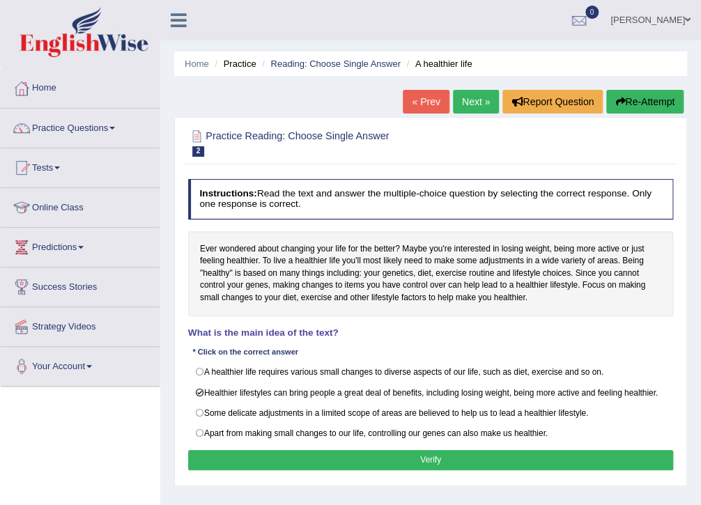
click at [462, 455] on button "Verify" at bounding box center [430, 460] width 485 height 20
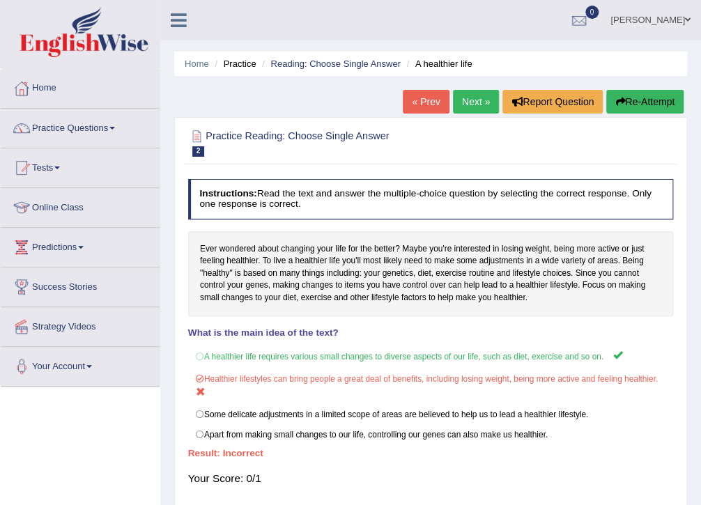
click at [632, 103] on button "Re-Attempt" at bounding box center [644, 102] width 77 height 24
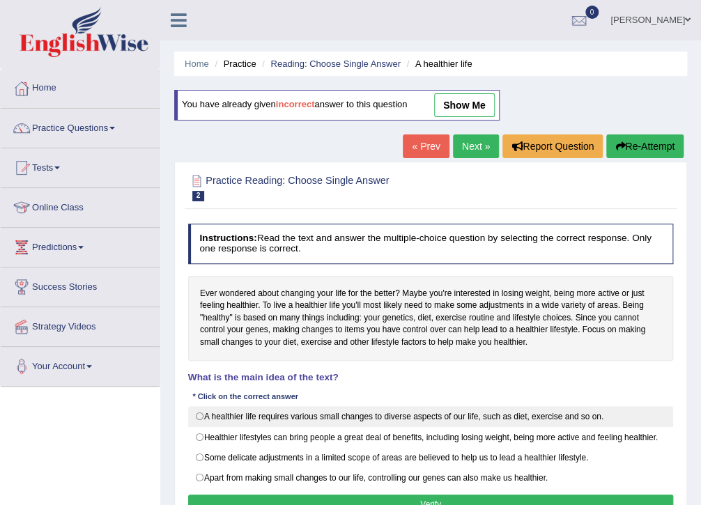
click at [205, 412] on label "A healthier life requires various small changes to diverse aspects of our life,…" at bounding box center [430, 416] width 485 height 21
radio input "true"
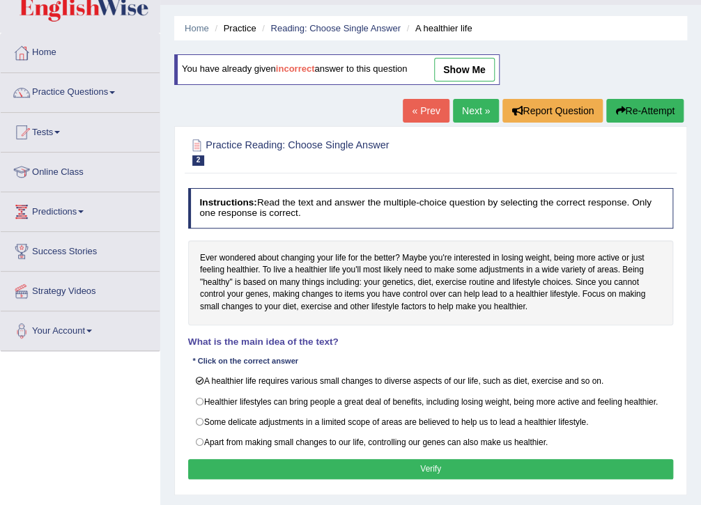
scroll to position [56, 0]
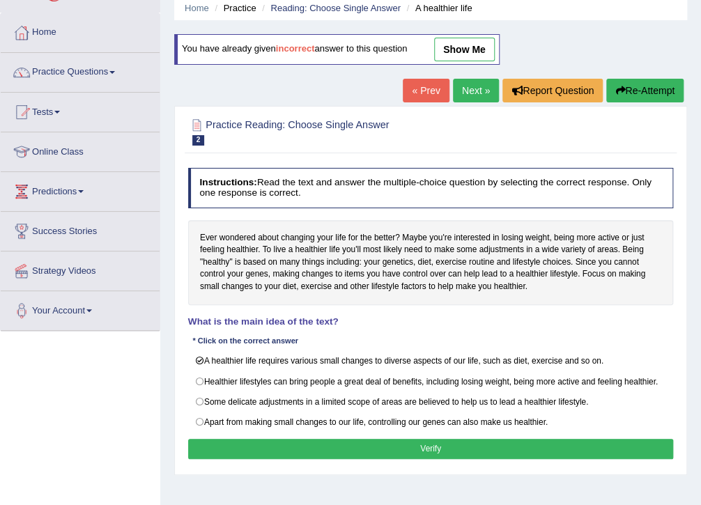
click at [421, 449] on button "Verify" at bounding box center [430, 449] width 485 height 20
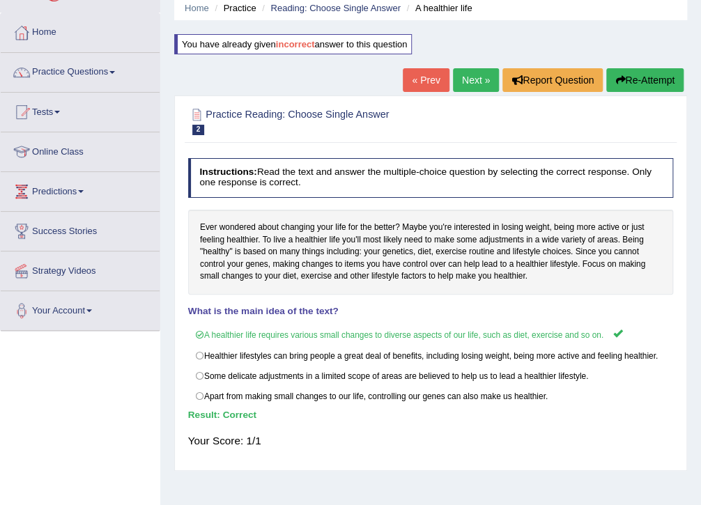
click at [478, 84] on link "Next »" at bounding box center [476, 80] width 46 height 24
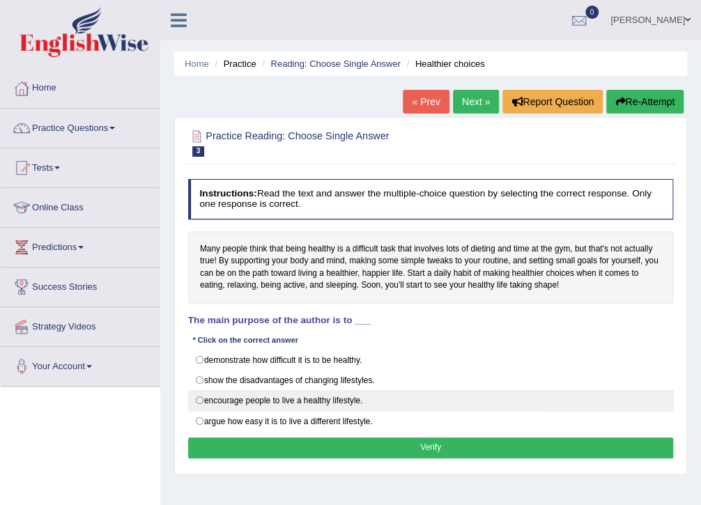
click at [213, 393] on label "encourage people to live a healthy lifestyle." at bounding box center [430, 400] width 485 height 21
radio input "true"
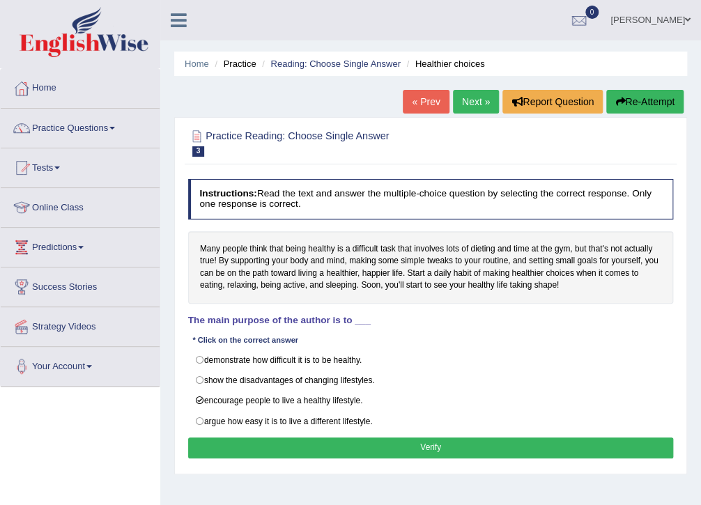
click at [449, 449] on button "Verify" at bounding box center [430, 447] width 485 height 20
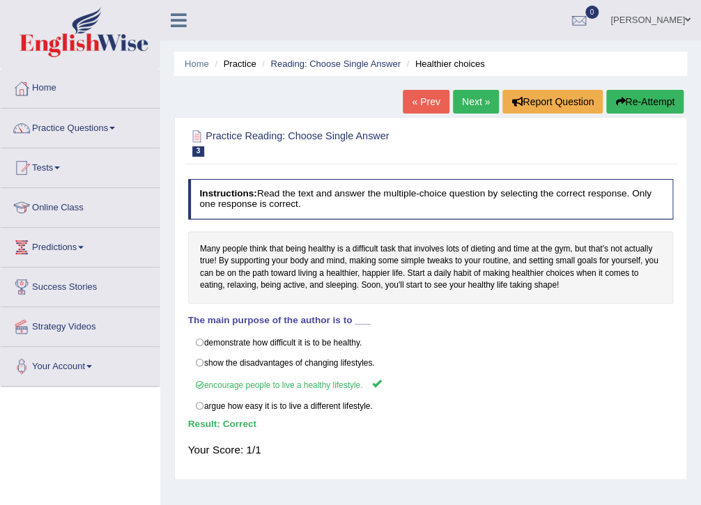
click at [473, 98] on link "Next »" at bounding box center [476, 102] width 46 height 24
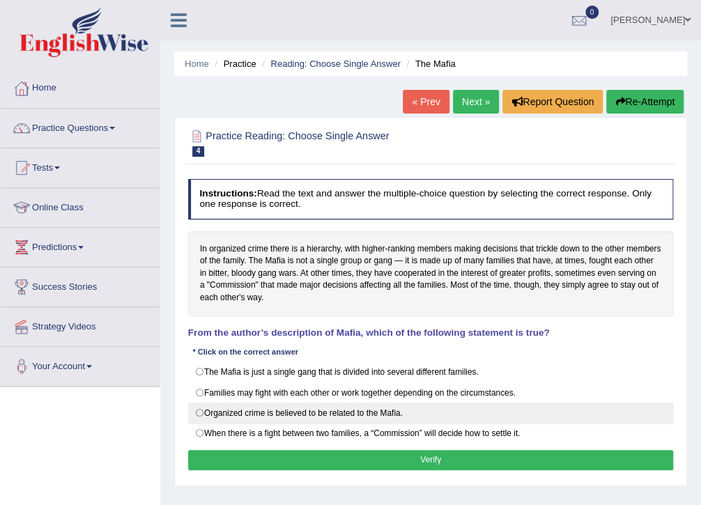
click at [423, 412] on label "Organized crime is believed to be related to the Mafia." at bounding box center [430, 413] width 485 height 21
radio input "true"
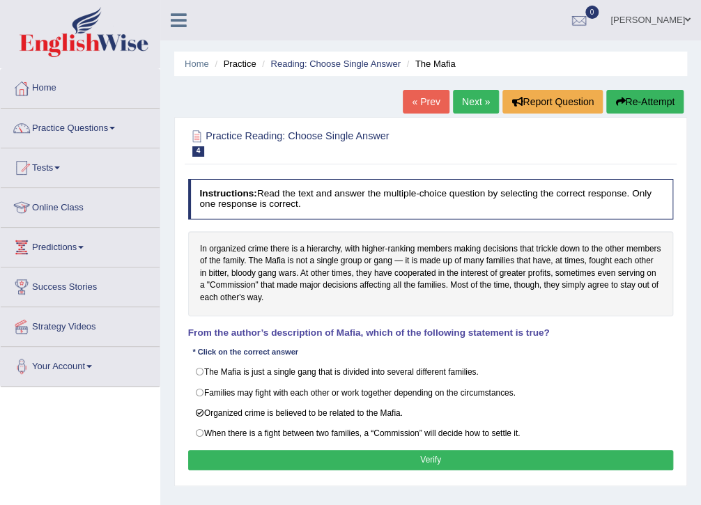
click at [439, 465] on button "Verify" at bounding box center [430, 460] width 485 height 20
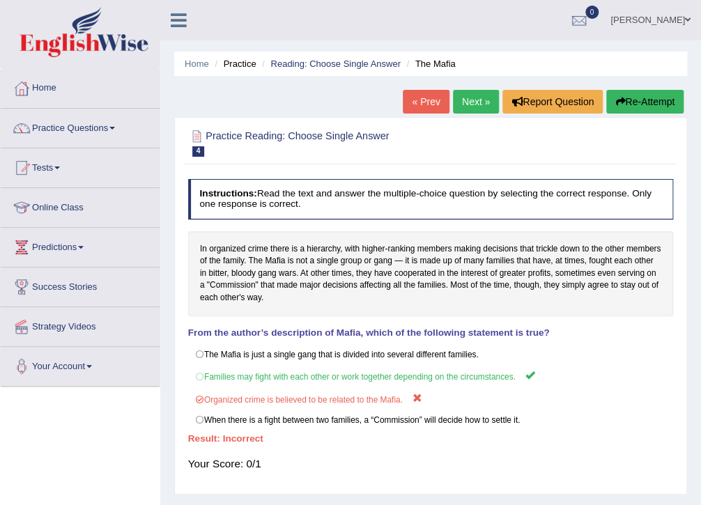
click at [473, 106] on link "Next »" at bounding box center [476, 102] width 46 height 24
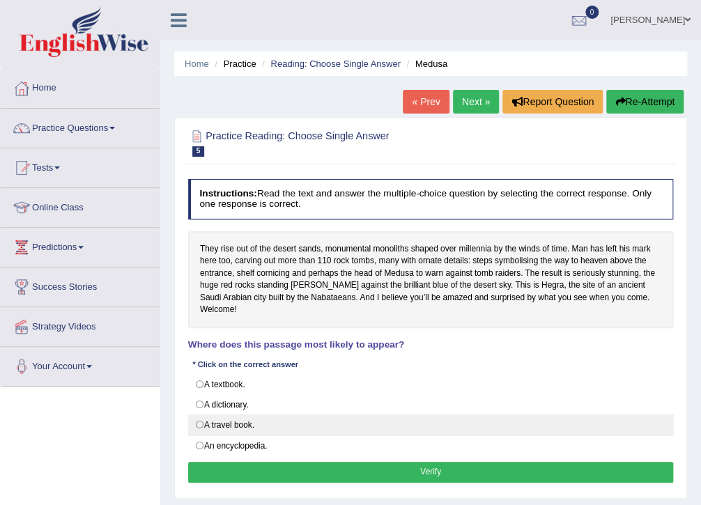
click at [198, 418] on label "A travel book." at bounding box center [430, 424] width 485 height 21
radio input "true"
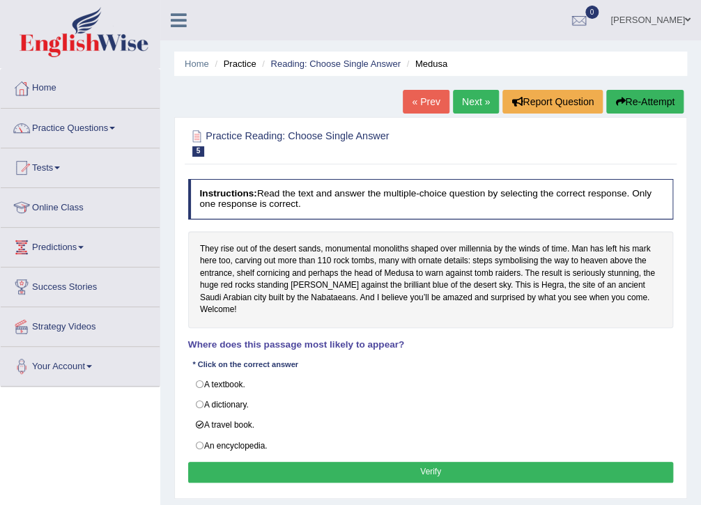
click at [422, 462] on button "Verify" at bounding box center [430, 472] width 485 height 20
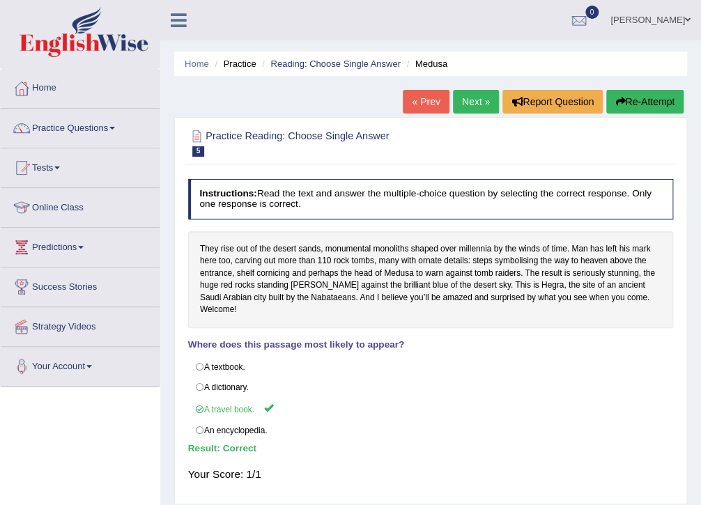
click at [465, 104] on link "Next »" at bounding box center [476, 102] width 46 height 24
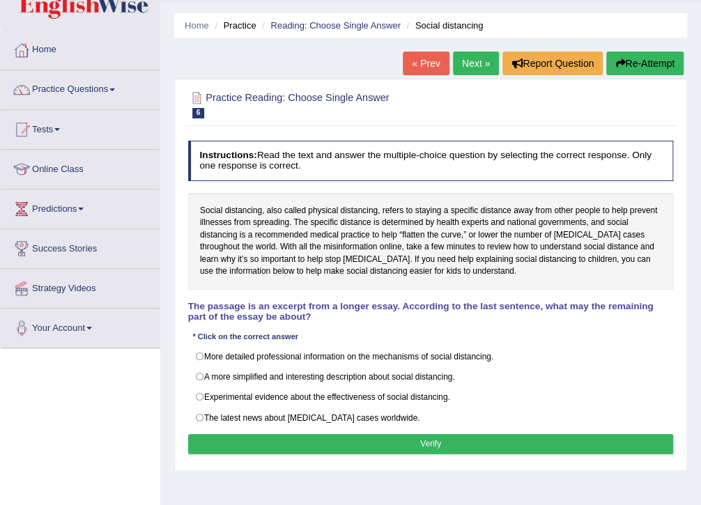
scroll to position [56, 0]
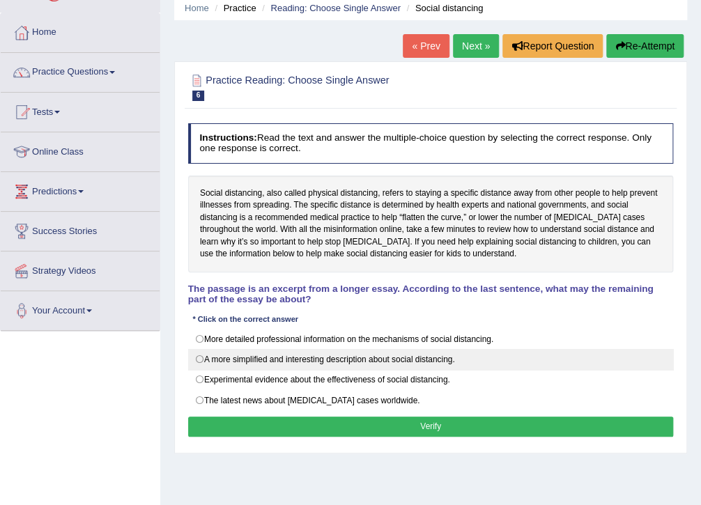
click at [326, 363] on label "A more simplified and interesting description about social distancing." at bounding box center [430, 359] width 485 height 21
radio input "true"
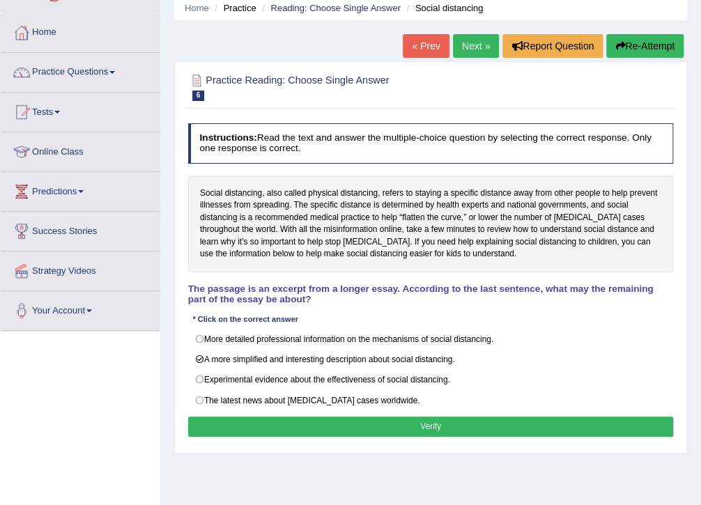
click at [414, 421] on button "Verify" at bounding box center [430, 426] width 485 height 20
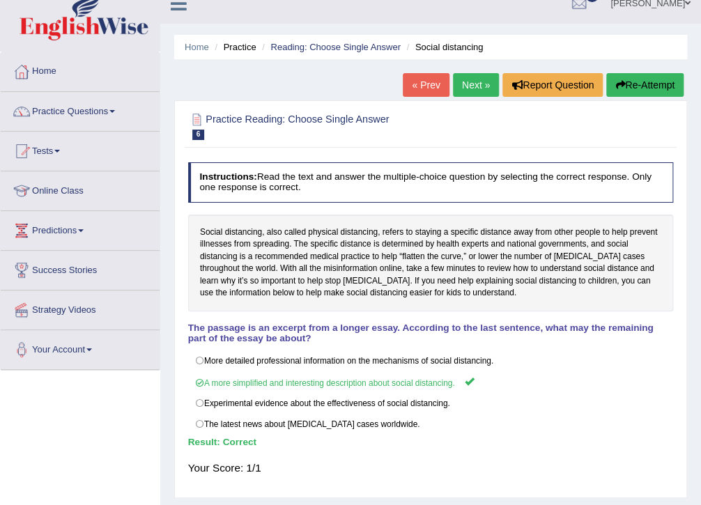
scroll to position [0, 0]
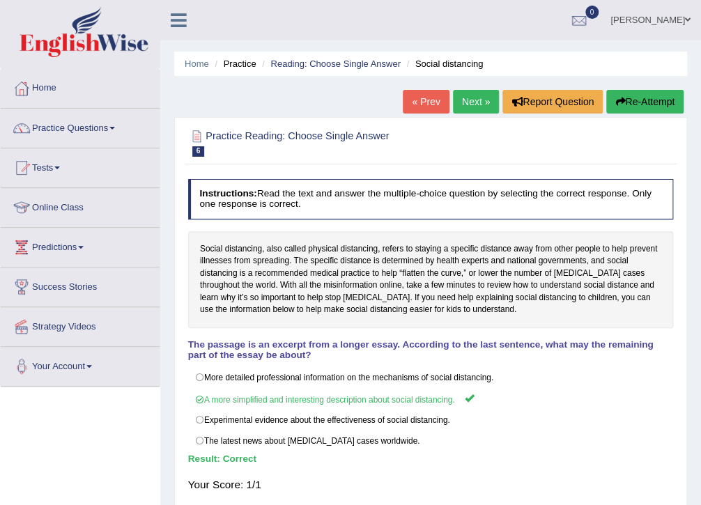
click at [465, 96] on link "Next »" at bounding box center [476, 102] width 46 height 24
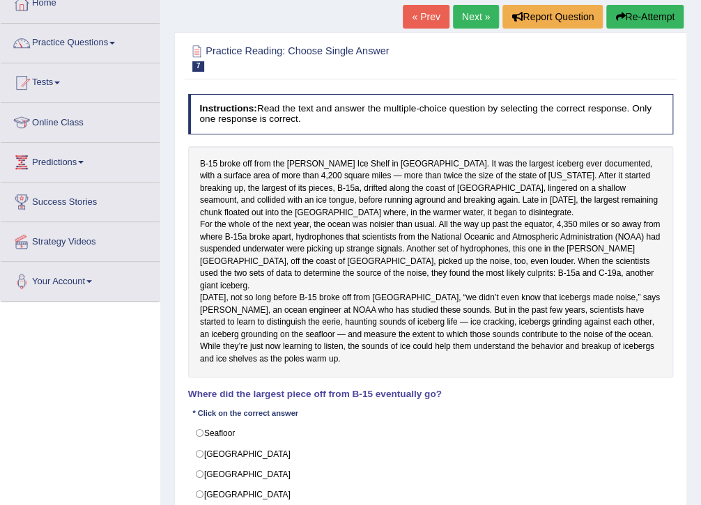
scroll to position [111, 0]
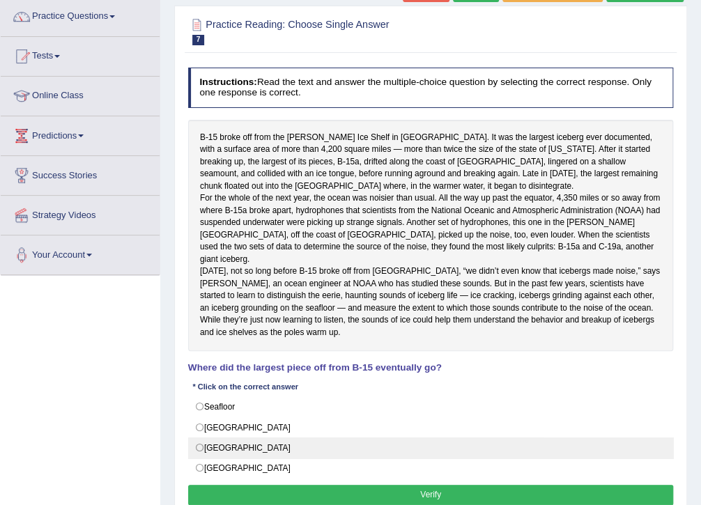
click at [205, 455] on label "Chile" at bounding box center [430, 447] width 485 height 21
radio input "true"
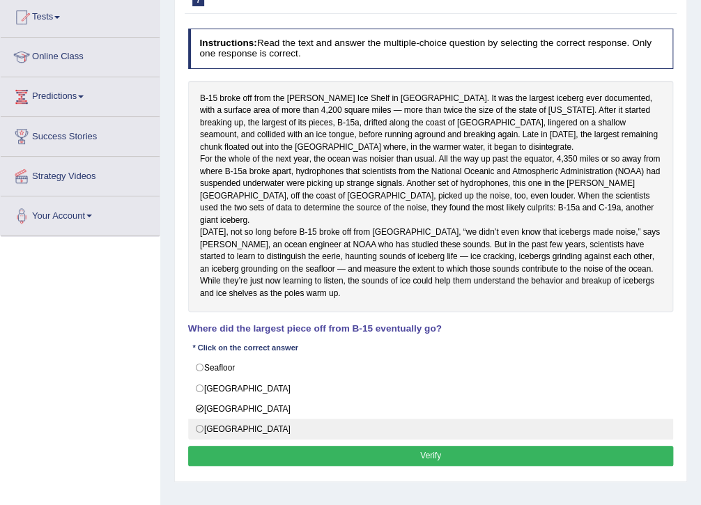
scroll to position [167, 0]
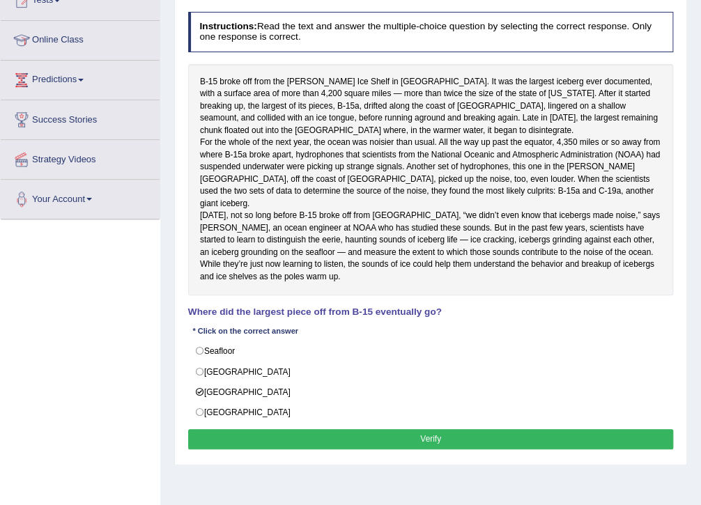
click at [449, 449] on button "Verify" at bounding box center [430, 439] width 485 height 20
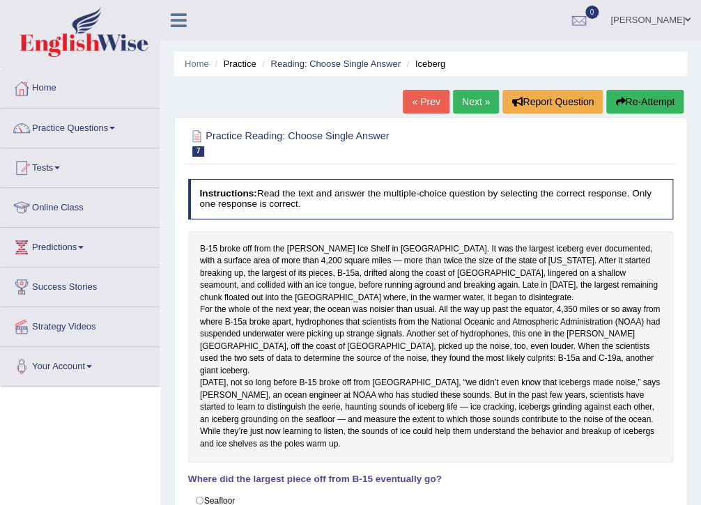
scroll to position [0, 0]
click at [474, 100] on link "Next »" at bounding box center [476, 102] width 46 height 24
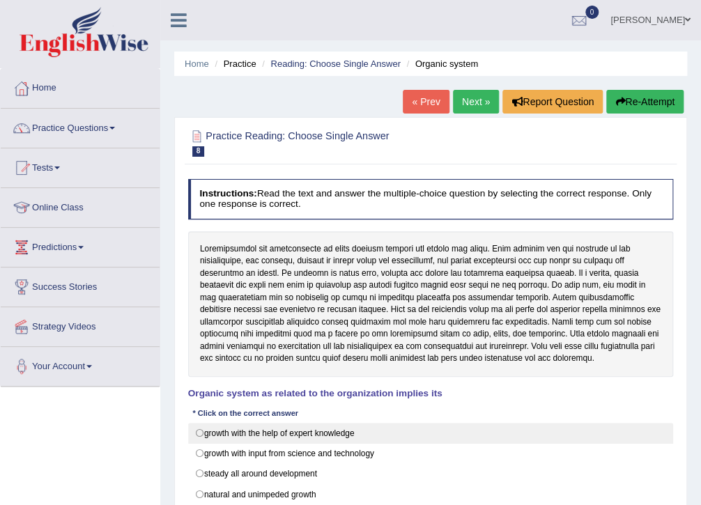
scroll to position [56, 0]
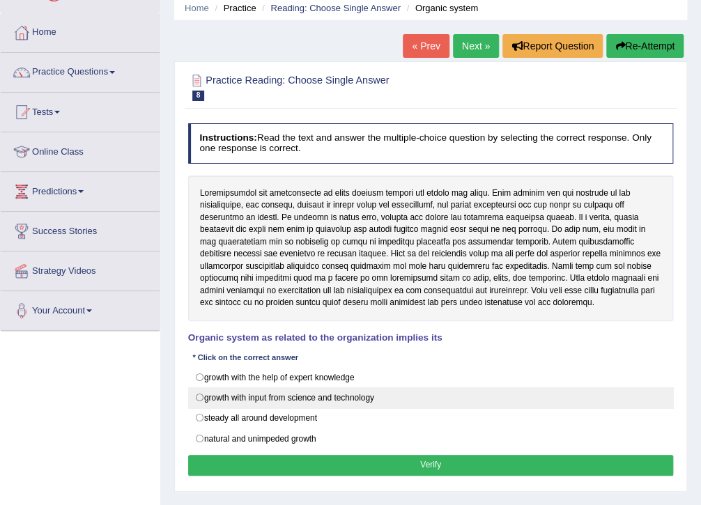
click at [359, 402] on label "growth with input from science and technology" at bounding box center [430, 397] width 485 height 21
radio input "true"
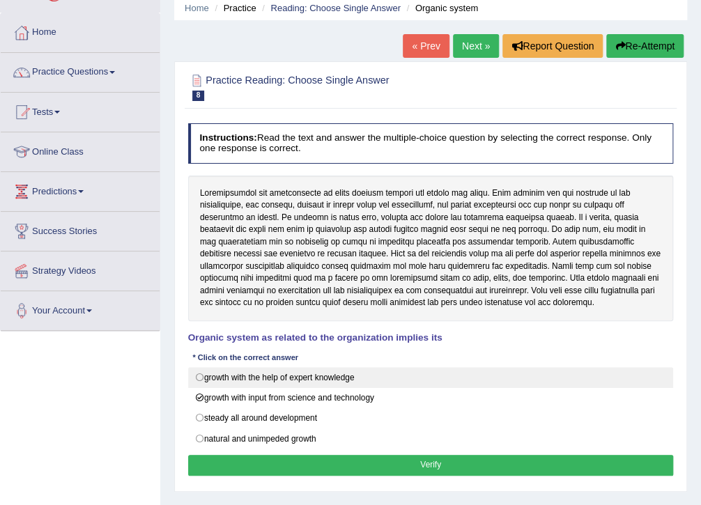
click at [354, 371] on label "growth with the help of expert knowledge" at bounding box center [430, 377] width 485 height 21
radio input "true"
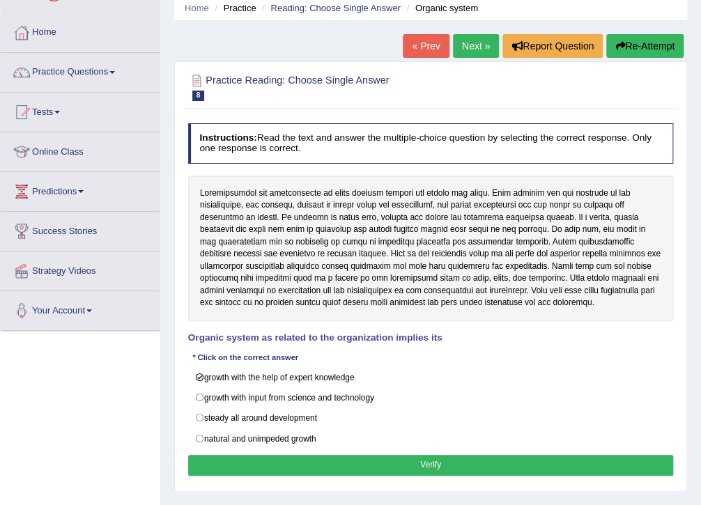
click at [422, 462] on button "Verify" at bounding box center [430, 465] width 485 height 20
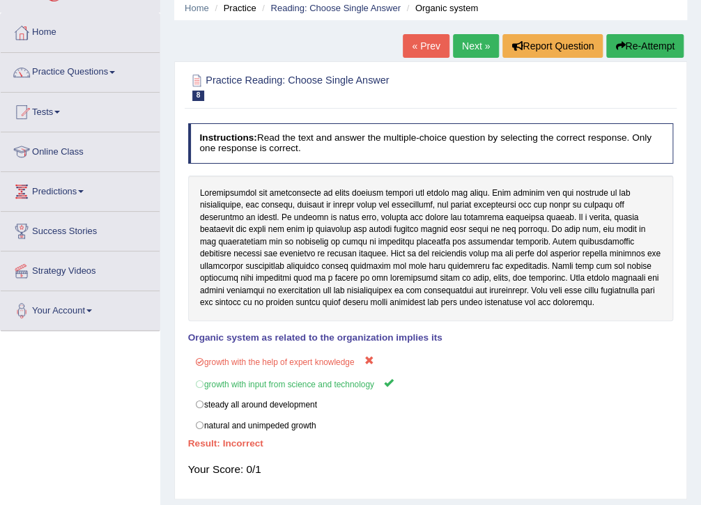
click at [476, 43] on link "Next »" at bounding box center [476, 46] width 46 height 24
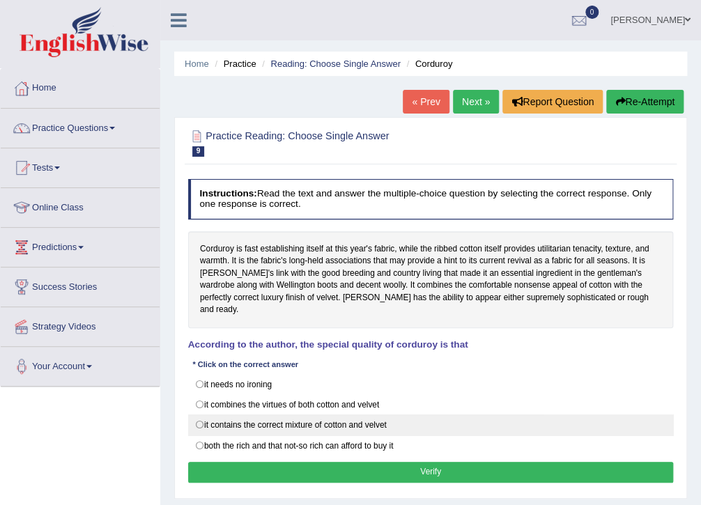
click at [207, 414] on label "it contains the correct mixture of cotton and velvet" at bounding box center [430, 424] width 485 height 21
radio input "true"
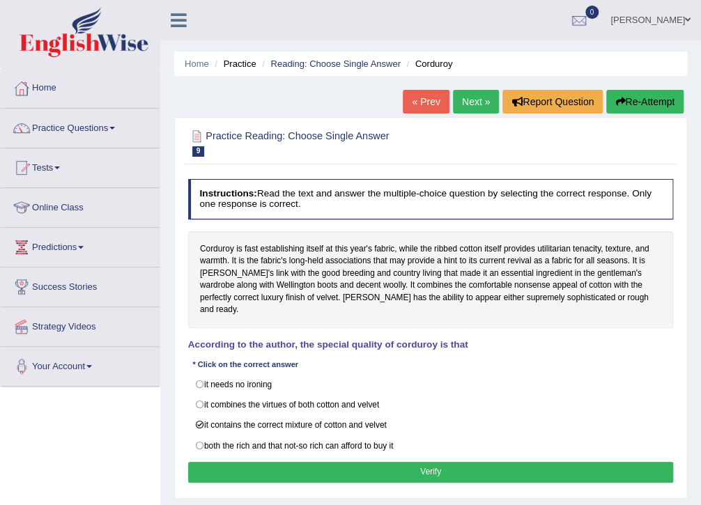
click at [423, 462] on button "Verify" at bounding box center [430, 472] width 485 height 20
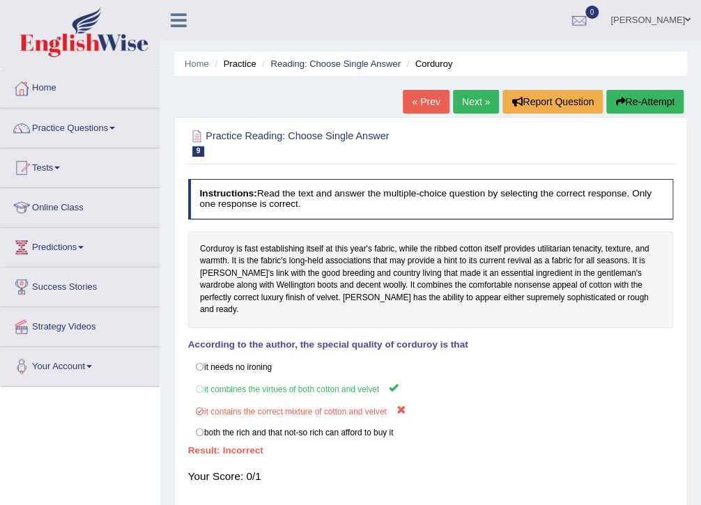
click at [478, 103] on link "Next »" at bounding box center [476, 102] width 46 height 24
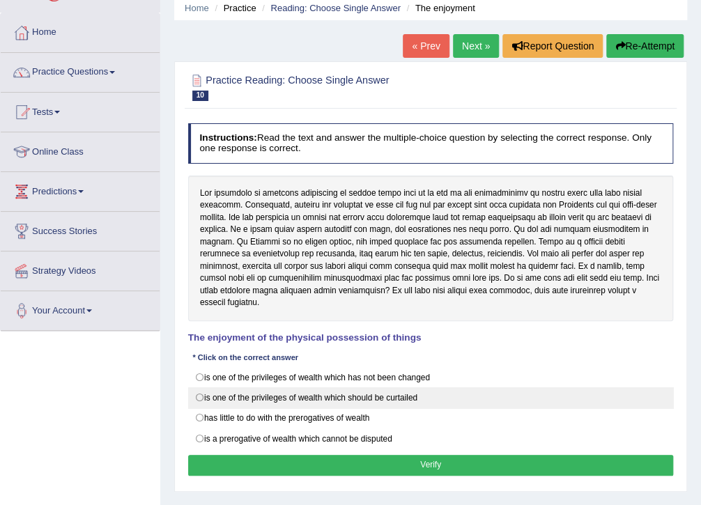
click at [270, 396] on label "is one of the privileges of wealth which should be curtailed" at bounding box center [430, 397] width 485 height 21
radio input "true"
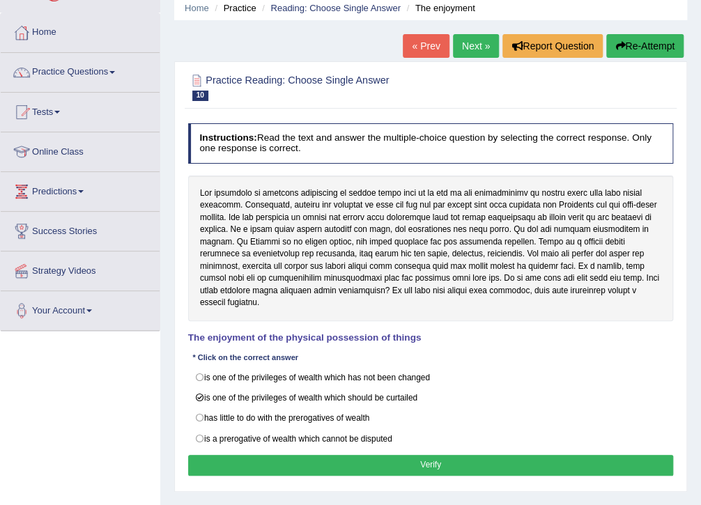
click at [426, 462] on button "Verify" at bounding box center [430, 465] width 485 height 20
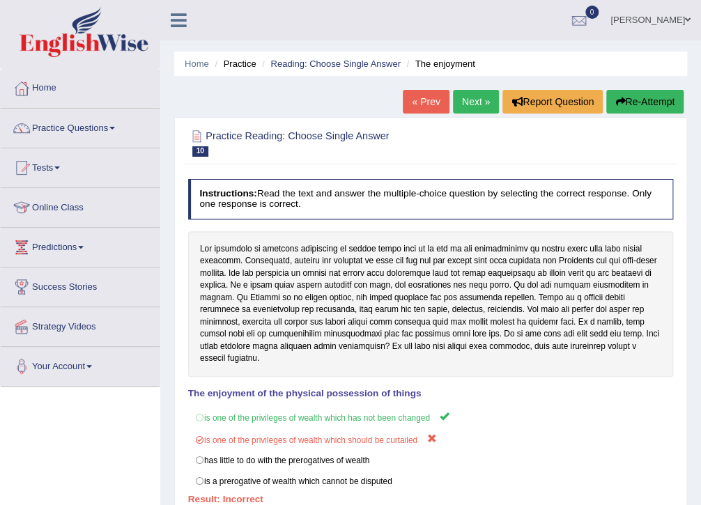
click at [472, 108] on link "Next »" at bounding box center [476, 102] width 46 height 24
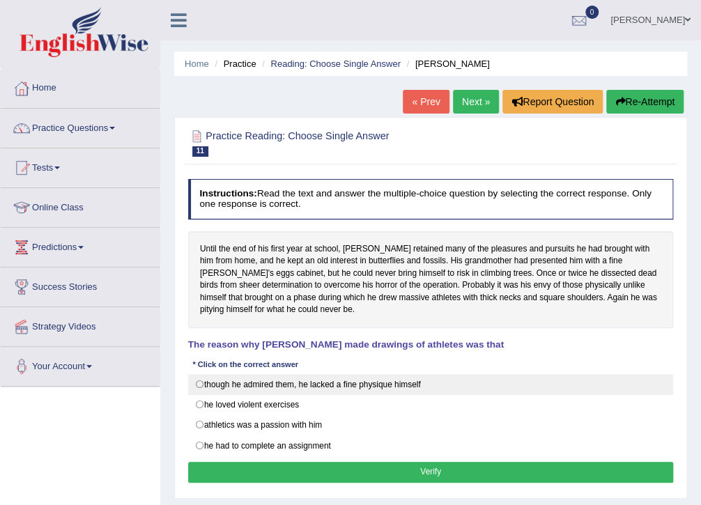
click at [408, 387] on label "though he admired them, he lacked a fine physique himself" at bounding box center [430, 384] width 485 height 21
radio input "true"
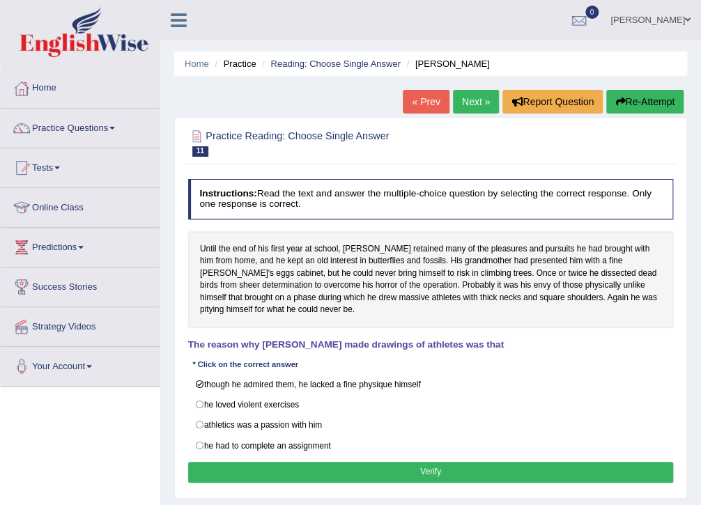
click at [451, 472] on button "Verify" at bounding box center [430, 472] width 485 height 20
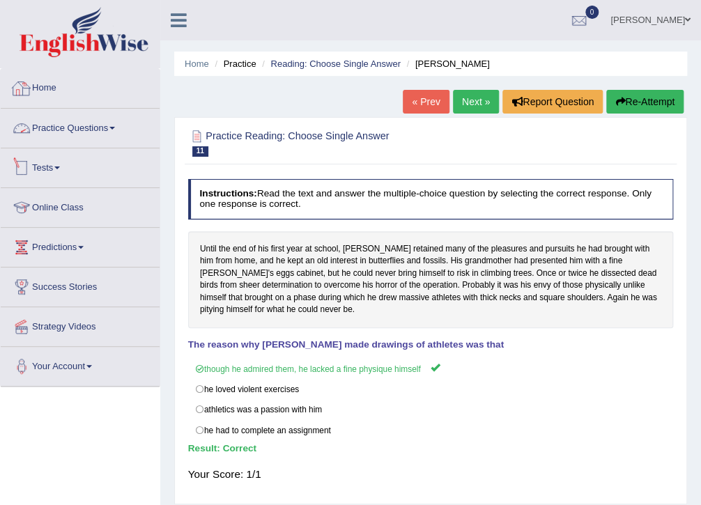
click at [120, 130] on link "Practice Questions" at bounding box center [80, 126] width 159 height 35
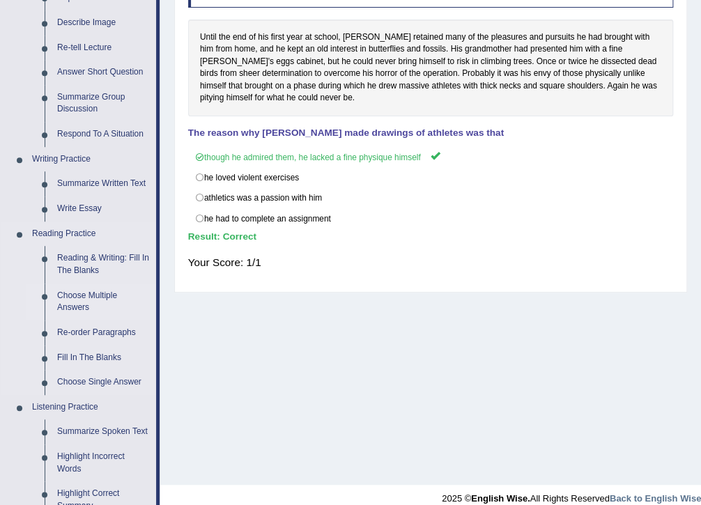
scroll to position [223, 0]
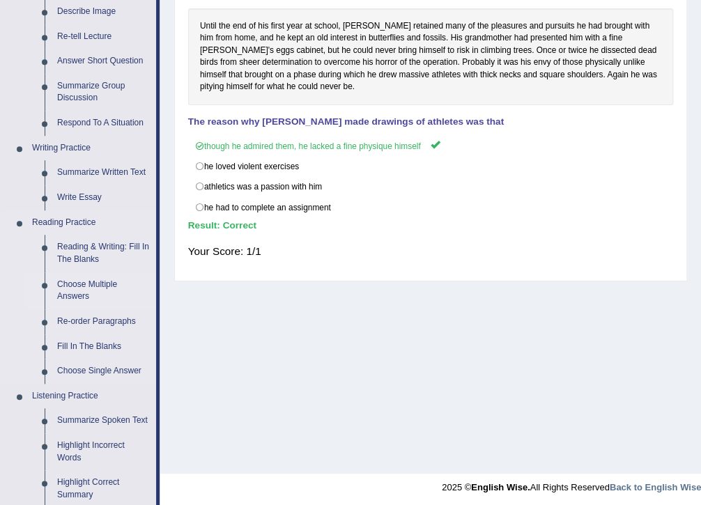
click at [84, 280] on link "Choose Multiple Answers" at bounding box center [103, 290] width 105 height 37
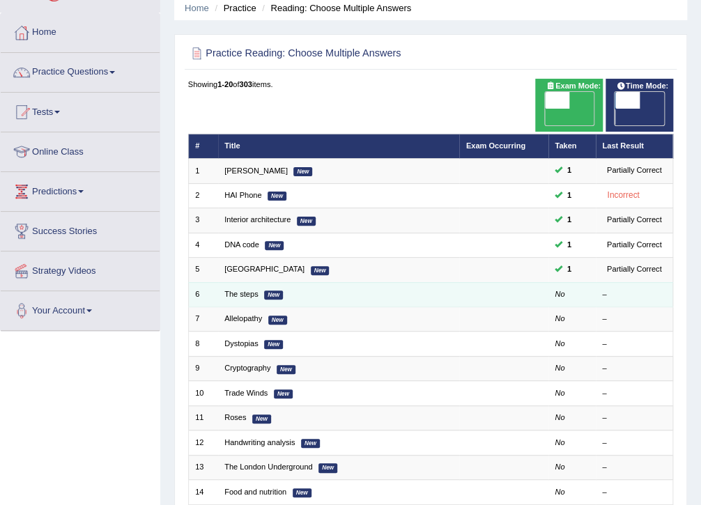
click at [272, 290] on em "New" at bounding box center [273, 294] width 19 height 9
click at [223, 282] on td "The steps New" at bounding box center [339, 294] width 242 height 24
click at [244, 290] on link "The steps" at bounding box center [241, 294] width 34 height 8
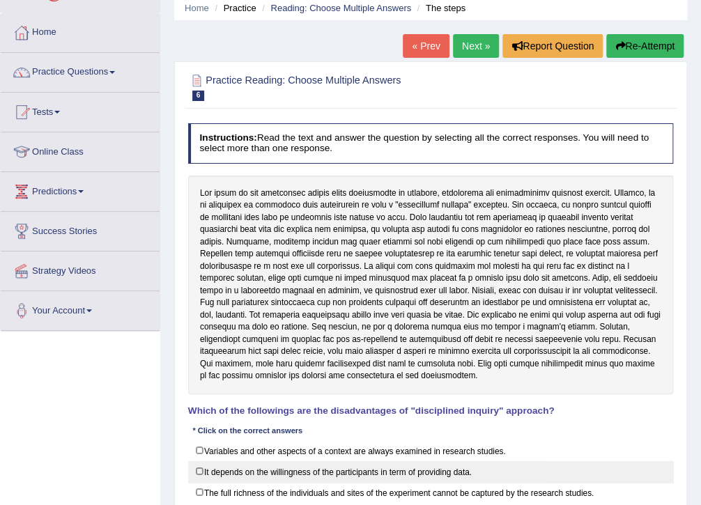
scroll to position [111, 0]
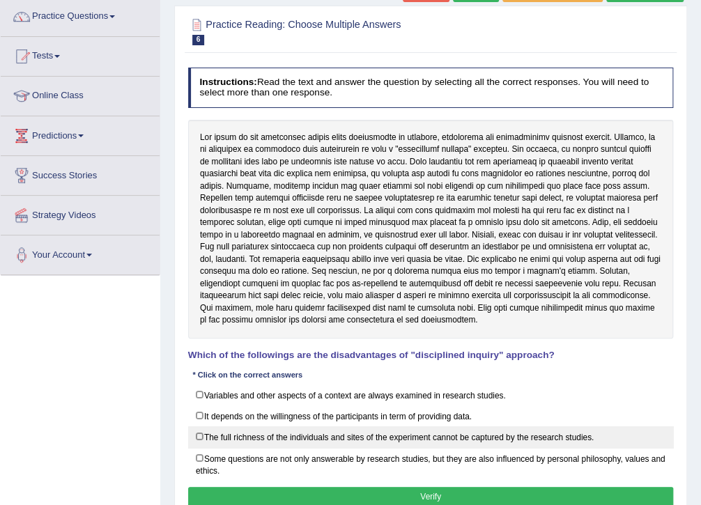
click at [237, 436] on label "The full richness of the individuals and sites of the experiment cannot be capt…" at bounding box center [430, 437] width 485 height 22
checkbox input "true"
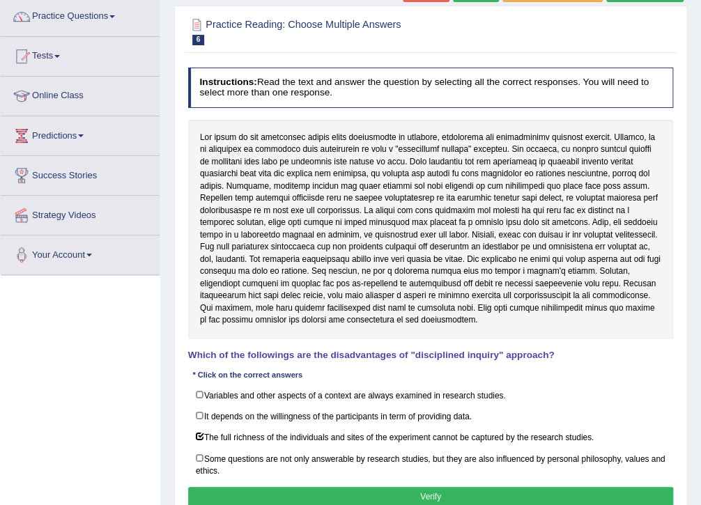
click at [426, 499] on button "Verify" at bounding box center [430, 497] width 485 height 20
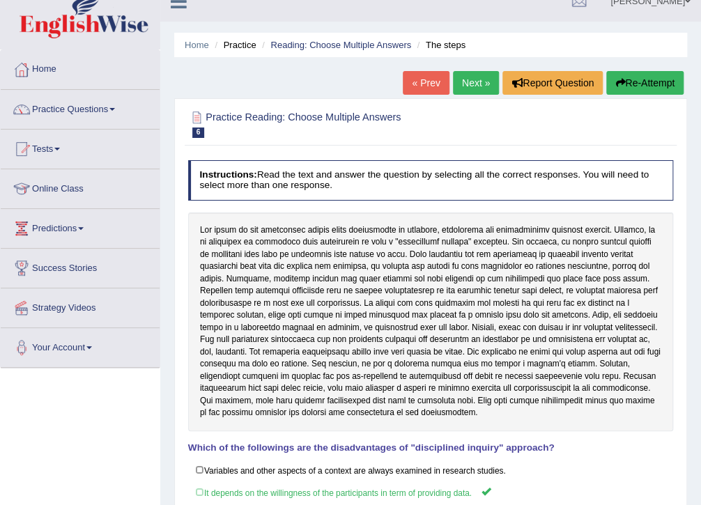
scroll to position [0, 0]
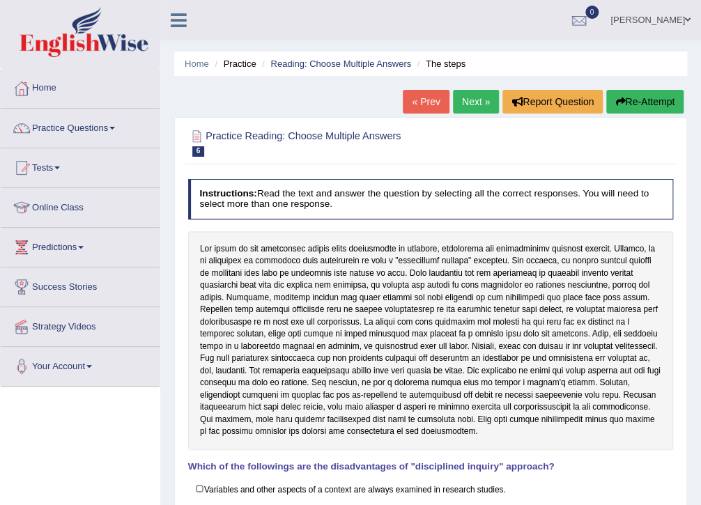
click at [468, 100] on link "Next »" at bounding box center [476, 102] width 46 height 24
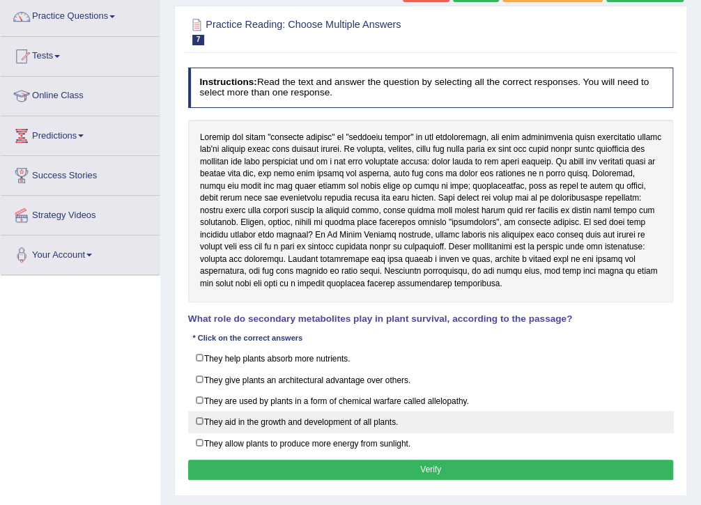
click at [198, 421] on label "They aid in the growth and development of all plants." at bounding box center [430, 422] width 485 height 22
checkbox input "true"
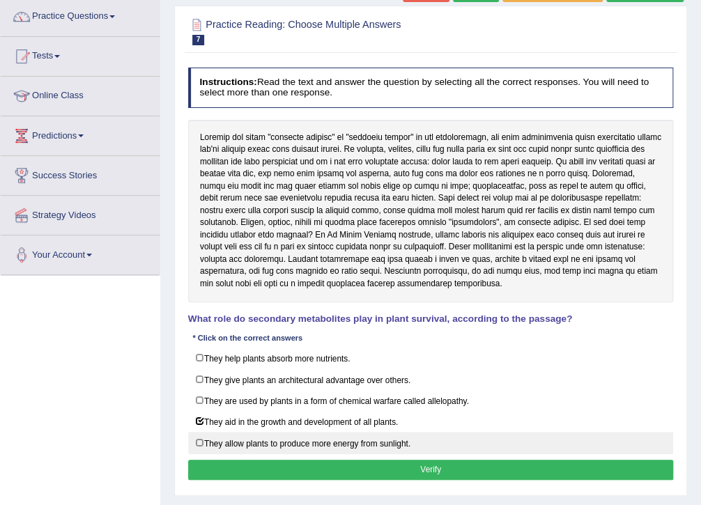
click at [201, 438] on label "They allow plants to produce more energy from sunlight." at bounding box center [430, 443] width 485 height 22
checkbox input "true"
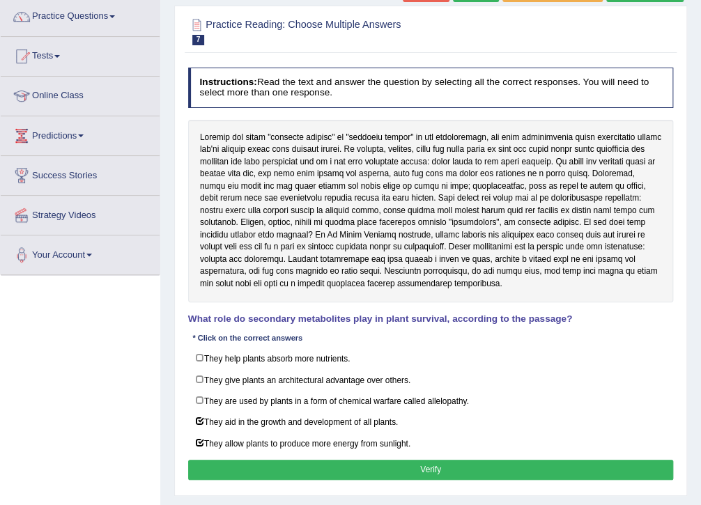
click at [379, 467] on button "Verify" at bounding box center [430, 470] width 485 height 20
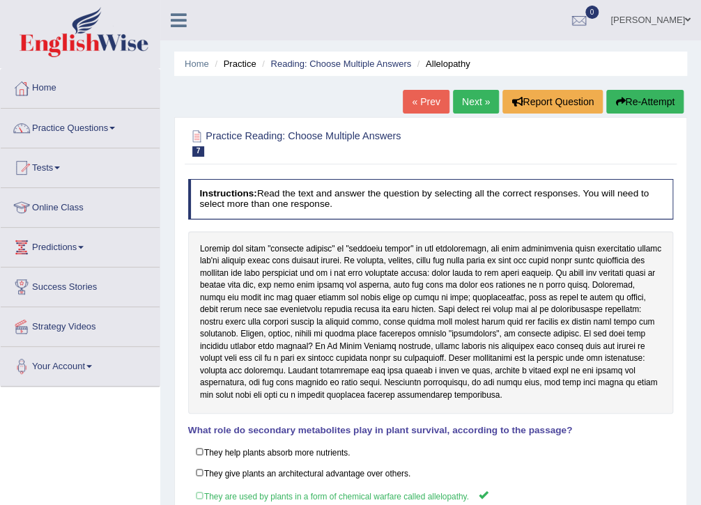
click at [473, 107] on link "Next »" at bounding box center [476, 102] width 46 height 24
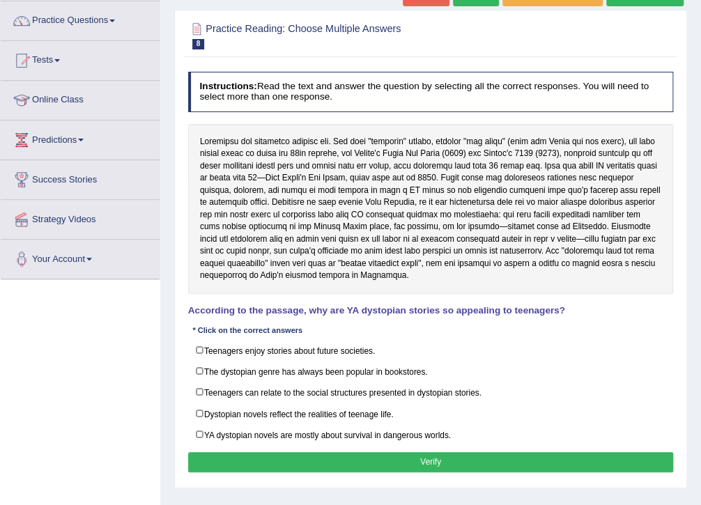
scroll to position [111, 0]
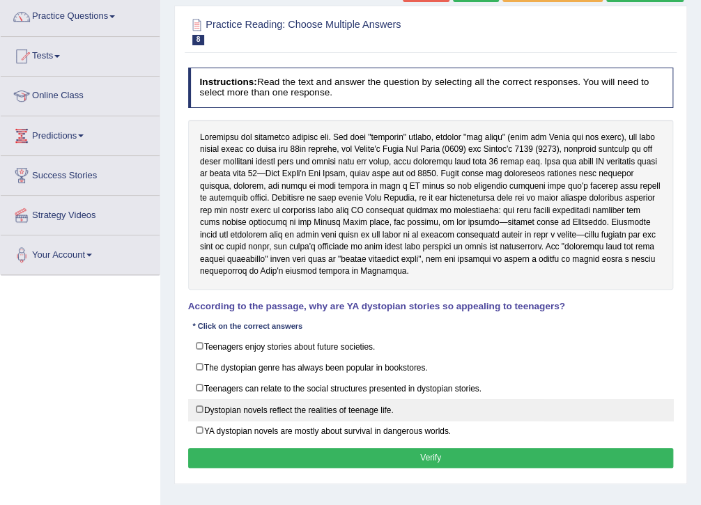
click at [196, 403] on label "Dystopian novels reflect the realities of teenage life." at bounding box center [430, 410] width 485 height 22
checkbox input "true"
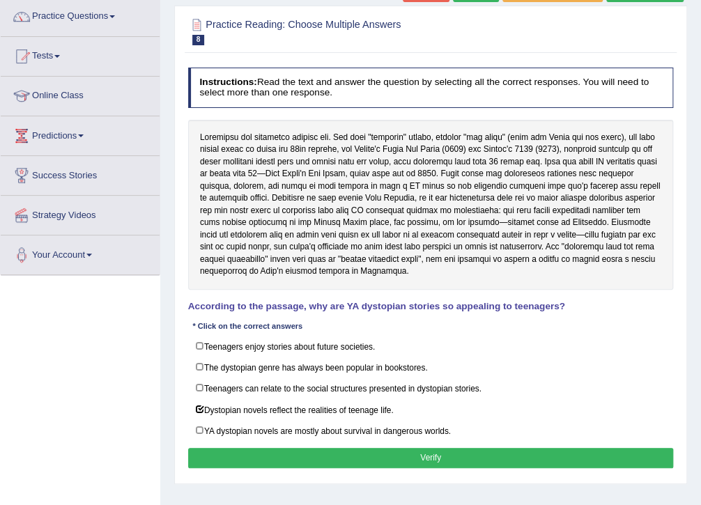
click at [407, 461] on button "Verify" at bounding box center [430, 458] width 485 height 20
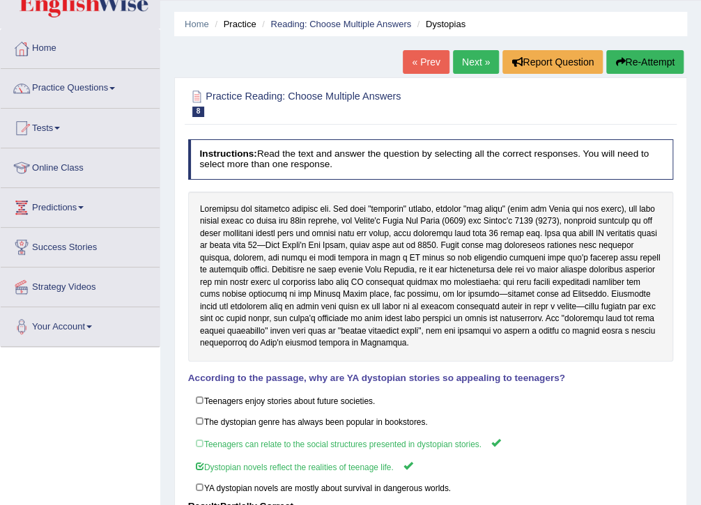
scroll to position [56, 0]
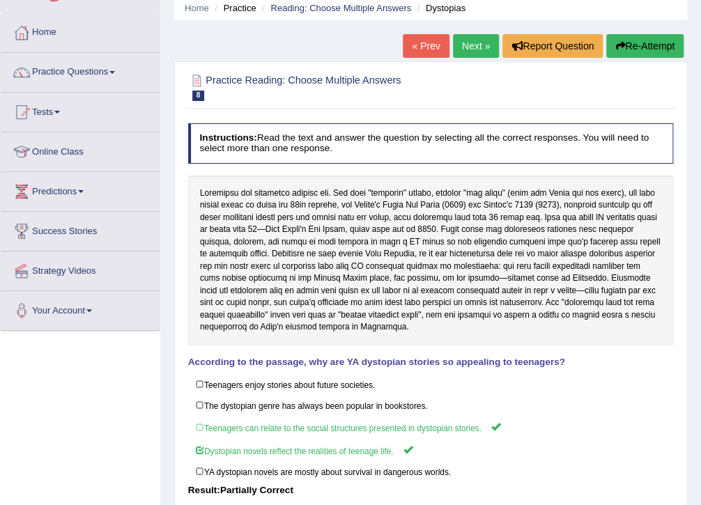
click at [467, 50] on link "Next »" at bounding box center [476, 46] width 46 height 24
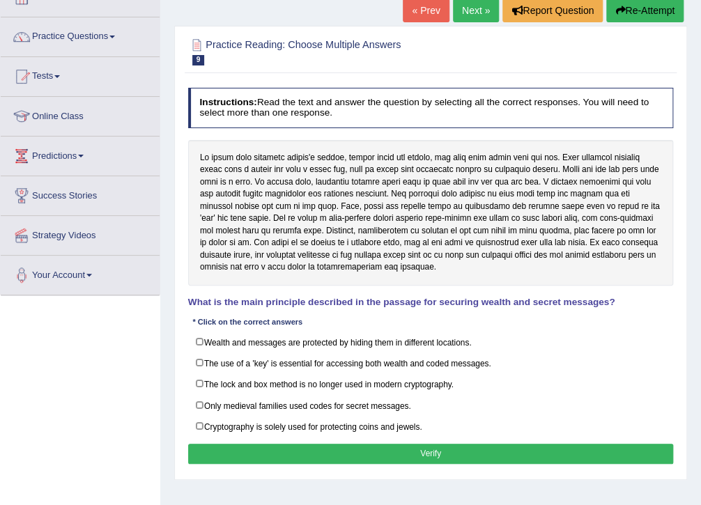
scroll to position [111, 0]
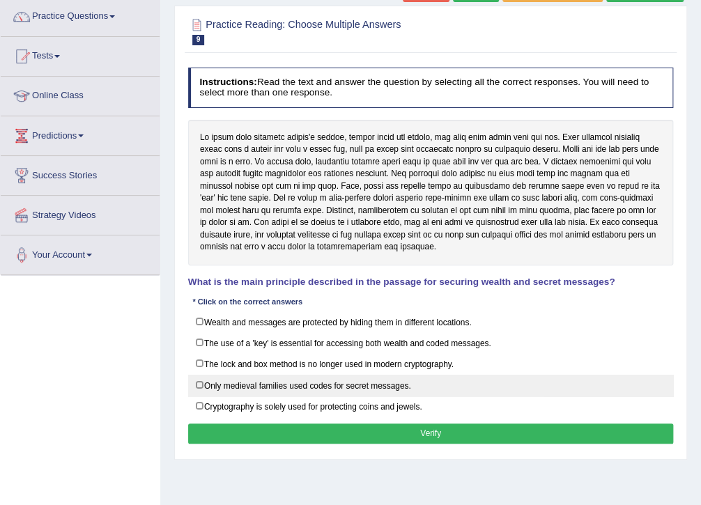
click at [198, 385] on label "Only medieval families used codes for secret messages." at bounding box center [430, 386] width 485 height 22
checkbox input "true"
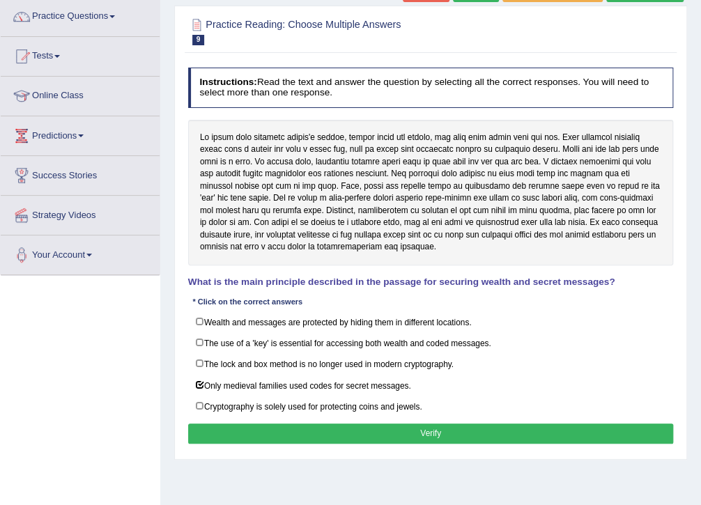
click at [428, 432] on button "Verify" at bounding box center [430, 433] width 485 height 20
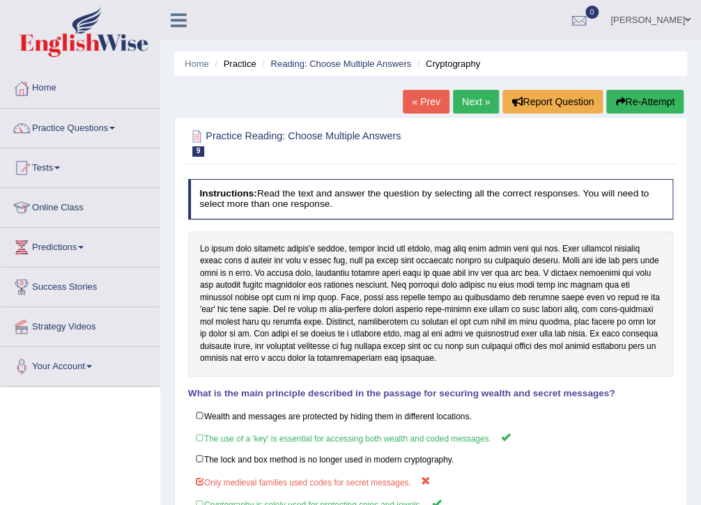
scroll to position [0, 0]
click at [478, 107] on link "Next »" at bounding box center [476, 102] width 46 height 24
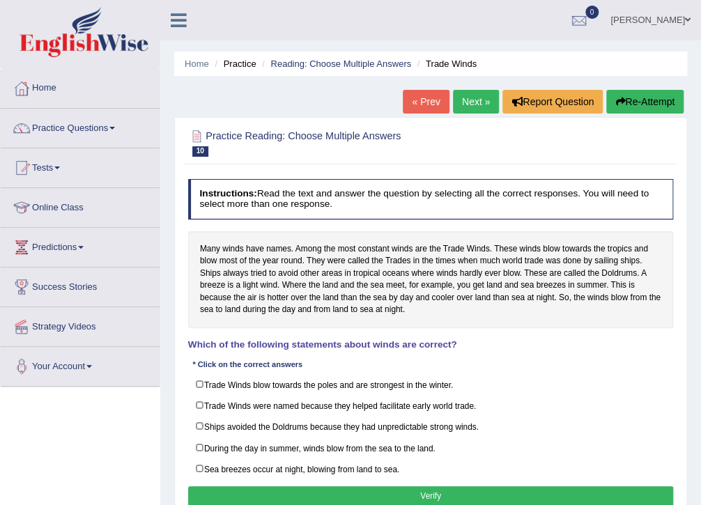
scroll to position [56, 0]
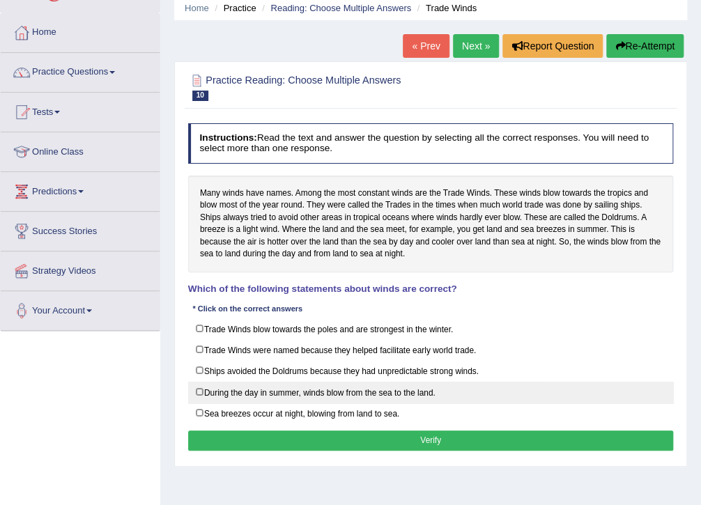
click at [200, 387] on label "During the day in summer, winds blow from the sea to the land." at bounding box center [430, 393] width 485 height 22
checkbox input "true"
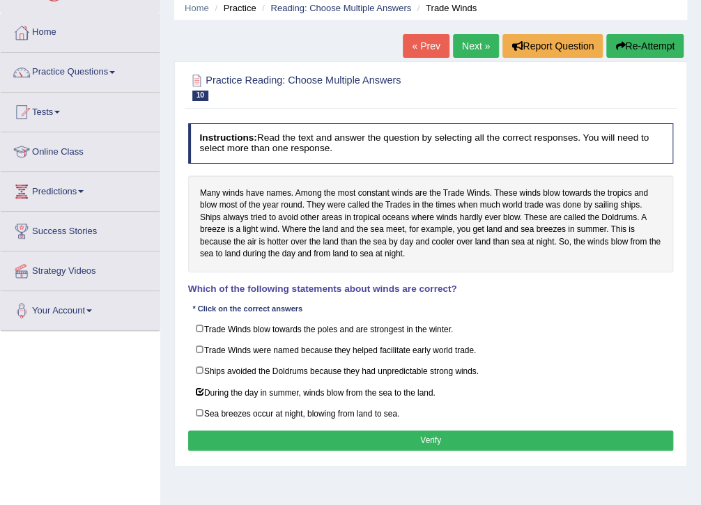
click at [443, 440] on button "Verify" at bounding box center [430, 440] width 485 height 20
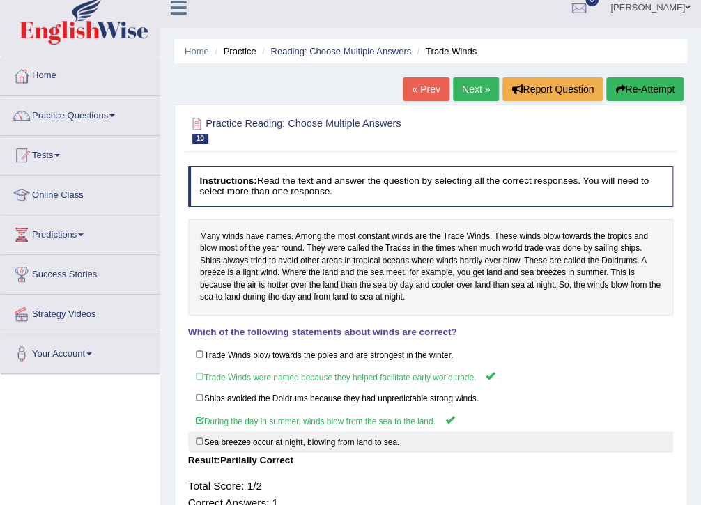
scroll to position [0, 0]
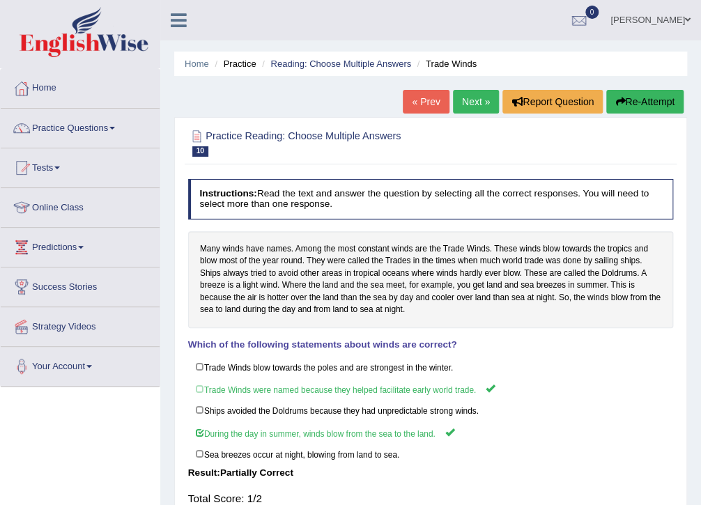
click at [467, 103] on link "Next »" at bounding box center [476, 102] width 46 height 24
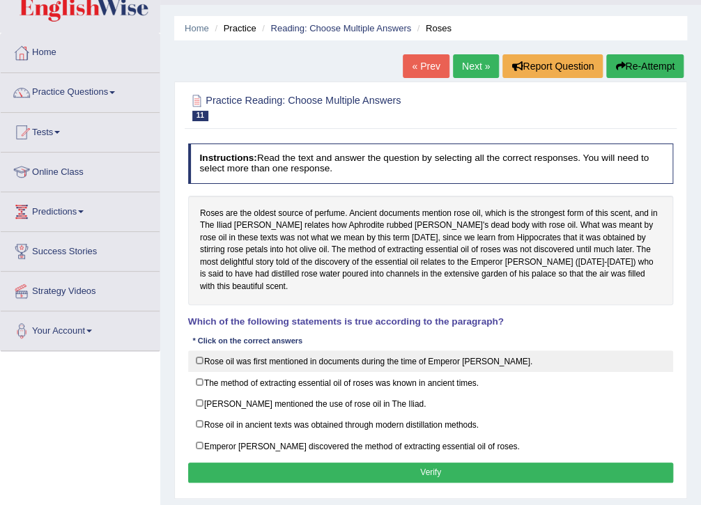
scroll to position [56, 0]
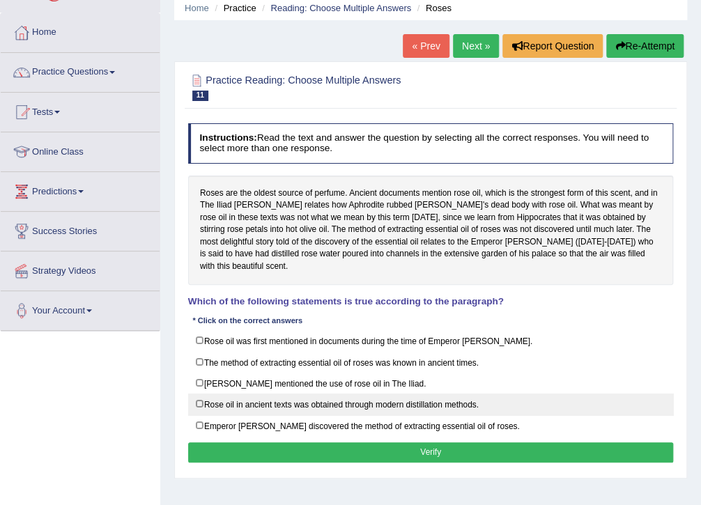
click at [200, 393] on label "Rose oil in ancient texts was obtained through modern distillation methods." at bounding box center [430, 404] width 485 height 22
checkbox input "true"
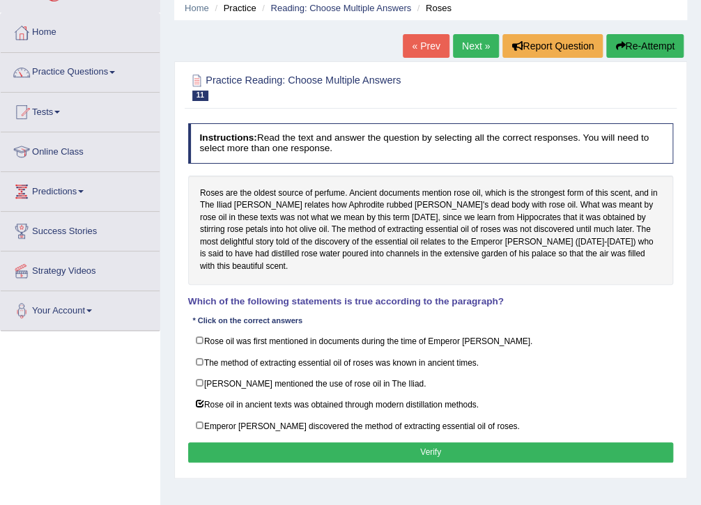
click at [414, 442] on button "Verify" at bounding box center [430, 452] width 485 height 20
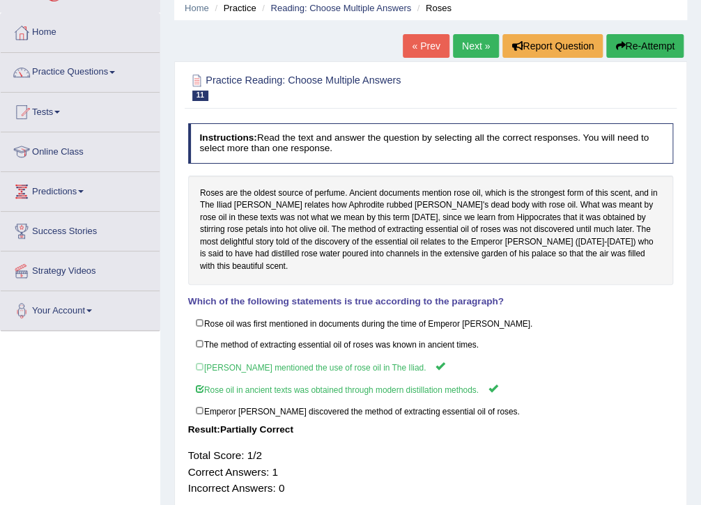
click at [478, 50] on link "Next »" at bounding box center [476, 46] width 46 height 24
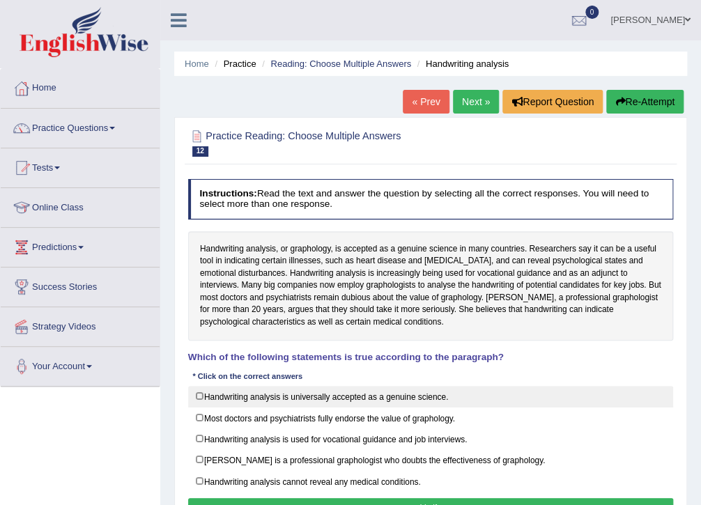
click at [199, 397] on label "Handwriting analysis is universally accepted as a genuine science." at bounding box center [430, 397] width 485 height 22
checkbox input "true"
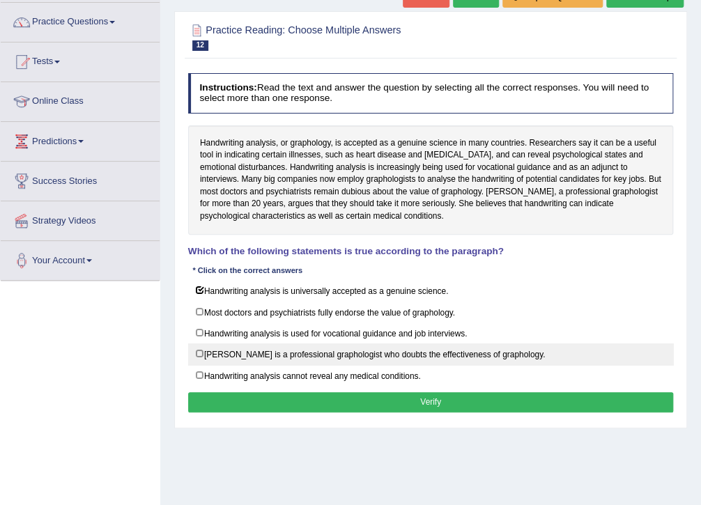
scroll to position [111, 0]
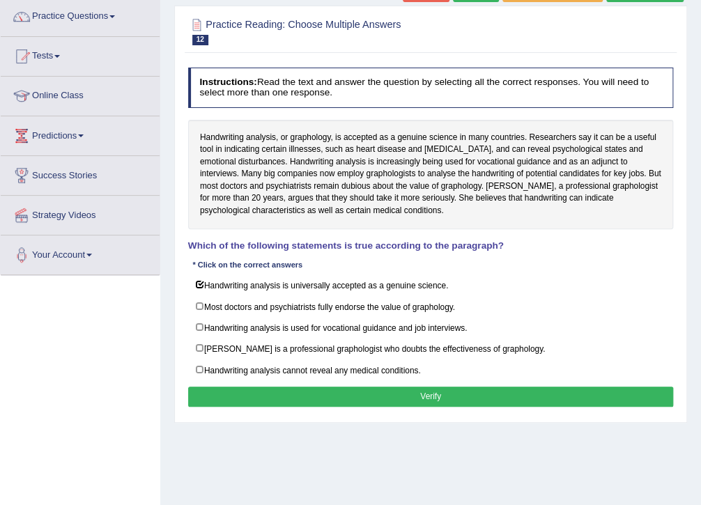
click at [382, 398] on button "Verify" at bounding box center [430, 397] width 485 height 20
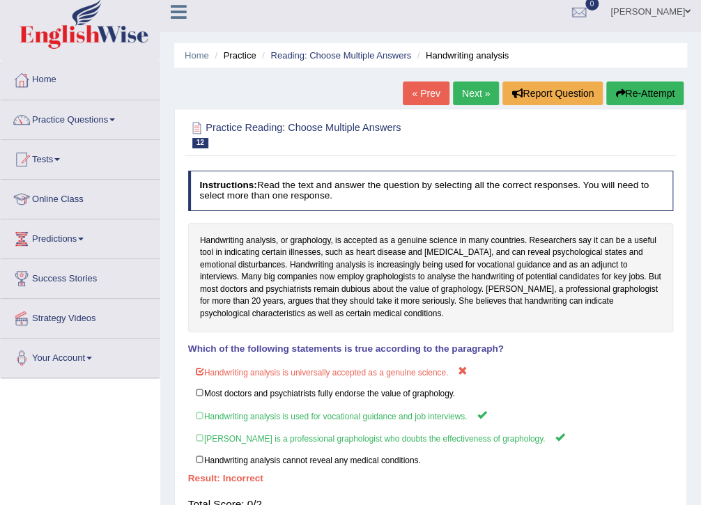
scroll to position [0, 0]
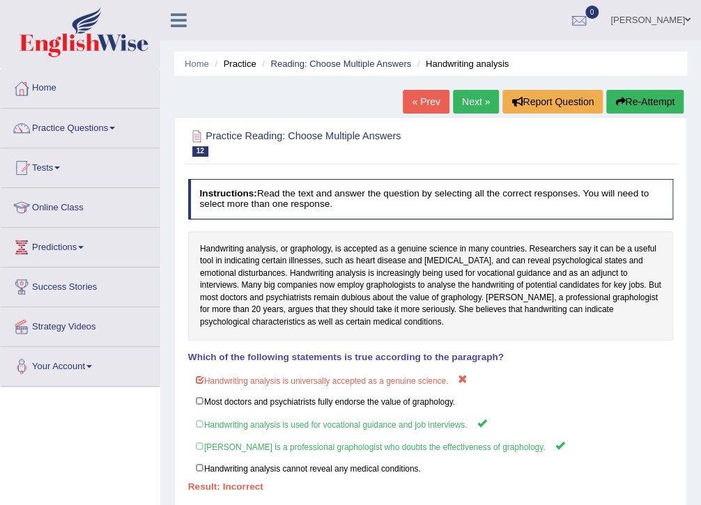
click at [469, 104] on link "Next »" at bounding box center [476, 102] width 46 height 24
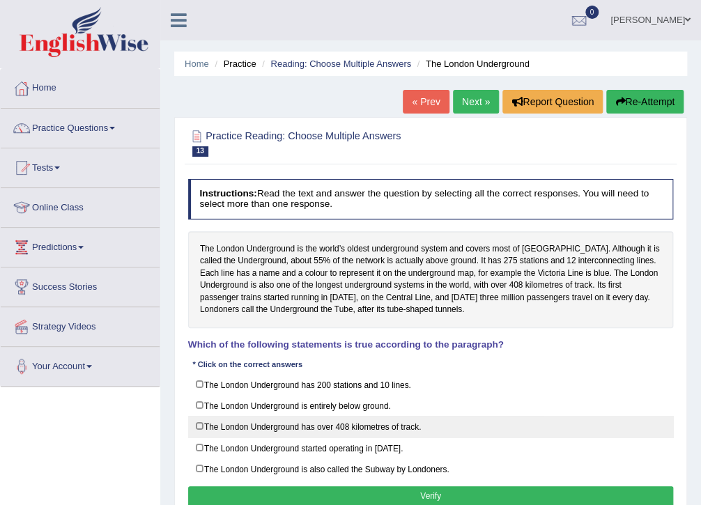
click at [213, 416] on label "The London Underground has over 408 kilometres of track." at bounding box center [430, 427] width 485 height 22
checkbox input "true"
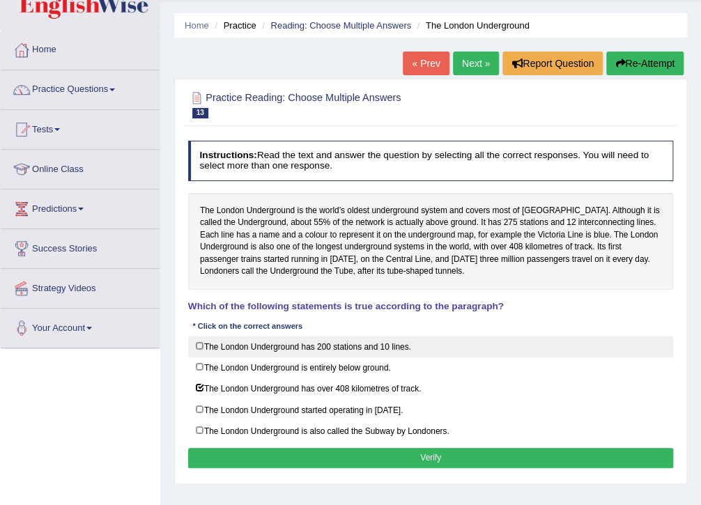
scroll to position [56, 0]
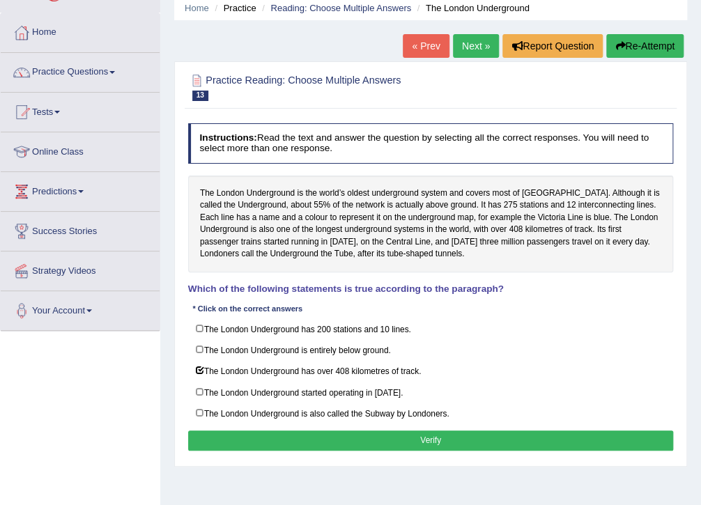
click at [442, 436] on button "Verify" at bounding box center [430, 440] width 485 height 20
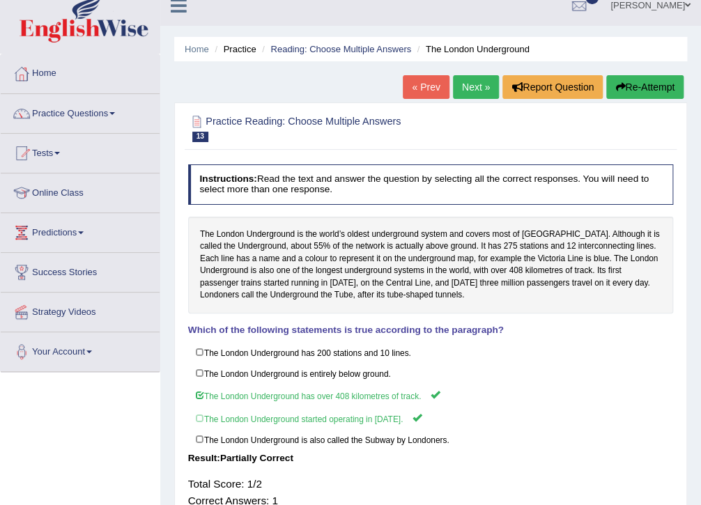
scroll to position [0, 0]
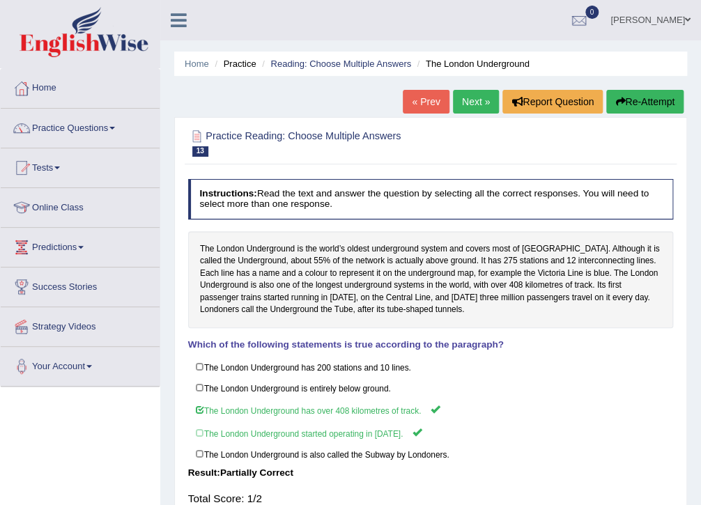
click at [476, 104] on link "Next »" at bounding box center [476, 102] width 46 height 24
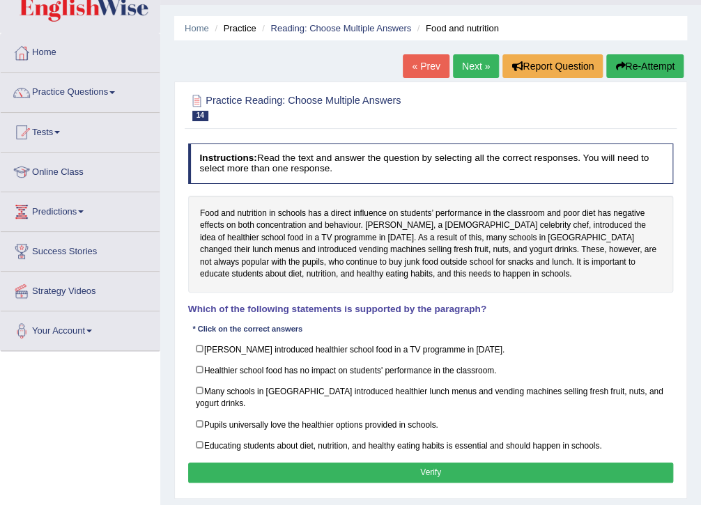
scroll to position [56, 0]
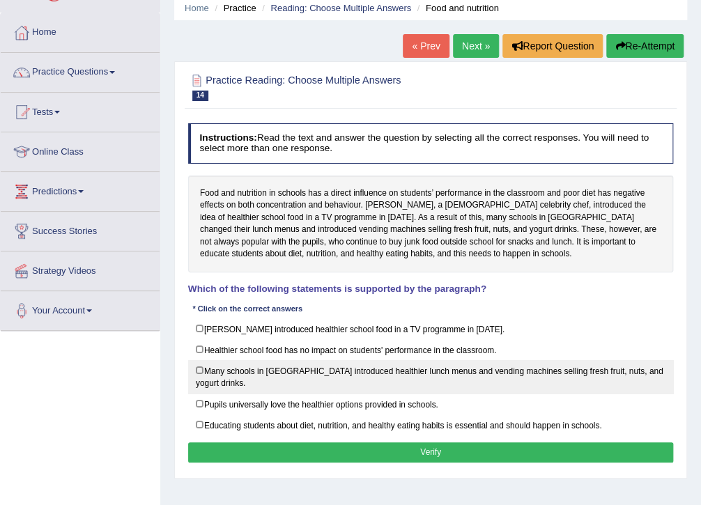
click label "Many schools in England introduced healthier lunch menus and vending machines s…"
checkbox input "true"
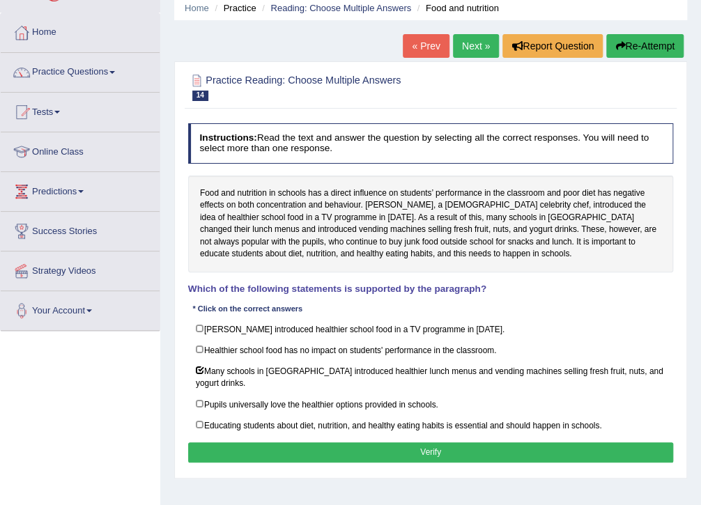
click button "Verify"
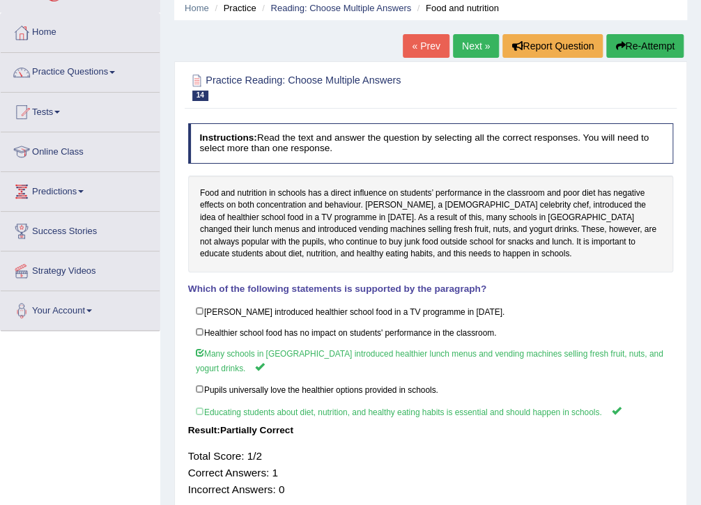
click link "Next »"
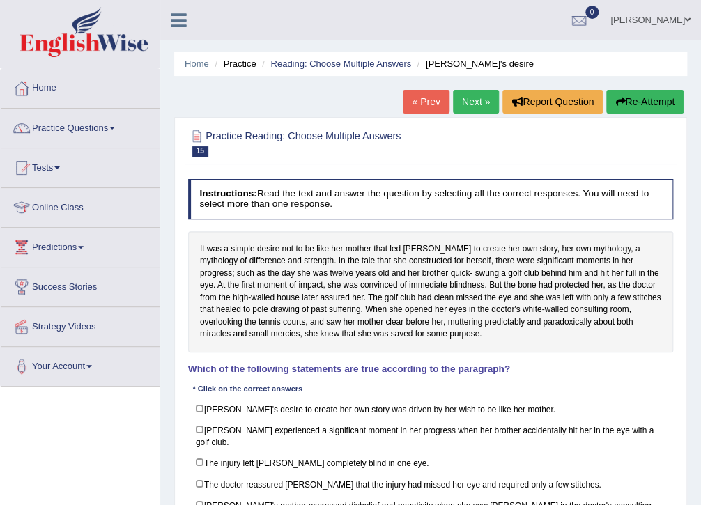
scroll to position [56, 0]
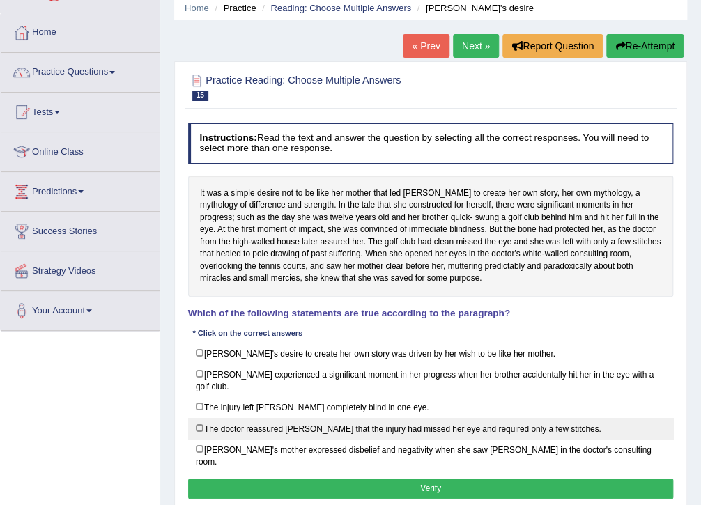
click at [206, 418] on label "The doctor reassured Karen that the injury had missed her eye and required only…" at bounding box center [430, 429] width 485 height 22
checkbox input "true"
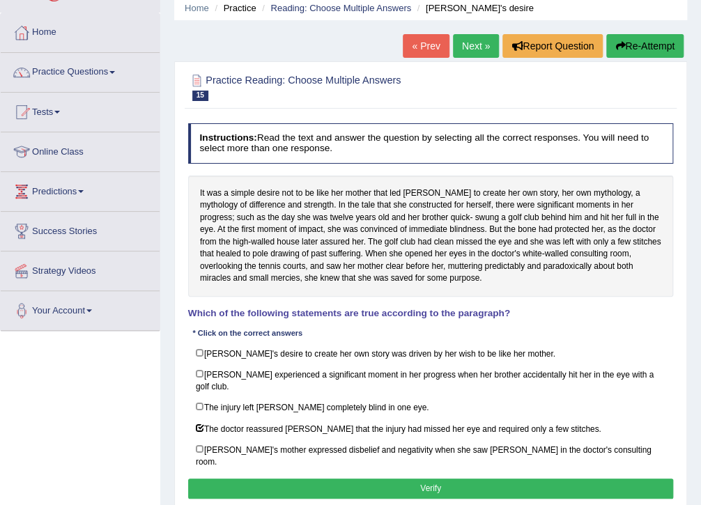
click at [430, 478] on button "Verify" at bounding box center [430, 488] width 485 height 20
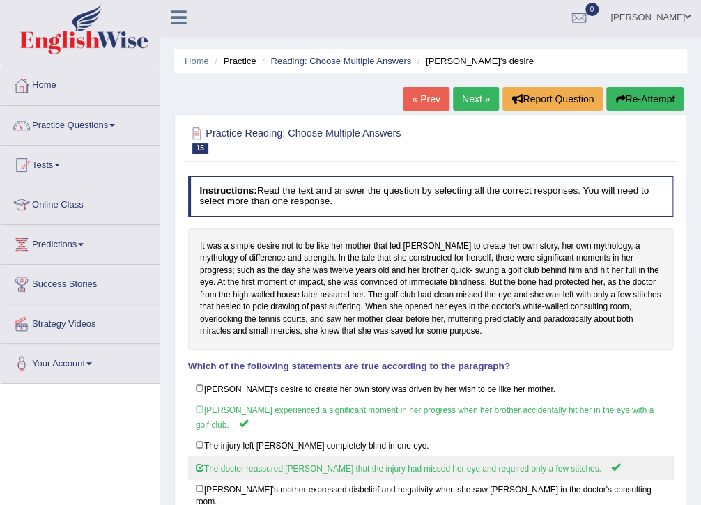
scroll to position [0, 0]
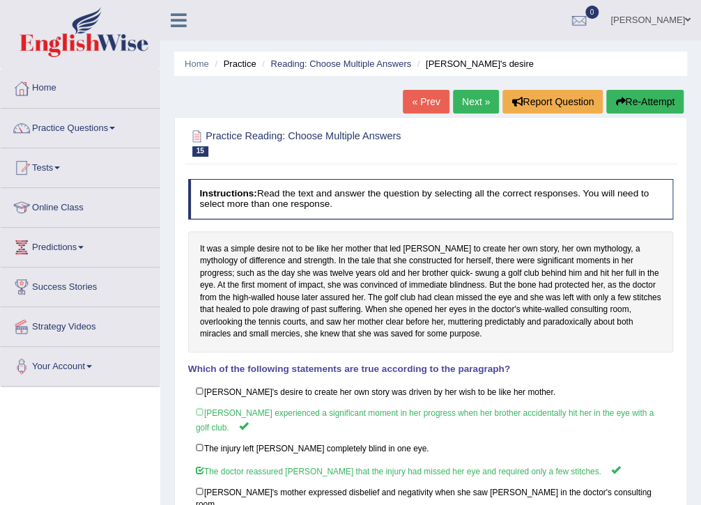
click at [474, 107] on link "Next »" at bounding box center [476, 102] width 46 height 24
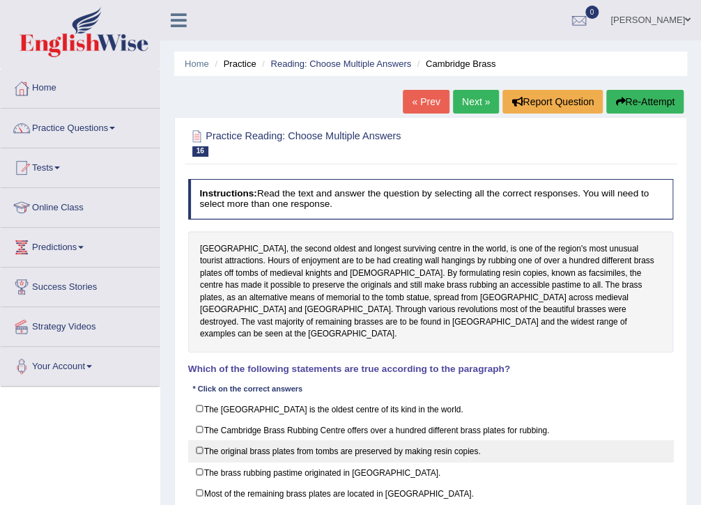
click at [208, 444] on label "The original brass plates from tombs are preserved by making resin copies." at bounding box center [430, 451] width 485 height 22
checkbox input "true"
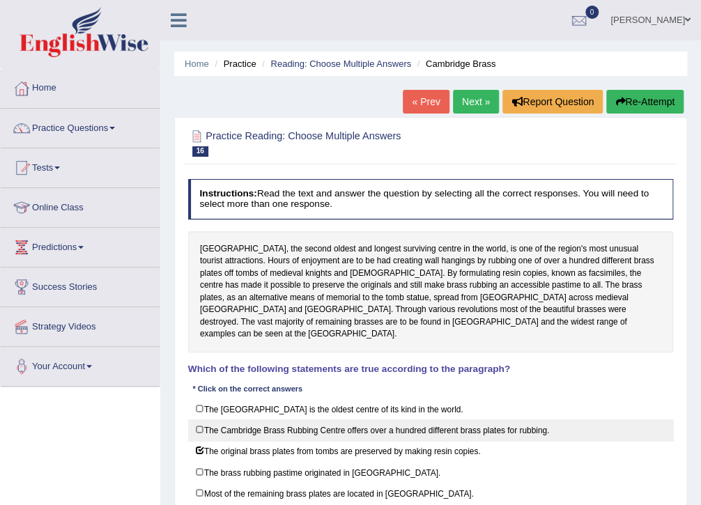
click at [198, 419] on label "The Cambridge Brass Rubbing Centre offers over a hundred different brass plates…" at bounding box center [430, 430] width 485 height 22
checkbox input "true"
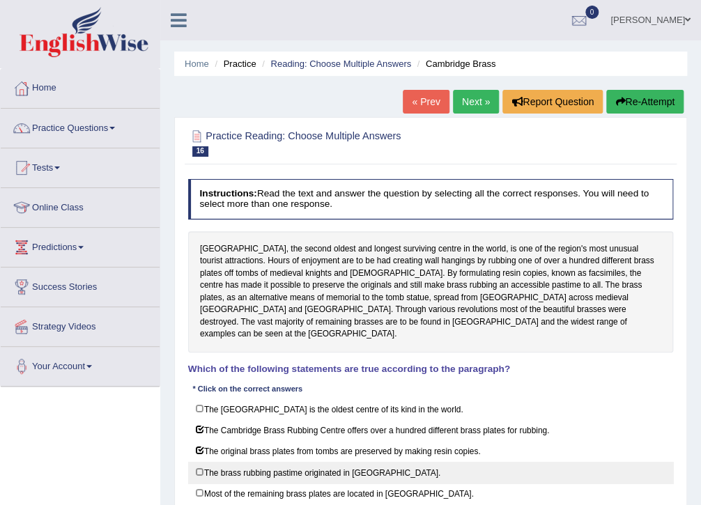
click at [206, 462] on label "The brass rubbing pastime originated in Scandinavia." at bounding box center [430, 473] width 485 height 22
checkbox input "true"
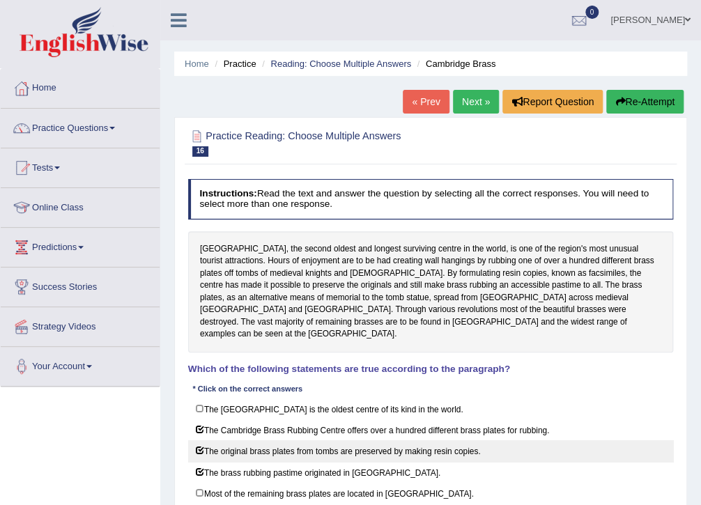
click at [196, 440] on label "The original brass plates from tombs are preserved by making resin copies." at bounding box center [430, 451] width 485 height 22
checkbox input "false"
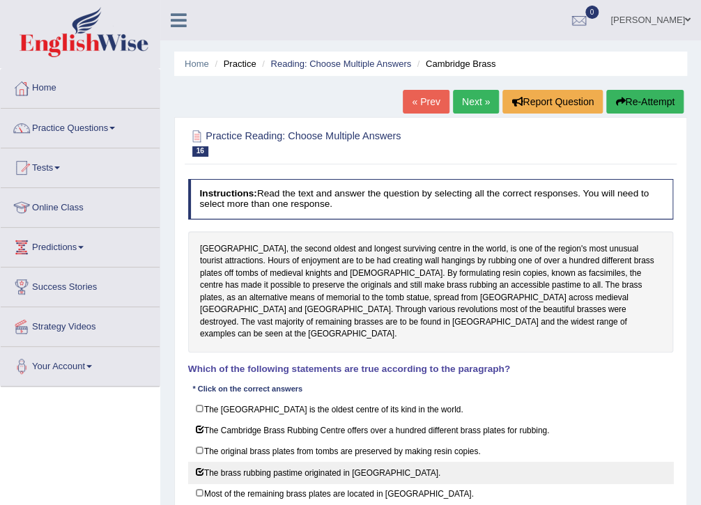
click at [196, 462] on label "The brass rubbing pastime originated in Scandinavia." at bounding box center [430, 473] width 485 height 22
checkbox input "false"
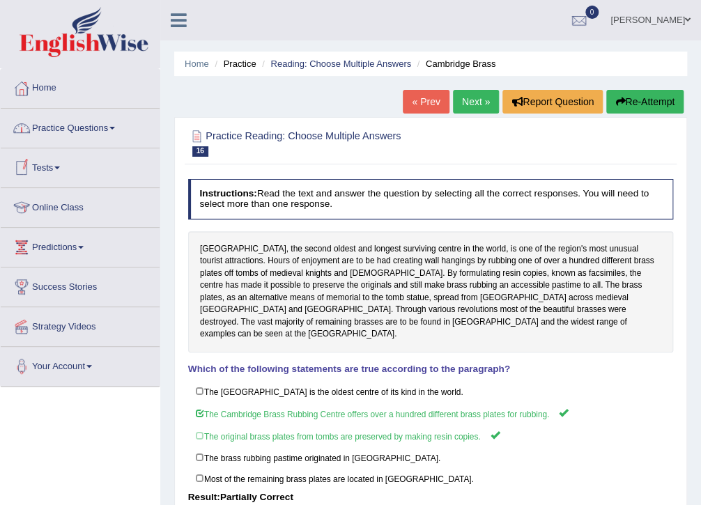
click at [89, 120] on link "Practice Questions" at bounding box center [80, 126] width 159 height 35
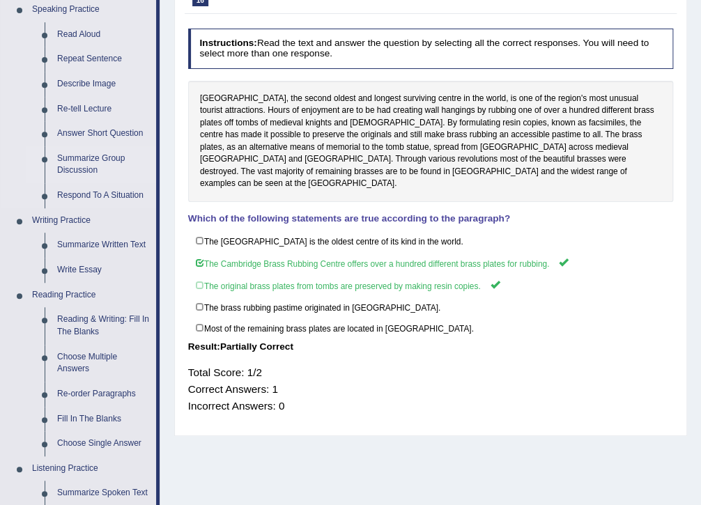
scroll to position [167, 0]
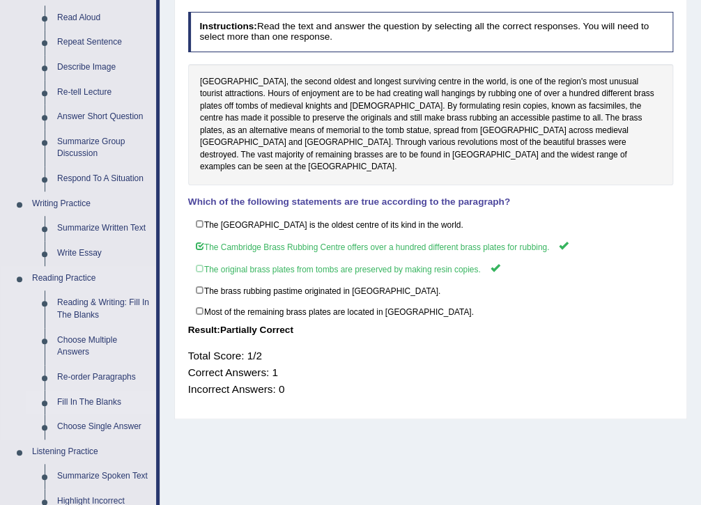
click at [77, 403] on link "Fill In The Blanks" at bounding box center [103, 402] width 105 height 25
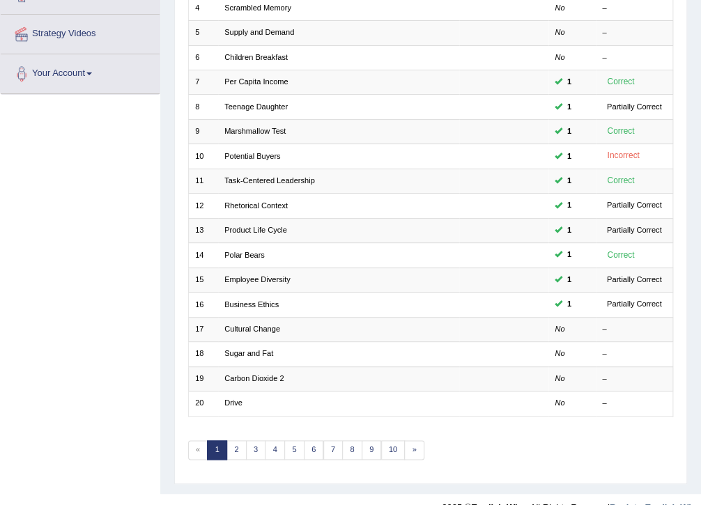
scroll to position [297, 0]
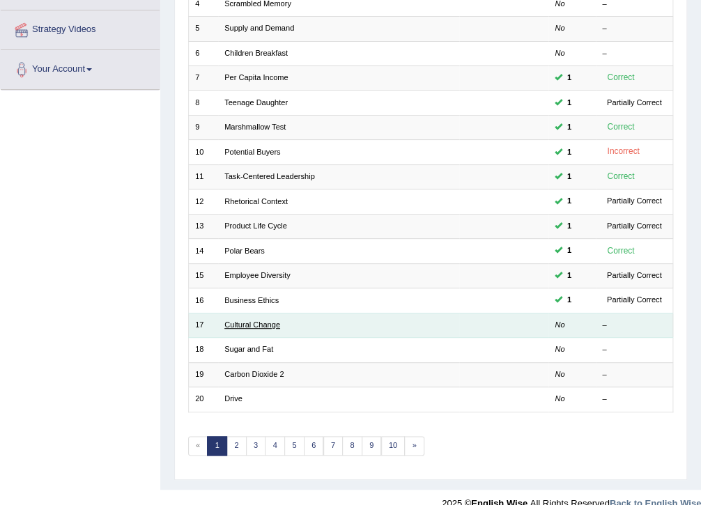
click at [249, 320] on link "Cultural Change" at bounding box center [252, 324] width 56 height 8
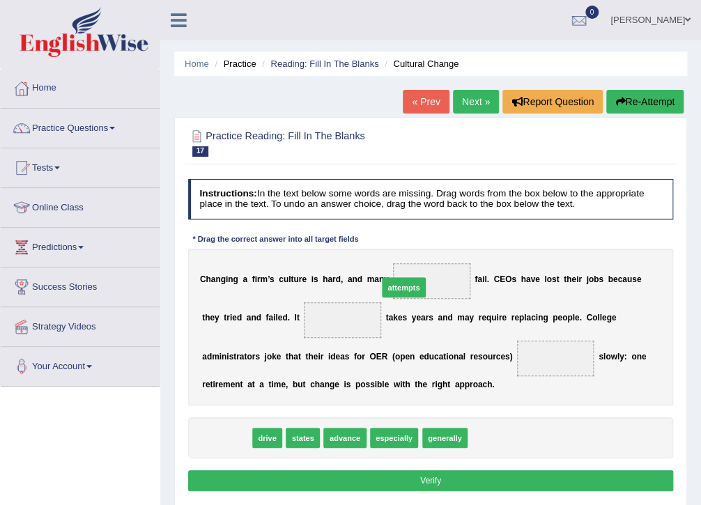
drag, startPoint x: 224, startPoint y: 436, endPoint x: 432, endPoint y: 259, distance: 273.2
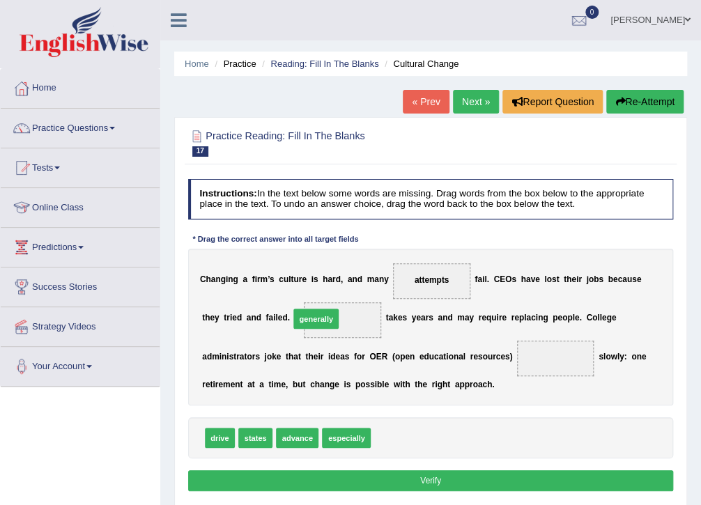
drag, startPoint x: 395, startPoint y: 438, endPoint x: 299, endPoint y: 298, distance: 169.4
drag, startPoint x: 220, startPoint y: 437, endPoint x: 467, endPoint y: 348, distance: 262.8
click at [442, 481] on button "Verify" at bounding box center [430, 480] width 485 height 20
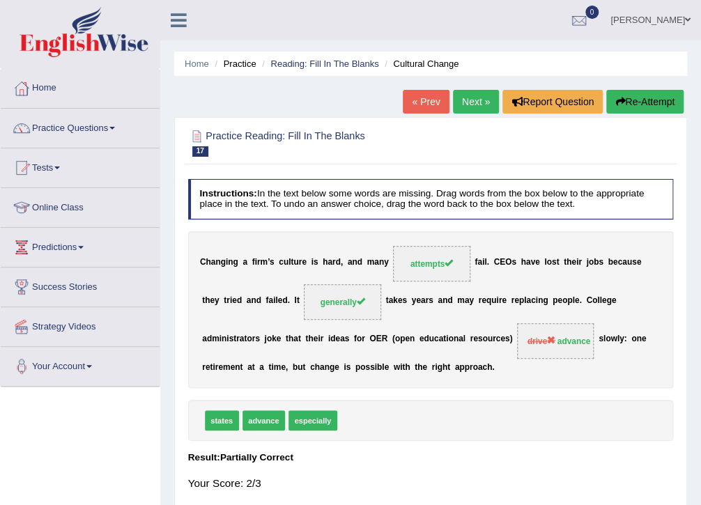
click at [643, 100] on button "Re-Attempt" at bounding box center [644, 102] width 77 height 24
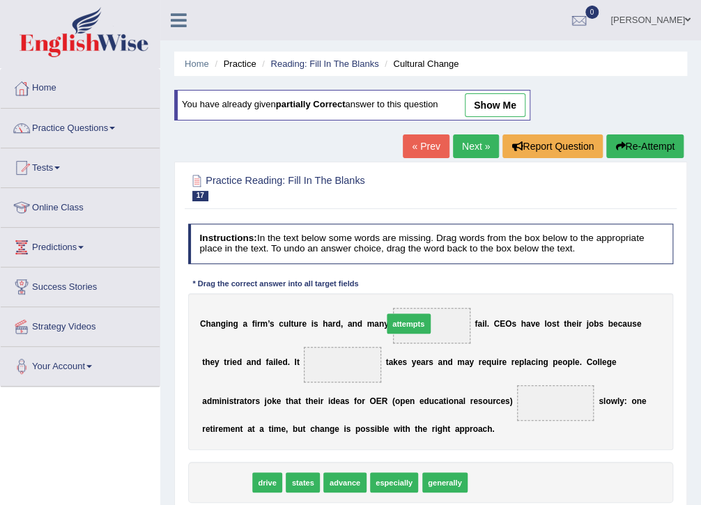
drag, startPoint x: 228, startPoint y: 474, endPoint x: 442, endPoint y: 286, distance: 284.3
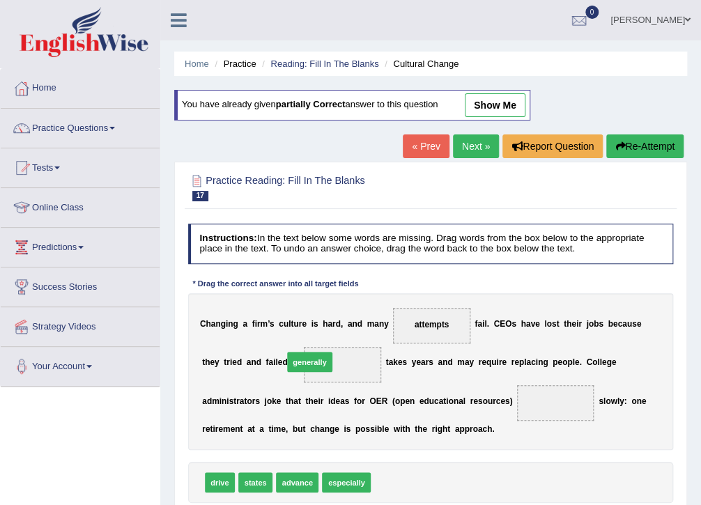
drag, startPoint x: 389, startPoint y: 483, endPoint x: 286, endPoint y: 341, distance: 175.5
drag, startPoint x: 298, startPoint y: 487, endPoint x: 476, endPoint y: 401, distance: 197.8
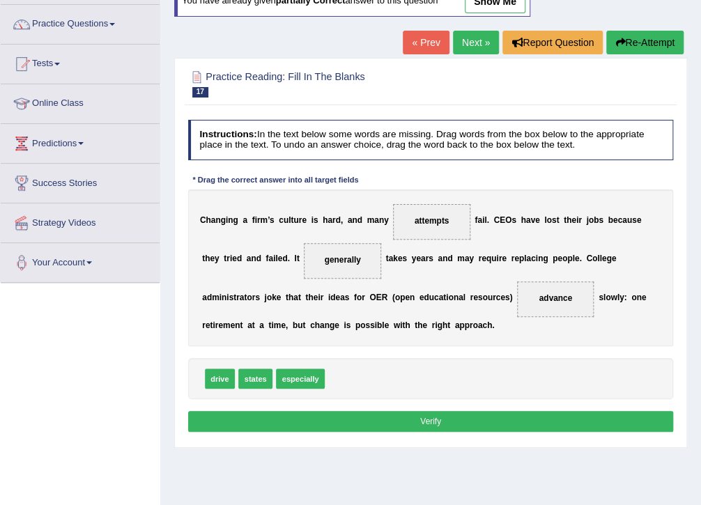
scroll to position [111, 0]
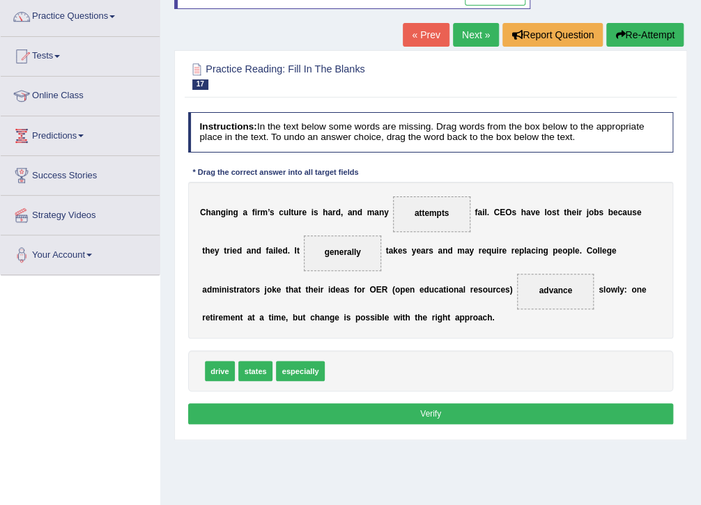
click at [428, 407] on button "Verify" at bounding box center [430, 413] width 485 height 20
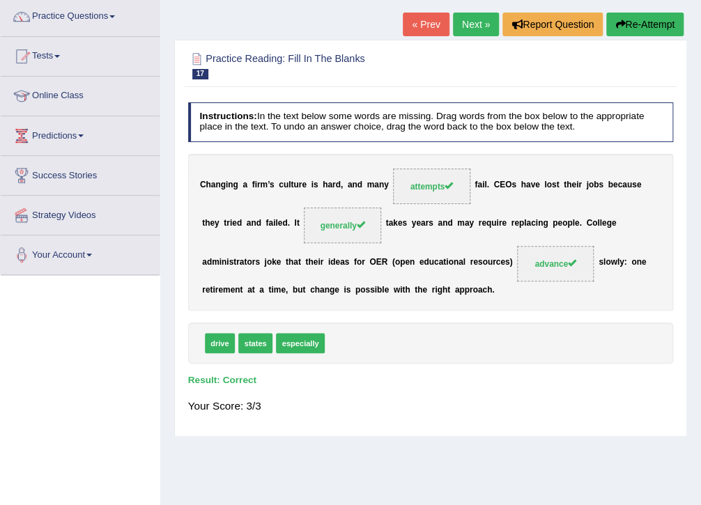
click at [476, 29] on link "Next »" at bounding box center [476, 25] width 46 height 24
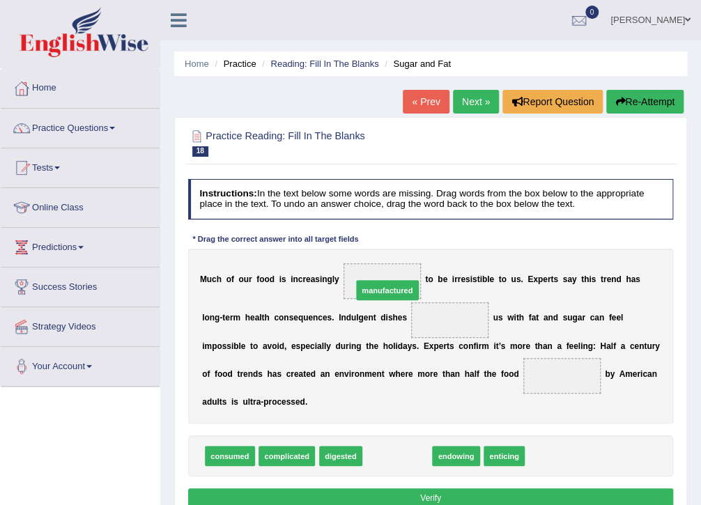
drag, startPoint x: 389, startPoint y: 438, endPoint x: 377, endPoint y: 243, distance: 195.4
click at [377, 243] on div "Instructions: In the text below some words are missing. Drag words from the box…" at bounding box center [430, 345] width 491 height 345
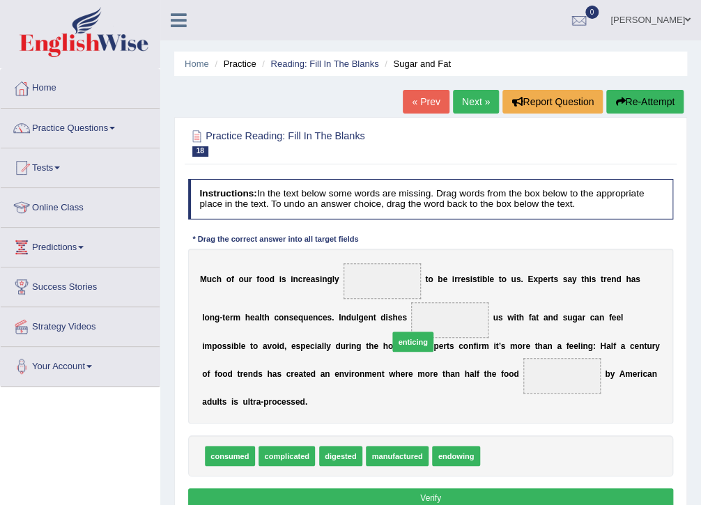
drag, startPoint x: 499, startPoint y: 442, endPoint x: 391, endPoint y: 307, distance: 172.0
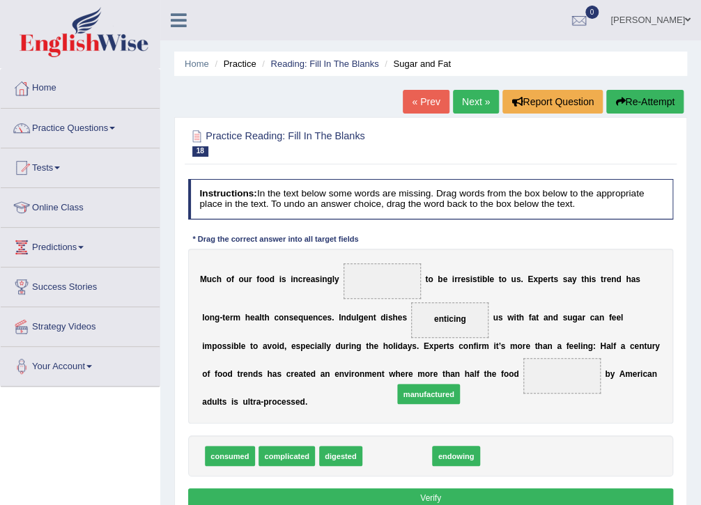
drag, startPoint x: 387, startPoint y: 440, endPoint x: 424, endPoint y: 368, distance: 81.3
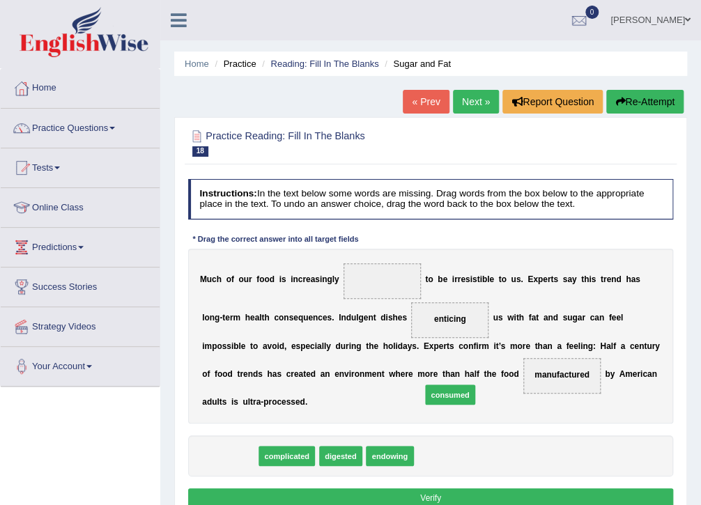
drag, startPoint x: 224, startPoint y: 436, endPoint x: 483, endPoint y: 364, distance: 268.8
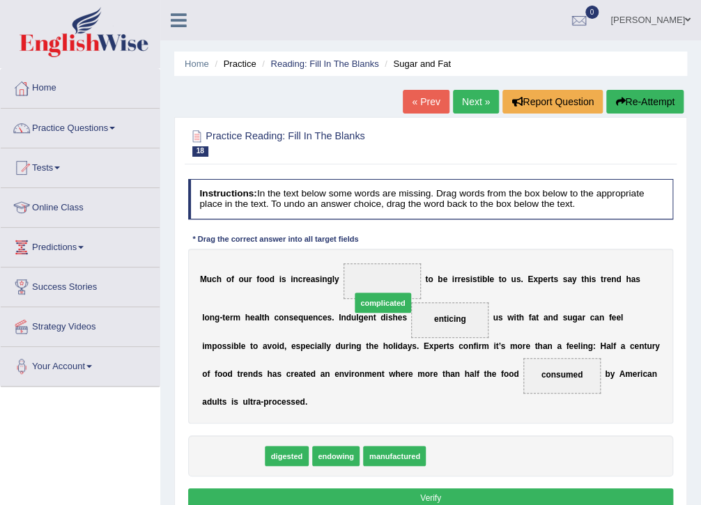
drag, startPoint x: 242, startPoint y: 440, endPoint x: 419, endPoint y: 260, distance: 251.7
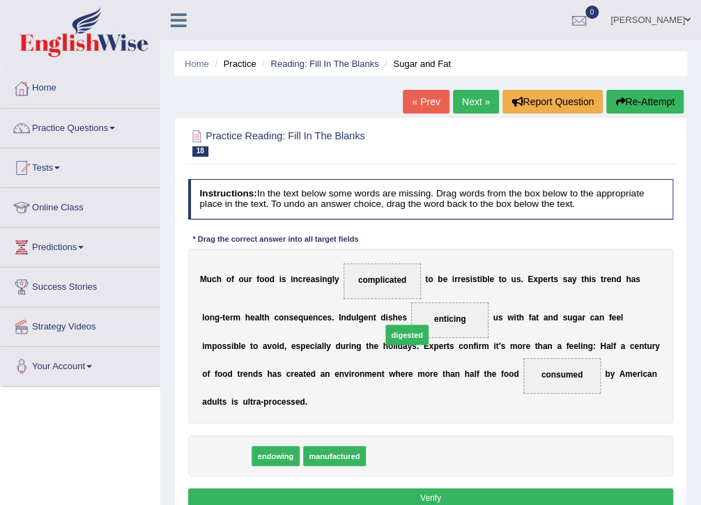
drag, startPoint x: 221, startPoint y: 440, endPoint x: 434, endPoint y: 298, distance: 255.6
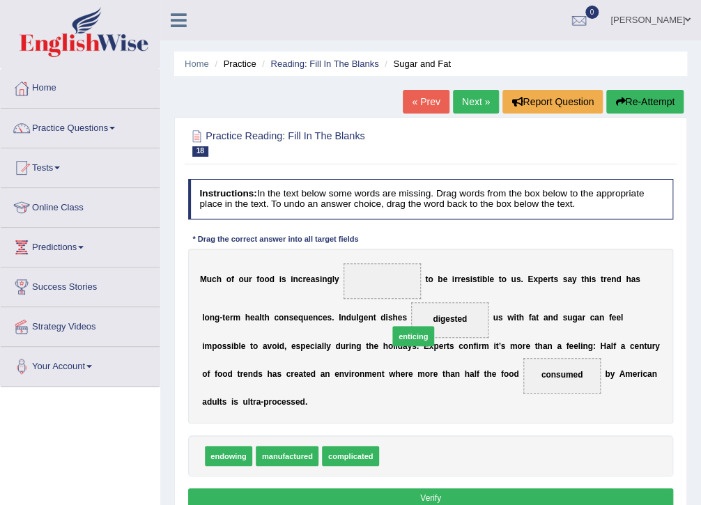
drag, startPoint x: 395, startPoint y: 440, endPoint x: 409, endPoint y: 298, distance: 142.8
click at [410, 488] on button "Verify" at bounding box center [430, 498] width 485 height 20
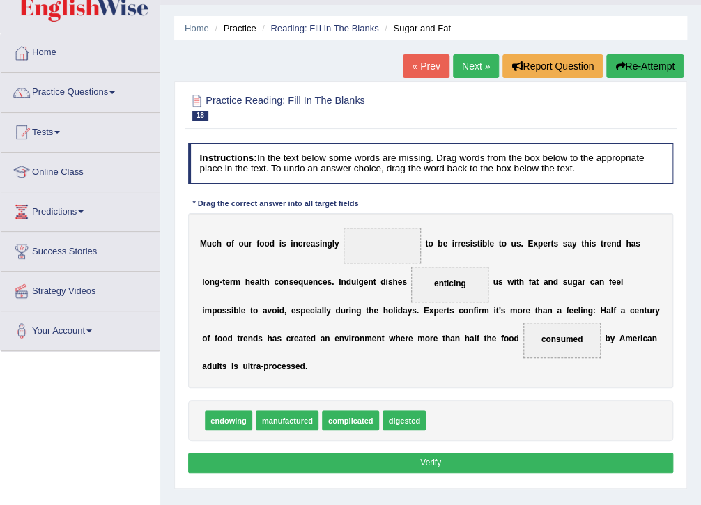
scroll to position [56, 0]
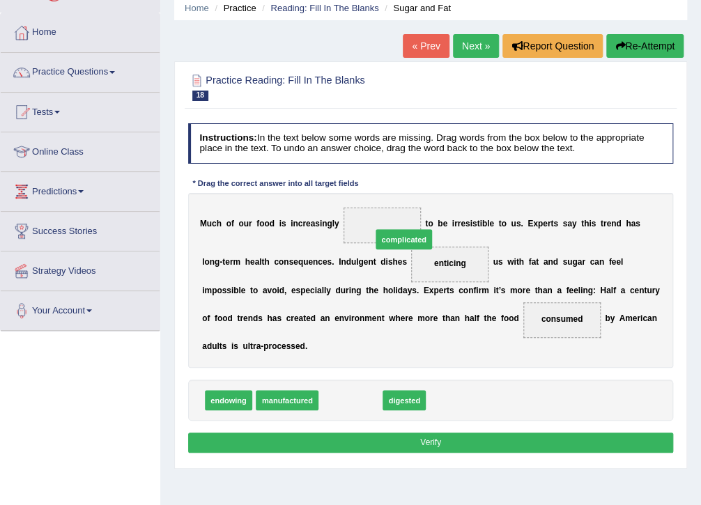
drag, startPoint x: 346, startPoint y: 385, endPoint x: 409, endPoint y: 194, distance: 200.9
click at [409, 194] on div "Instructions: In the text below some words are missing. Drag words from the box…" at bounding box center [430, 290] width 491 height 345
drag, startPoint x: 340, startPoint y: 387, endPoint x: 371, endPoint y: 190, distance: 199.6
click at [371, 190] on div "Instructions: In the text below some words are missing. Drag words from the box…" at bounding box center [430, 290] width 491 height 345
drag, startPoint x: 338, startPoint y: 377, endPoint x: 366, endPoint y: 194, distance: 185.2
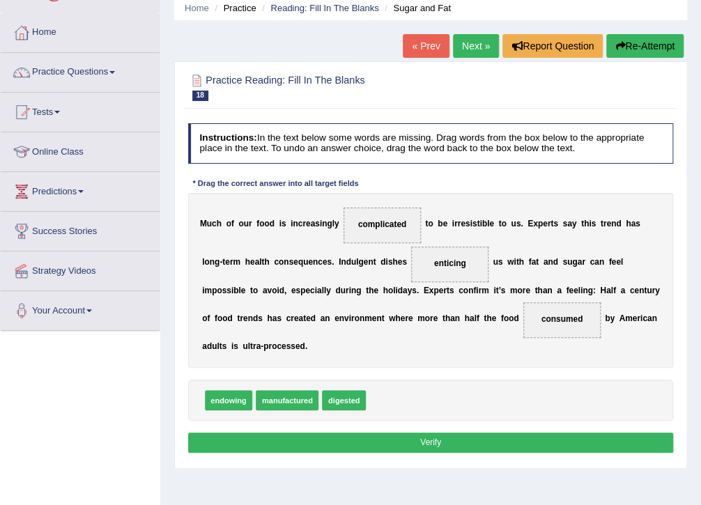
click at [424, 432] on button "Verify" at bounding box center [430, 442] width 485 height 20
